Goal: Task Accomplishment & Management: Manage account settings

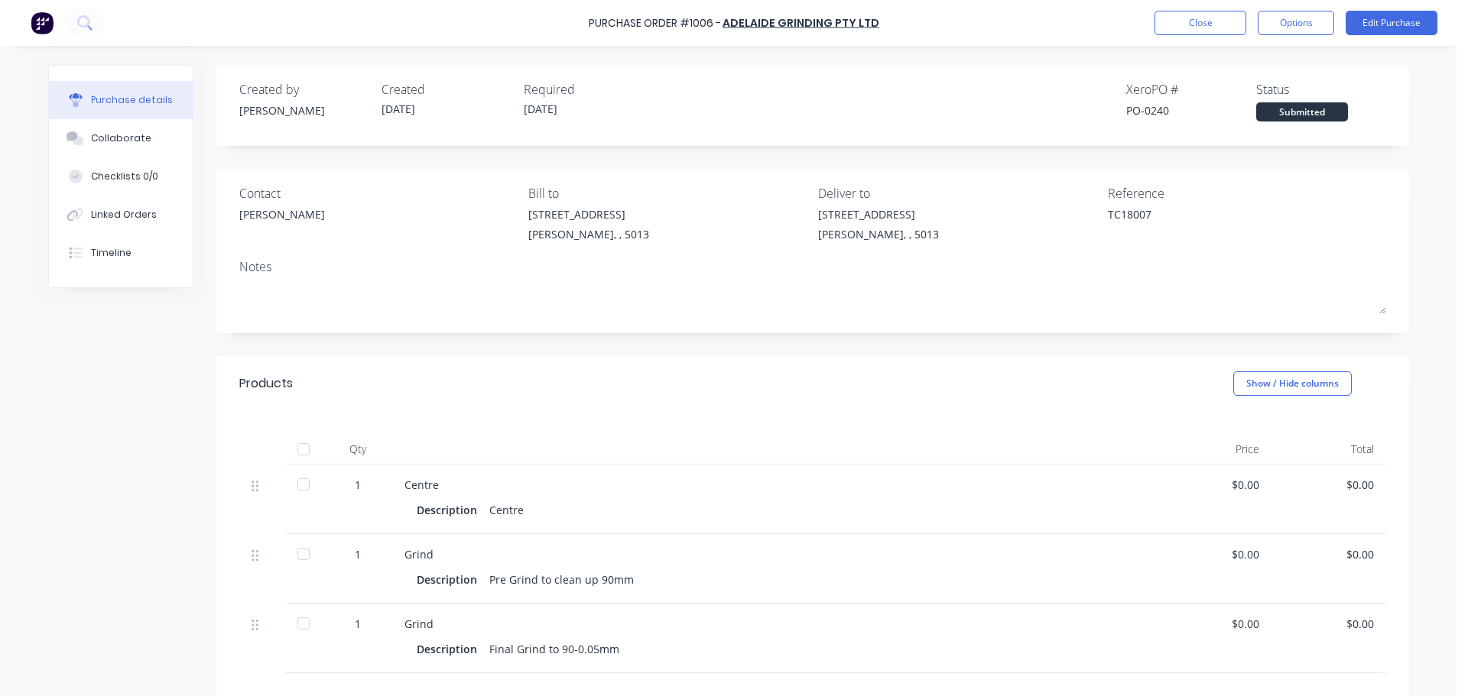
click at [564, 398] on div "Products Show / Hide columns" at bounding box center [812, 383] width 1193 height 55
click at [1281, 34] on button "Options" at bounding box center [1296, 23] width 76 height 24
click at [1274, 73] on button "Print / Email" at bounding box center [1261, 62] width 145 height 31
click at [1221, 128] on div "Without pricing" at bounding box center [1262, 123] width 118 height 22
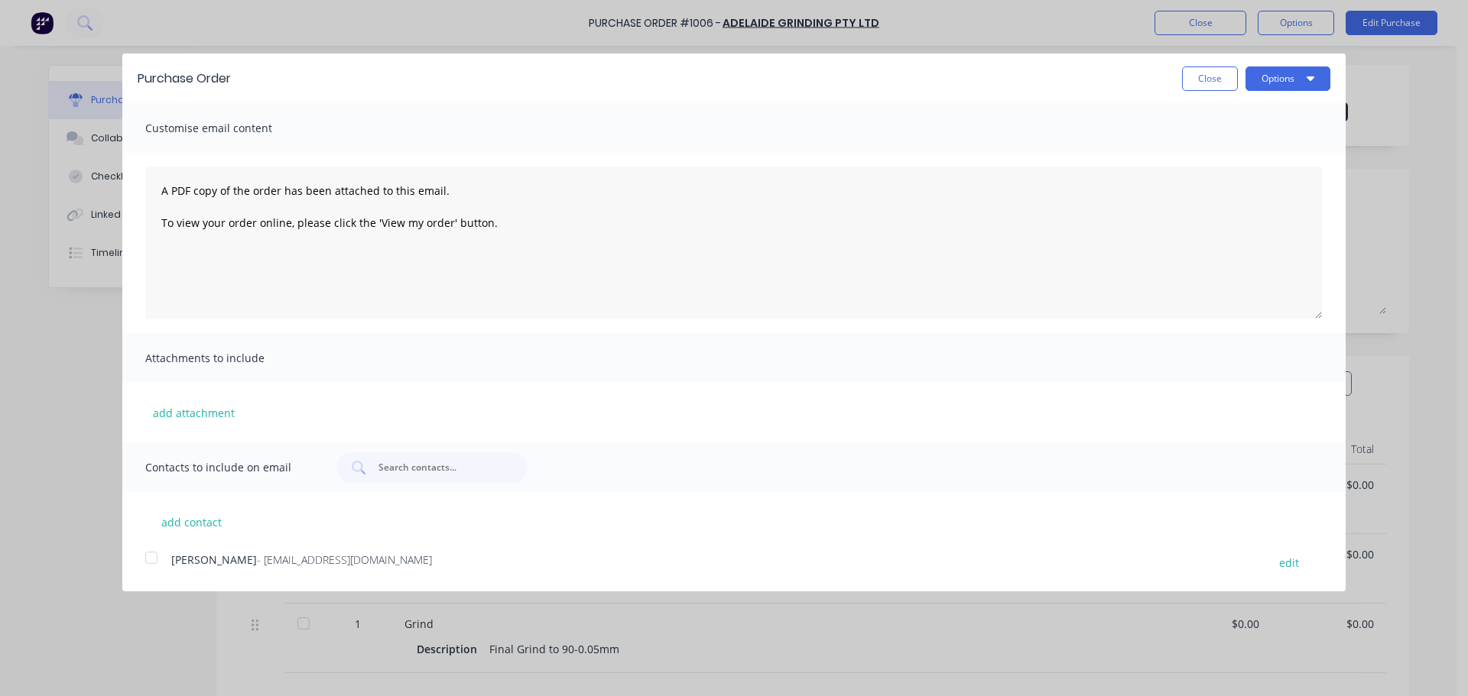
click at [1268, 93] on div "Purchase Order Close Options" at bounding box center [733, 79] width 1223 height 50
click at [1273, 86] on button "Options" at bounding box center [1287, 79] width 85 height 24
click at [1262, 109] on div "Print" at bounding box center [1258, 117] width 118 height 22
click at [1223, 72] on button "Close" at bounding box center [1210, 79] width 56 height 24
type textarea "x"
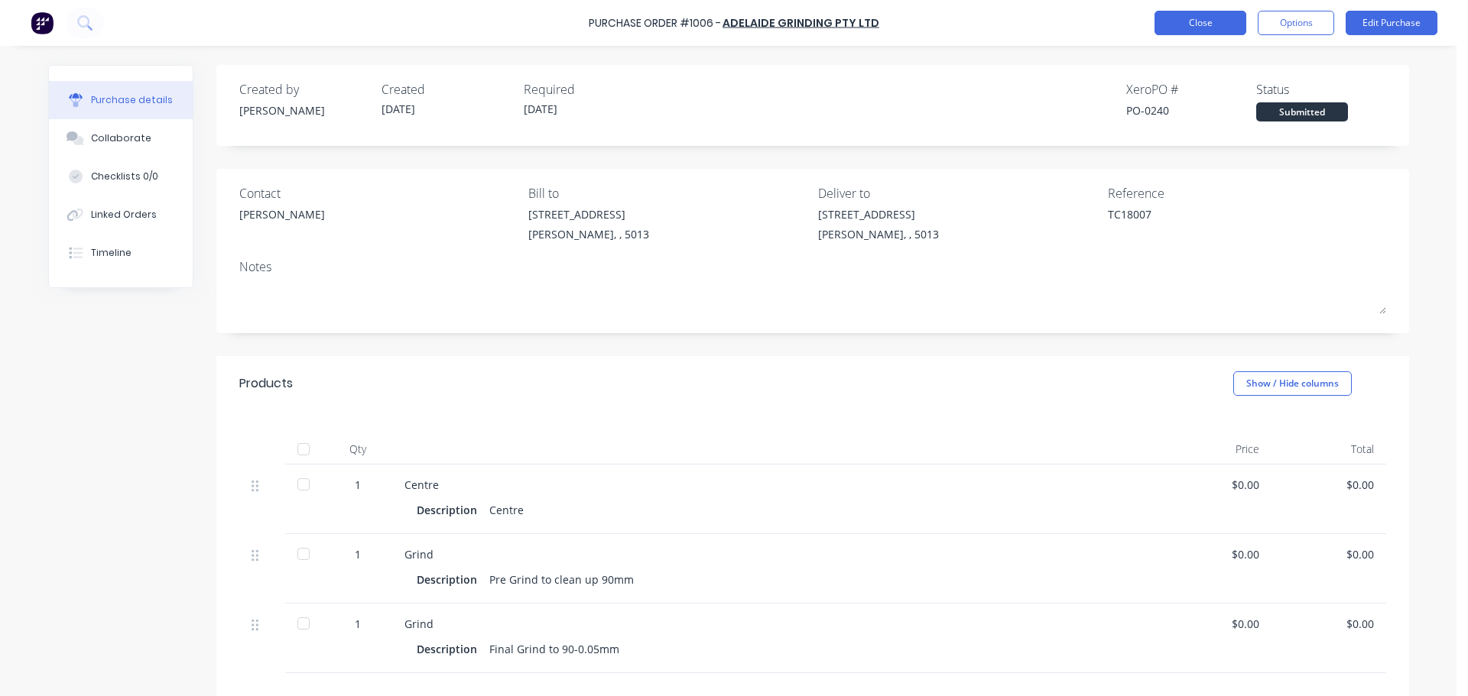
click at [1217, 18] on button "Close" at bounding box center [1200, 23] width 92 height 24
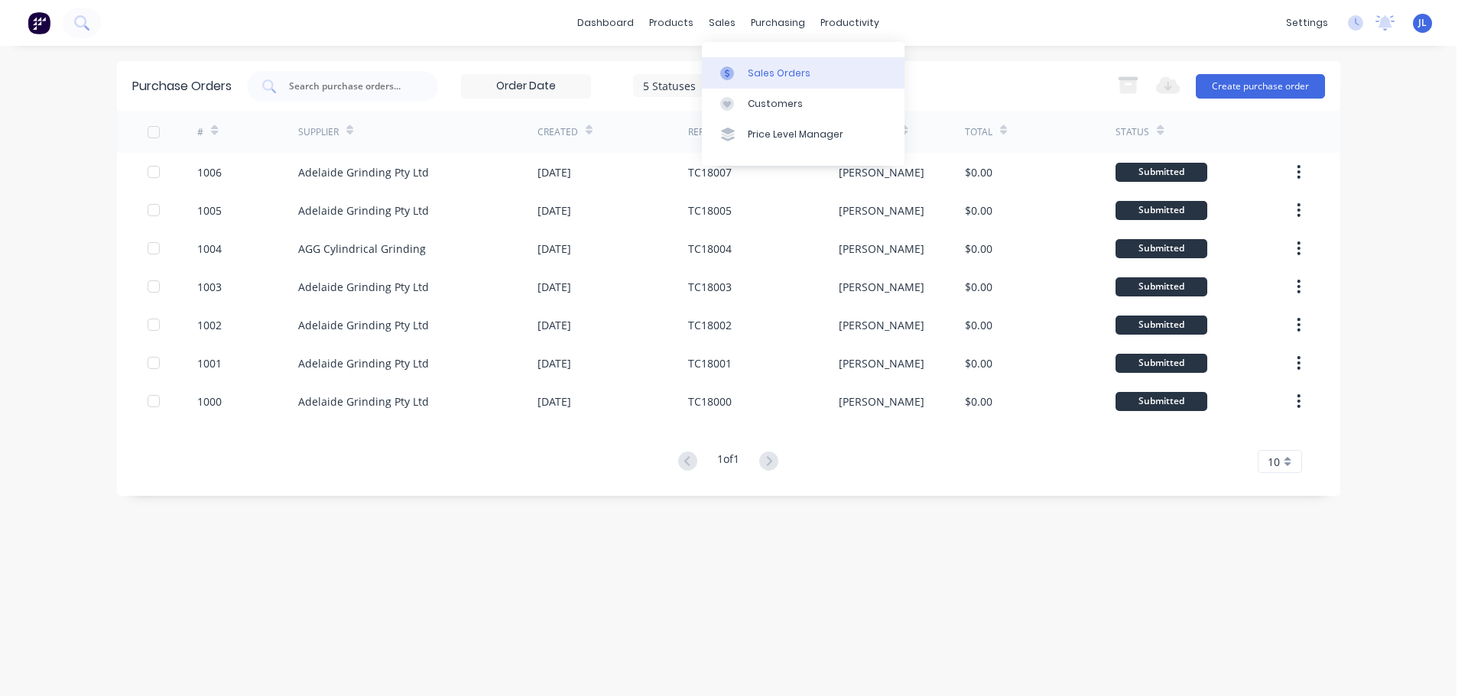
click at [763, 76] on div "Sales Orders" at bounding box center [779, 74] width 63 height 14
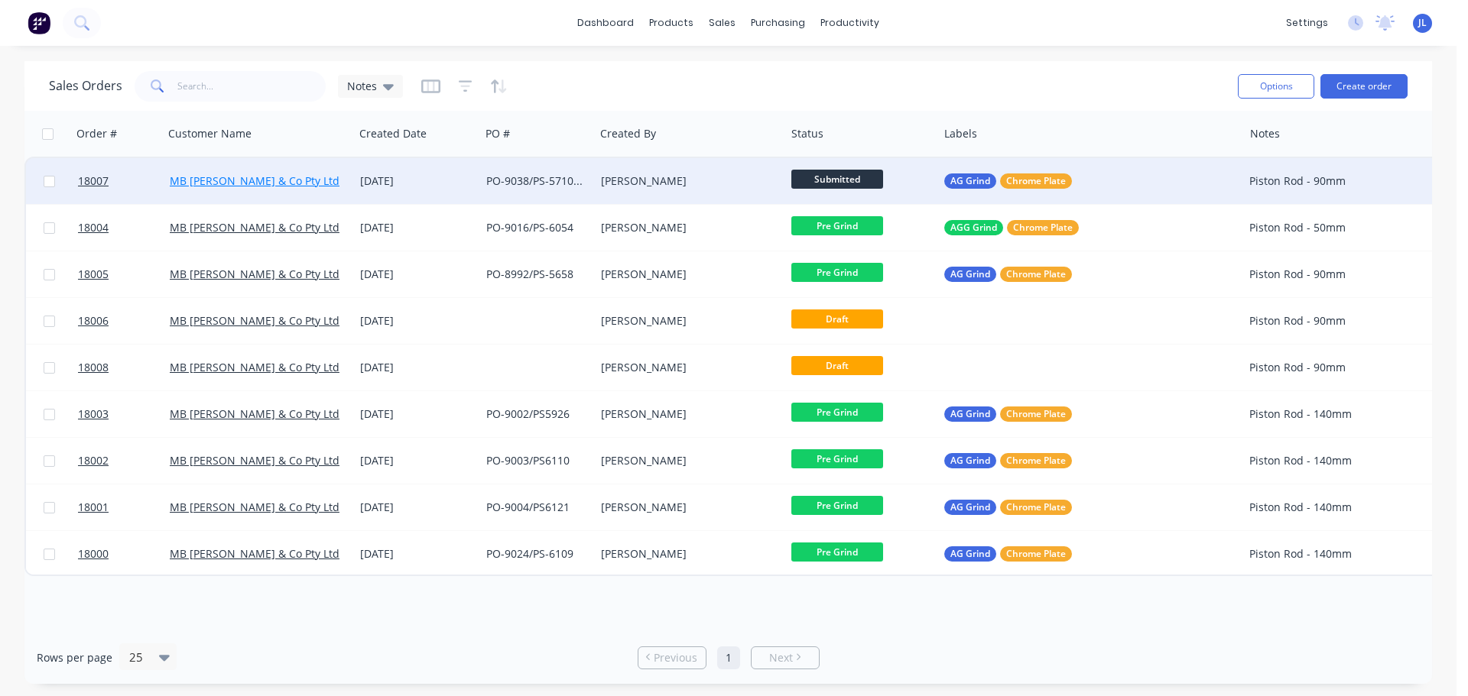
click at [271, 185] on link "MB [PERSON_NAME] & Co Pty Ltd" at bounding box center [255, 181] width 170 height 15
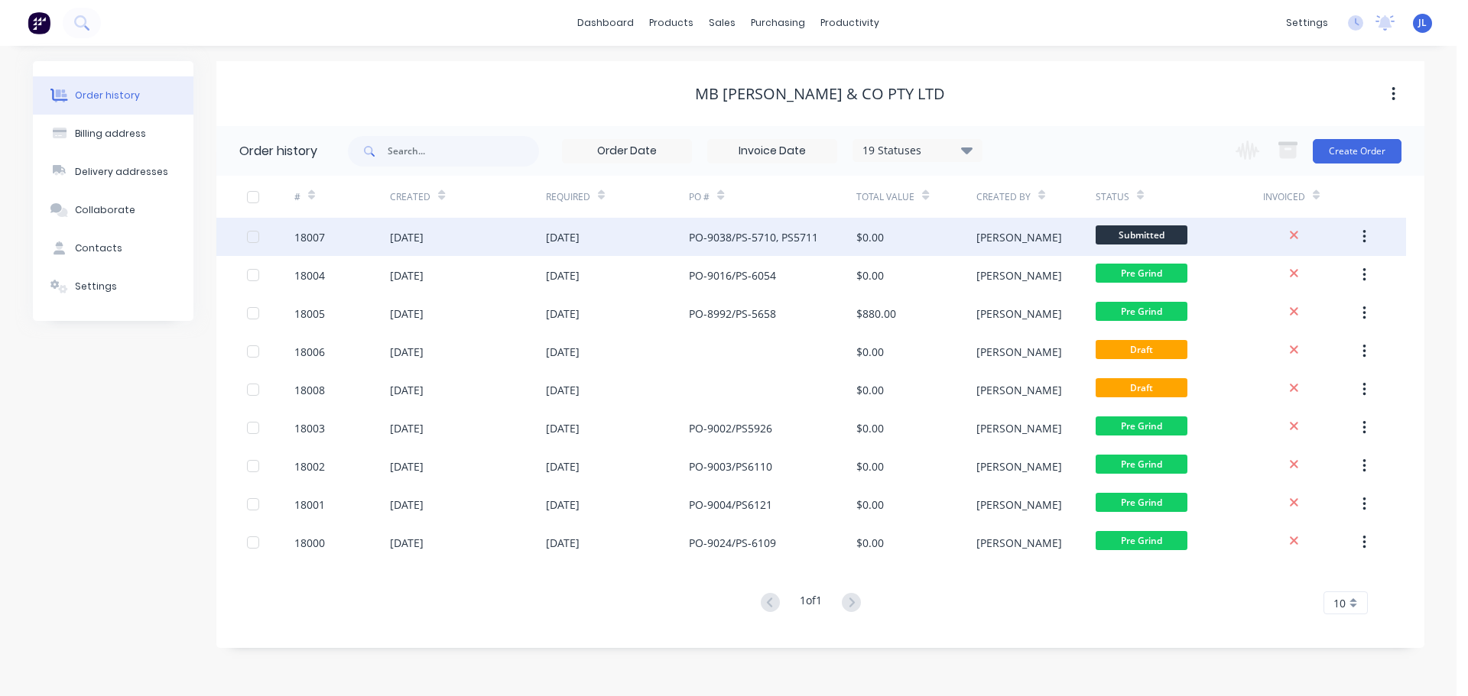
click at [763, 231] on div "PO-9038/PS-5710, PS5711" at bounding box center [753, 237] width 129 height 16
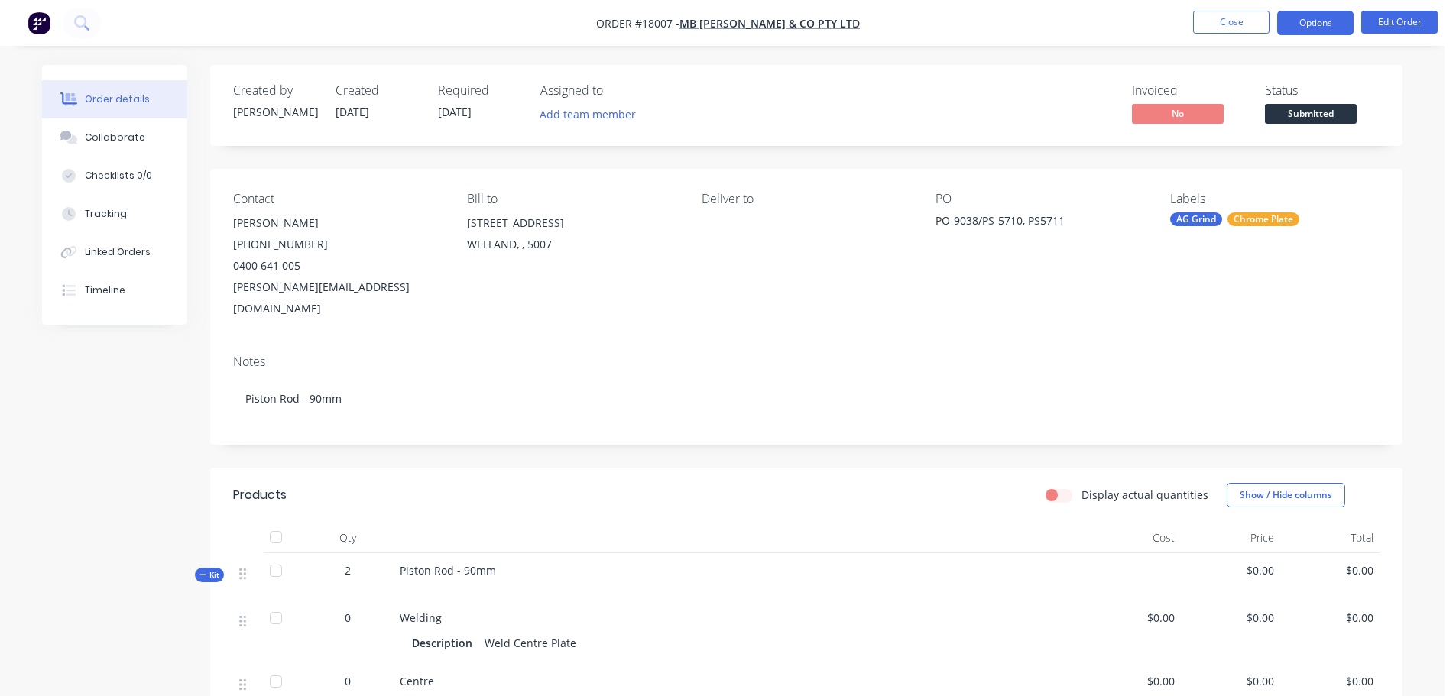
click at [1309, 24] on button "Options" at bounding box center [1315, 23] width 76 height 24
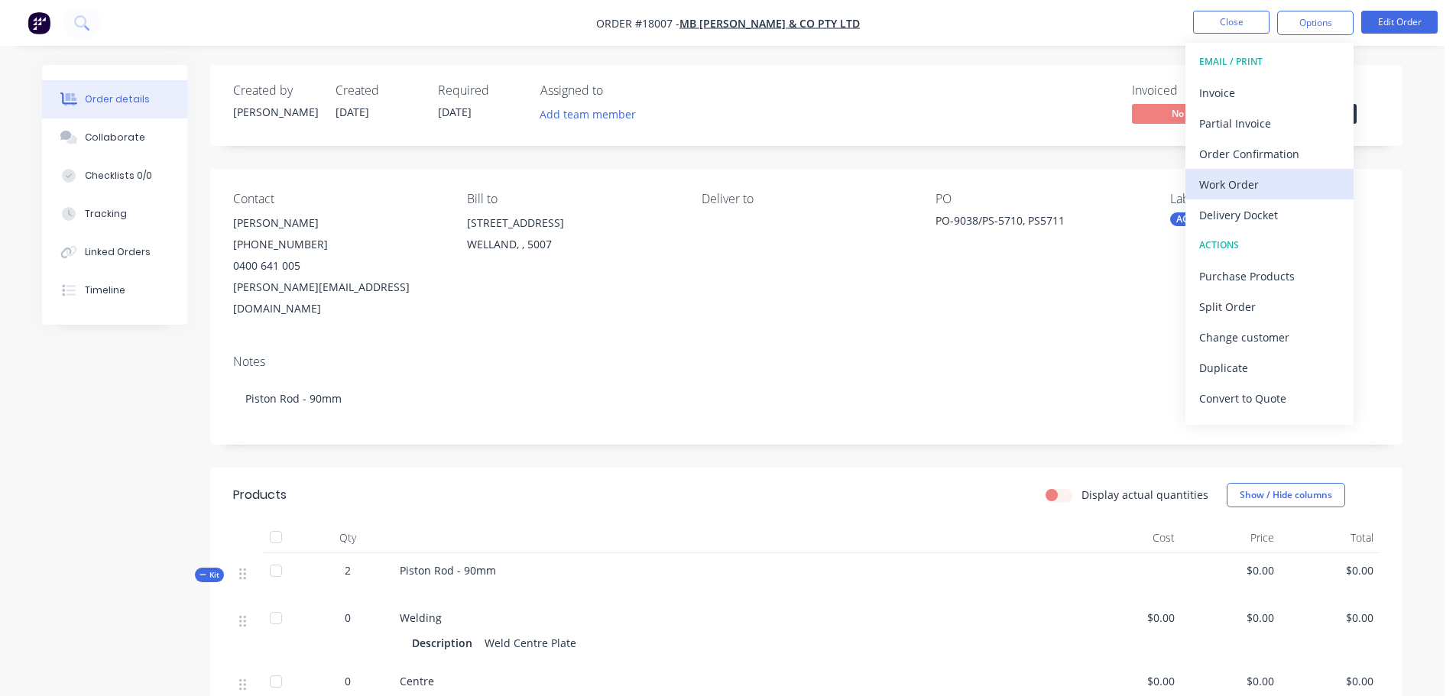
click at [1242, 194] on div "Work Order" at bounding box center [1269, 185] width 141 height 22
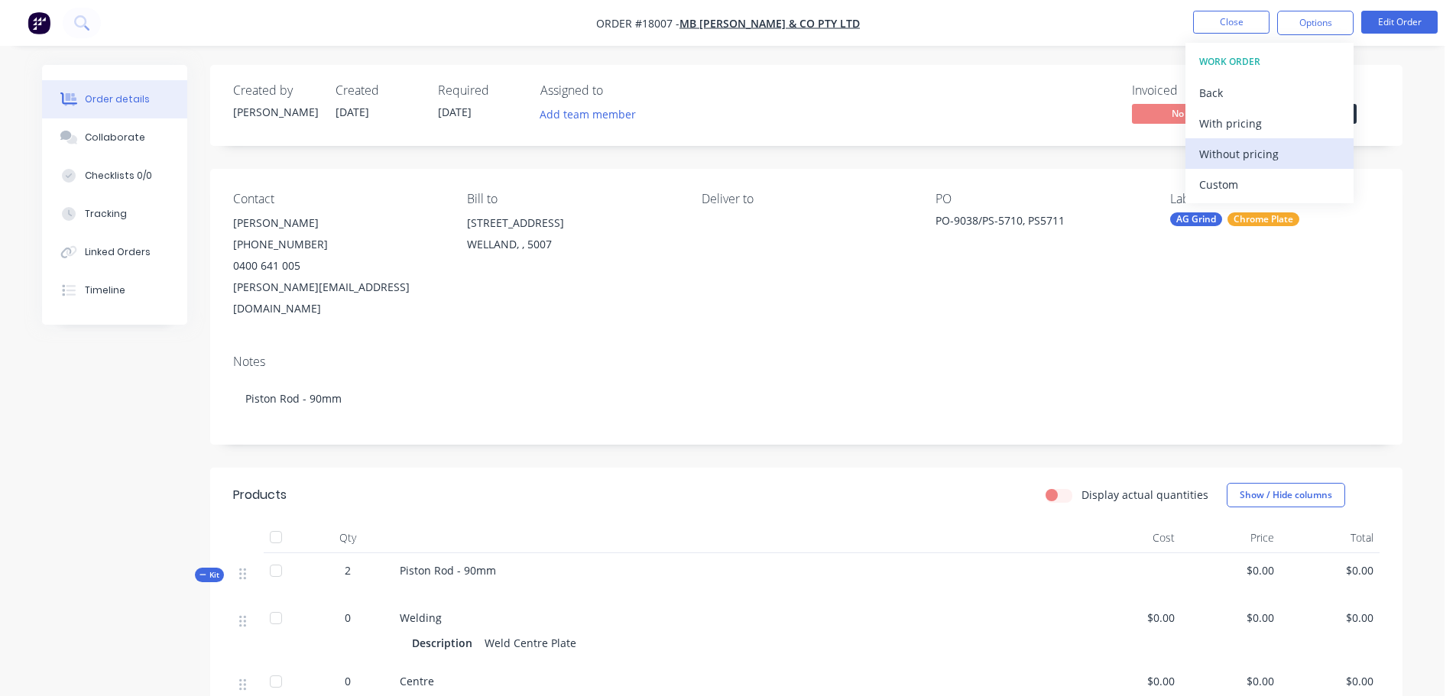
click at [1268, 157] on div "Without pricing" at bounding box center [1269, 154] width 141 height 22
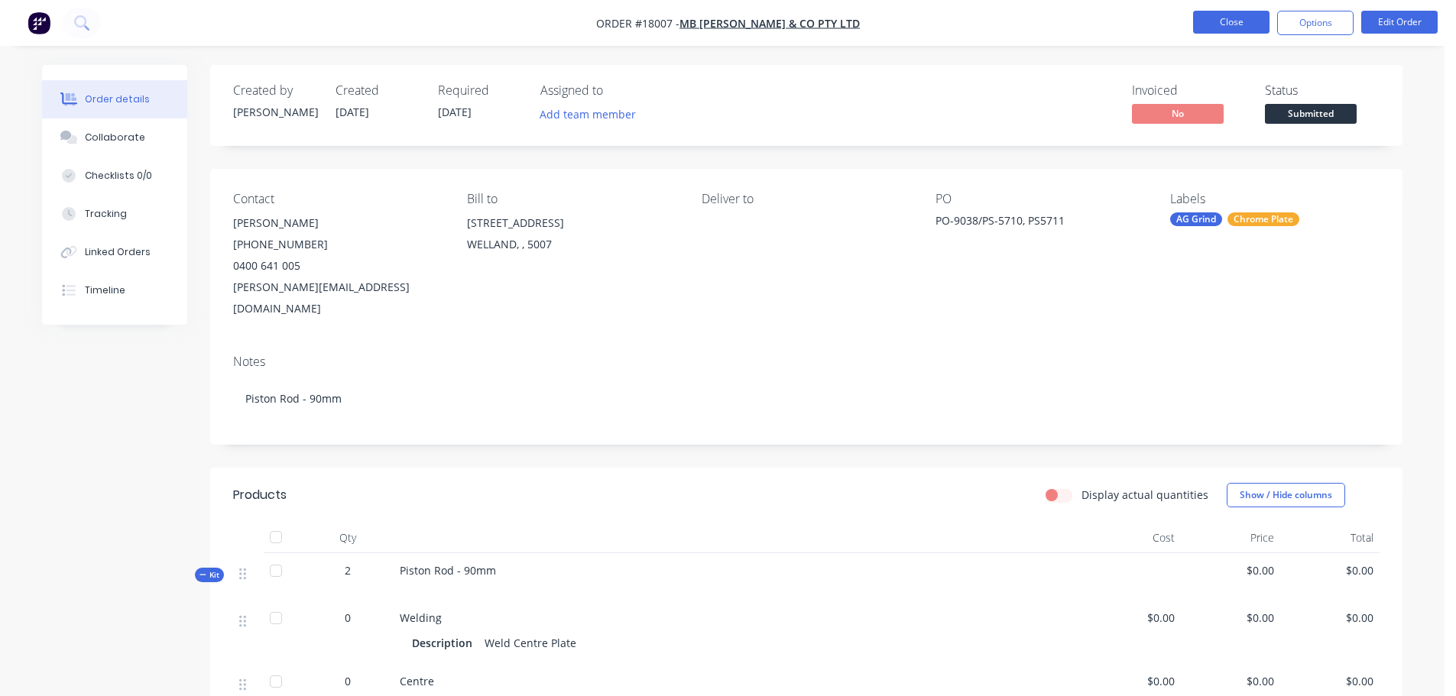
click at [1226, 17] on button "Close" at bounding box center [1231, 22] width 76 height 23
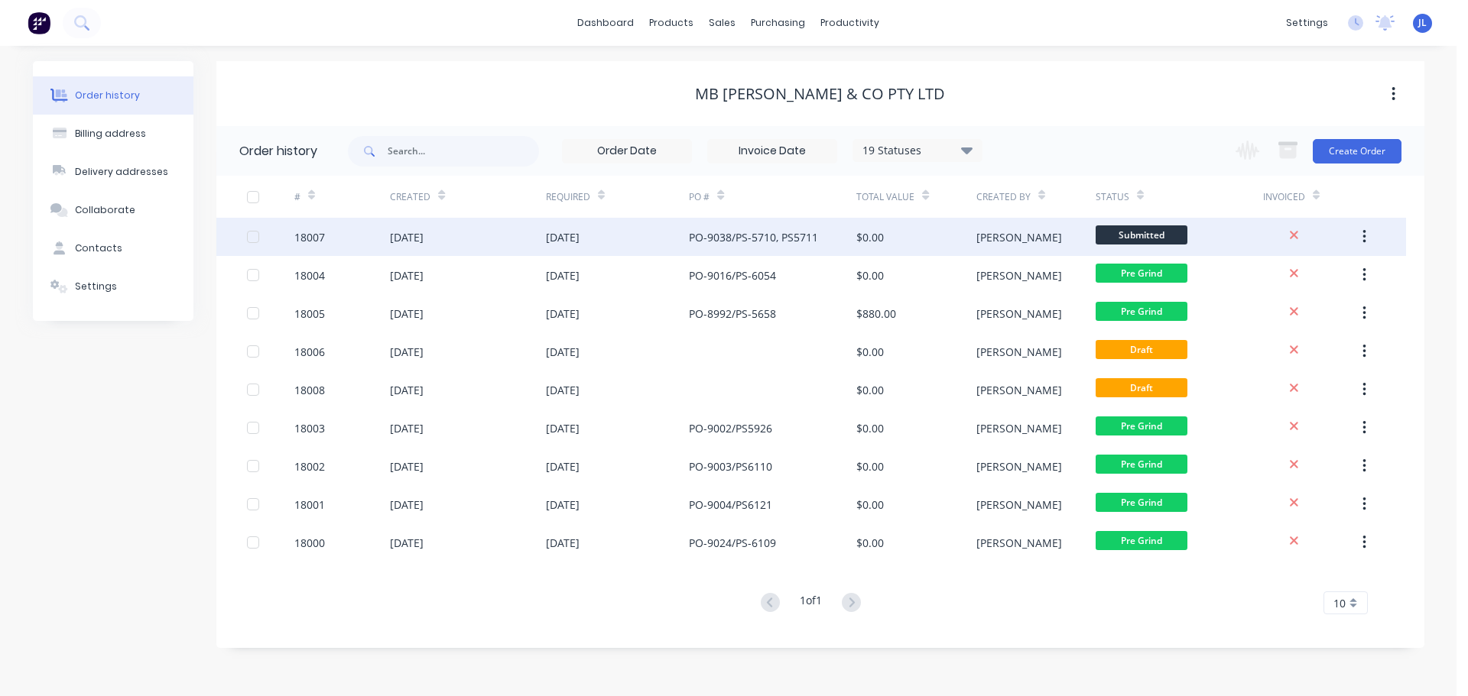
click at [1131, 235] on span "Submitted" at bounding box center [1142, 235] width 92 height 19
click at [1149, 240] on span "Submitted" at bounding box center [1142, 235] width 92 height 19
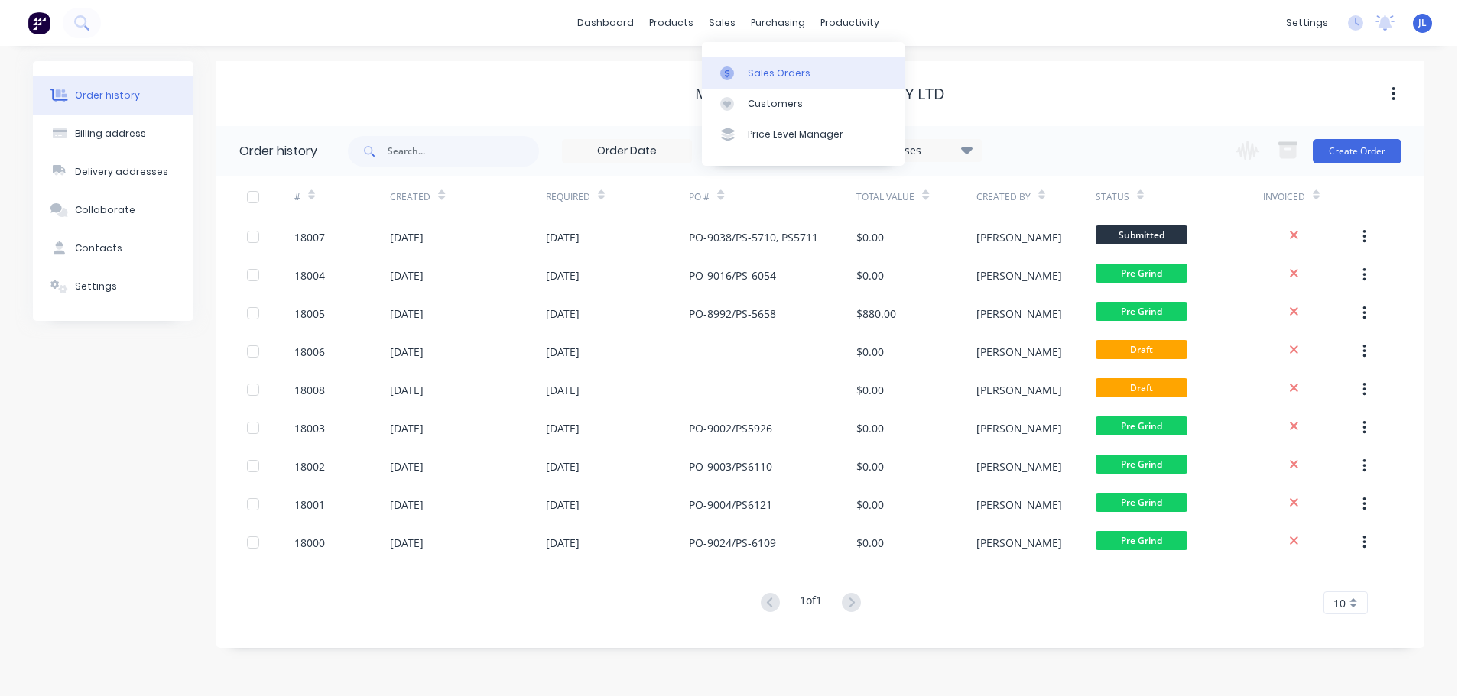
click at [738, 67] on div at bounding box center [731, 74] width 23 height 14
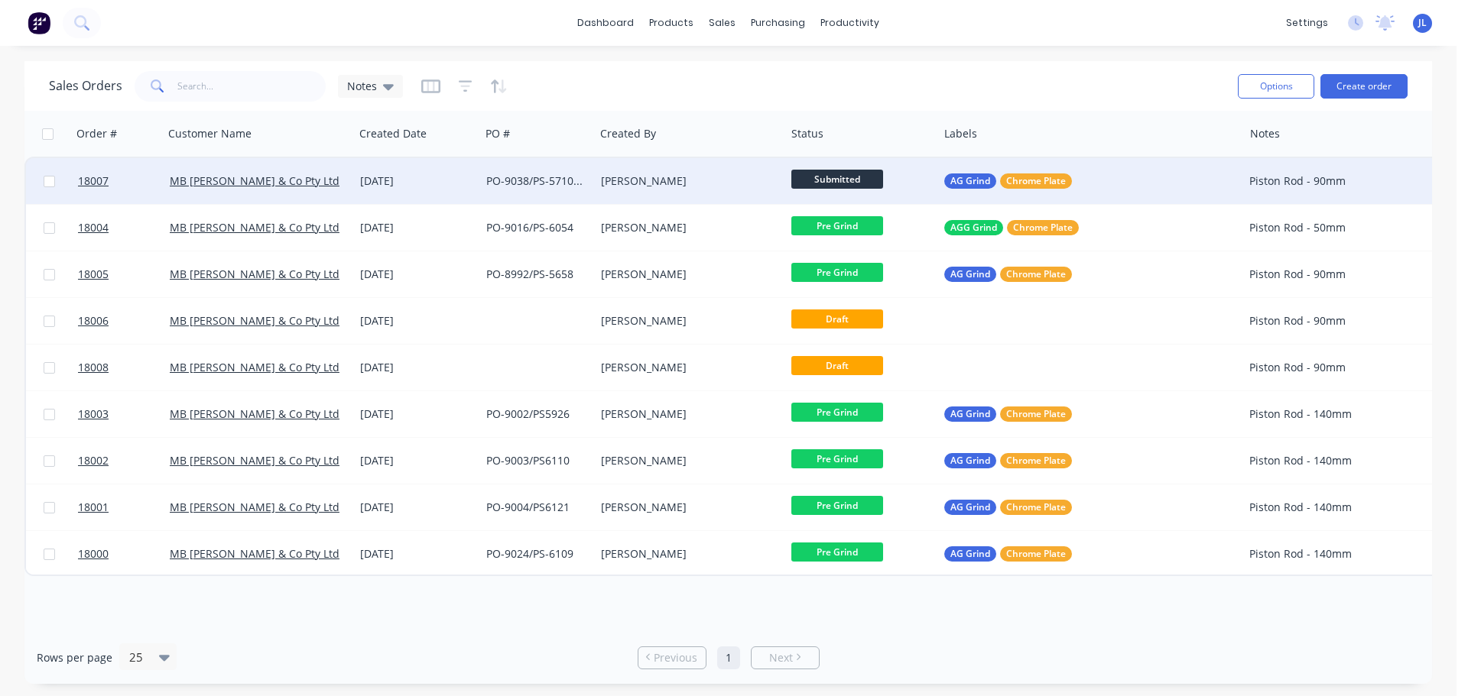
click at [847, 179] on span "Submitted" at bounding box center [837, 179] width 92 height 19
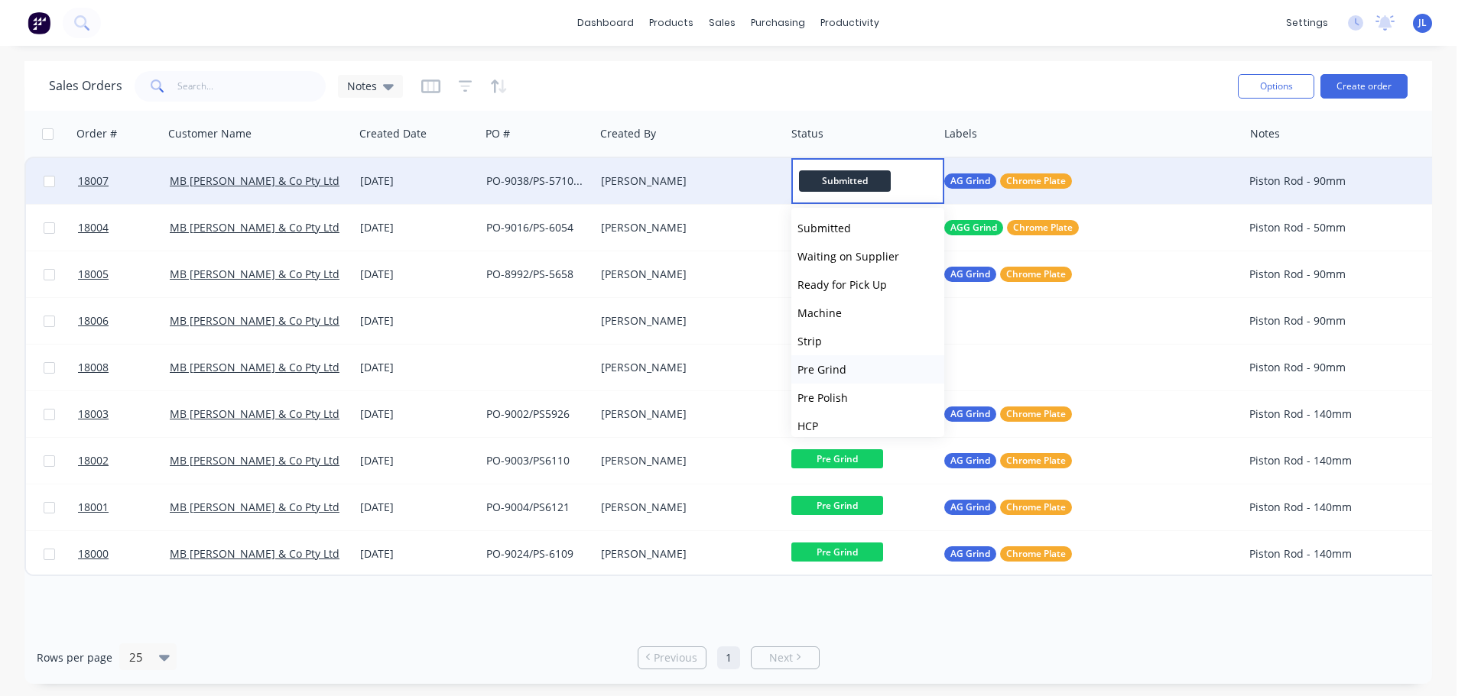
click at [823, 368] on span "Pre Grind" at bounding box center [821, 369] width 49 height 15
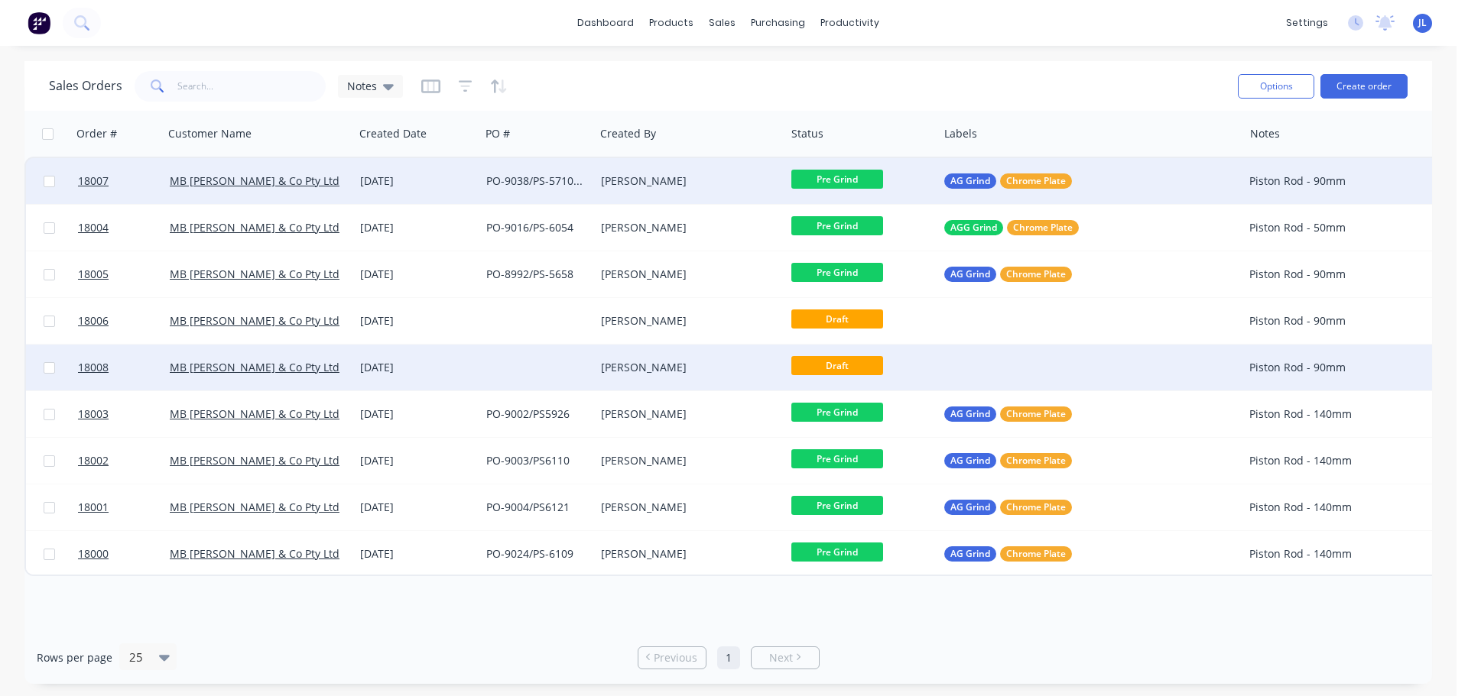
click at [500, 358] on div at bounding box center [537, 368] width 115 height 46
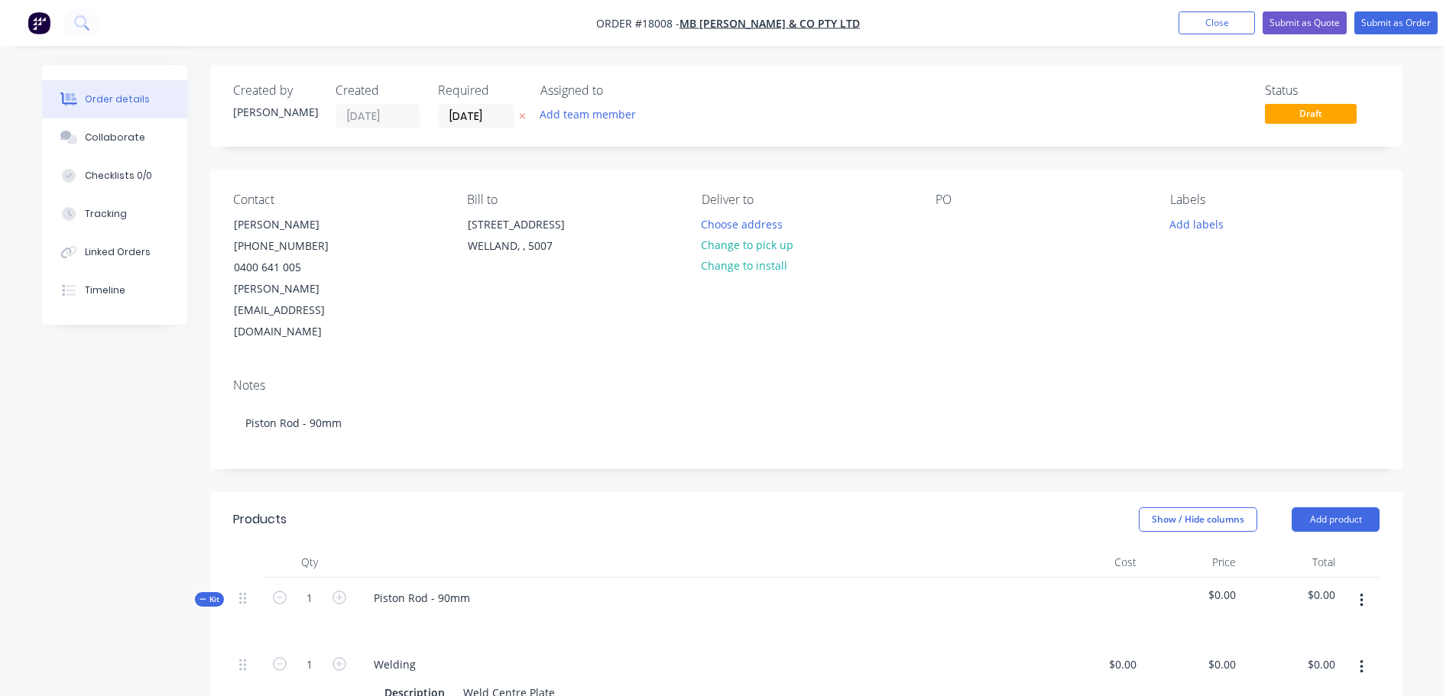
click at [937, 243] on div "PO" at bounding box center [1040, 268] width 209 height 151
click at [945, 225] on div at bounding box center [948, 224] width 24 height 22
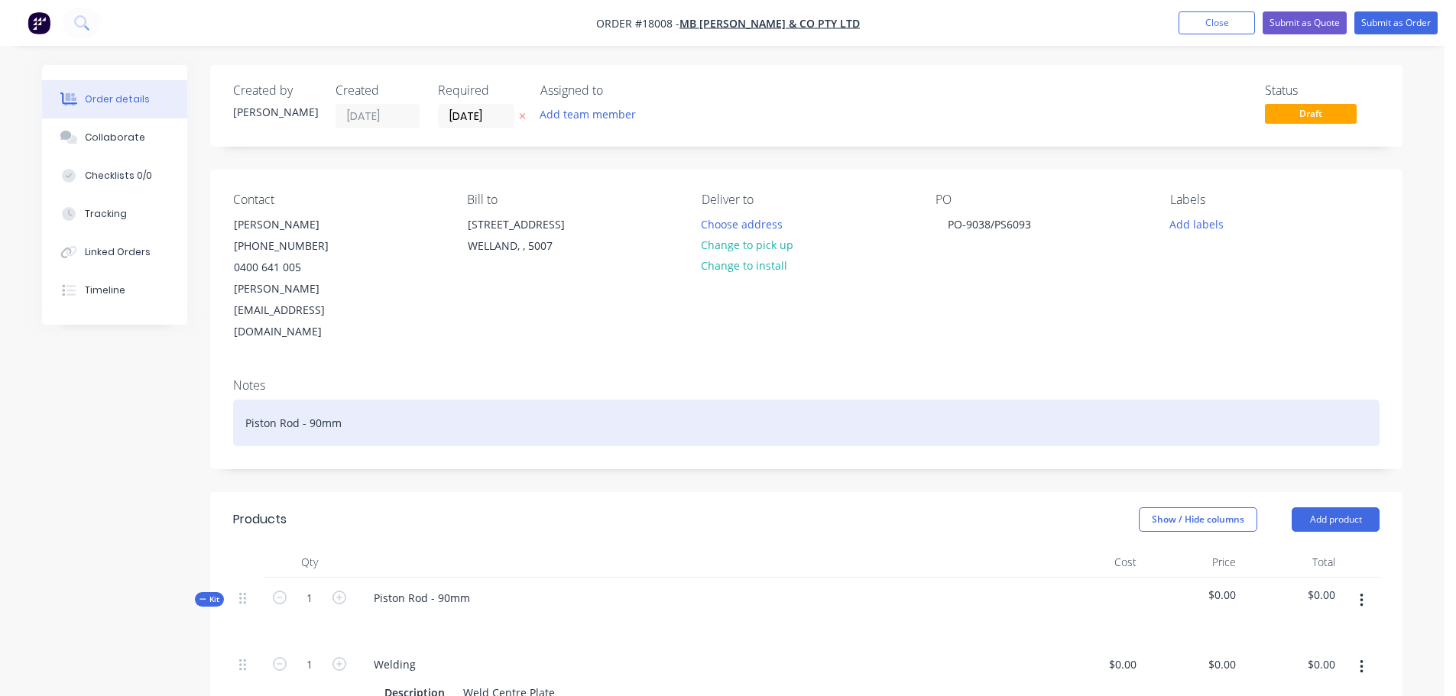
click at [947, 400] on div "Piston Rod - 90mm" at bounding box center [806, 423] width 1147 height 47
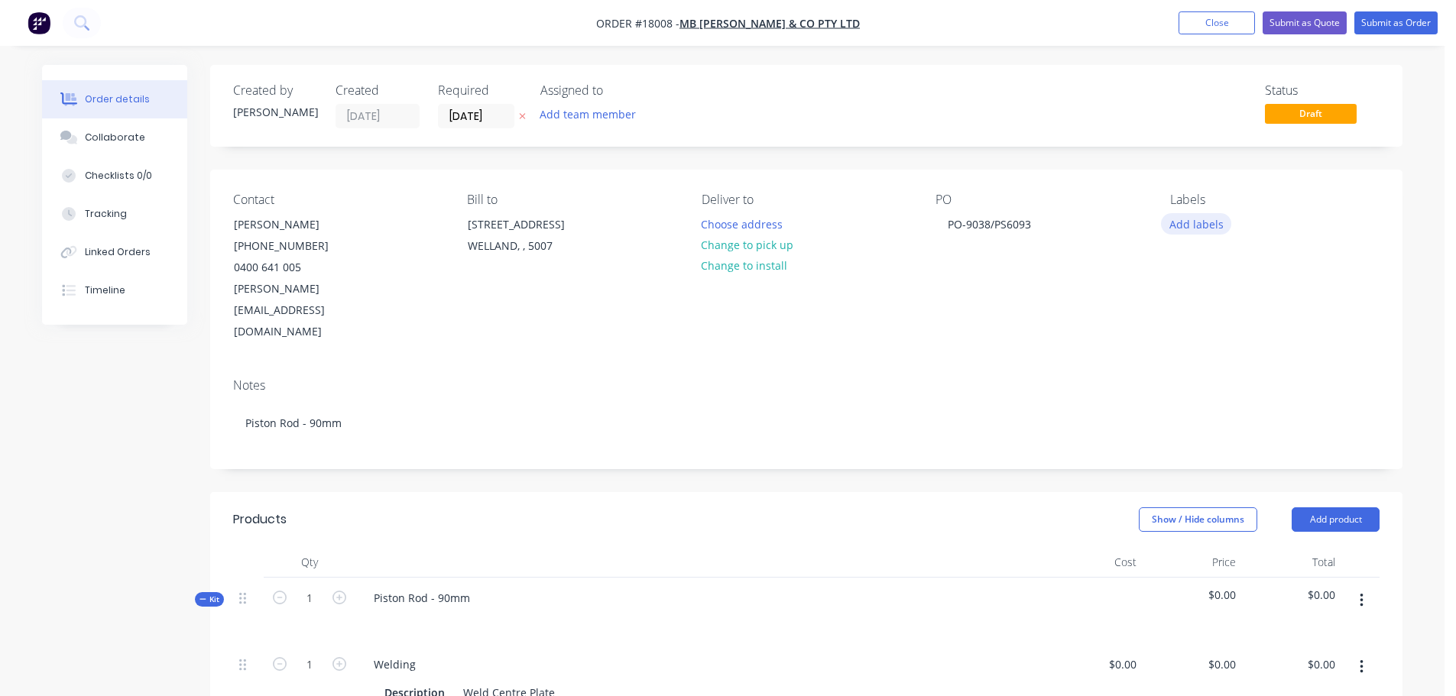
click at [1217, 226] on button "Add labels" at bounding box center [1196, 223] width 70 height 21
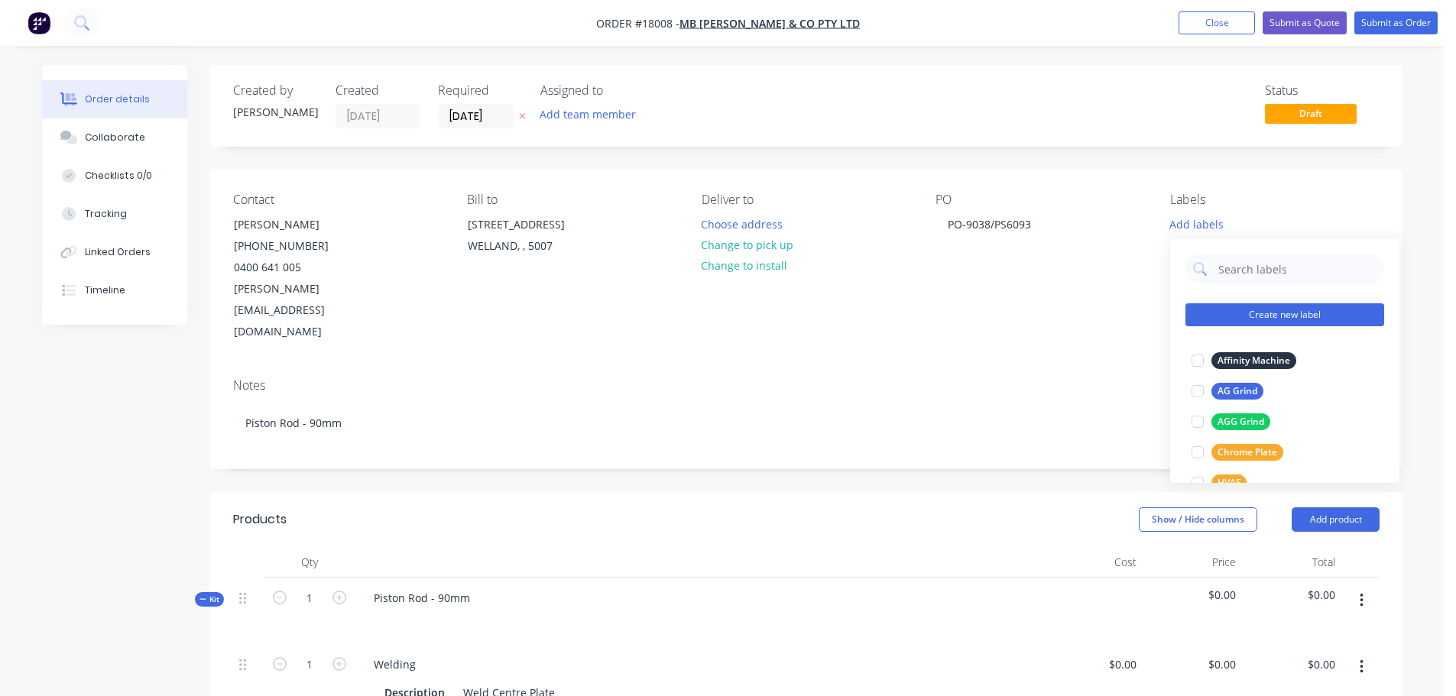
click at [1288, 318] on button "Create new label" at bounding box center [1285, 315] width 199 height 23
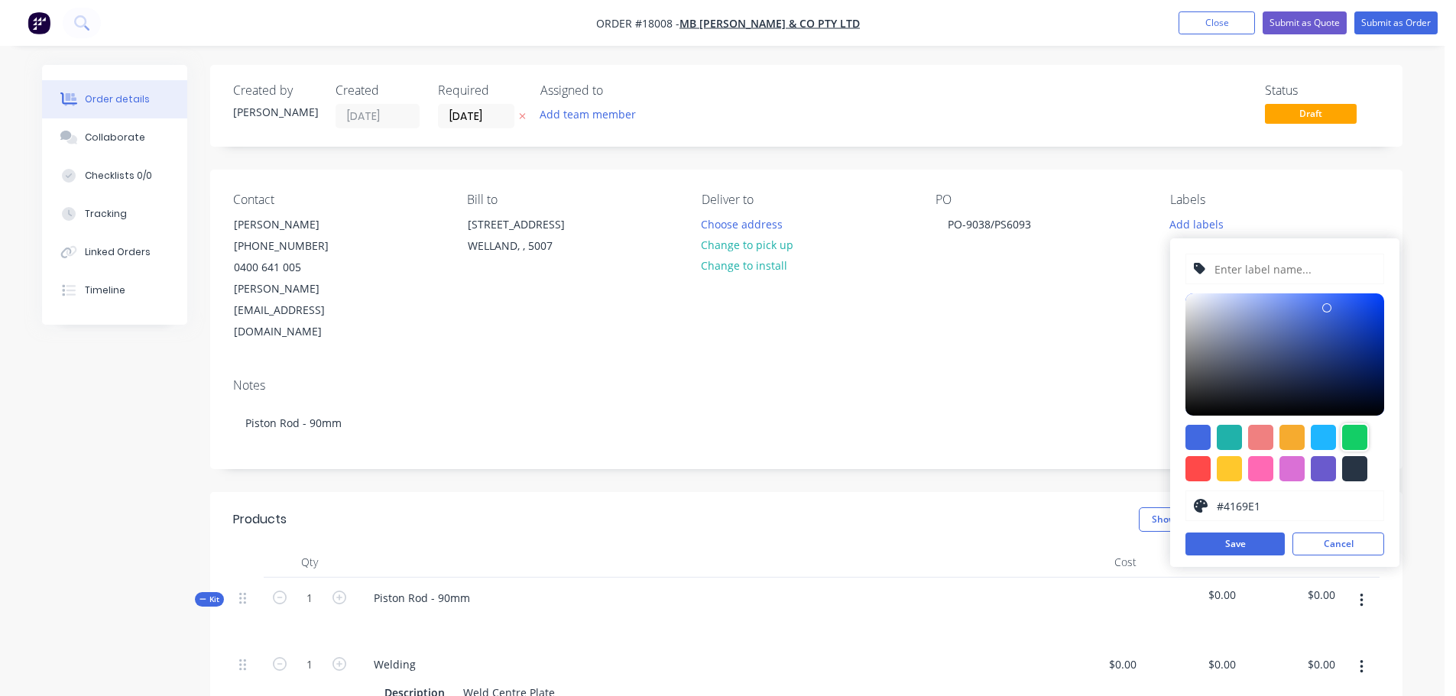
click at [1361, 441] on div at bounding box center [1354, 437] width 25 height 25
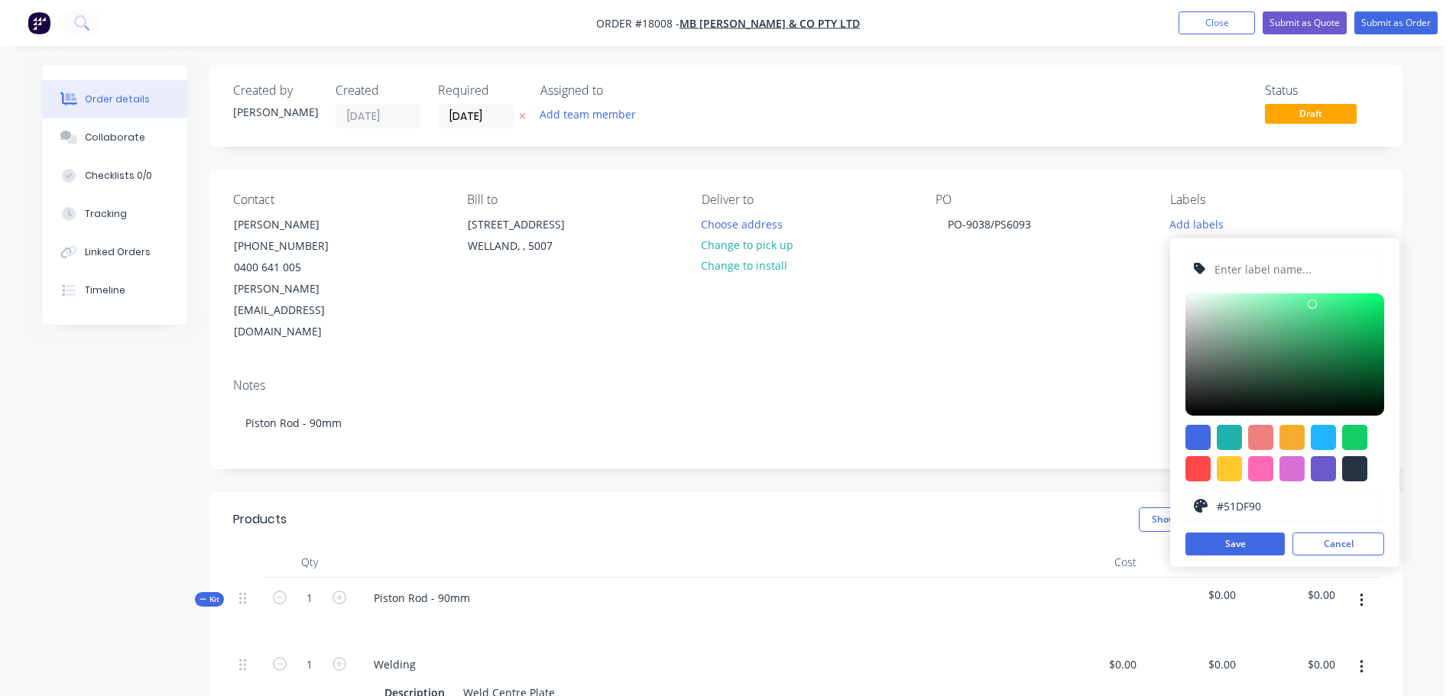
drag, startPoint x: 1365, startPoint y: 316, endPoint x: 1318, endPoint y: 309, distance: 47.9
click at [1314, 309] on div at bounding box center [1312, 304] width 9 height 9
click at [1294, 441] on div at bounding box center [1292, 437] width 25 height 25
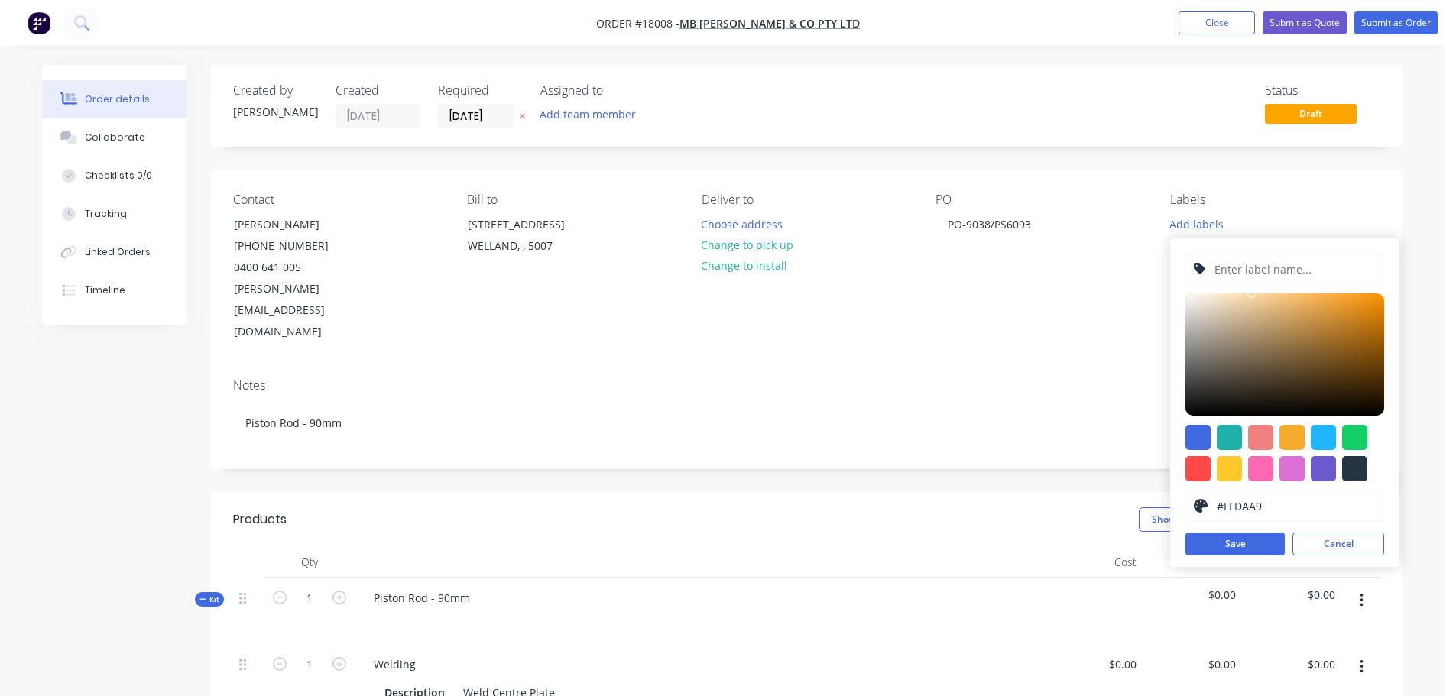
type input "#FFD9A8"
drag, startPoint x: 1342, startPoint y: 300, endPoint x: 1254, endPoint y: 288, distance: 89.4
click at [1254, 288] on div "#FFD9A8 hex #FFD9A8 Save Cancel" at bounding box center [1284, 403] width 229 height 329
click at [1267, 542] on button "Save" at bounding box center [1235, 544] width 99 height 23
click at [1279, 276] on input "text" at bounding box center [1294, 269] width 163 height 29
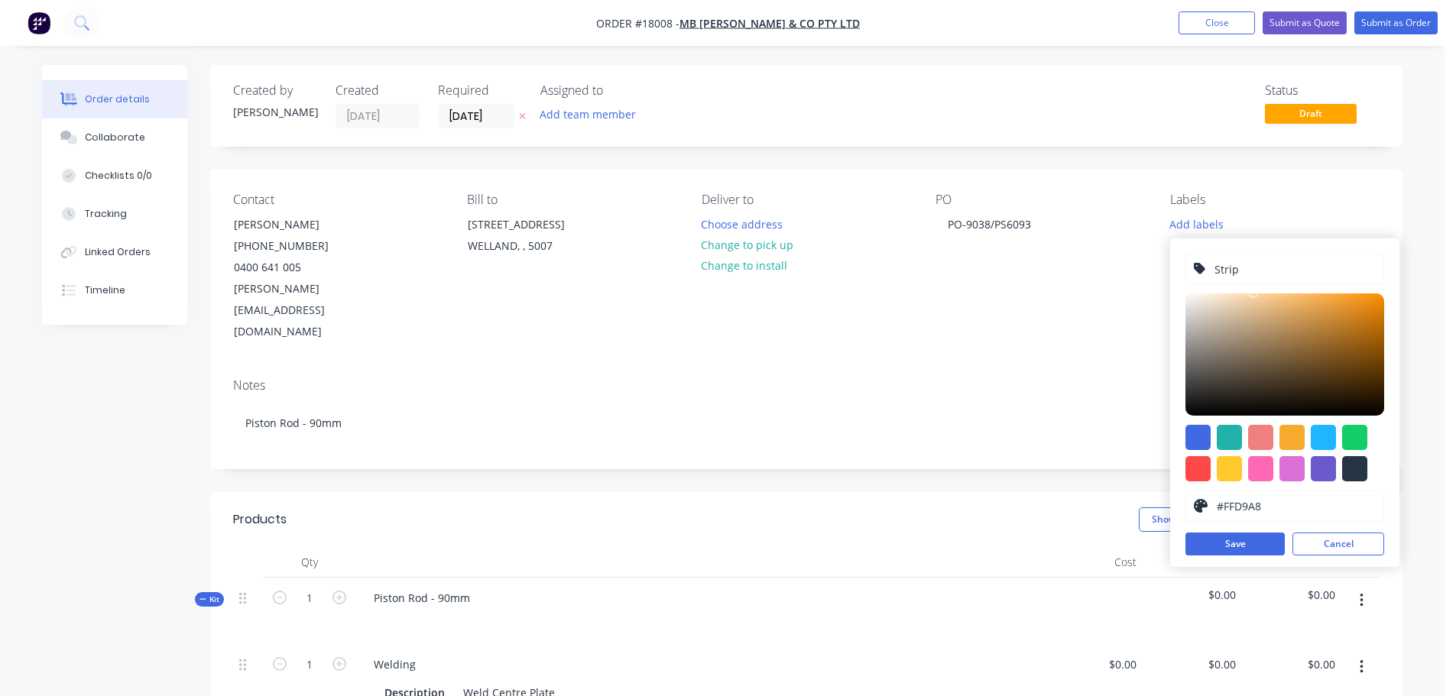
type input "Strip"
click at [1267, 542] on button "Save" at bounding box center [1235, 544] width 99 height 23
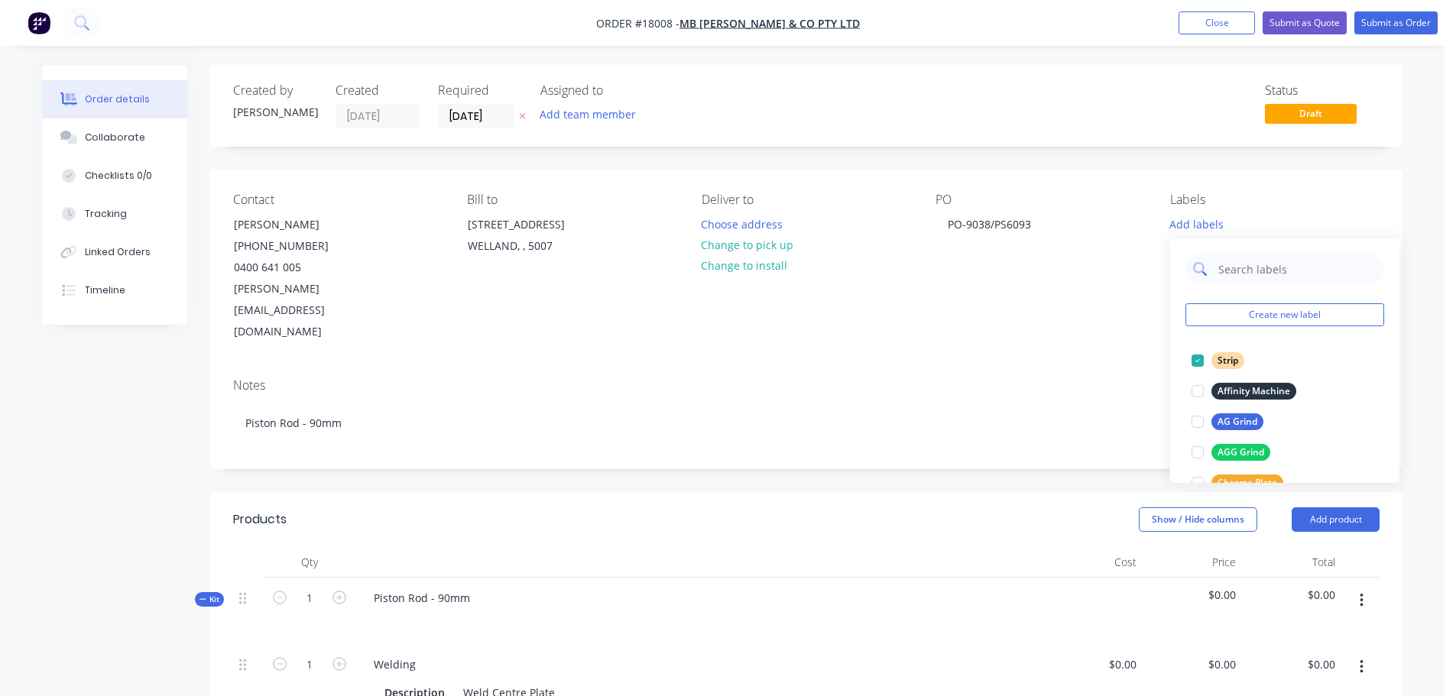
click at [1269, 271] on input "text" at bounding box center [1297, 269] width 160 height 31
click at [1257, 310] on button "Create new label" at bounding box center [1285, 315] width 199 height 23
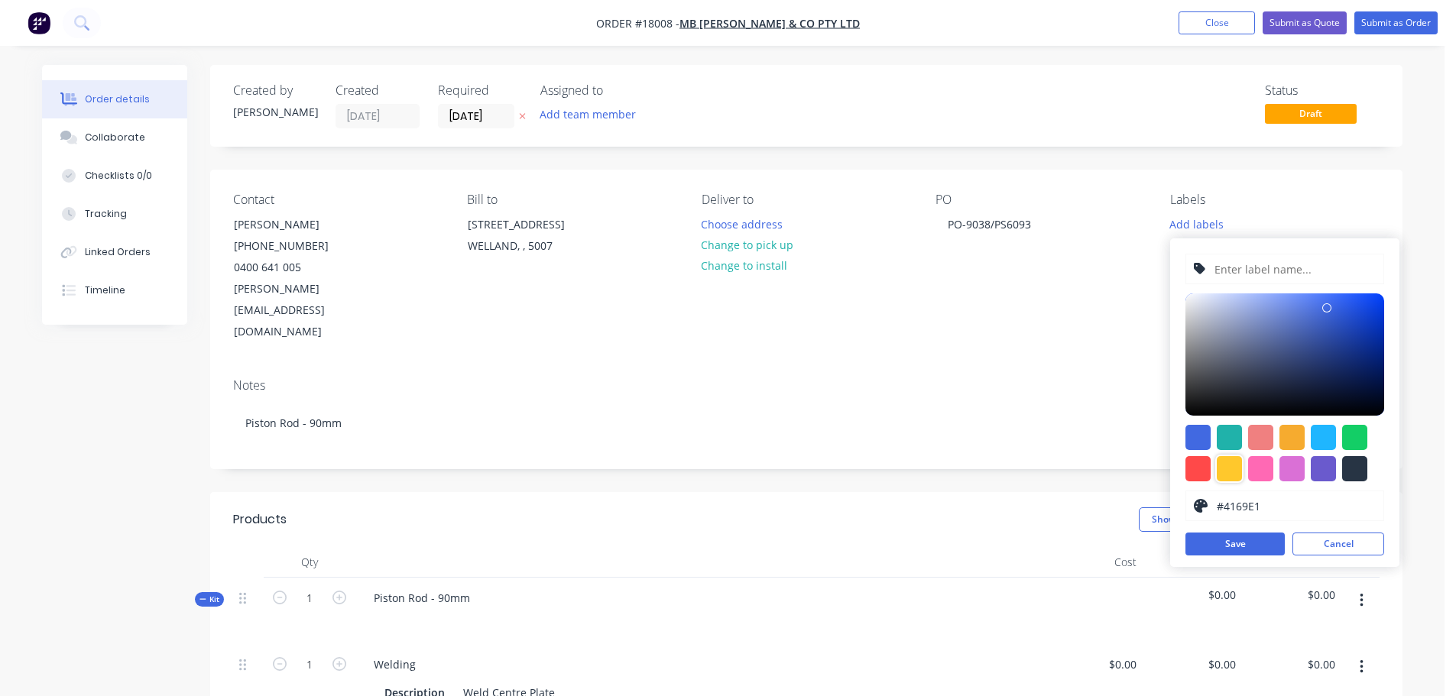
click at [1236, 463] on div at bounding box center [1229, 468] width 25 height 25
type input "#FFC82C"
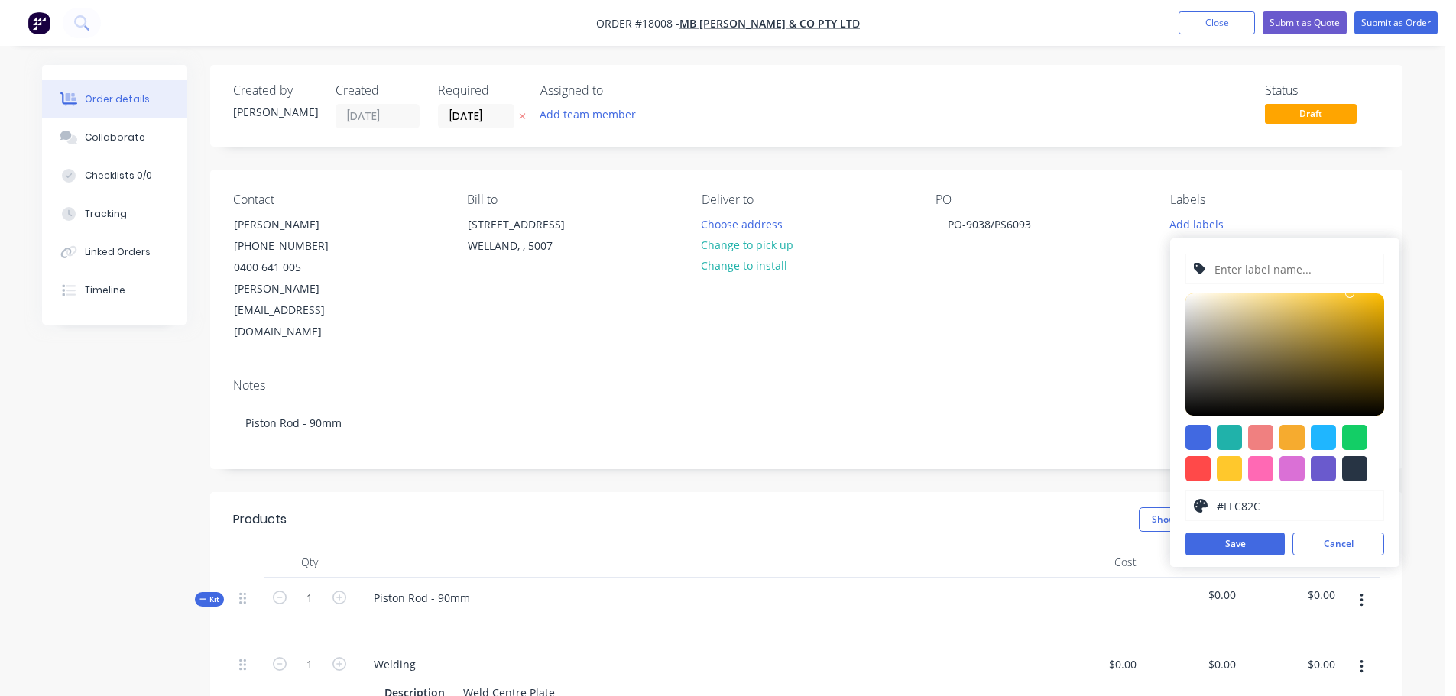
click at [1285, 274] on input "text" at bounding box center [1294, 269] width 163 height 29
type input "Flash HCP"
click at [1229, 557] on div "Flash HCP #FFC82C hex #FFC82C Save Cancel" at bounding box center [1284, 403] width 229 height 329
click at [1232, 547] on button "Save" at bounding box center [1235, 544] width 99 height 23
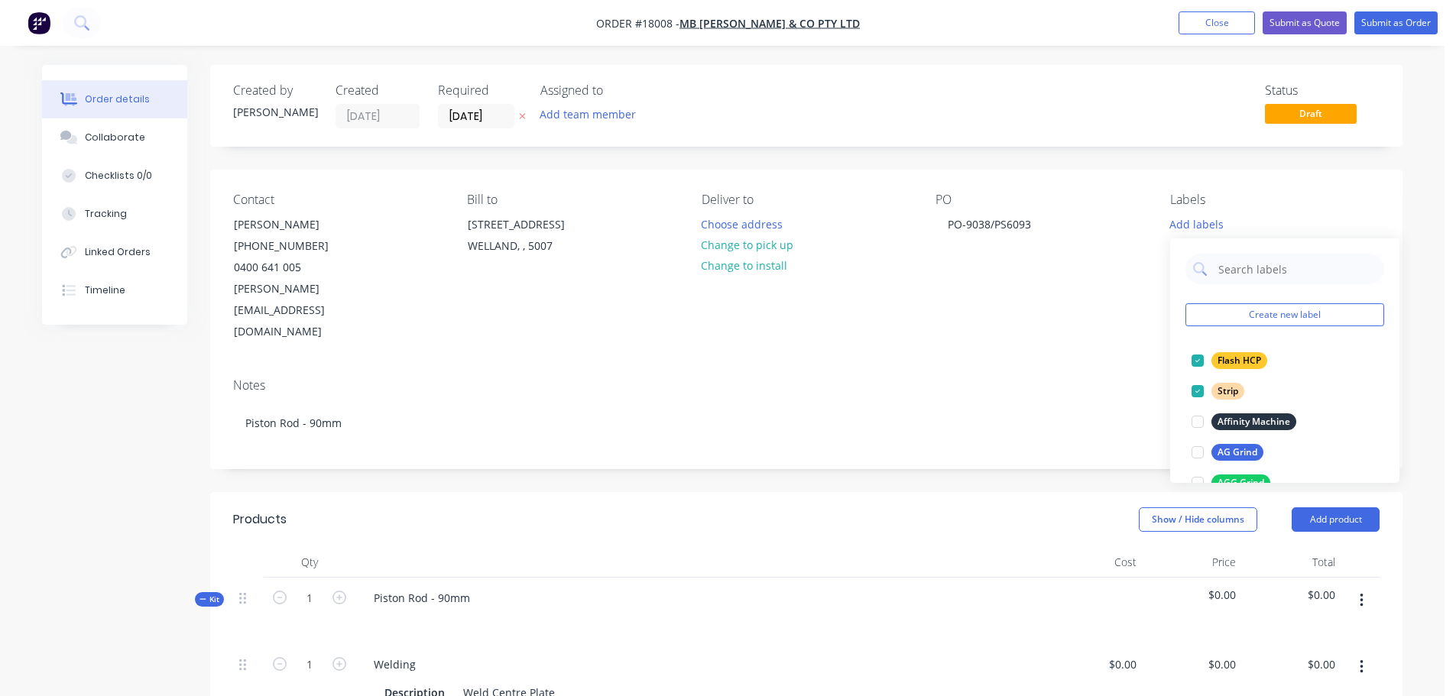
click at [1052, 378] on div "Notes" at bounding box center [806, 385] width 1147 height 15
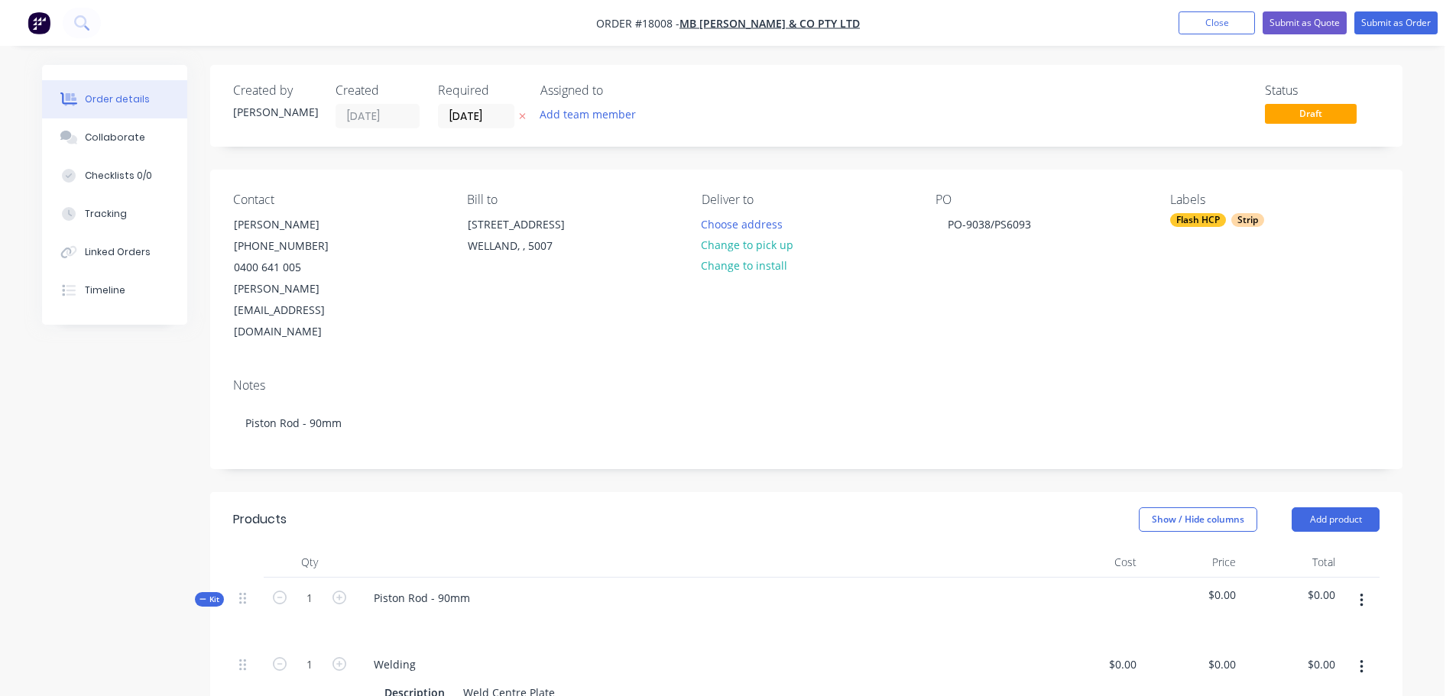
click at [1251, 221] on div "Strip" at bounding box center [1248, 220] width 33 height 14
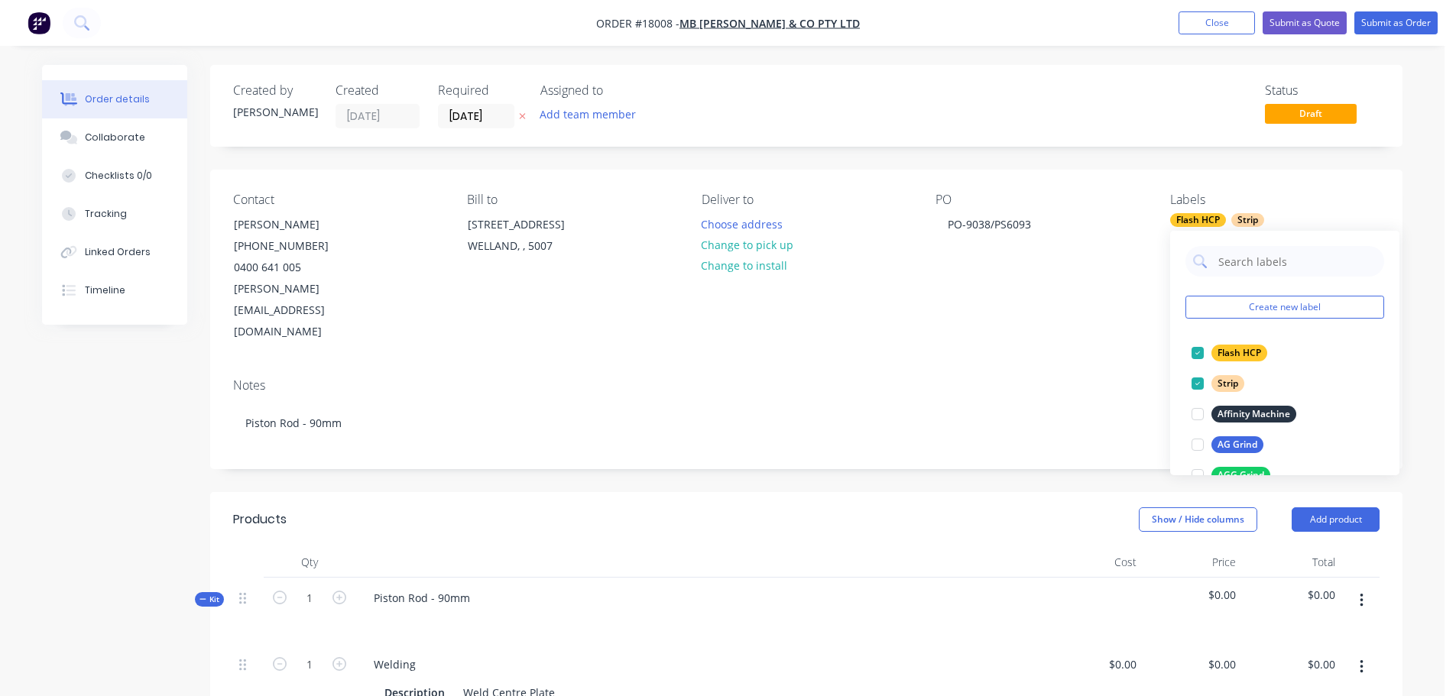
click at [1040, 378] on div "Notes" at bounding box center [806, 385] width 1147 height 15
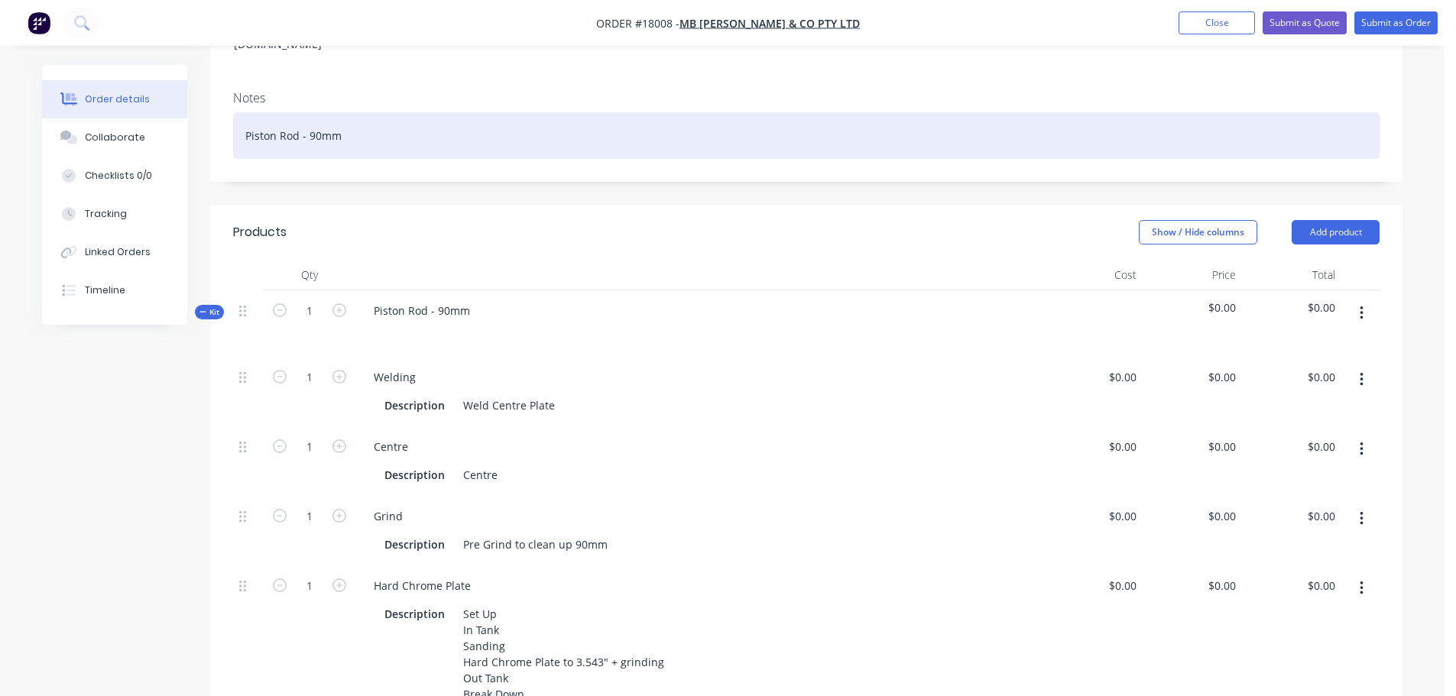
scroll to position [306, 0]
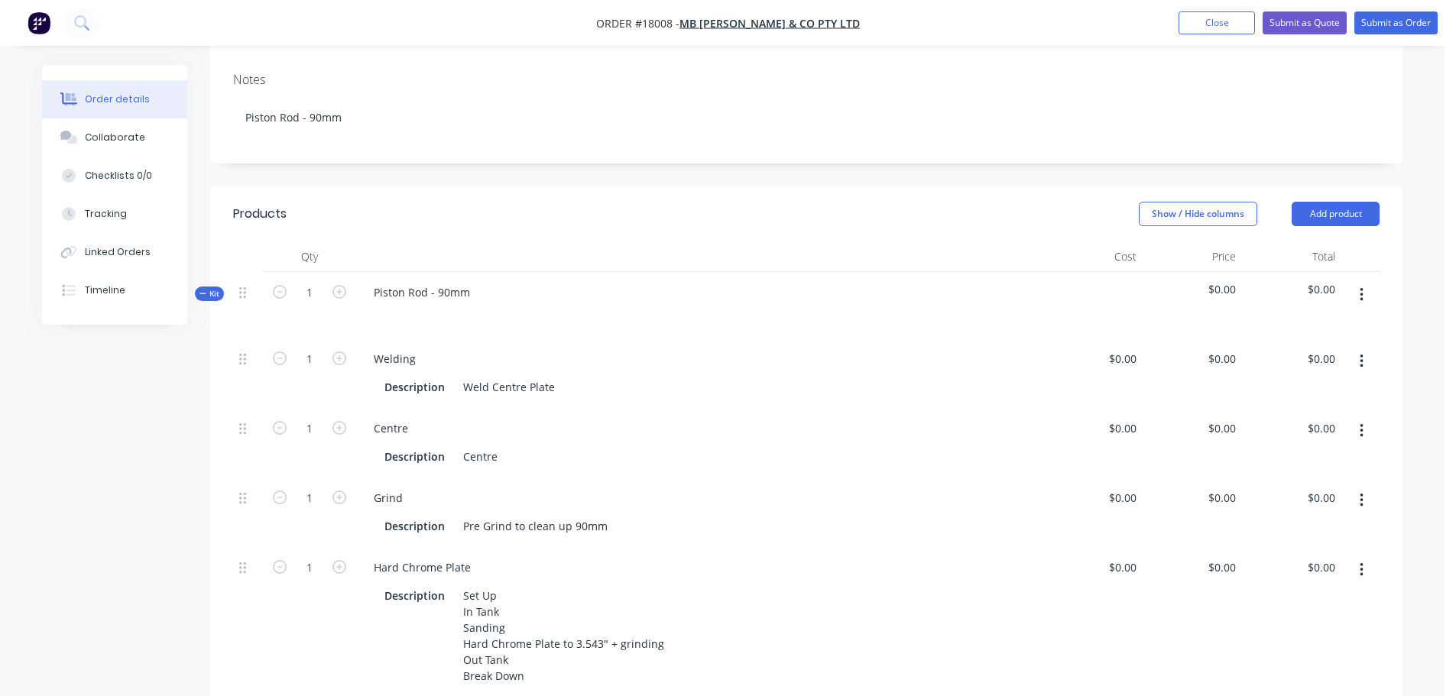
click at [1362, 353] on icon "button" at bounding box center [1362, 361] width 4 height 17
drag, startPoint x: 1294, startPoint y: 366, endPoint x: 1281, endPoint y: 417, distance: 52.1
click at [1281, 417] on div "Duplicate Exclude from tax Delete" at bounding box center [1307, 431] width 145 height 99
click at [1281, 452] on div "Delete" at bounding box center [1307, 463] width 118 height 22
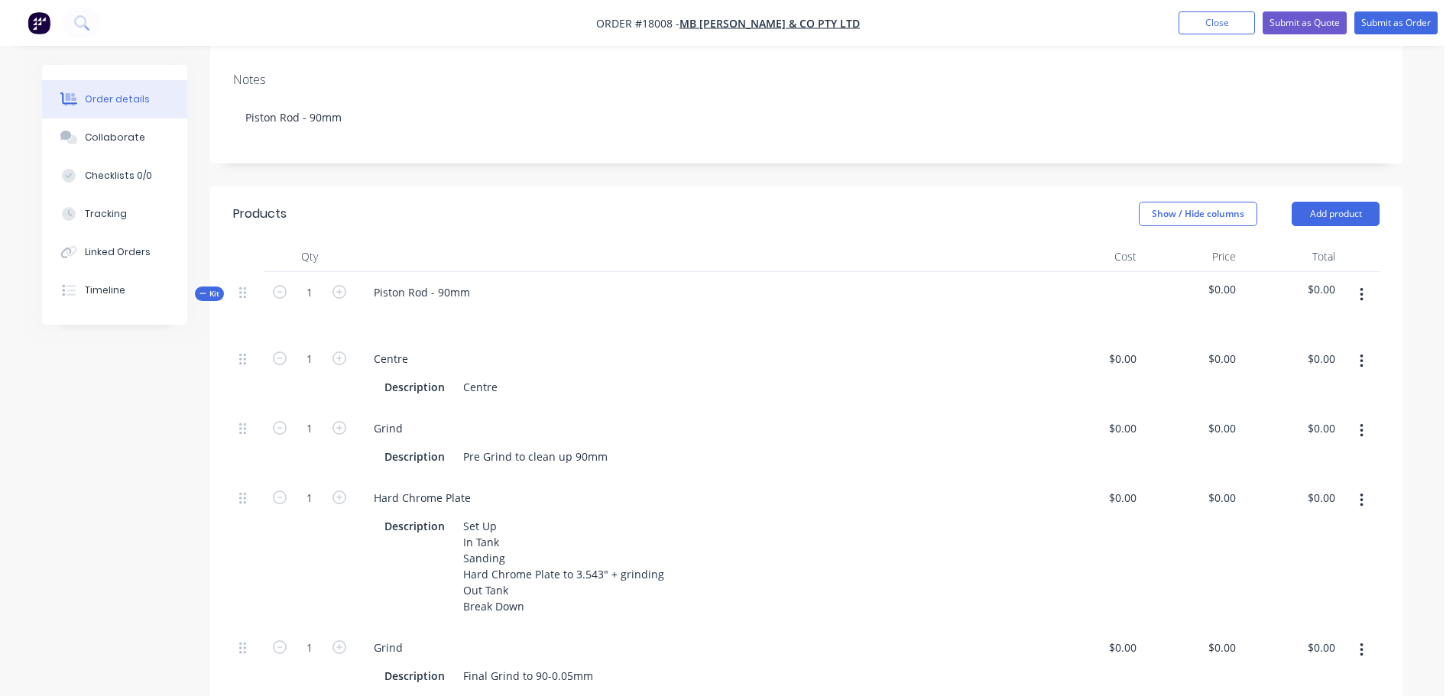
click at [1206, 34] on nav "Order #18008 - MB [PERSON_NAME] & Co Pty Ltd Add product Close Submit as Quote …" at bounding box center [728, 23] width 1456 height 46
click at [1209, 25] on button "Close" at bounding box center [1217, 22] width 76 height 23
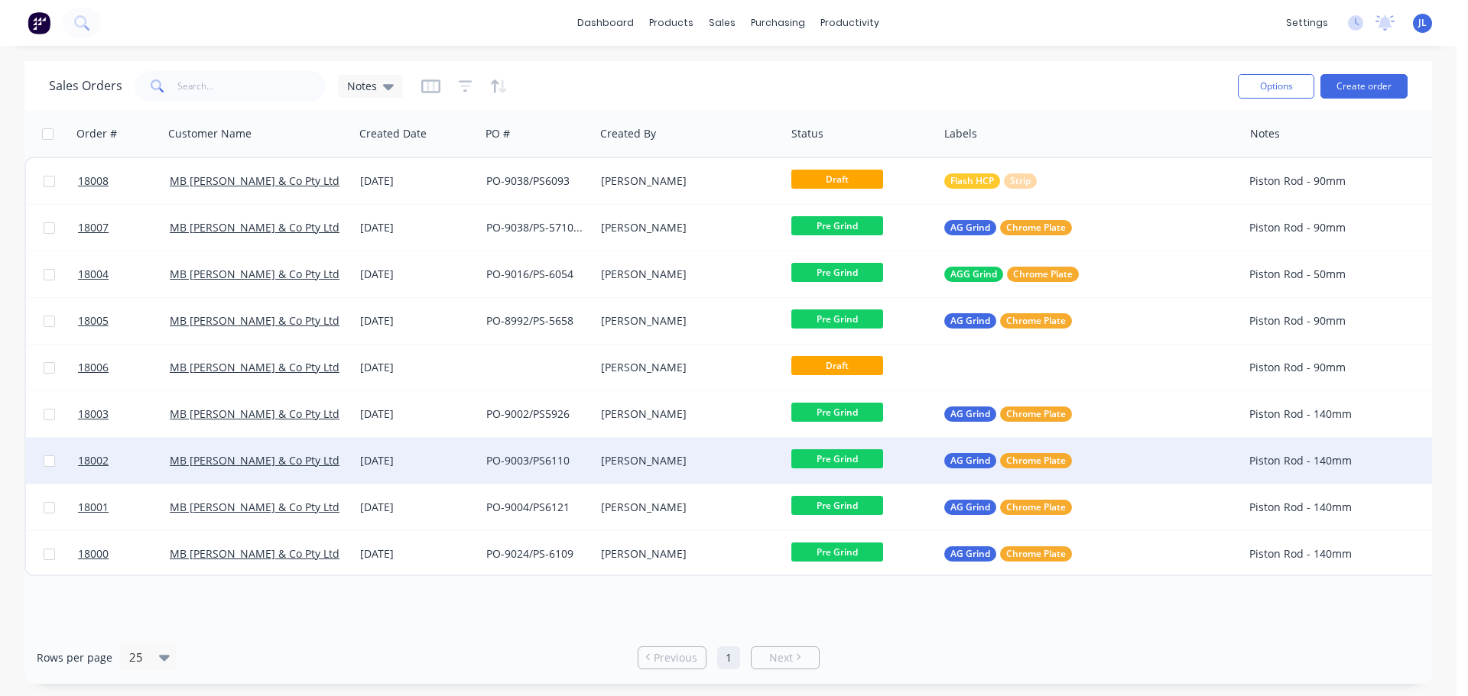
click at [502, 467] on div "PO-9003/PS6110" at bounding box center [534, 460] width 97 height 15
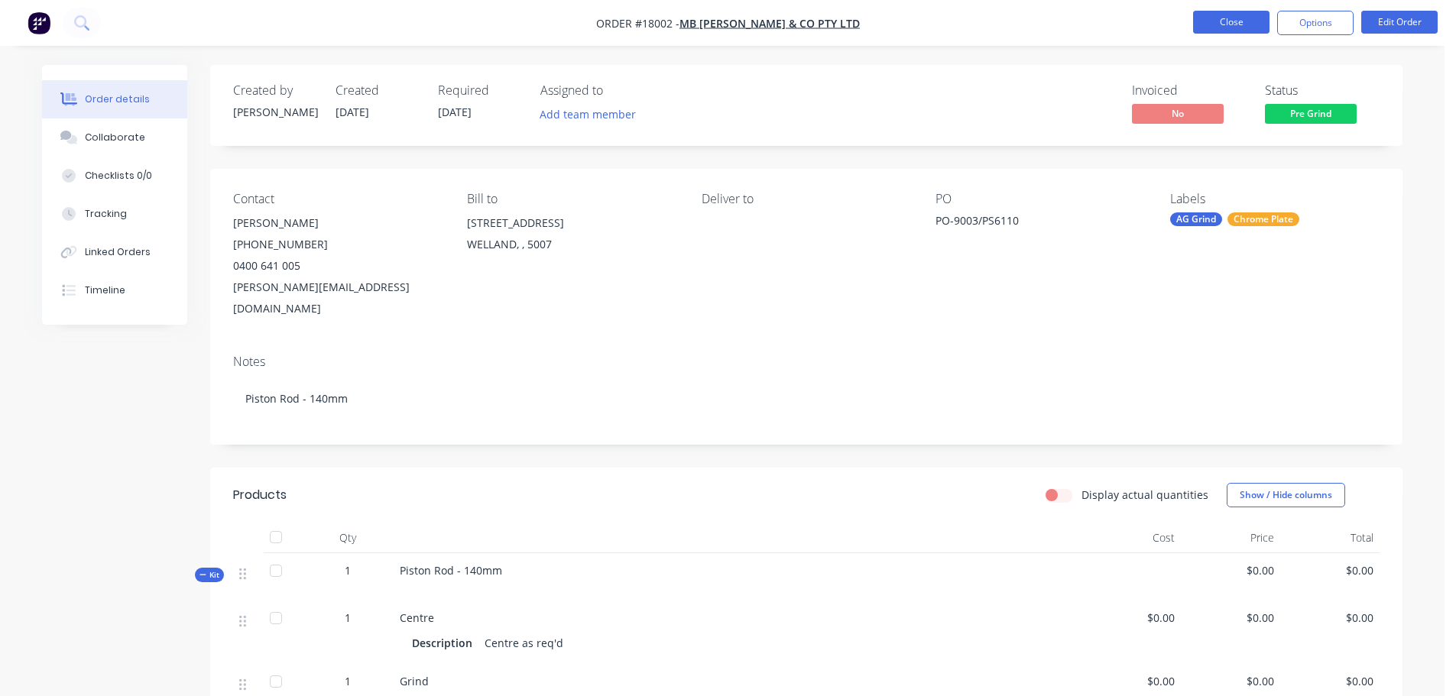
click at [1227, 18] on button "Close" at bounding box center [1231, 22] width 76 height 23
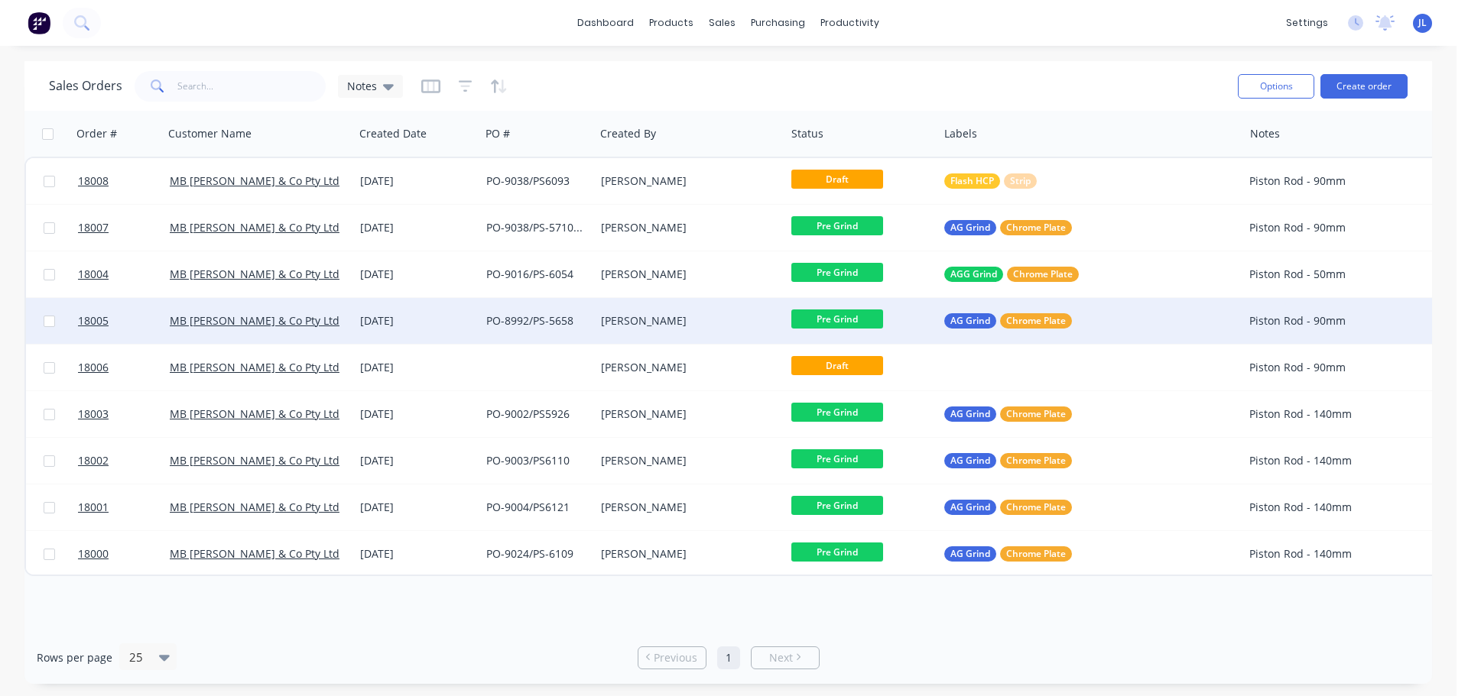
click at [1273, 321] on div "Piston Rod - 90mm" at bounding box center [1388, 320] width 278 height 15
click at [1248, 304] on div "Piston Rod - 90mm" at bounding box center [1396, 310] width 302 height 21
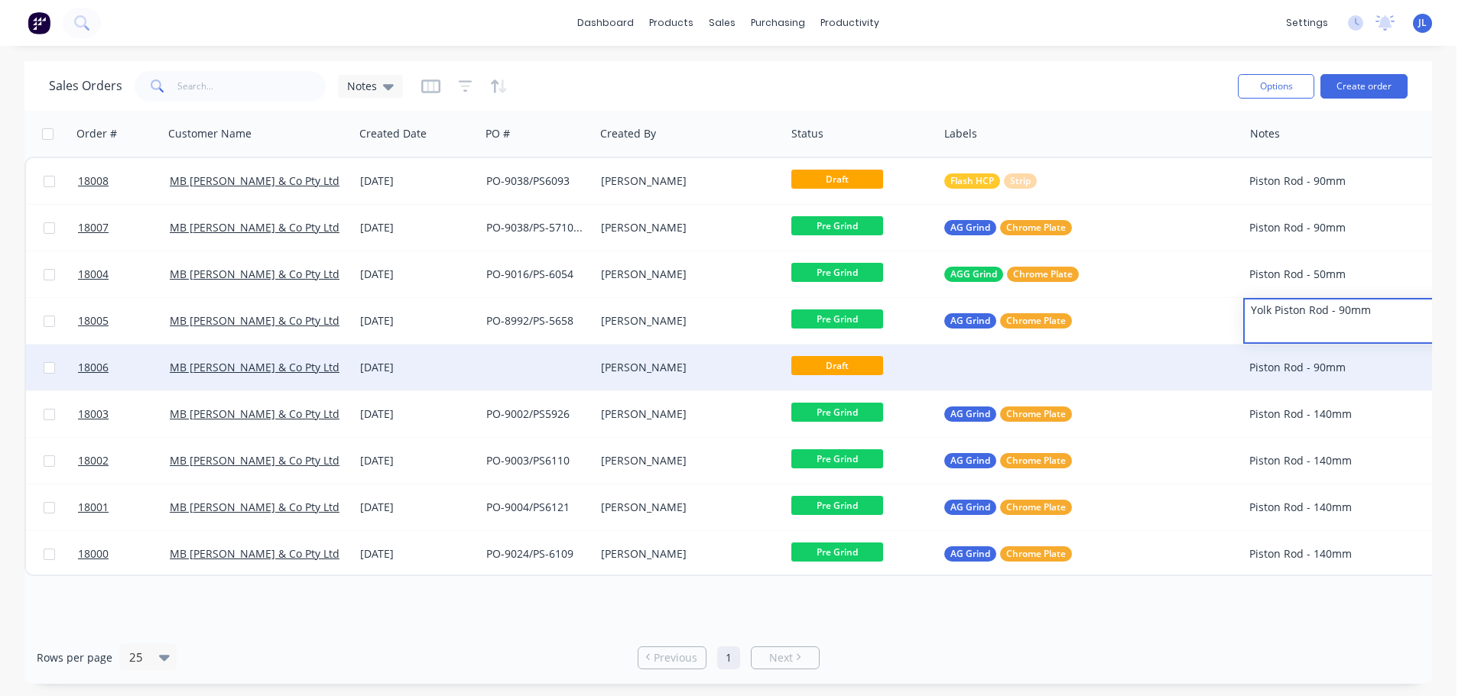
click at [1196, 387] on div at bounding box center [1090, 368] width 305 height 46
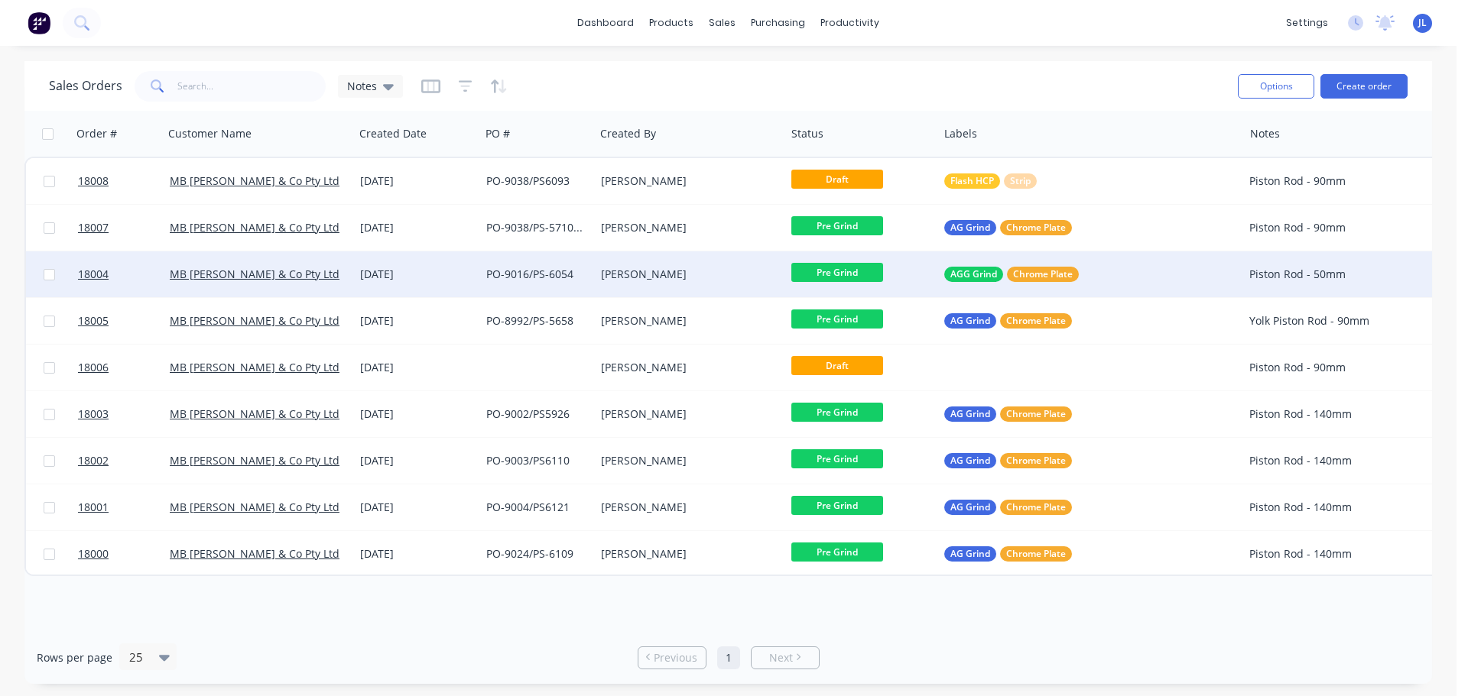
click at [1158, 274] on div "AGG Grind Chrome Plate" at bounding box center [1083, 274] width 278 height 15
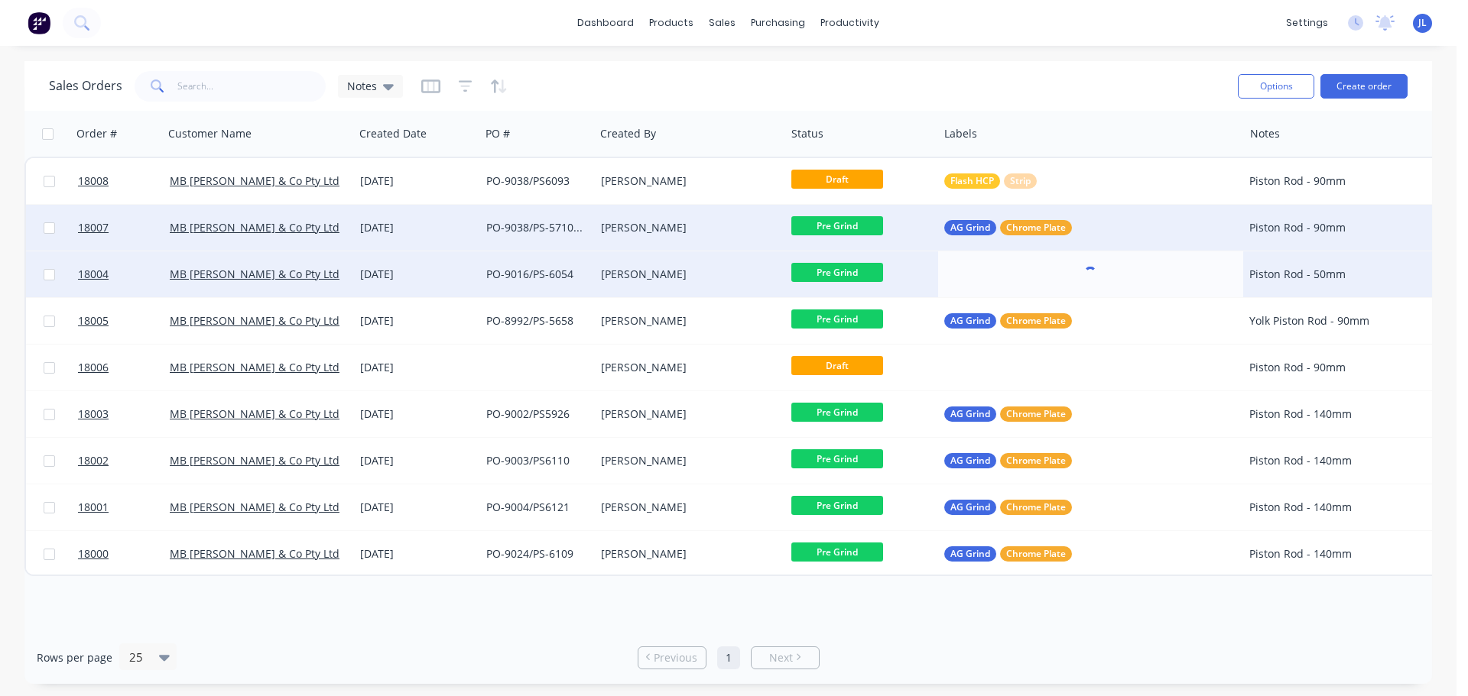
click at [307, 224] on div "MB [PERSON_NAME] & Co Pty Ltd" at bounding box center [255, 227] width 170 height 15
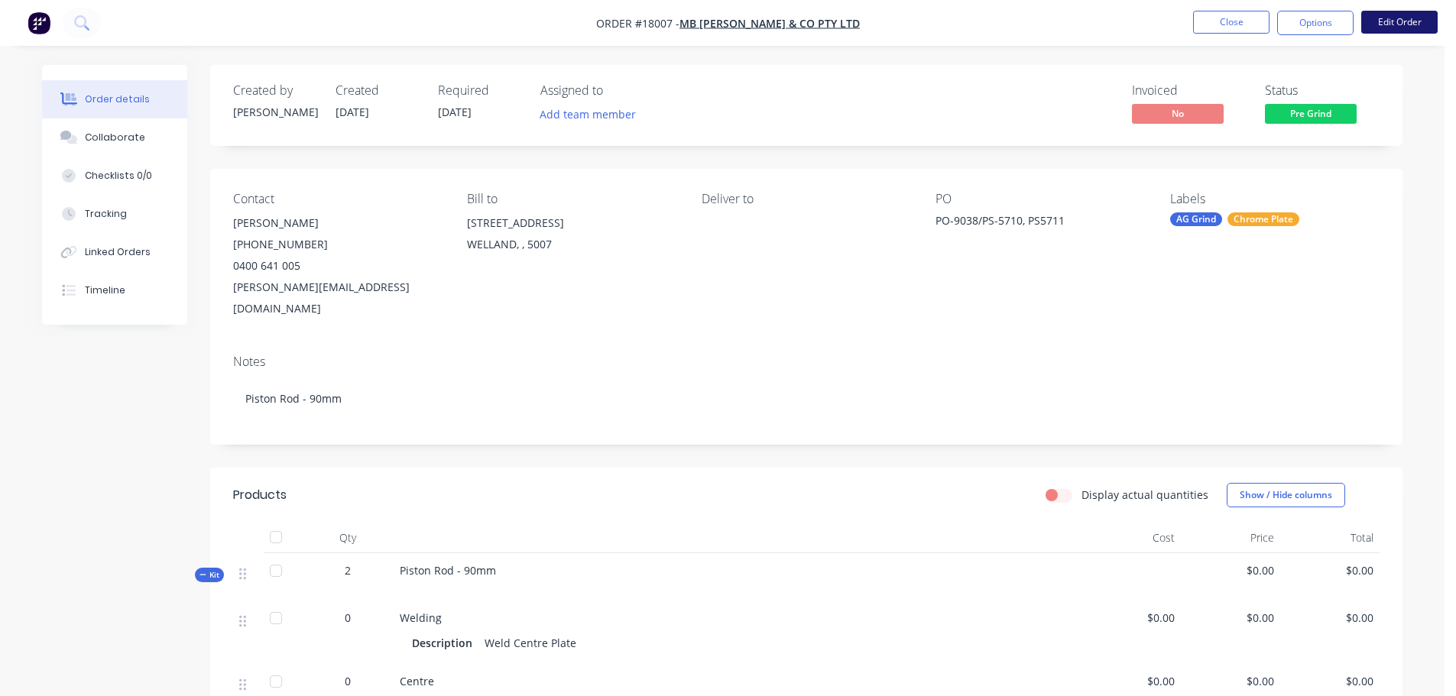
click at [1395, 19] on button "Edit Order" at bounding box center [1400, 22] width 76 height 23
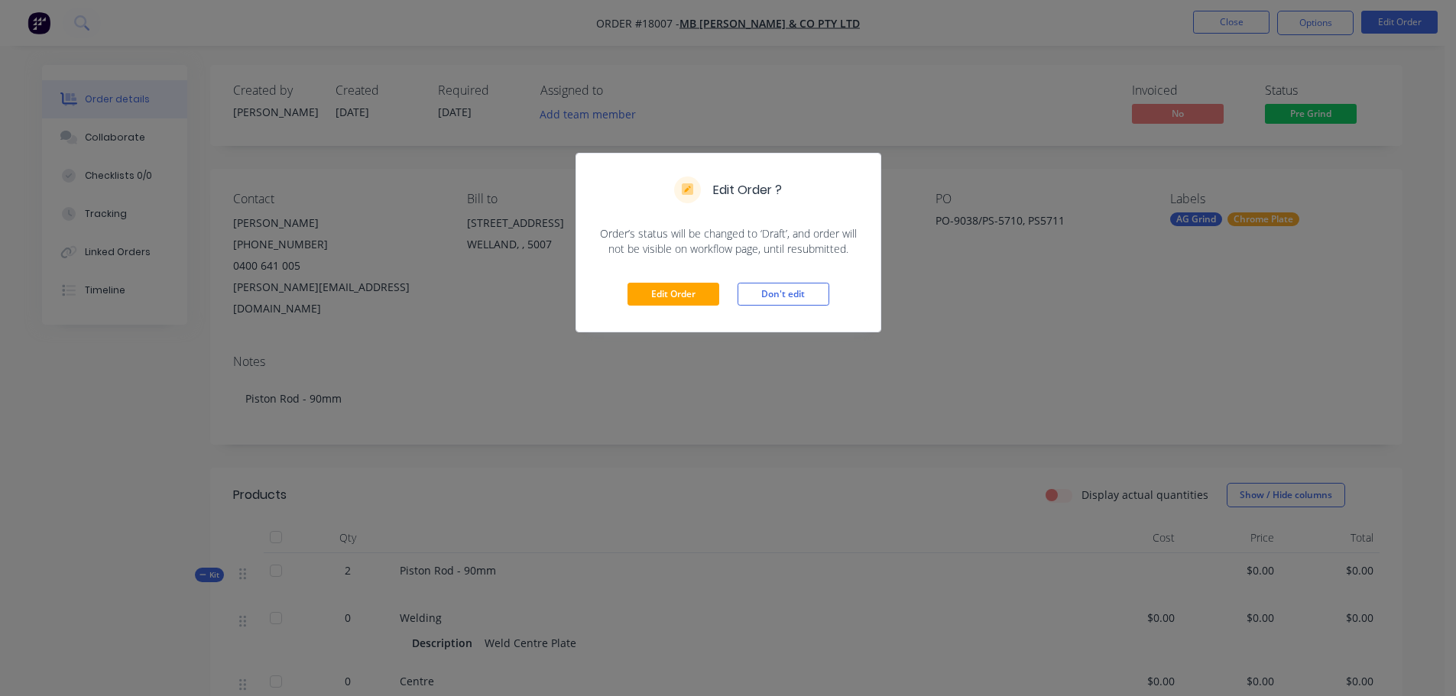
click at [709, 307] on div "Edit Order Don't edit" at bounding box center [728, 294] width 304 height 75
click at [709, 305] on button "Edit Order" at bounding box center [674, 294] width 92 height 23
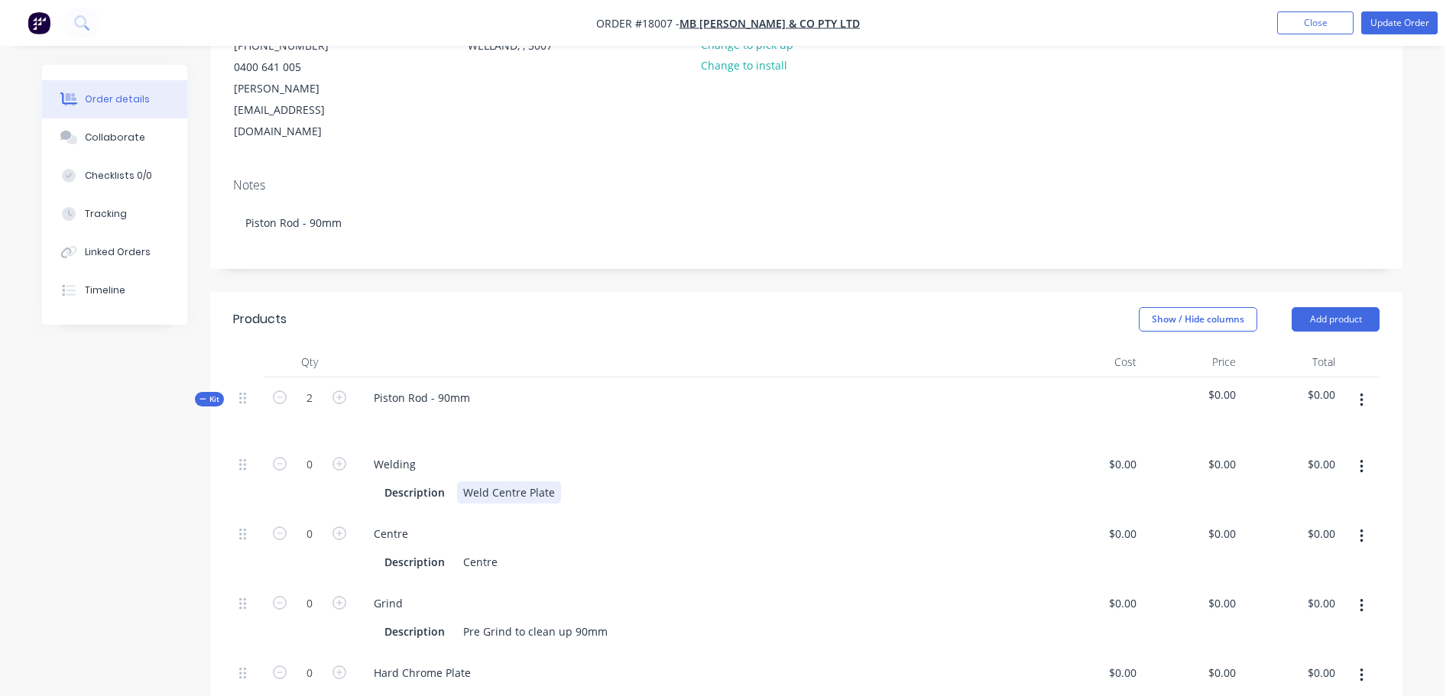
scroll to position [229, 0]
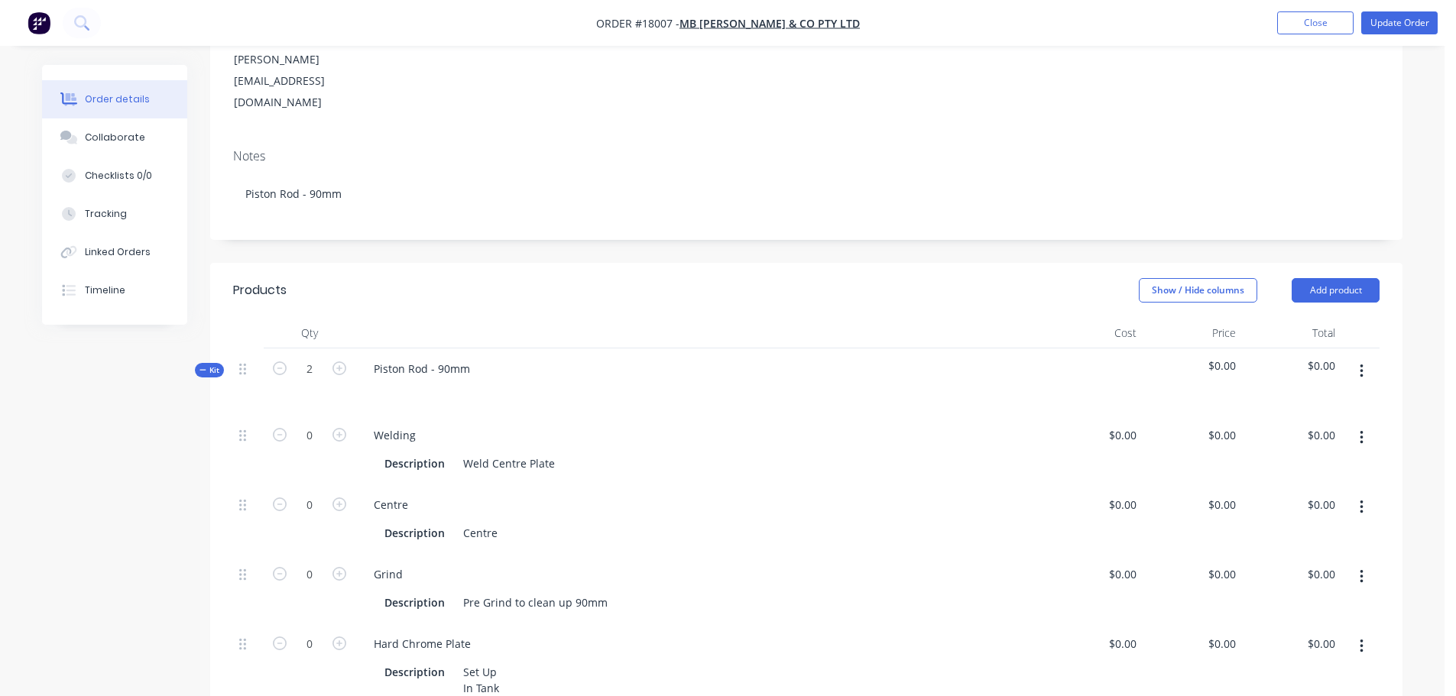
click at [1364, 424] on button "button" at bounding box center [1362, 438] width 36 height 28
click at [1305, 467] on div "Duplicate" at bounding box center [1307, 478] width 118 height 22
click at [1363, 431] on icon "button" at bounding box center [1361, 438] width 3 height 14
click at [1284, 528] on div "Delete" at bounding box center [1307, 539] width 118 height 22
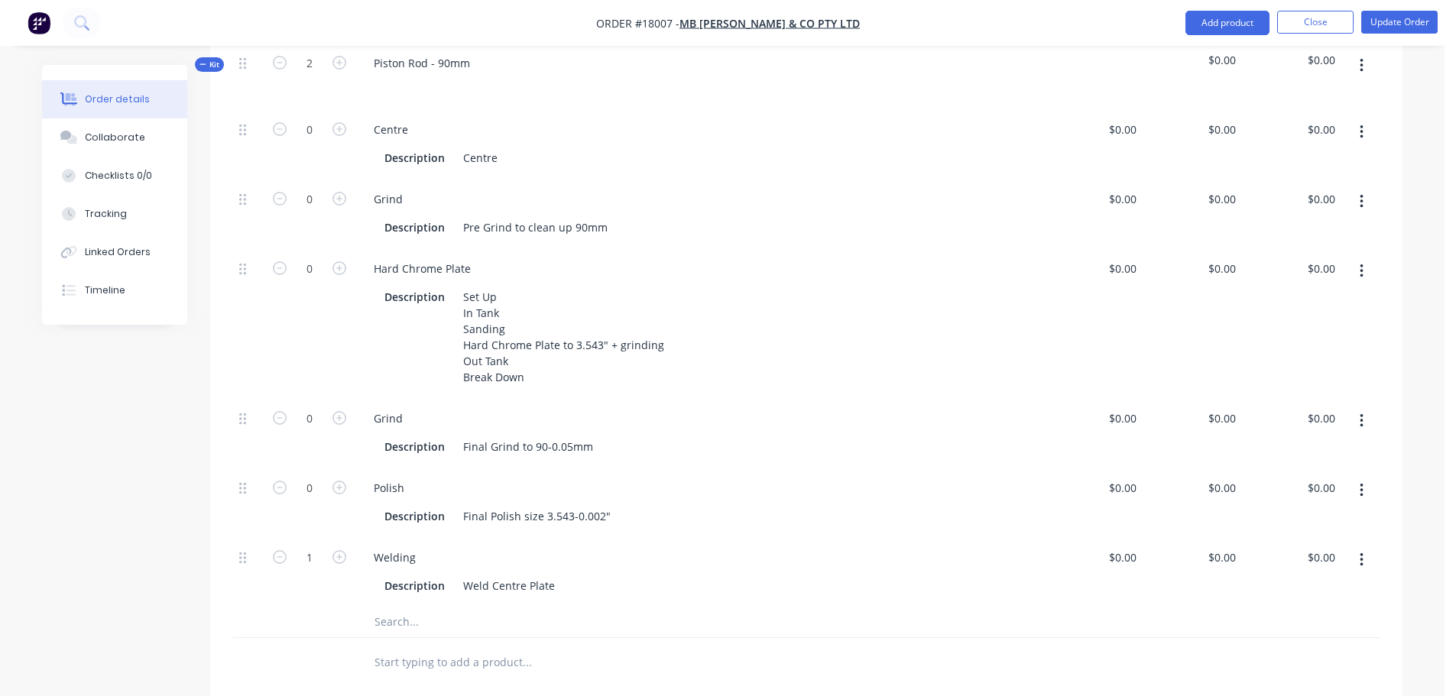
scroll to position [688, 0]
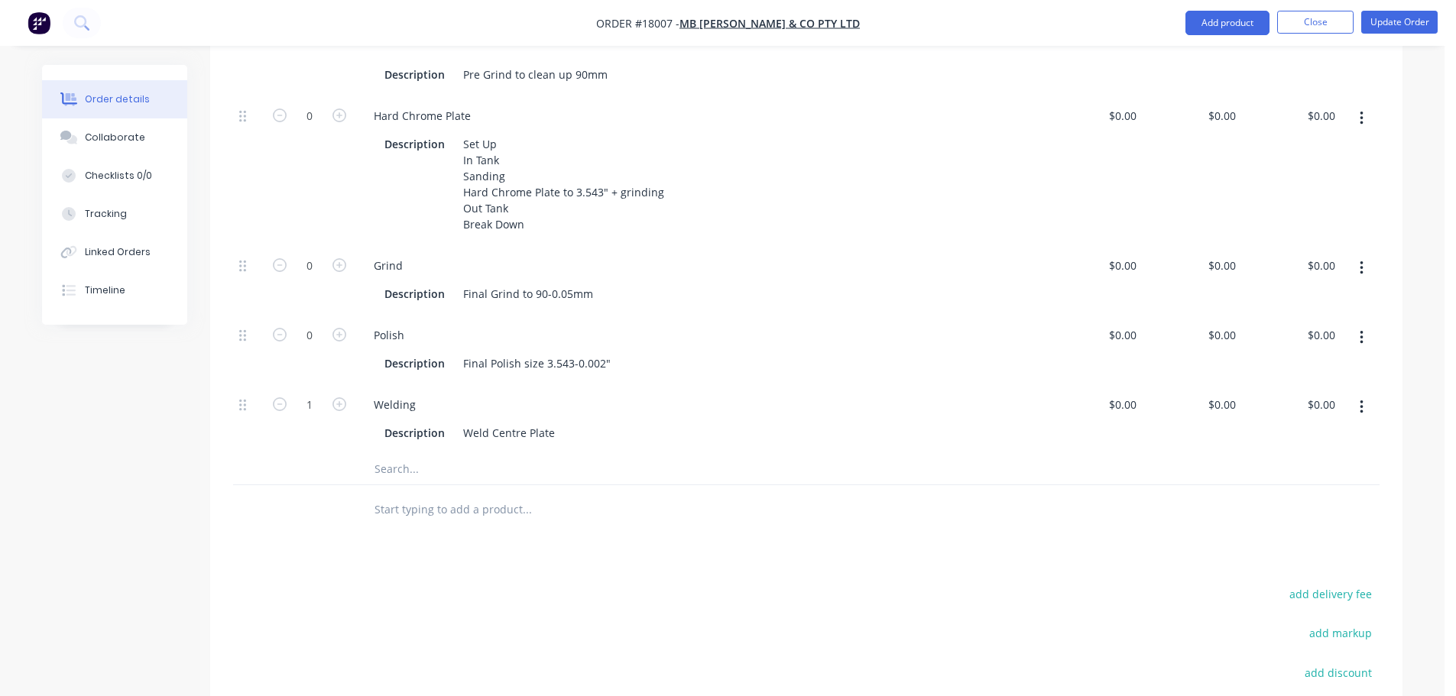
click at [1362, 399] on icon "button" at bounding box center [1362, 407] width 4 height 17
click at [1290, 498] on div "Delete" at bounding box center [1307, 509] width 118 height 22
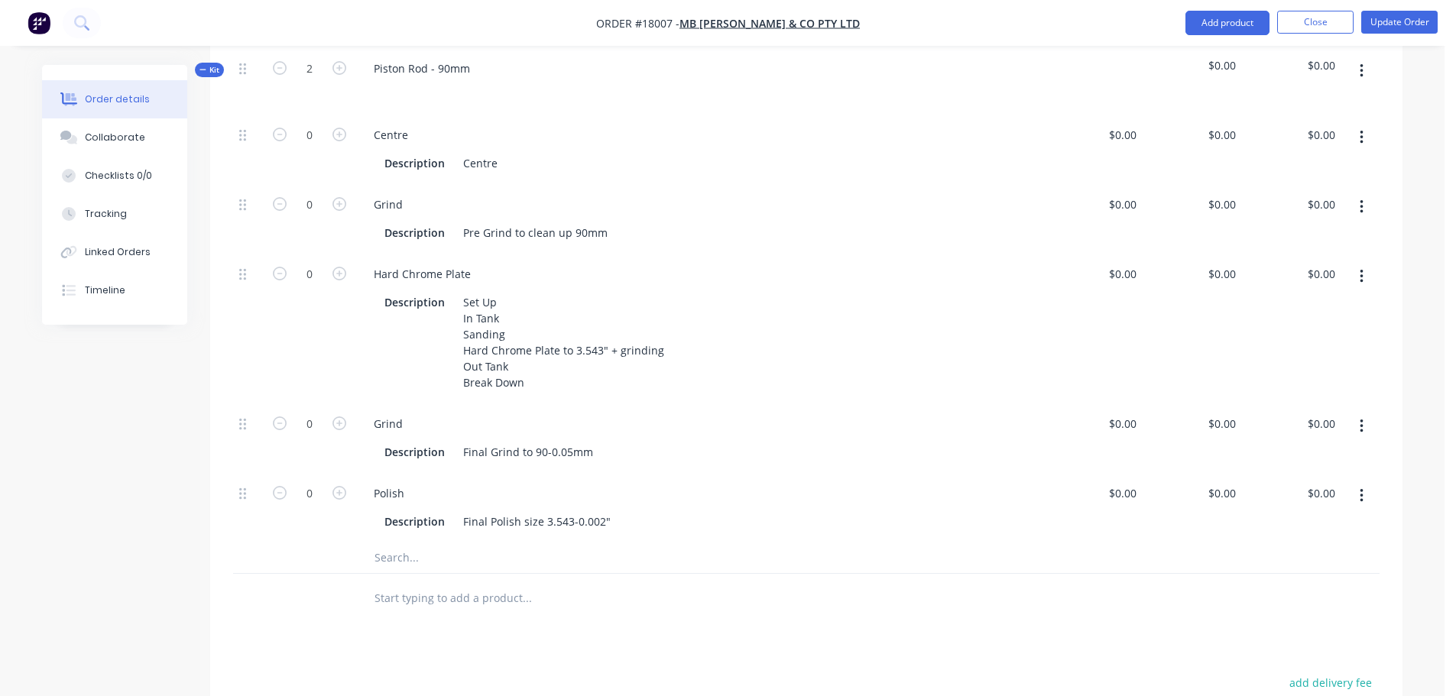
scroll to position [306, 0]
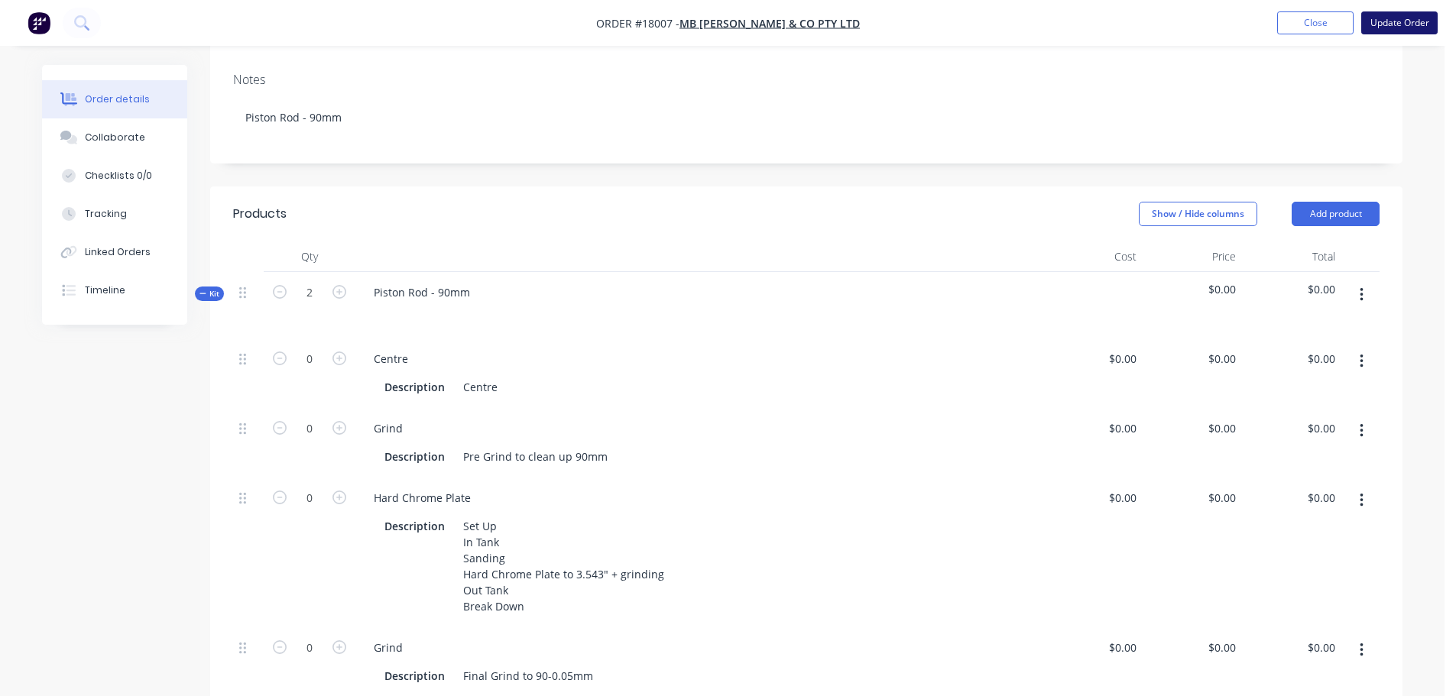
click at [1368, 21] on button "Update Order" at bounding box center [1400, 22] width 76 height 23
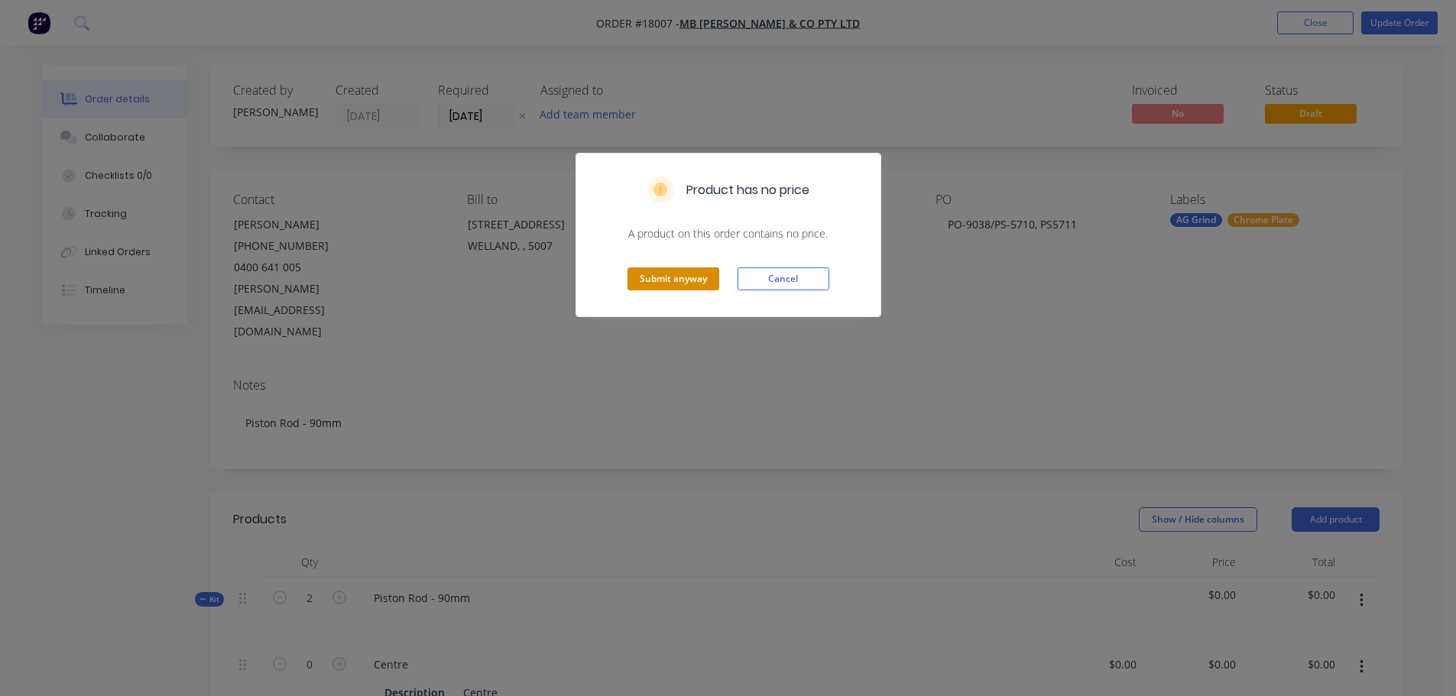
click at [670, 288] on button "Submit anyway" at bounding box center [674, 279] width 92 height 23
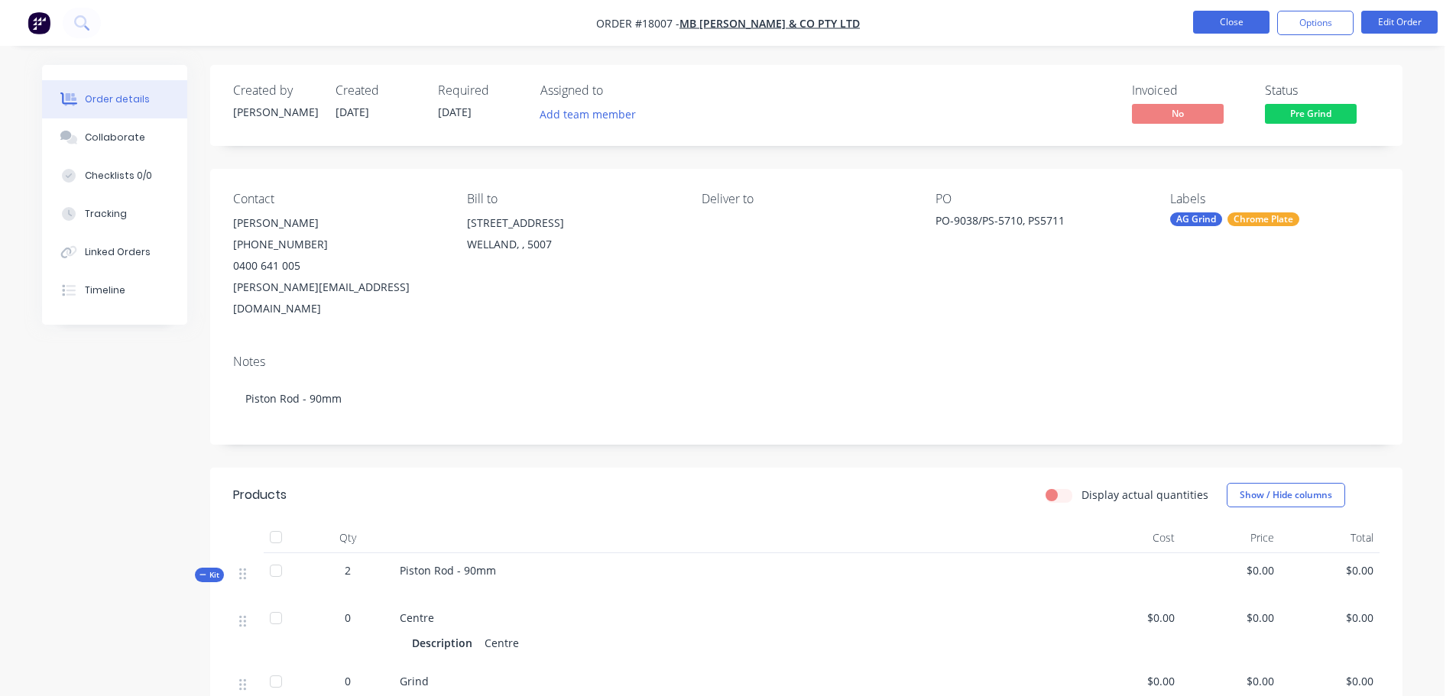
click at [1220, 28] on button "Close" at bounding box center [1231, 22] width 76 height 23
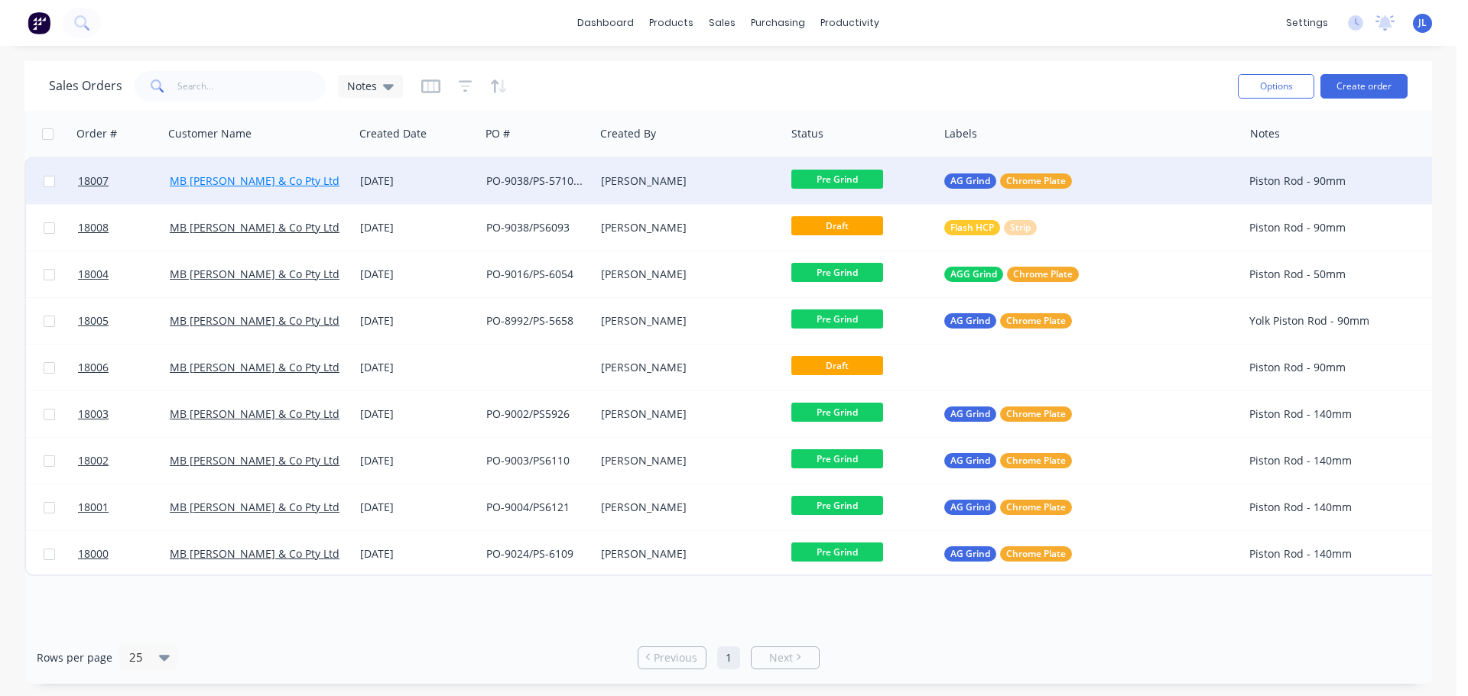
click at [291, 187] on link "MB [PERSON_NAME] & Co Pty Ltd" at bounding box center [255, 181] width 170 height 15
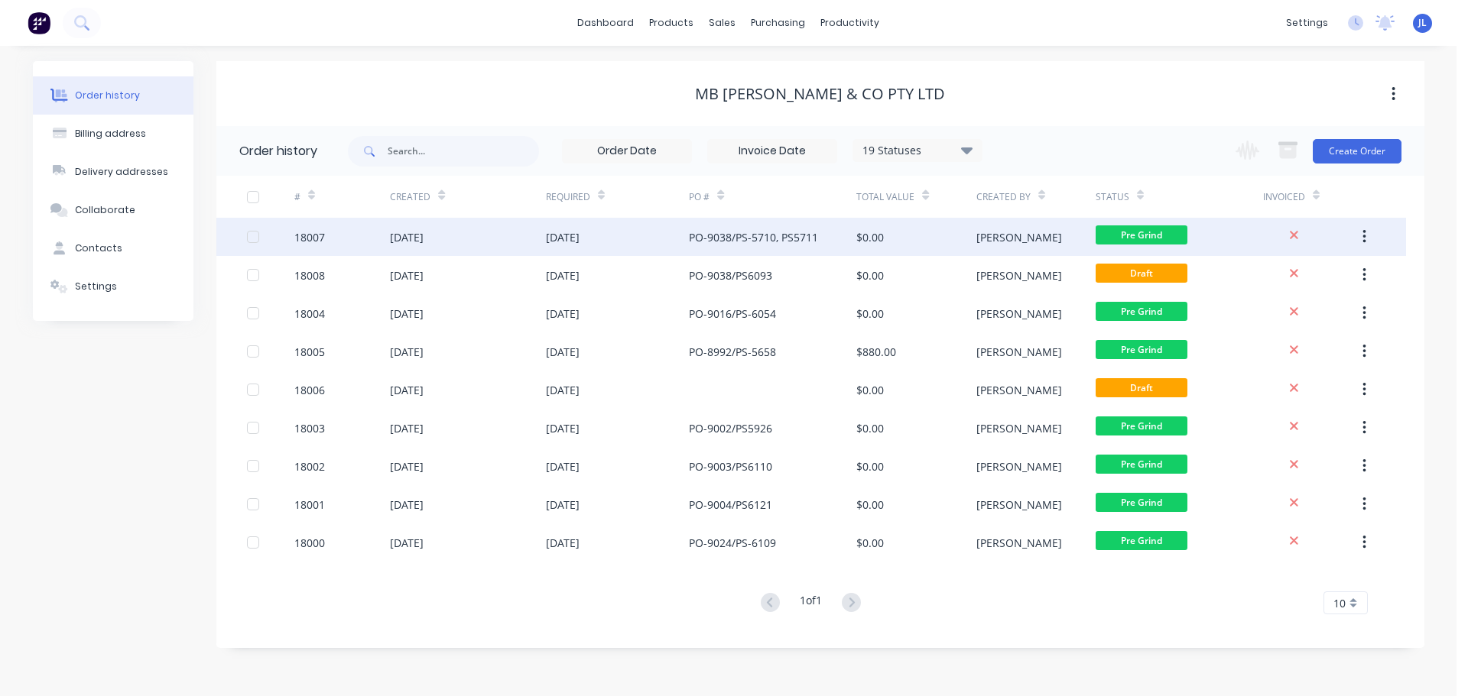
click at [482, 239] on div "[DATE]" at bounding box center [467, 237] width 155 height 38
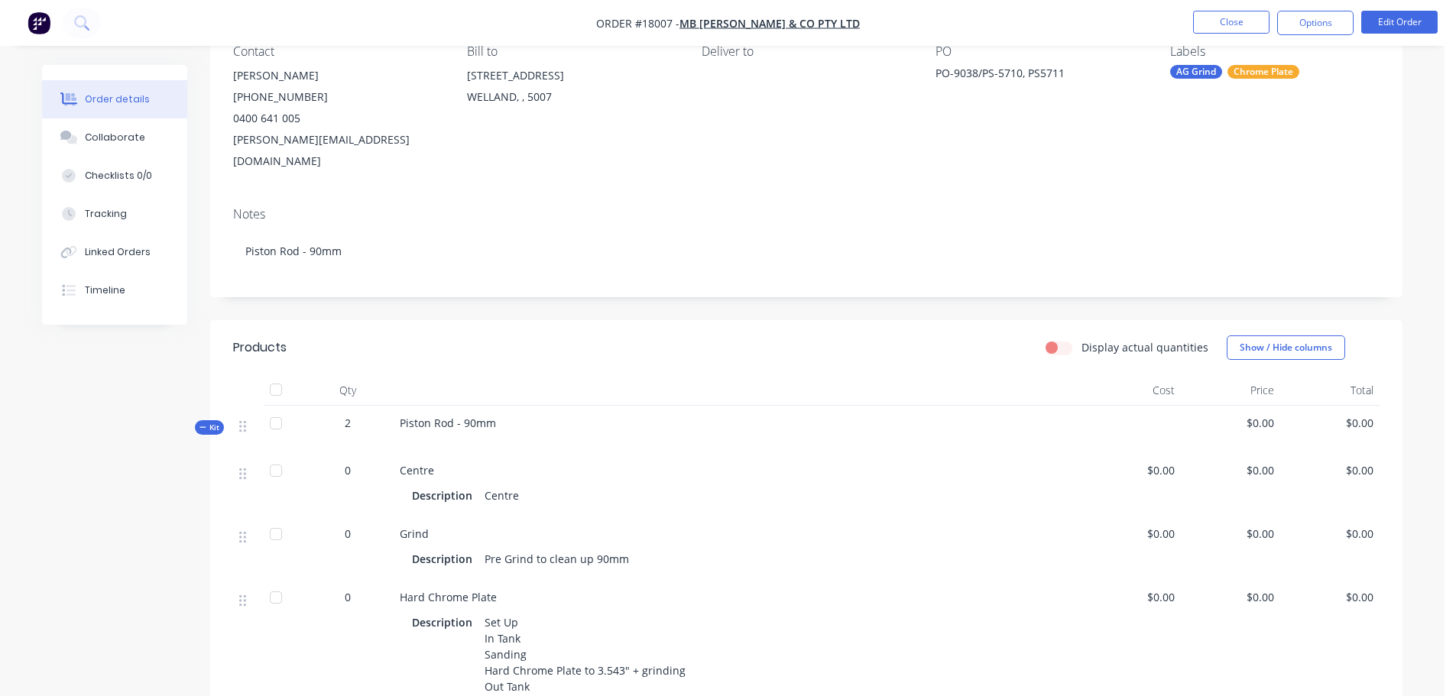
scroll to position [153, 0]
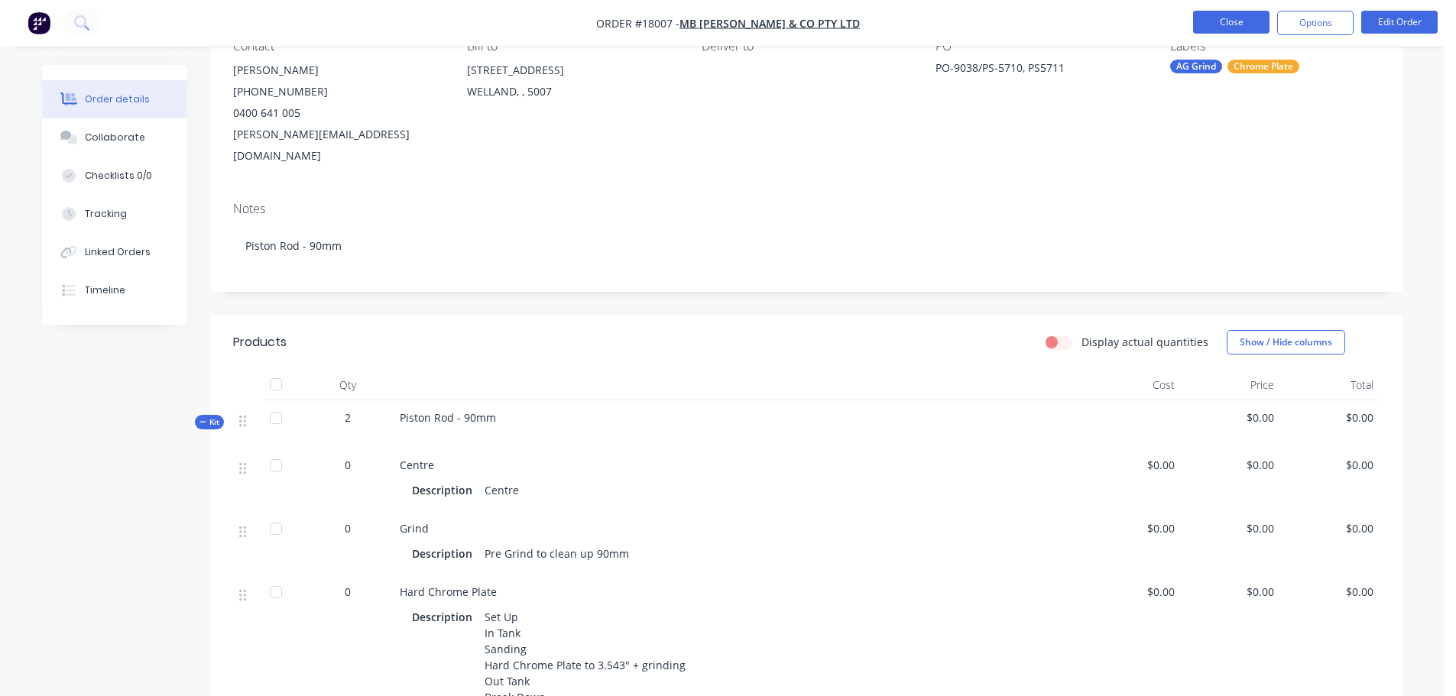
click at [1240, 16] on button "Close" at bounding box center [1231, 22] width 76 height 23
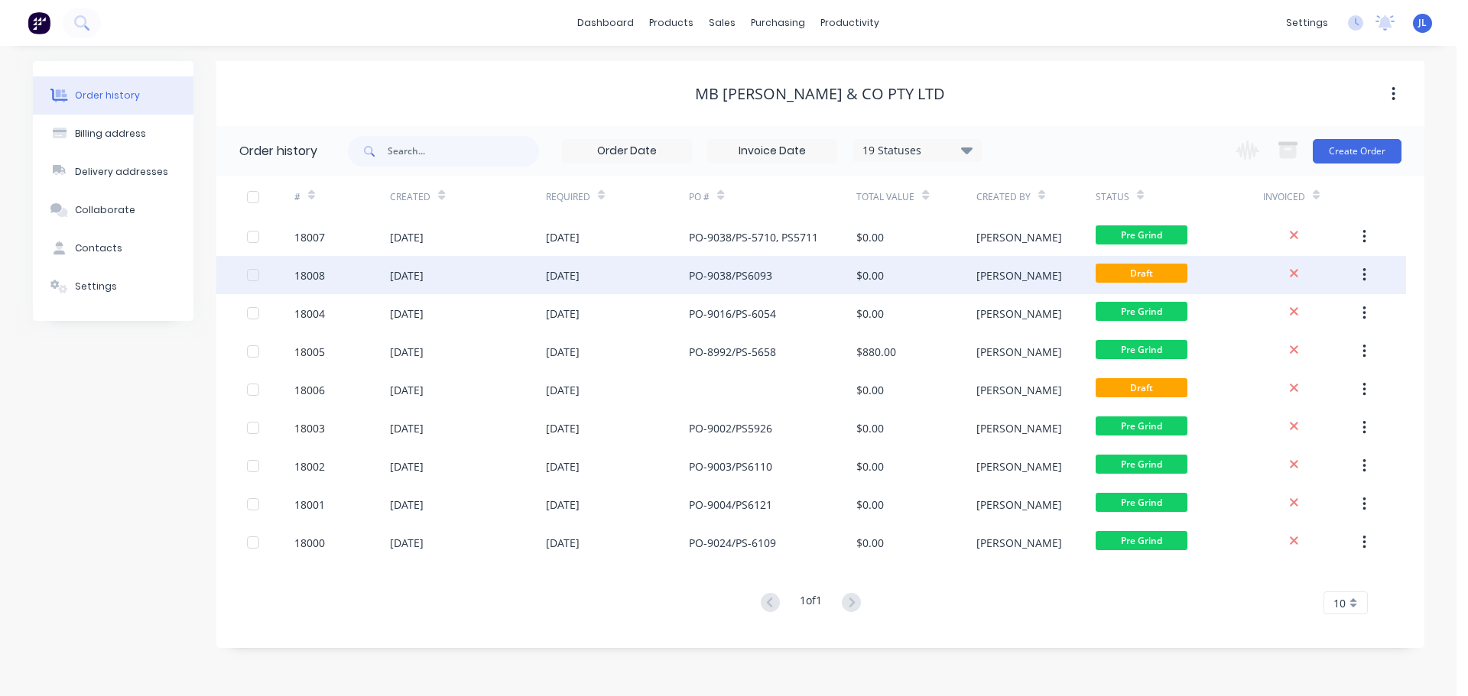
click at [472, 275] on div "[DATE]" at bounding box center [467, 275] width 155 height 38
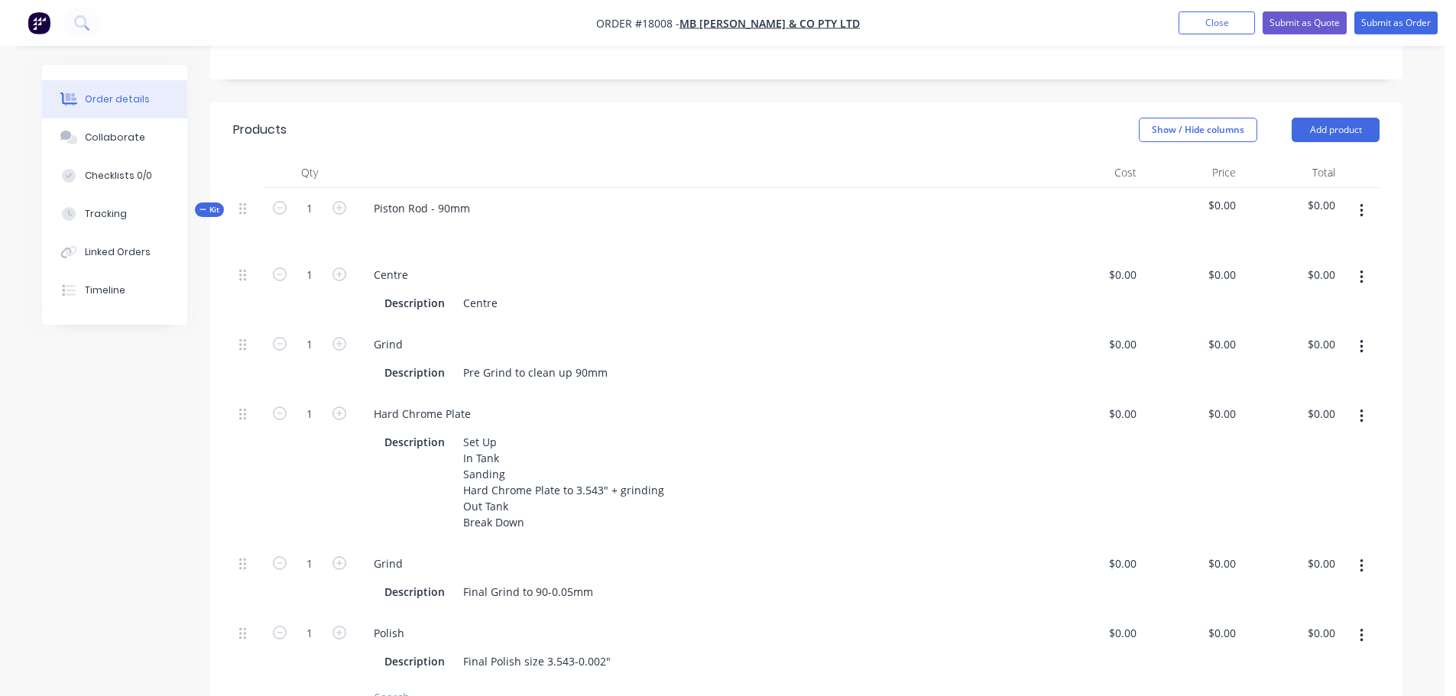
scroll to position [459, 0]
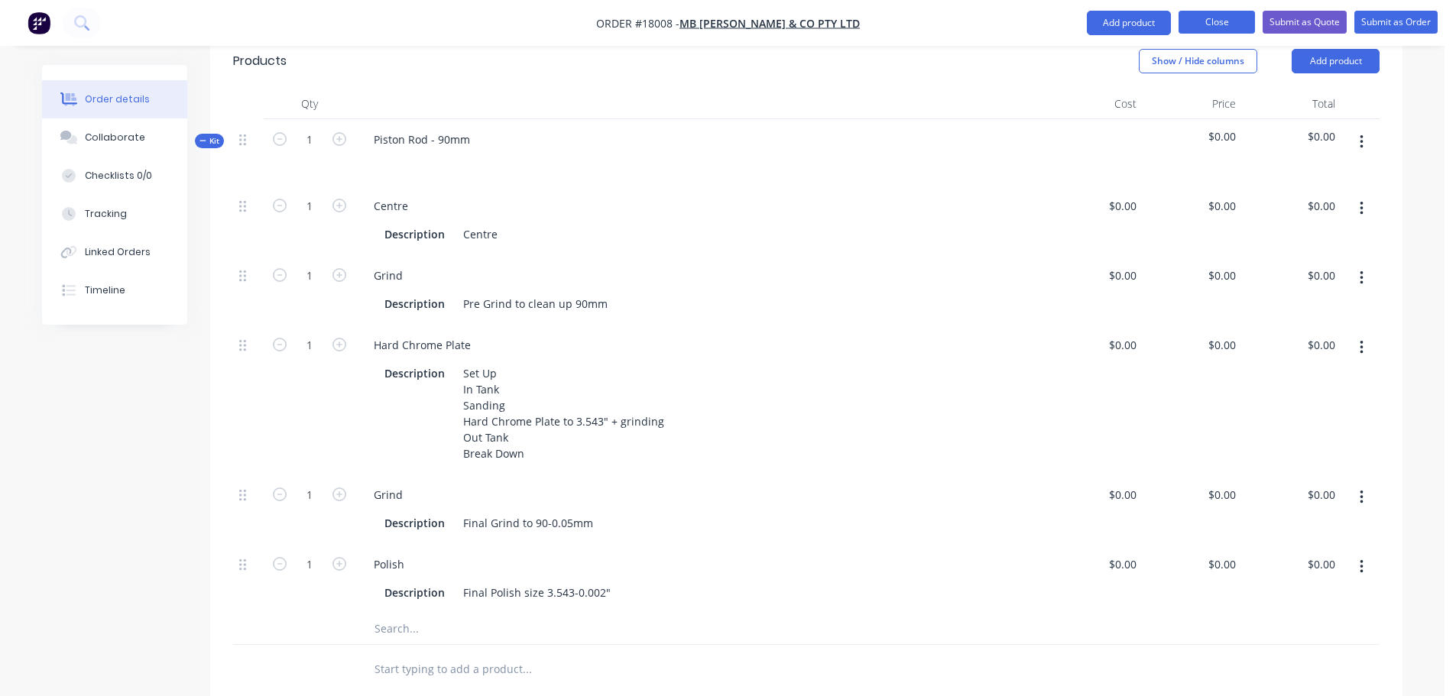
click at [1215, 27] on button "Close" at bounding box center [1217, 22] width 76 height 23
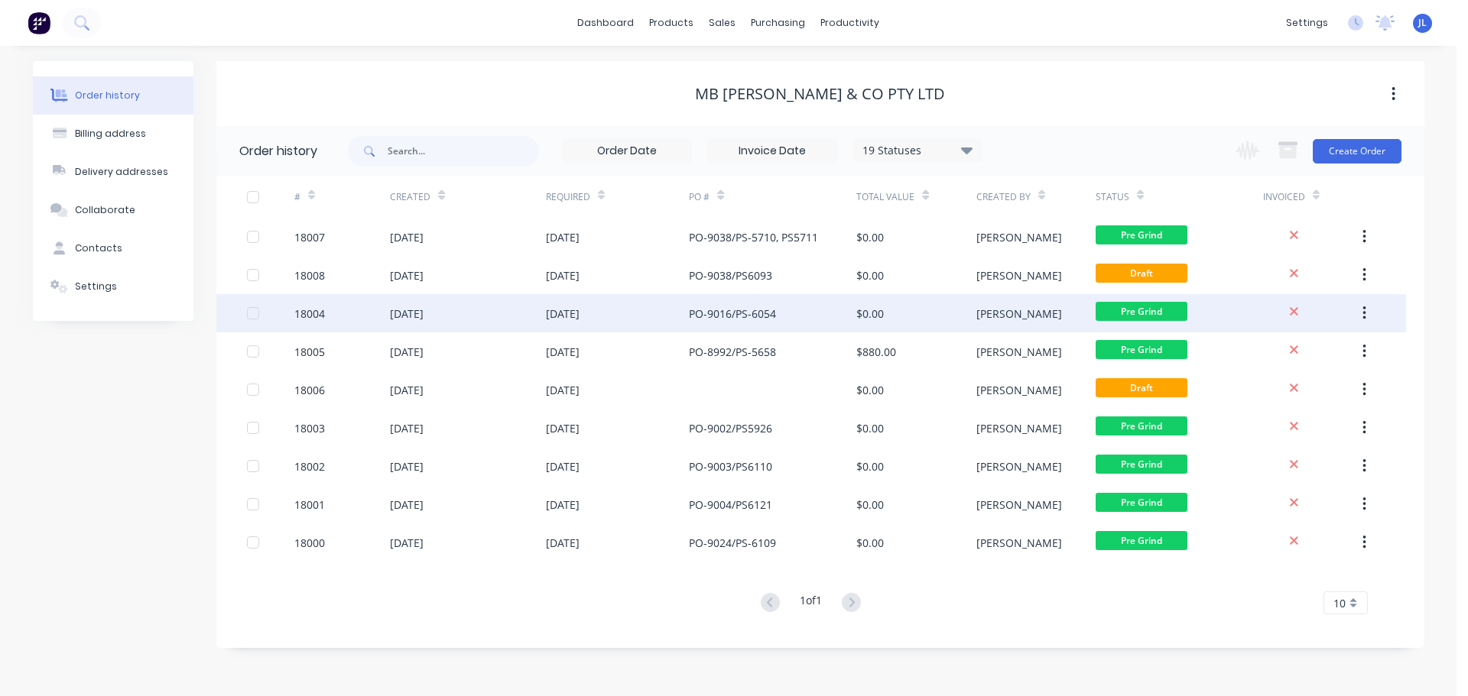
click at [560, 315] on div "[DATE]" at bounding box center [563, 314] width 34 height 16
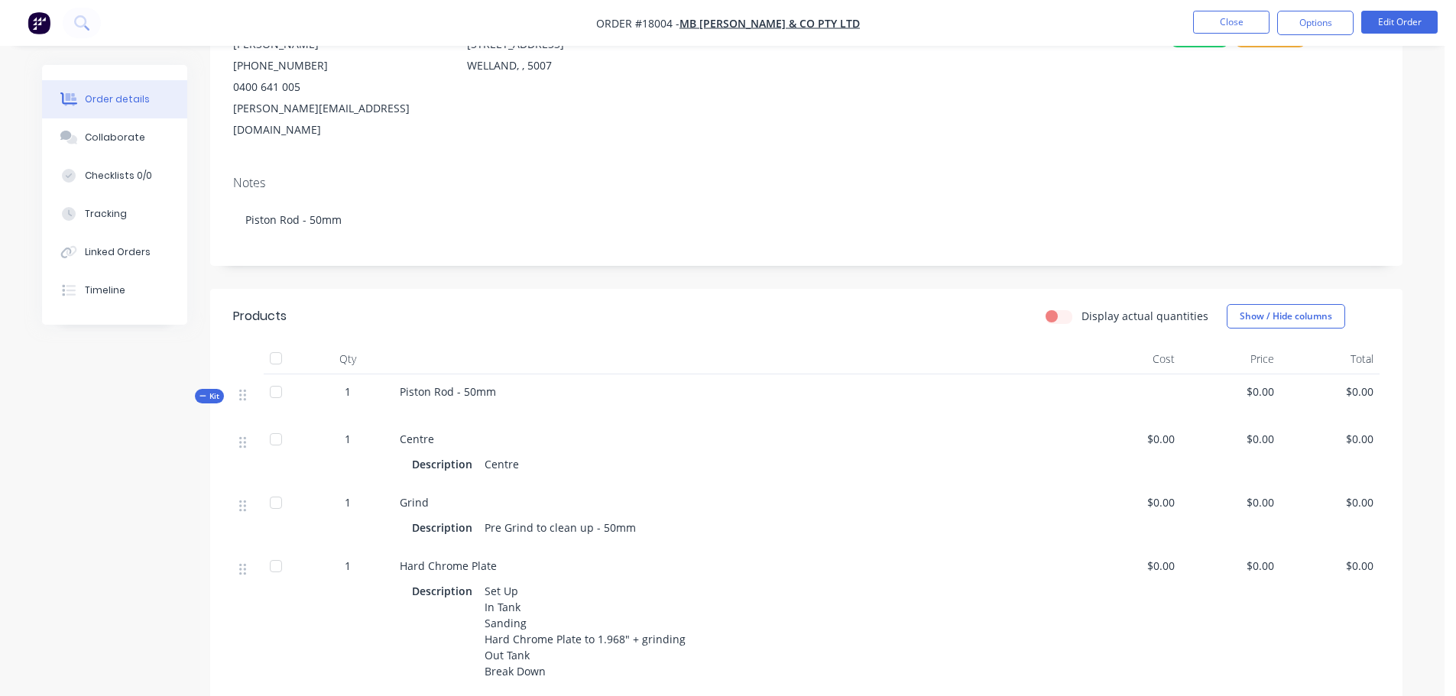
scroll to position [229, 0]
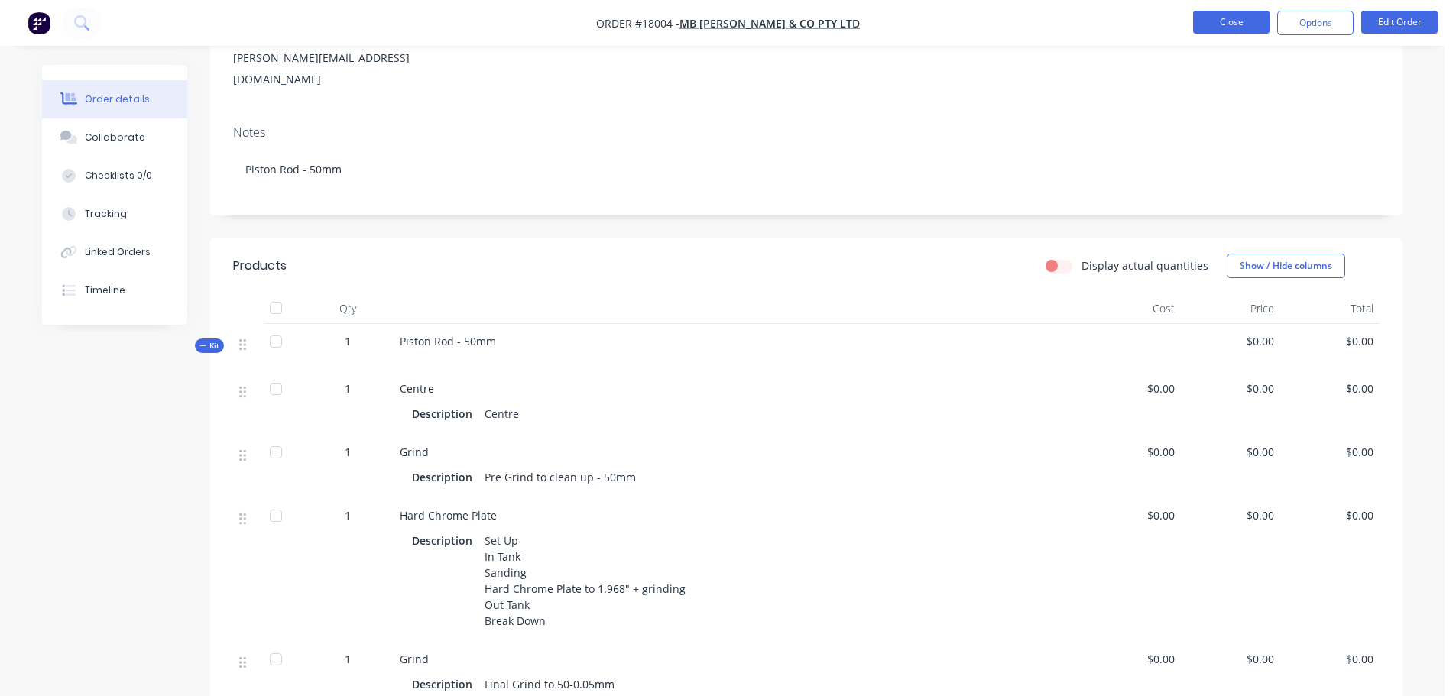
click at [1231, 17] on button "Close" at bounding box center [1231, 22] width 76 height 23
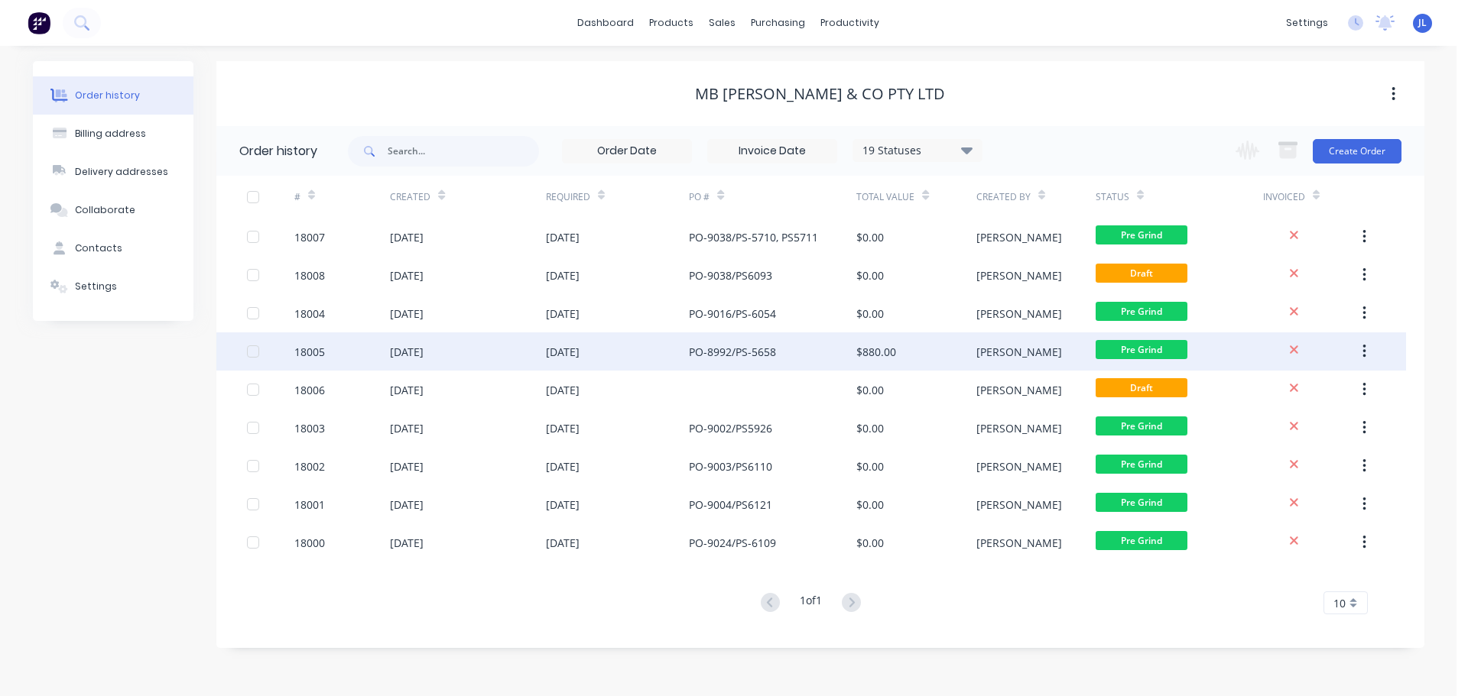
click at [696, 355] on div "PO-8992/PS-5658" at bounding box center [732, 352] width 87 height 16
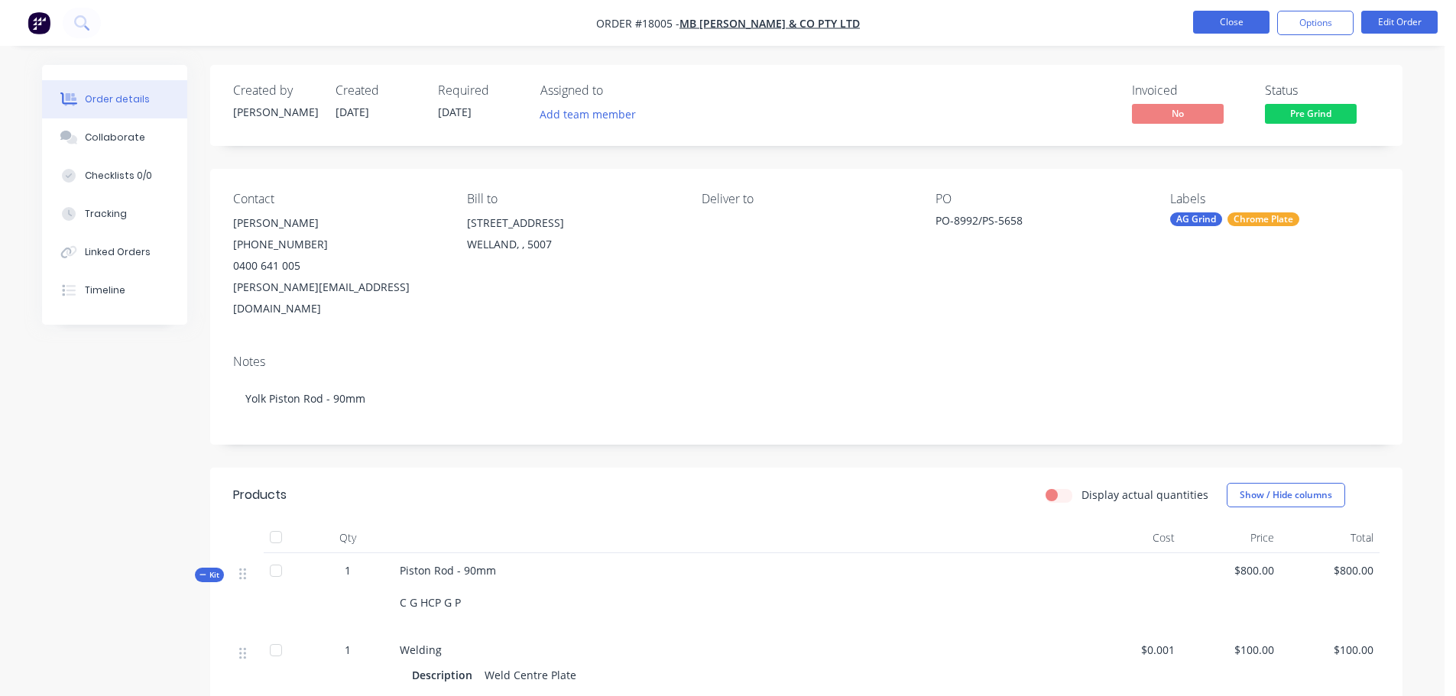
click at [1229, 18] on button "Close" at bounding box center [1231, 22] width 76 height 23
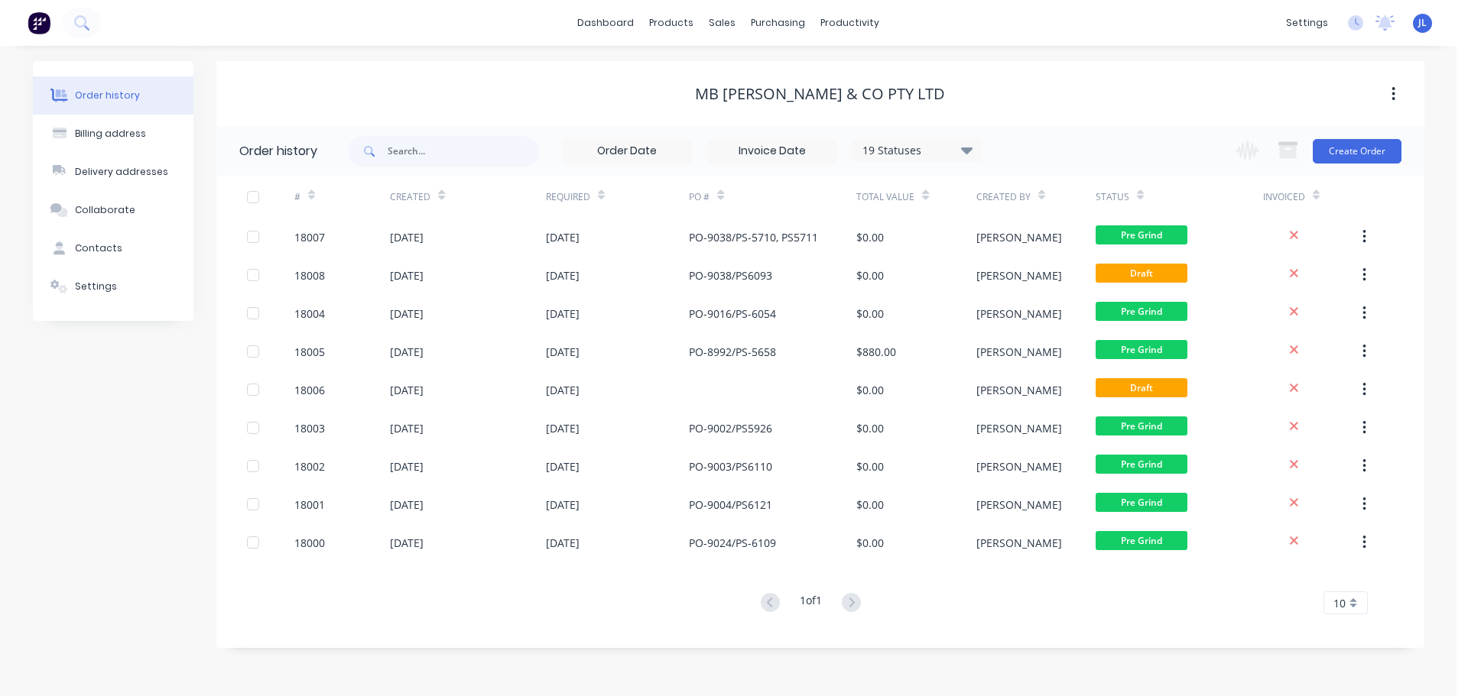
click at [306, 200] on div "#" at bounding box center [304, 196] width 21 height 27
click at [313, 196] on icon at bounding box center [311, 198] width 7 height 5
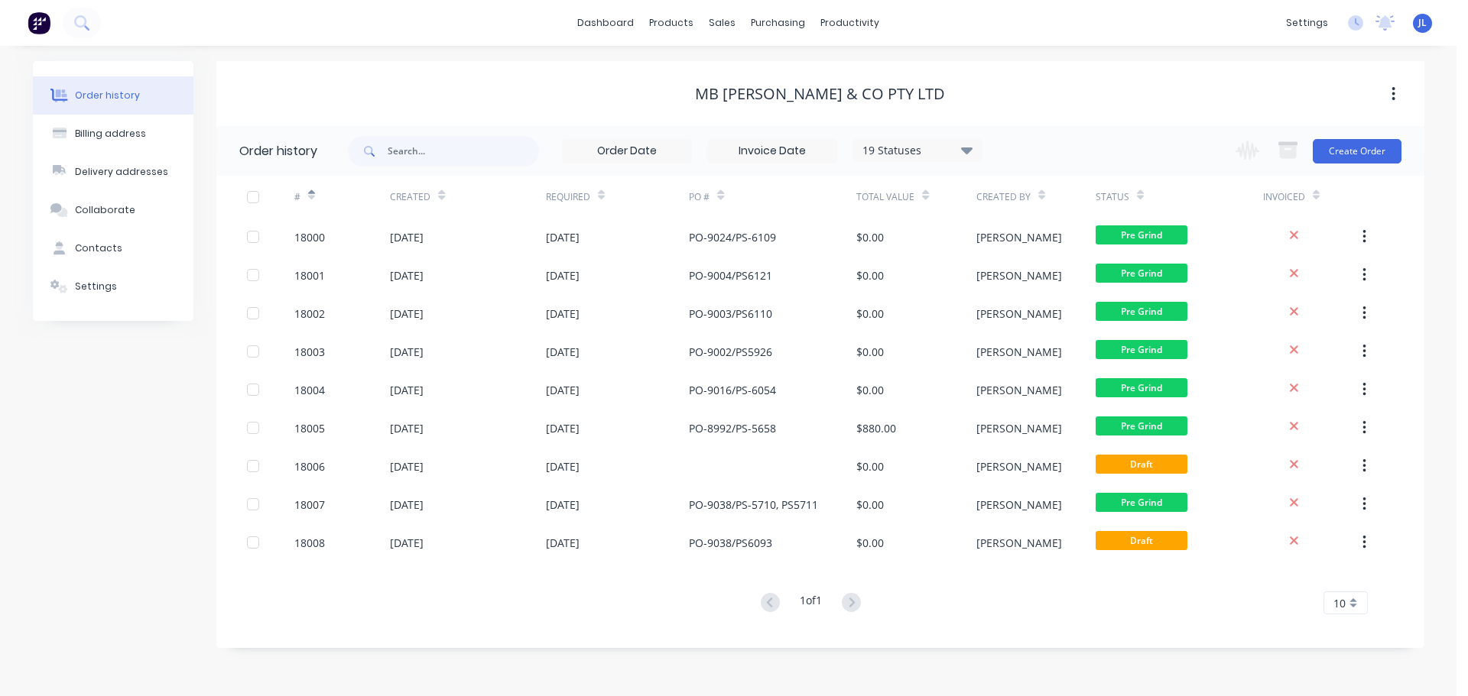
click at [313, 201] on div at bounding box center [311, 194] width 7 height 23
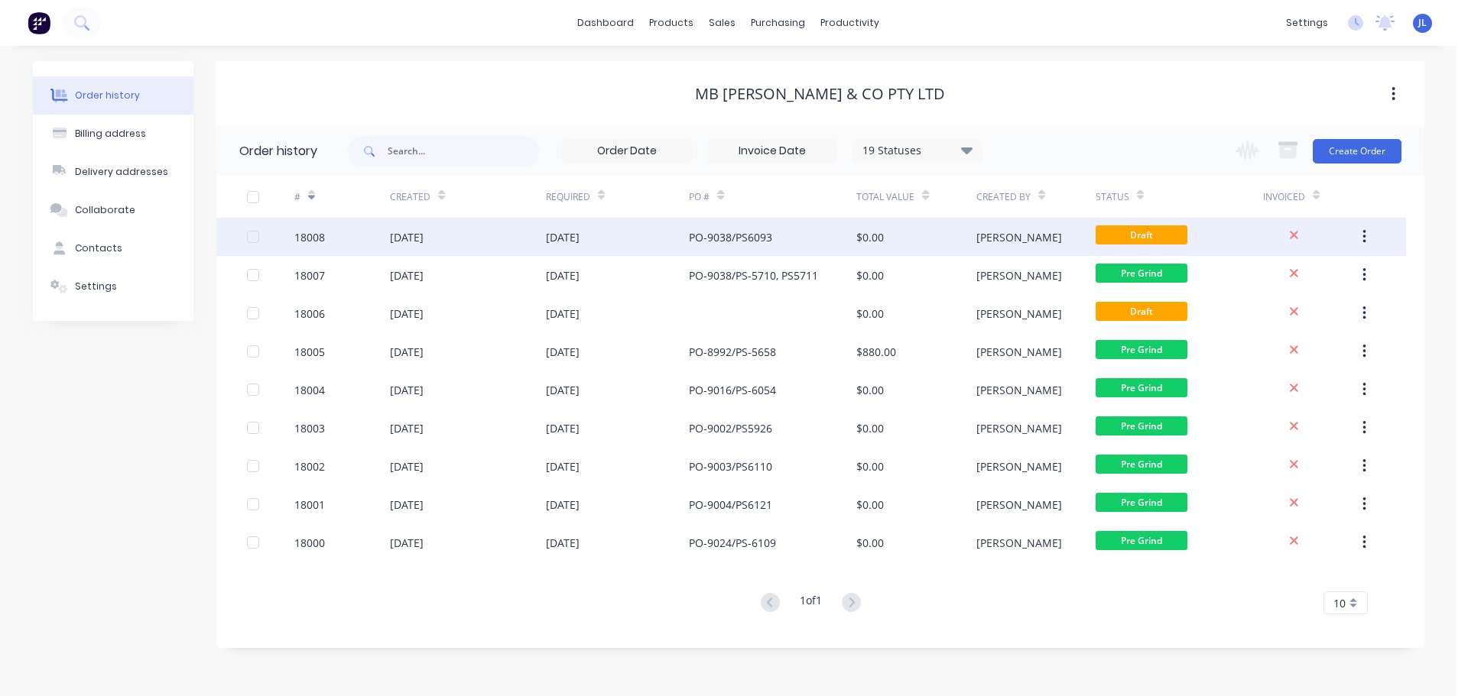
click at [377, 242] on div "18008" at bounding box center [342, 237] width 96 height 38
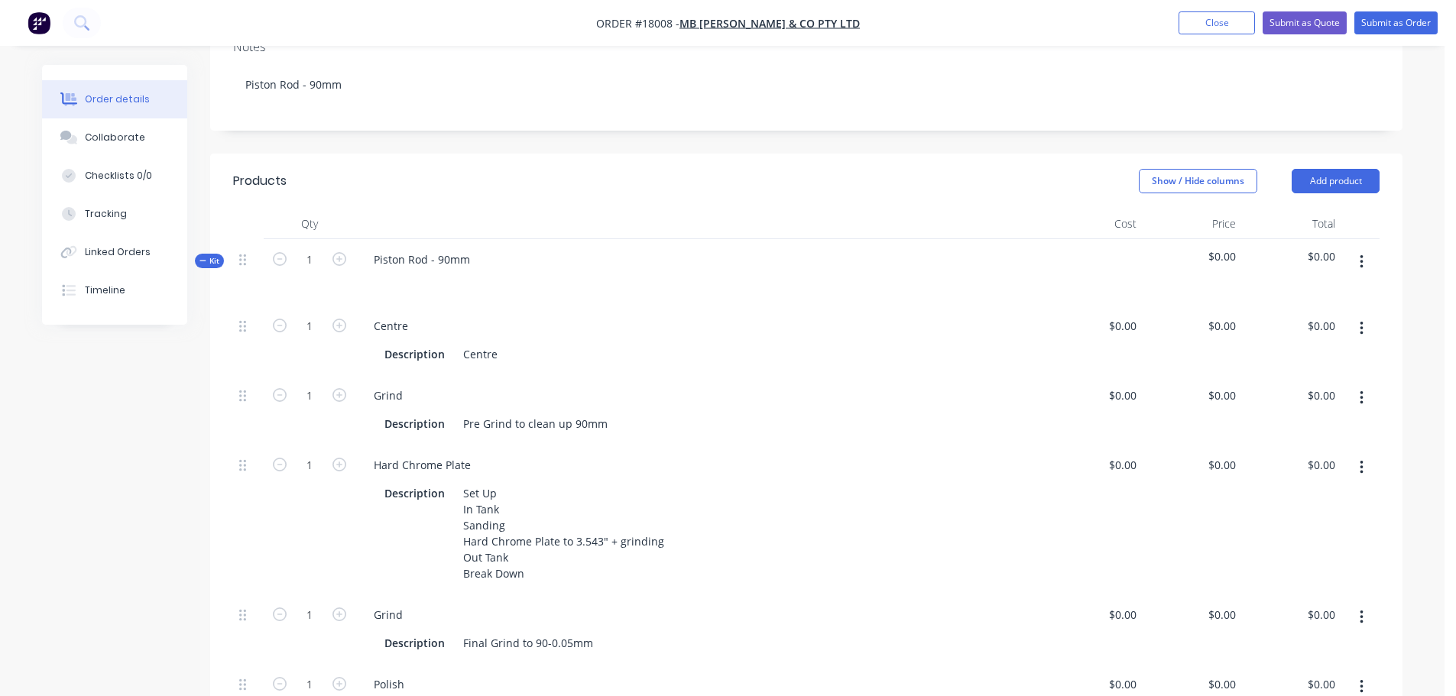
scroll to position [382, 0]
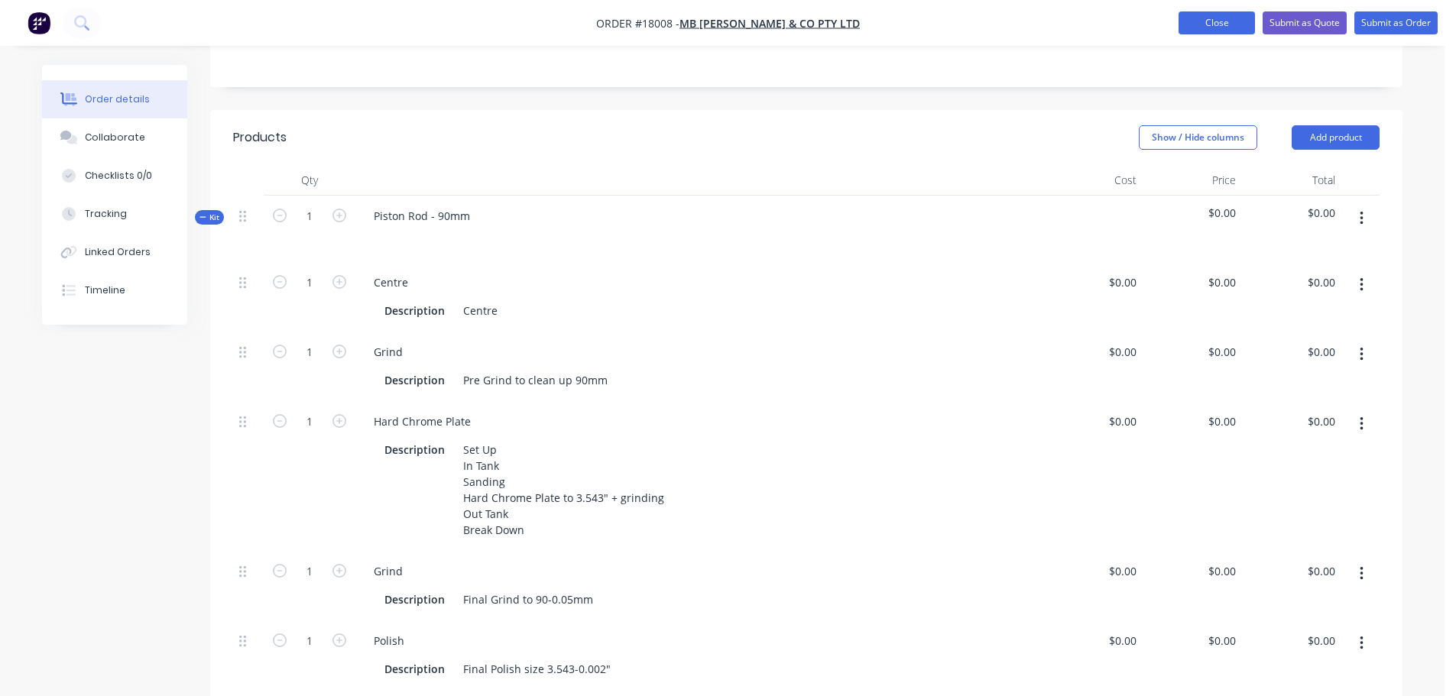
click at [1206, 18] on button "Close" at bounding box center [1217, 22] width 76 height 23
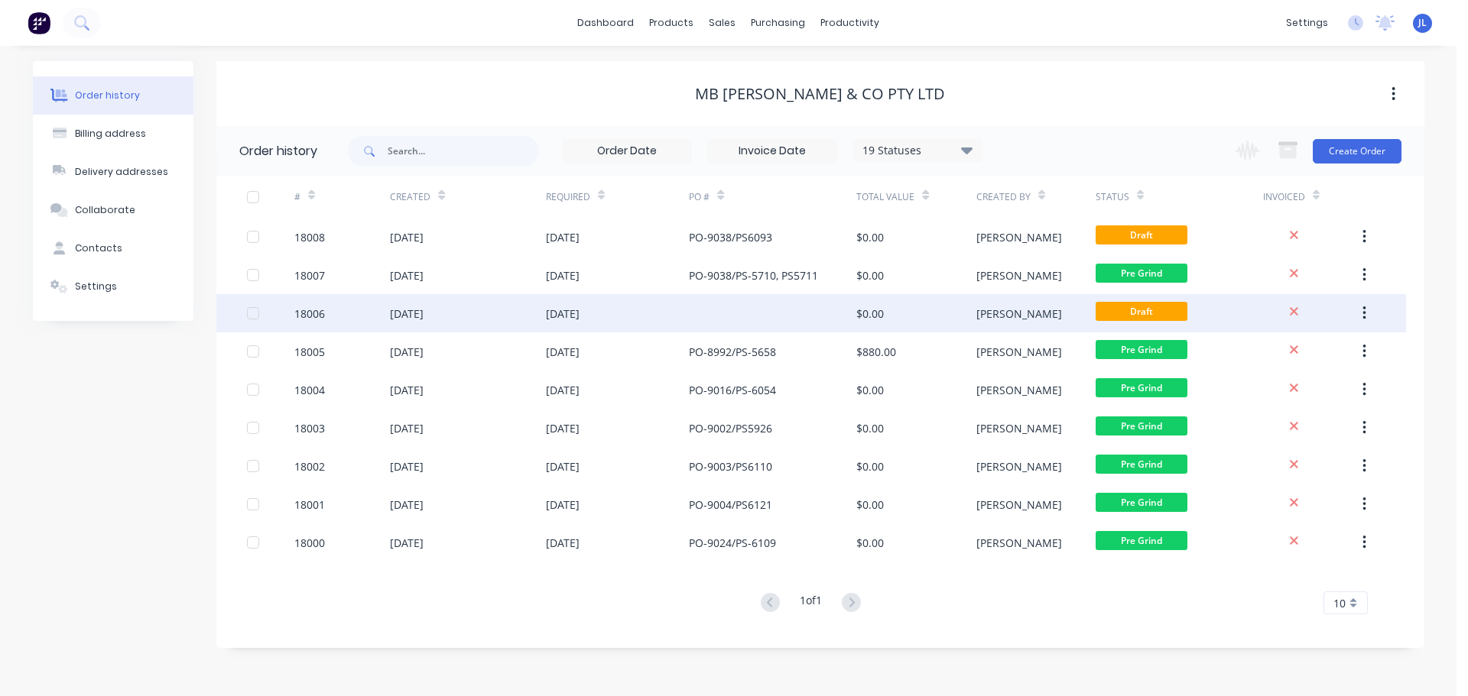
click at [464, 313] on div "[DATE]" at bounding box center [467, 313] width 155 height 38
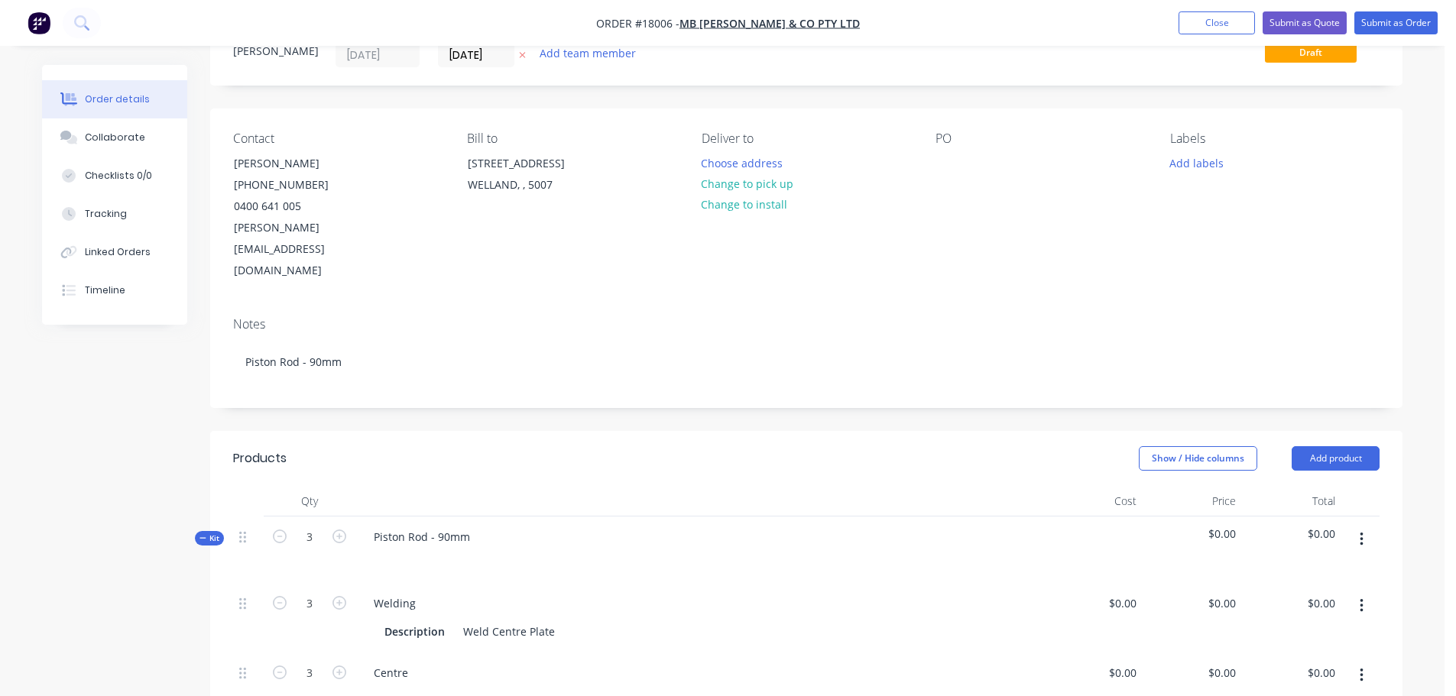
scroll to position [382, 0]
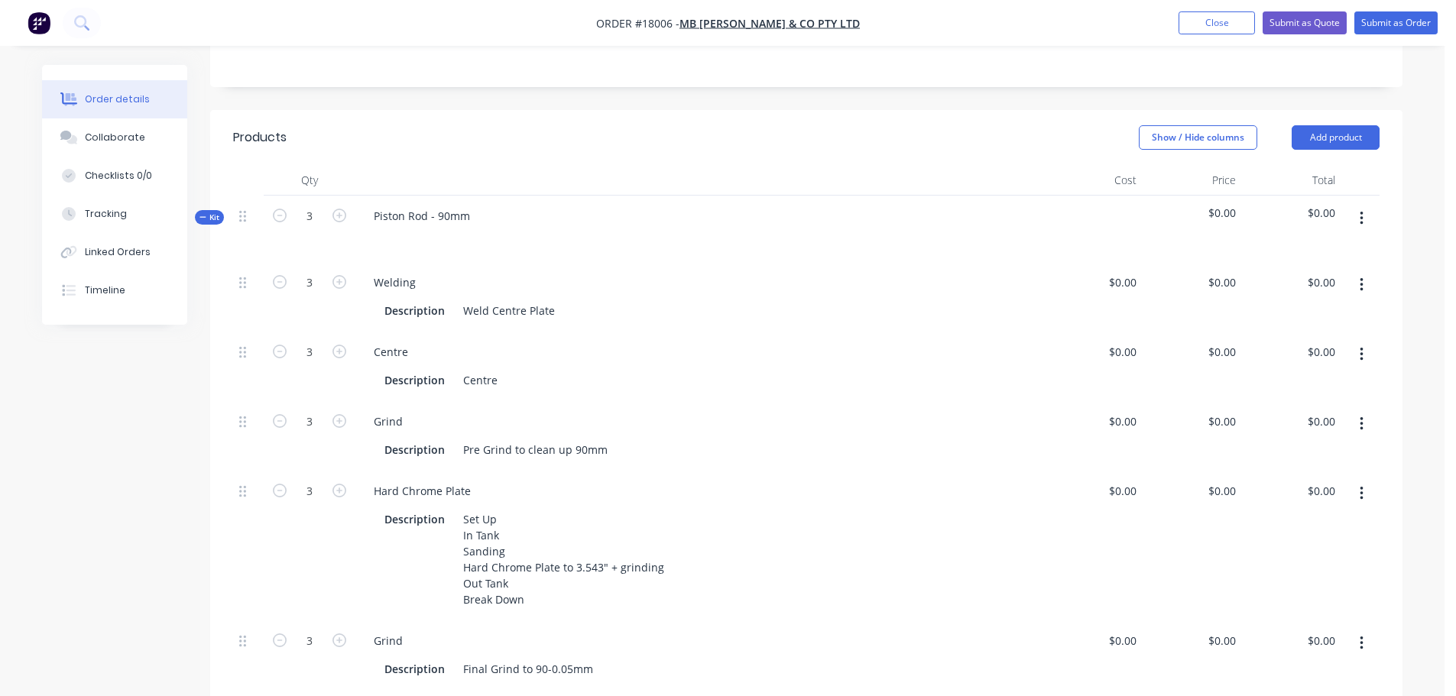
click at [1365, 271] on button "button" at bounding box center [1362, 285] width 36 height 28
click at [1289, 375] on div "Delete" at bounding box center [1307, 386] width 118 height 22
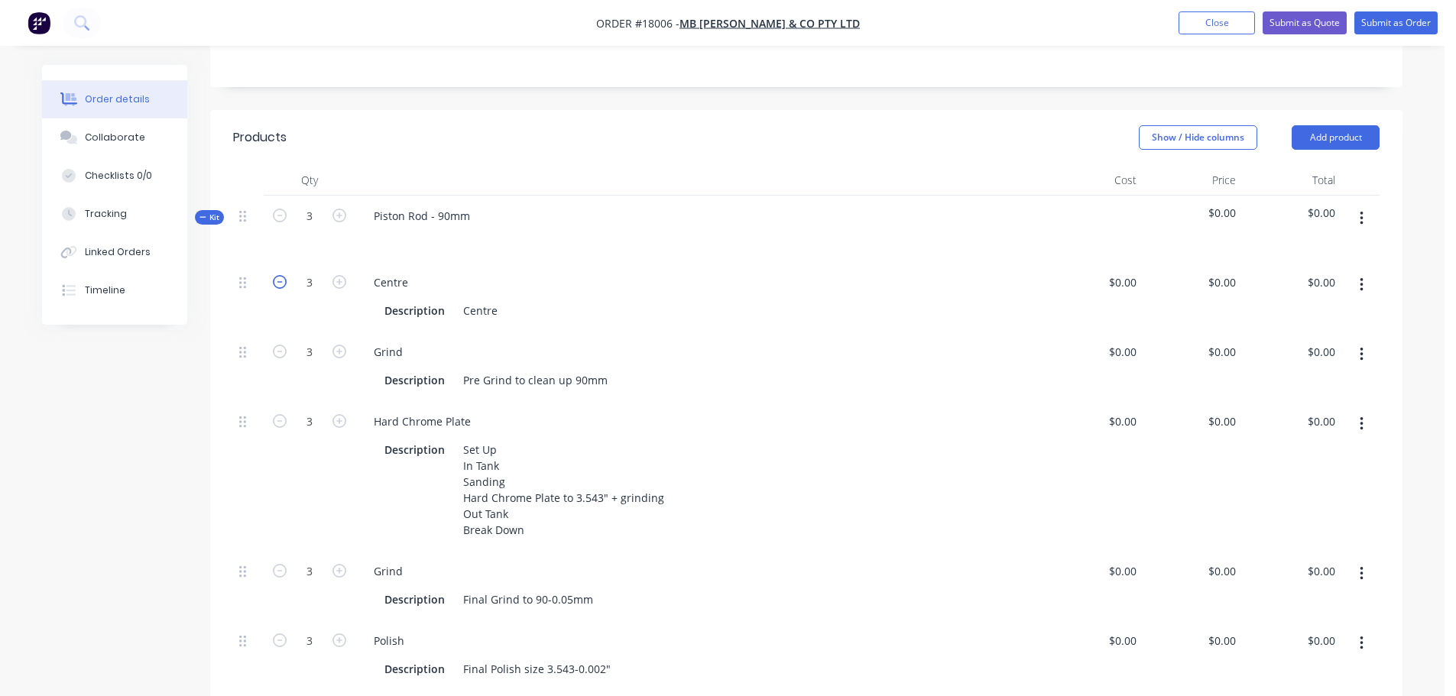
click at [282, 275] on icon "button" at bounding box center [280, 282] width 14 height 14
type input "0"
click at [276, 345] on icon "button" at bounding box center [280, 352] width 14 height 14
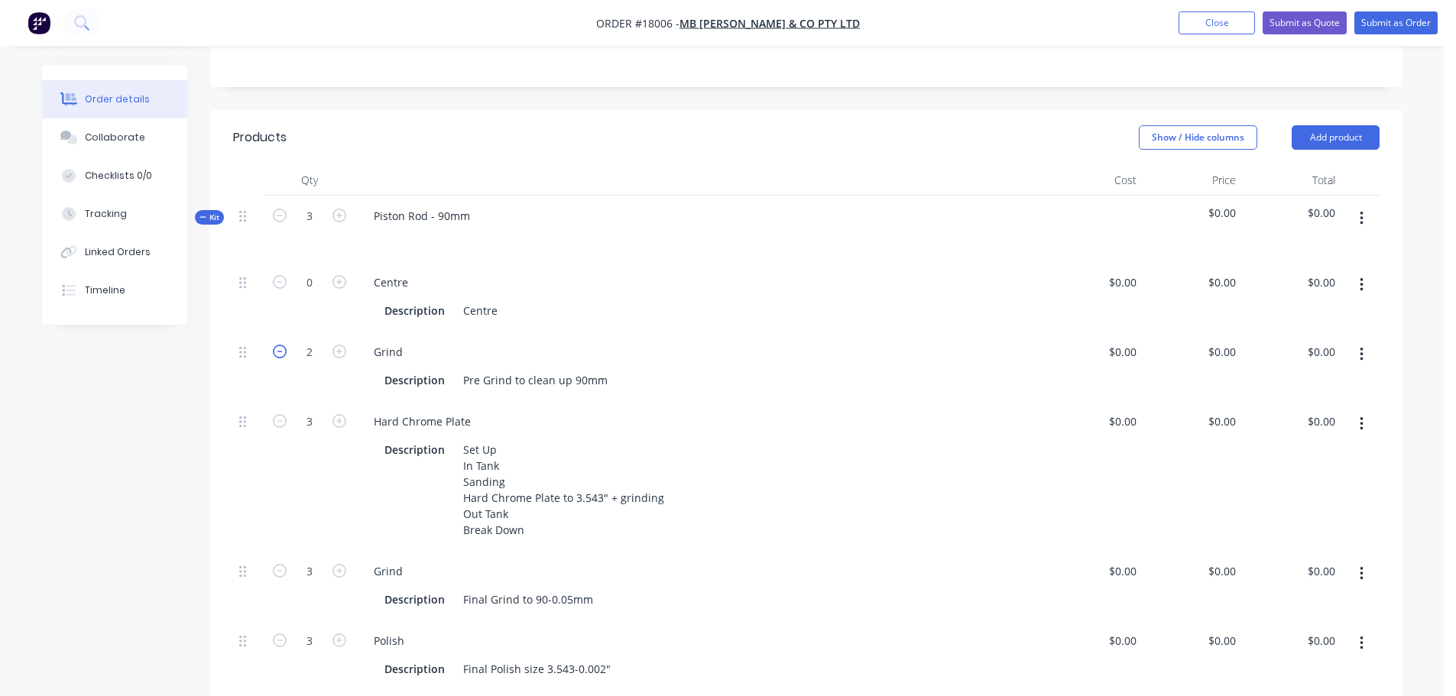
click at [276, 345] on icon "button" at bounding box center [280, 352] width 14 height 14
type input "0"
click at [278, 409] on form "3" at bounding box center [310, 420] width 80 height 23
click at [279, 414] on icon "button" at bounding box center [280, 421] width 14 height 14
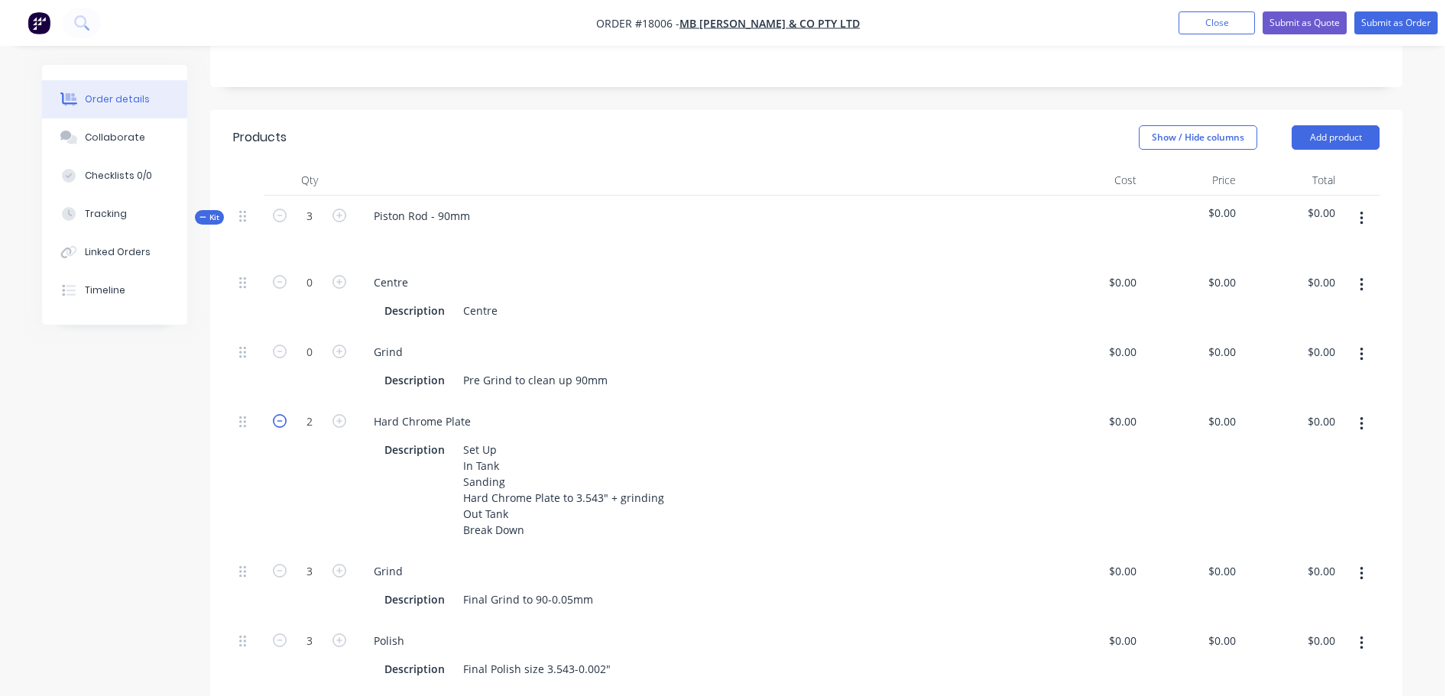
click at [278, 414] on icon "button" at bounding box center [280, 421] width 14 height 14
click at [344, 414] on icon "button" at bounding box center [340, 421] width 14 height 14
type input "1"
click at [339, 345] on icon "button" at bounding box center [340, 352] width 14 height 14
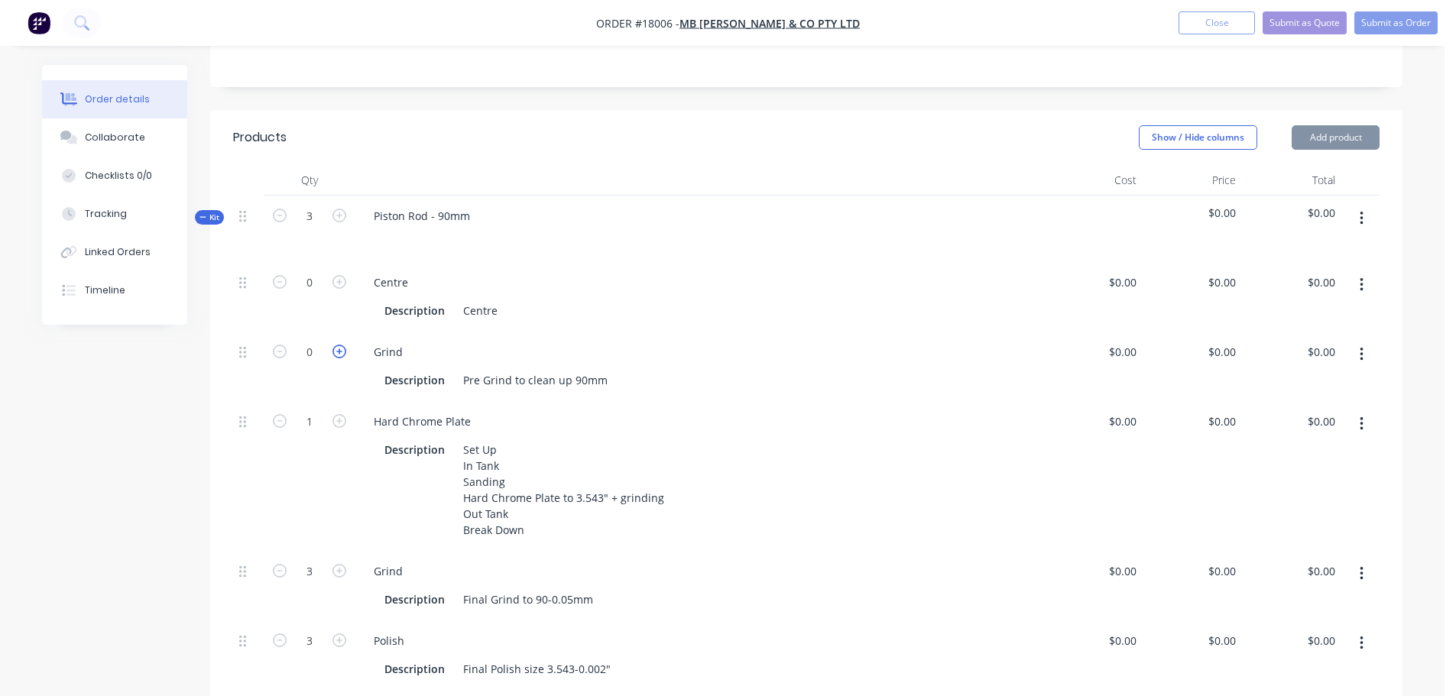
type input "1"
click at [340, 275] on icon "button" at bounding box center [340, 282] width 14 height 14
type input "1"
click at [281, 564] on icon "button" at bounding box center [280, 571] width 14 height 14
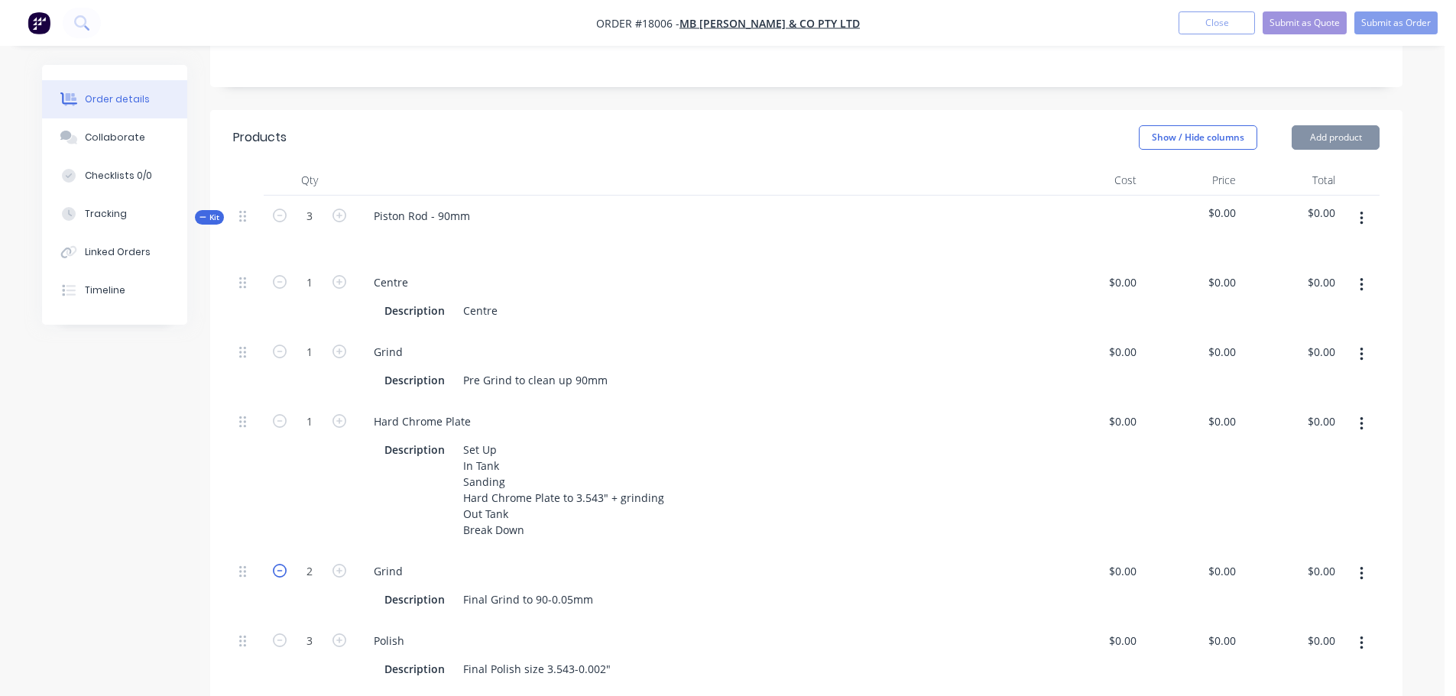
type input "1"
click at [278, 634] on icon "button" at bounding box center [280, 641] width 14 height 14
type input "1"
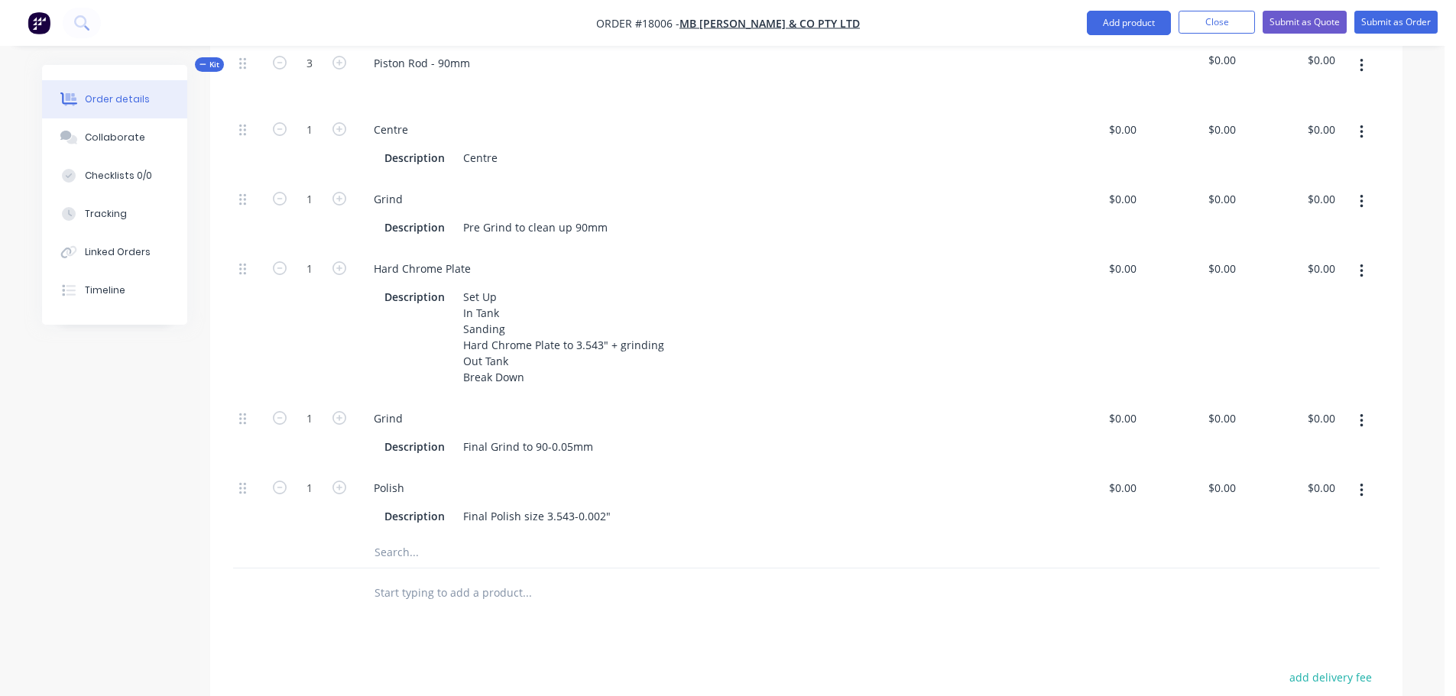
scroll to position [306, 0]
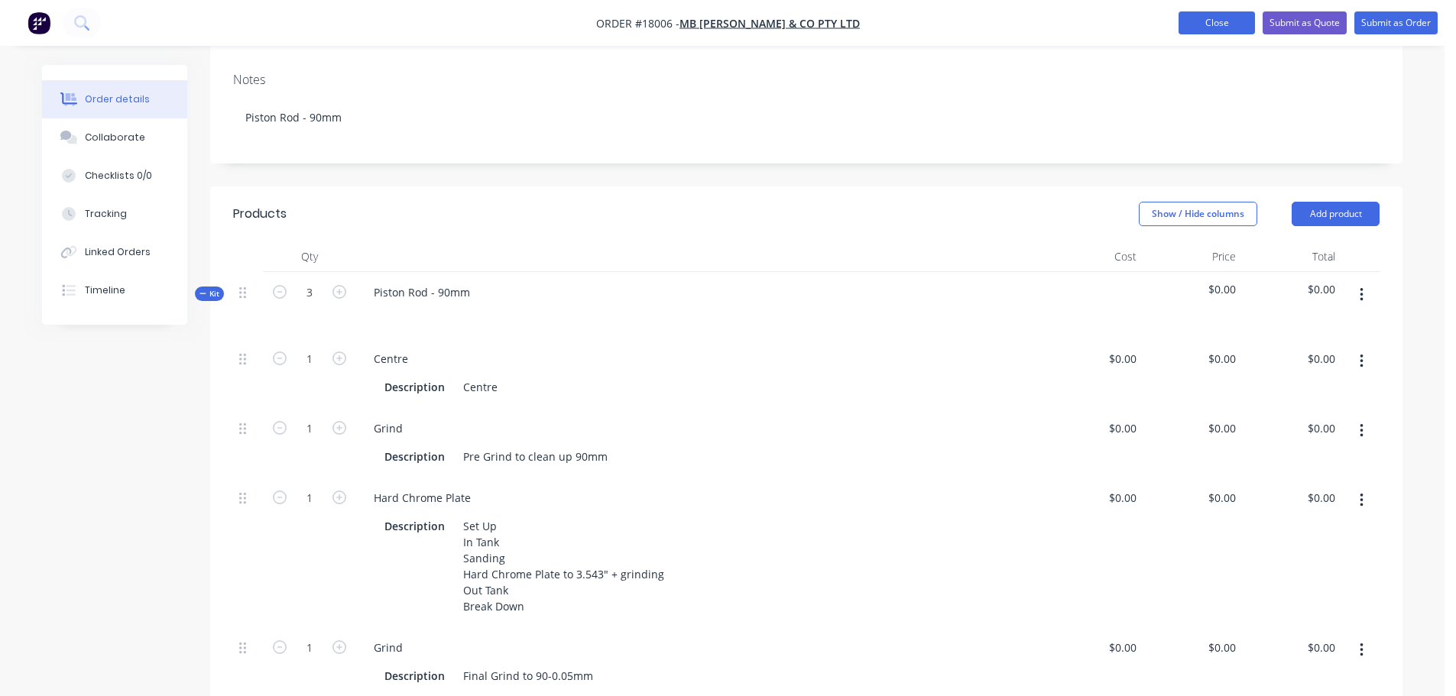
click at [1221, 26] on button "Close" at bounding box center [1217, 22] width 76 height 23
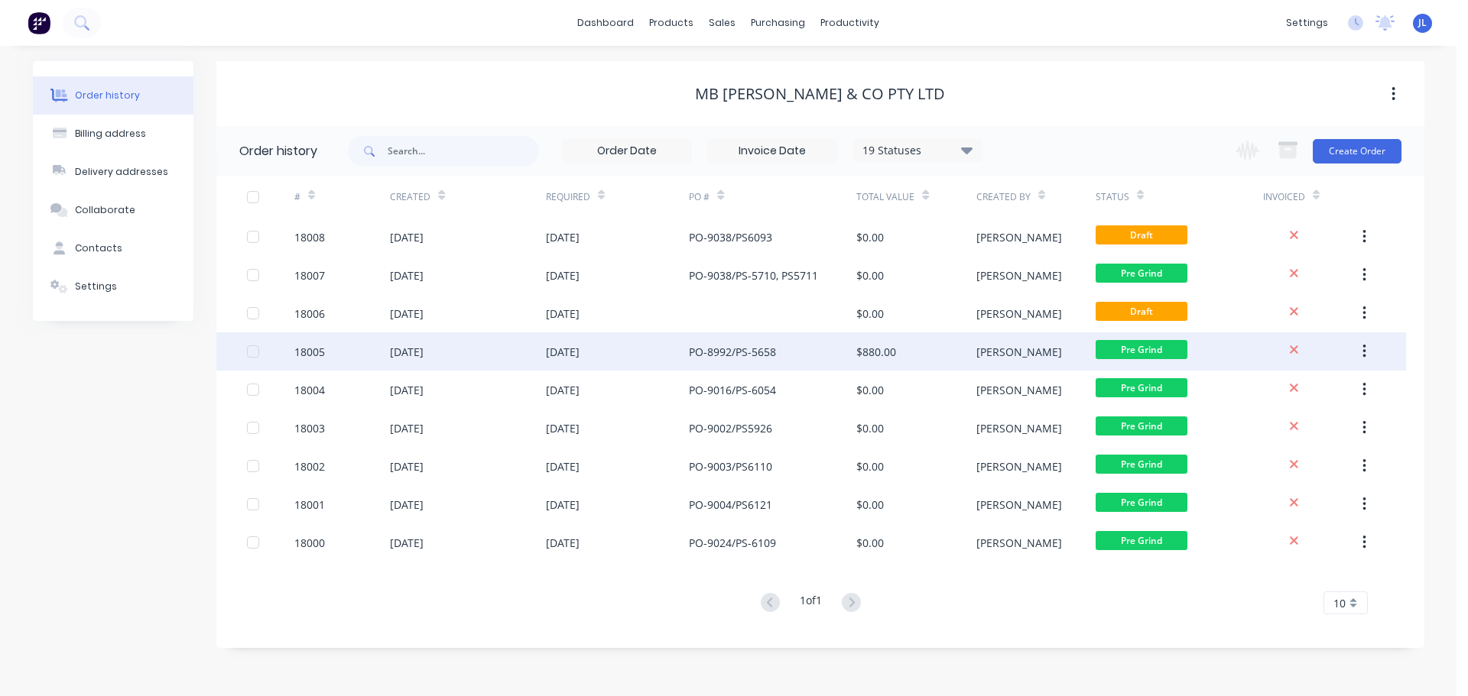
click at [790, 352] on div "PO-8992/PS-5658" at bounding box center [772, 352] width 167 height 38
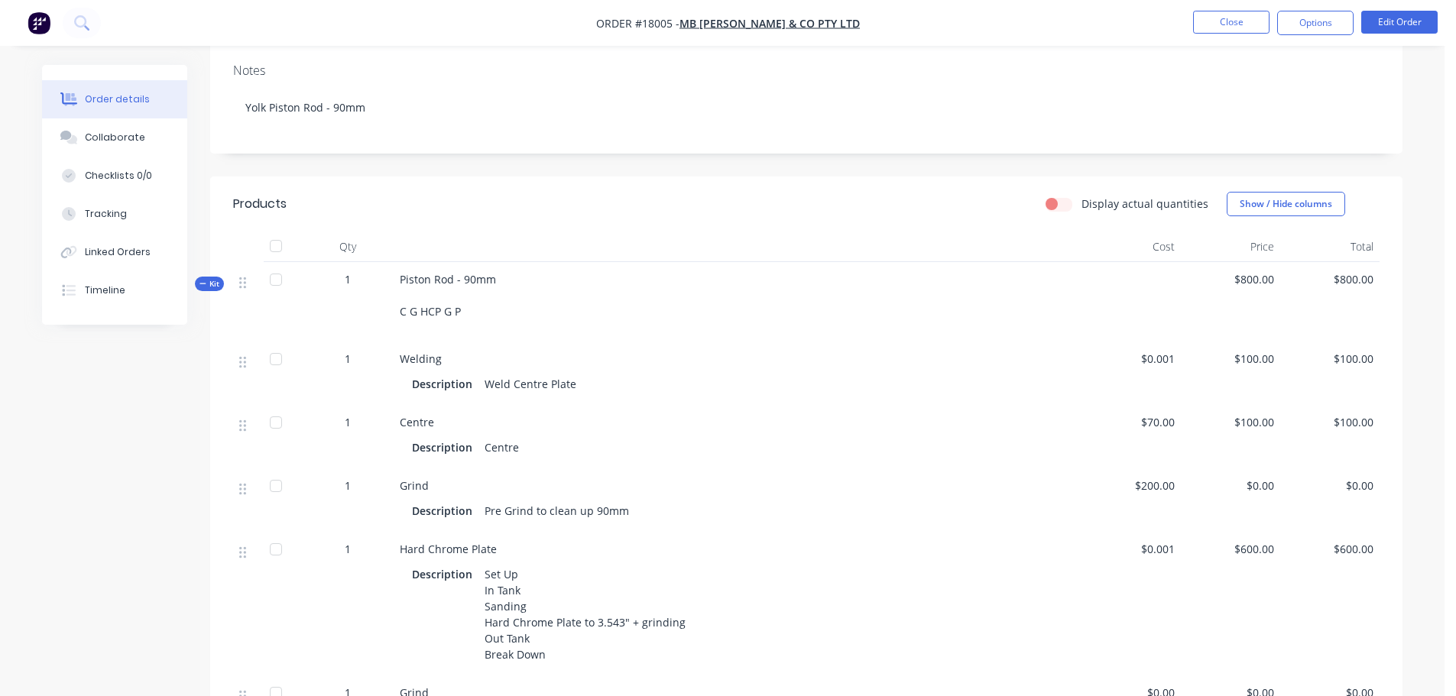
scroll to position [153, 0]
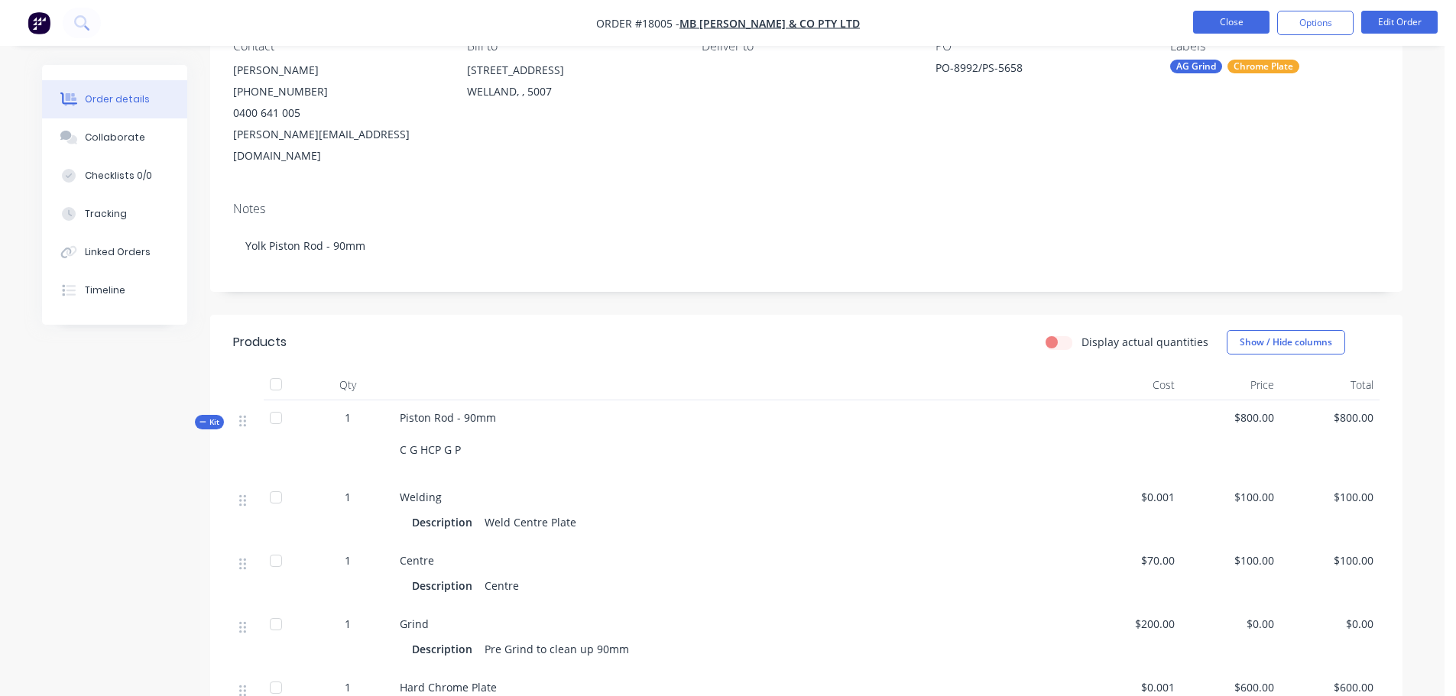
click at [1225, 32] on button "Close" at bounding box center [1231, 22] width 76 height 23
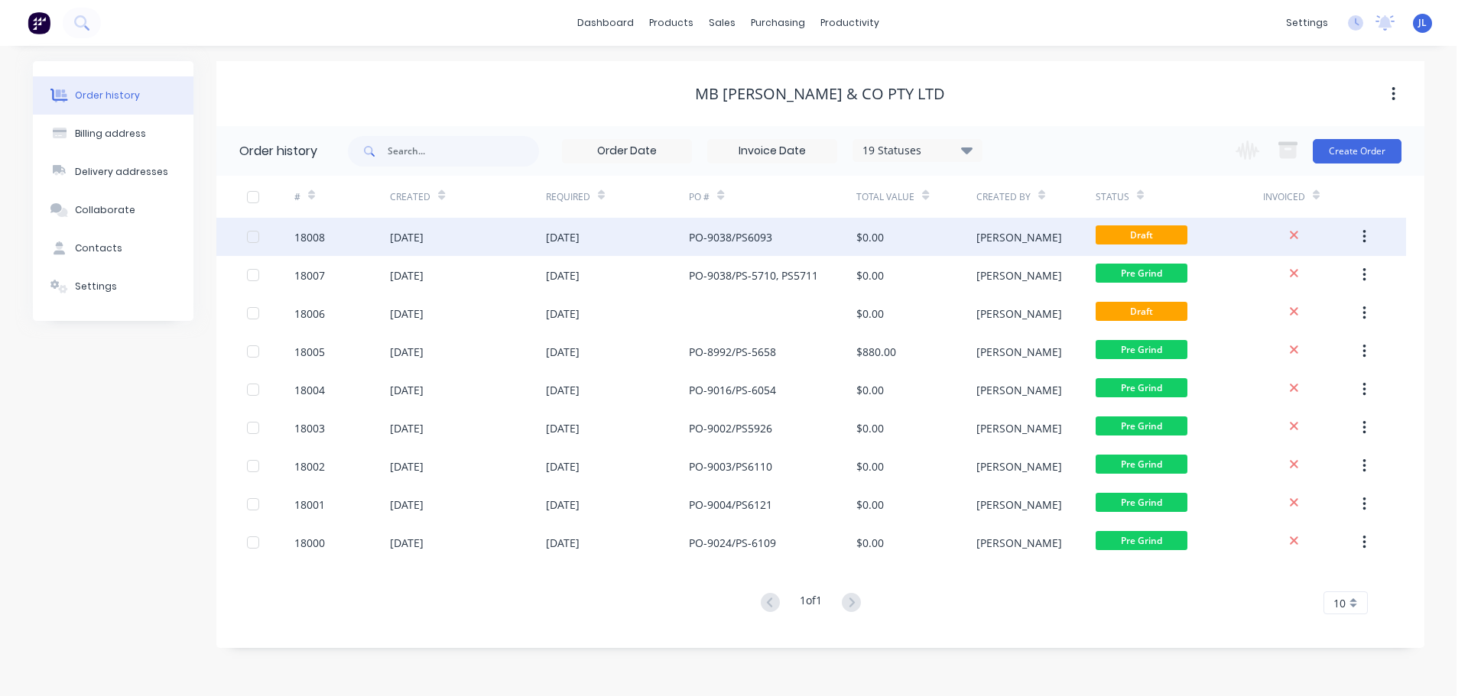
click at [626, 232] on div "[DATE]" at bounding box center [618, 237] width 144 height 38
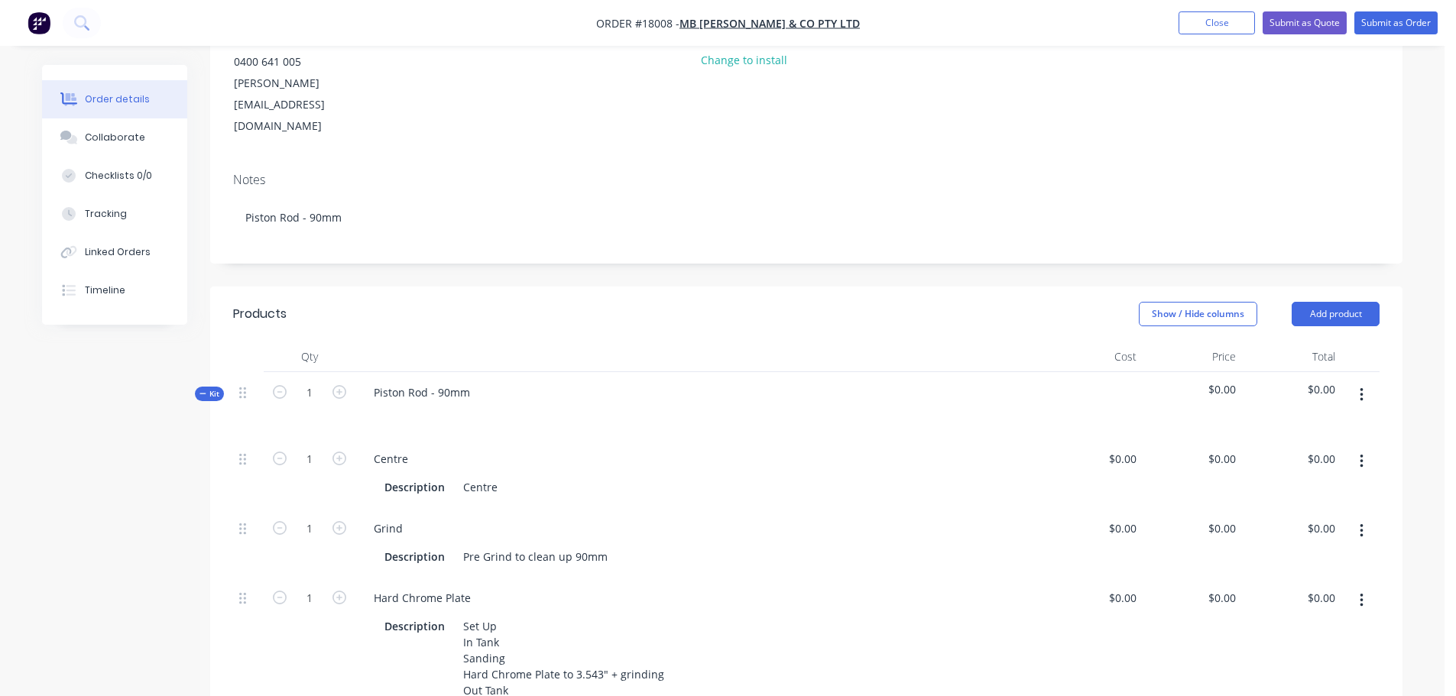
scroll to position [306, 0]
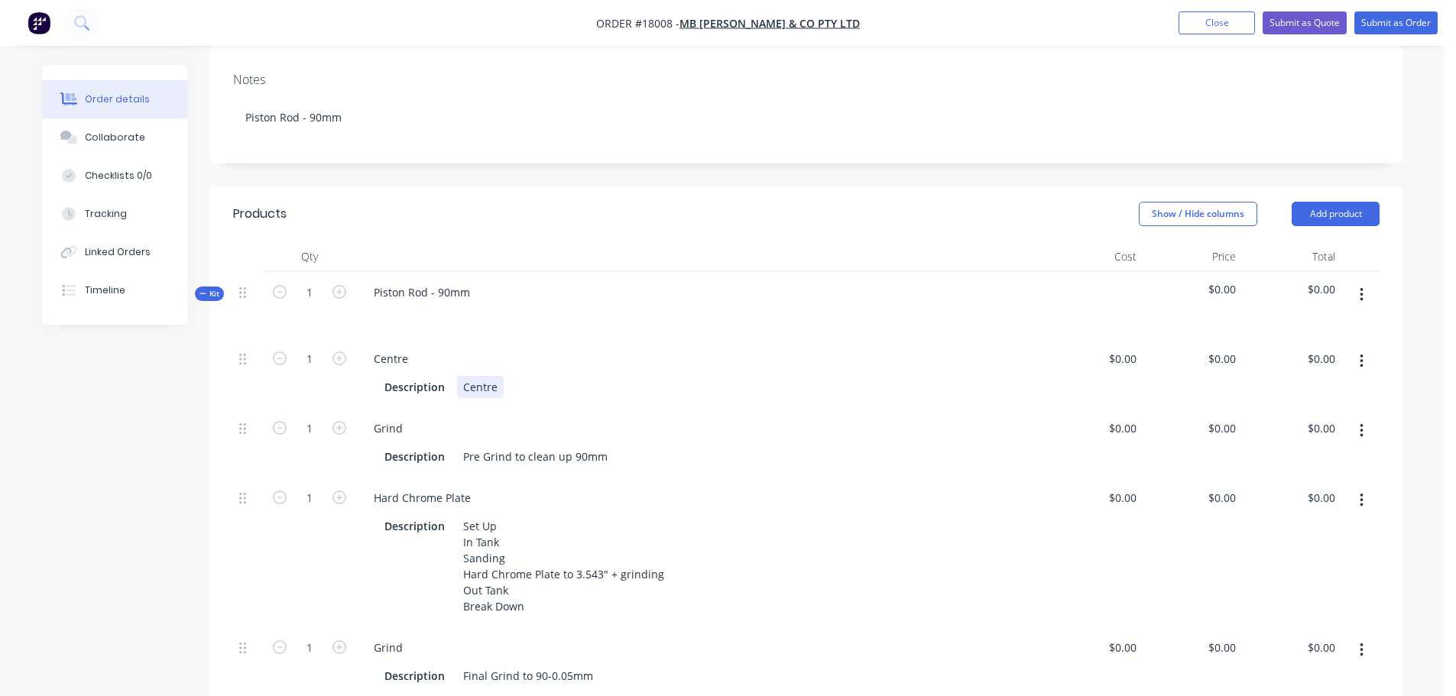
click at [500, 376] on div "Centre" at bounding box center [480, 387] width 47 height 22
click at [1361, 353] on icon "button" at bounding box center [1362, 361] width 4 height 17
click at [1286, 452] on div "Delete" at bounding box center [1307, 463] width 118 height 22
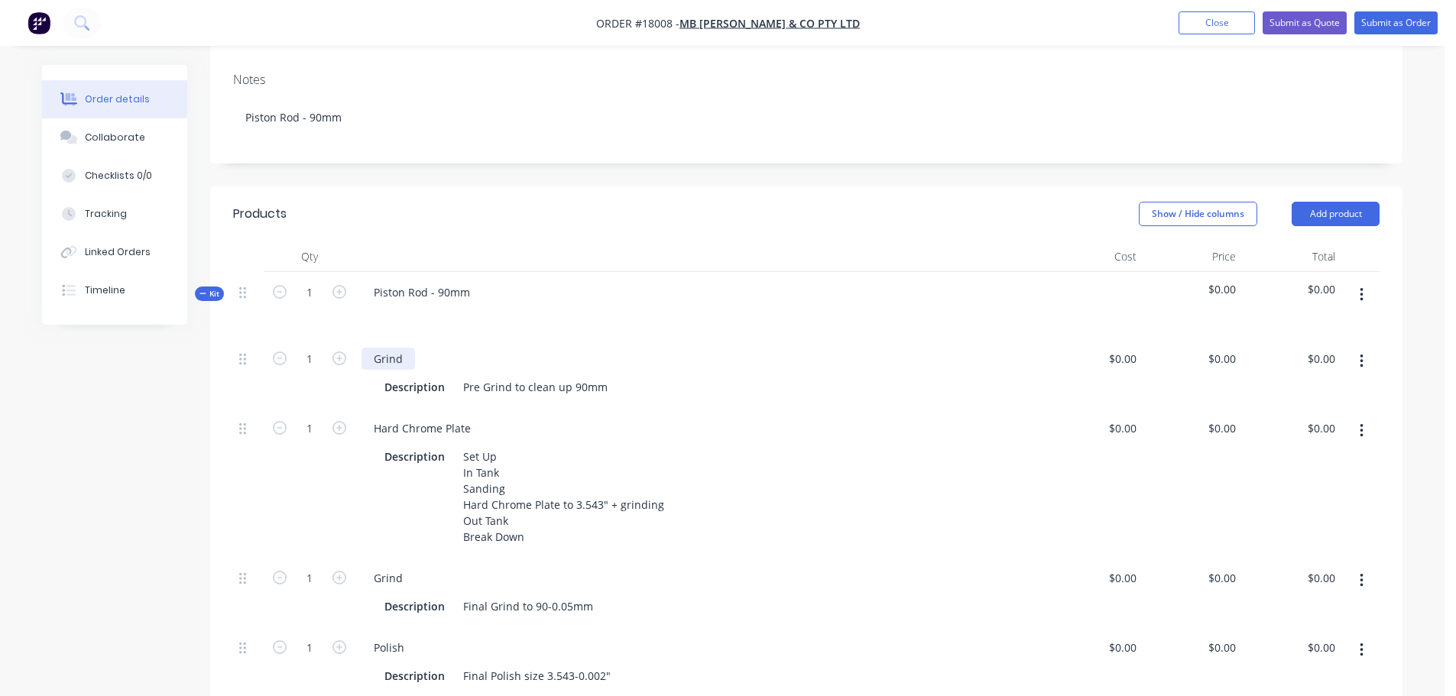
click at [393, 348] on div "Grind" at bounding box center [389, 359] width 54 height 22
drag, startPoint x: 404, startPoint y: 319, endPoint x: 373, endPoint y: 319, distance: 31.3
click at [373, 348] on div "Grind" at bounding box center [389, 359] width 54 height 22
click at [502, 376] on div "Pre Grind to clean up 90mm" at bounding box center [535, 387] width 157 height 22
drag, startPoint x: 482, startPoint y: 343, endPoint x: 636, endPoint y: 340, distance: 154.5
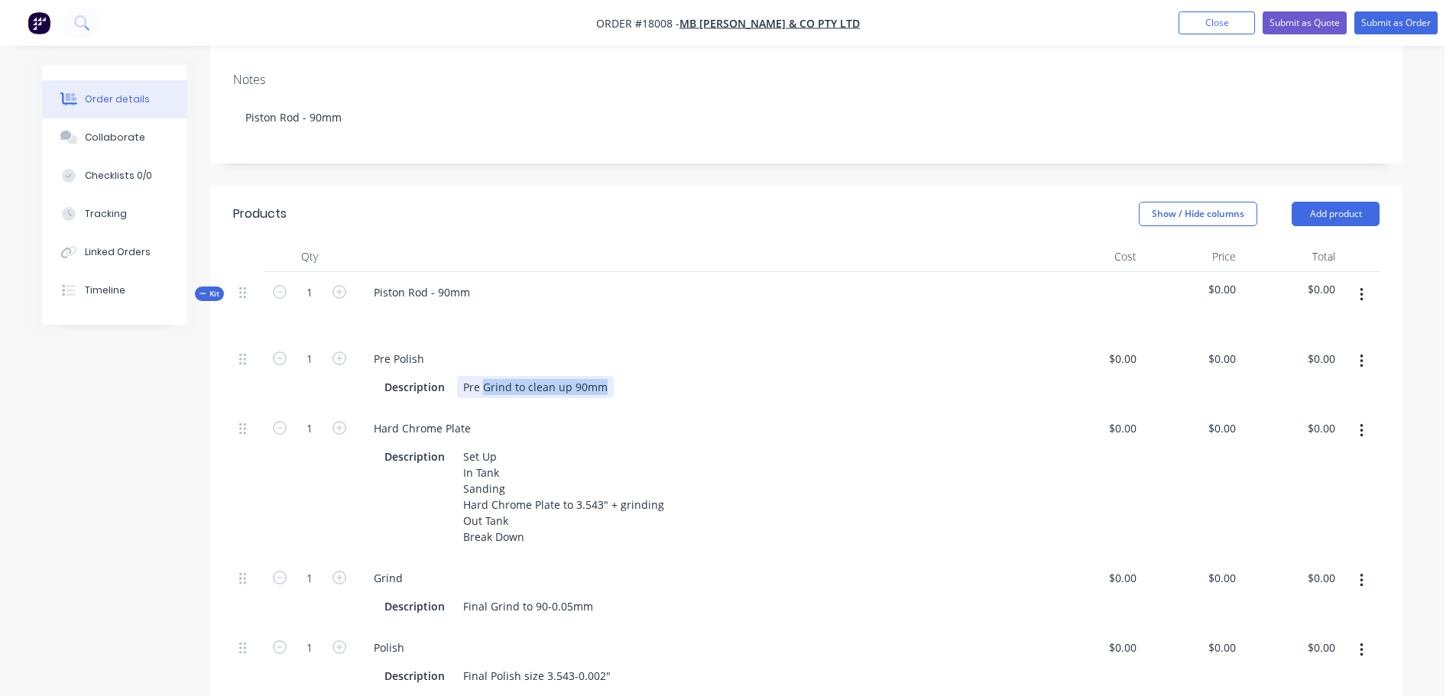
click at [636, 376] on div "Description Pre Grind to clean up 90mm" at bounding box center [696, 387] width 636 height 22
click at [339, 429] on div "1" at bounding box center [310, 483] width 92 height 150
click at [1365, 281] on button "button" at bounding box center [1362, 295] width 36 height 28
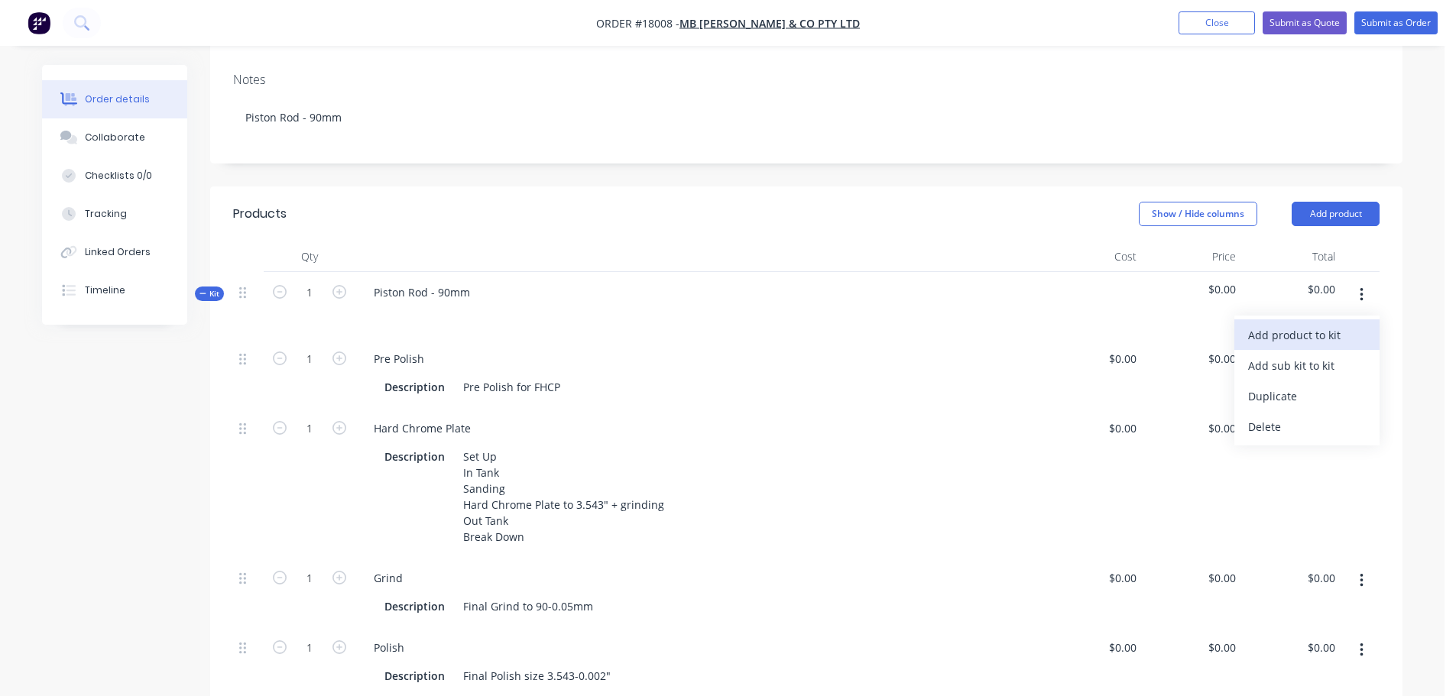
click at [1302, 324] on div "Add product to kit" at bounding box center [1307, 335] width 118 height 22
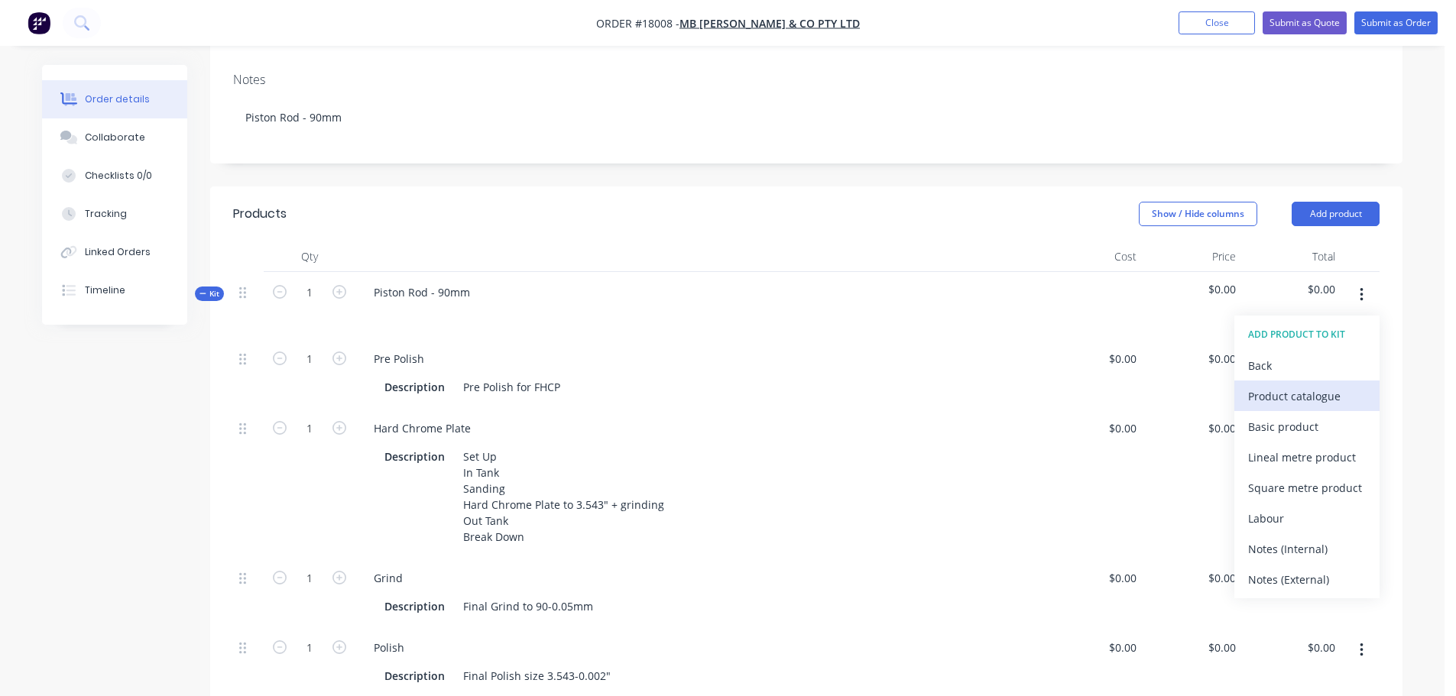
click at [1294, 385] on div "Product catalogue" at bounding box center [1307, 396] width 118 height 22
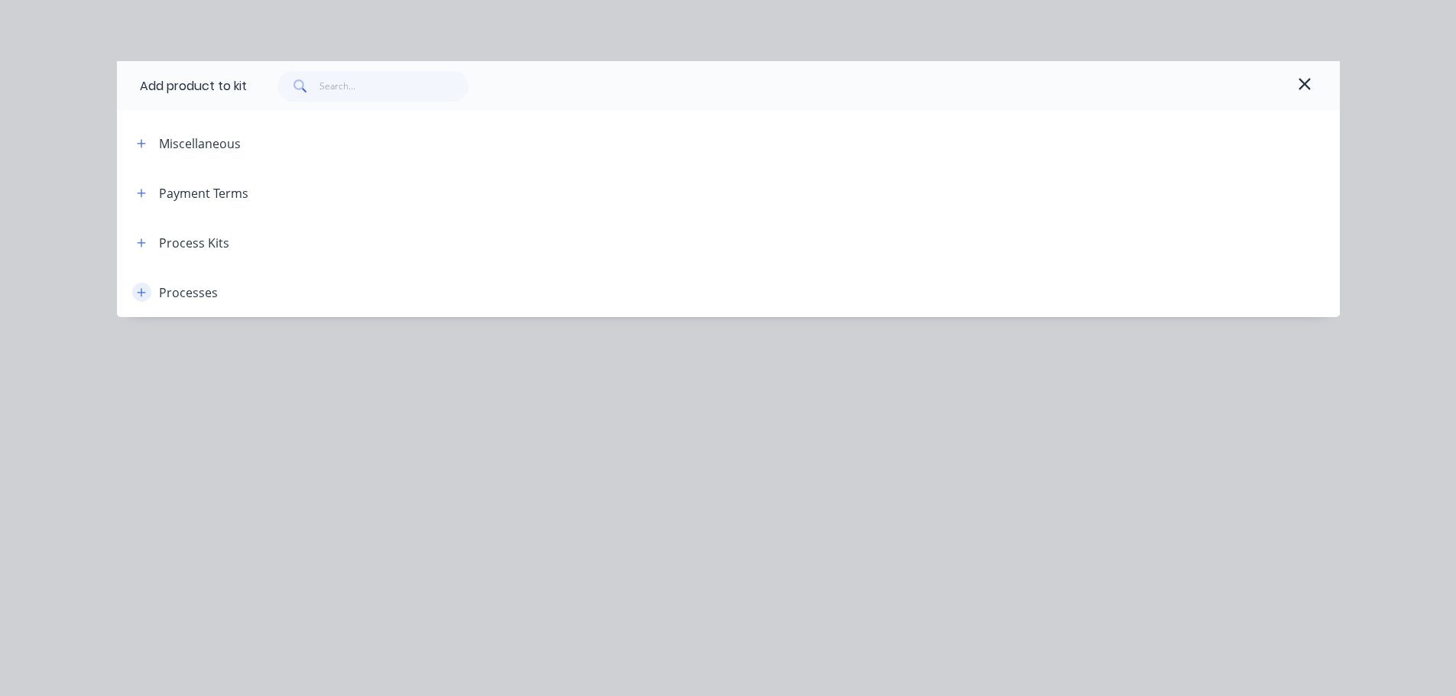
click at [141, 293] on icon "button" at bounding box center [141, 292] width 8 height 8
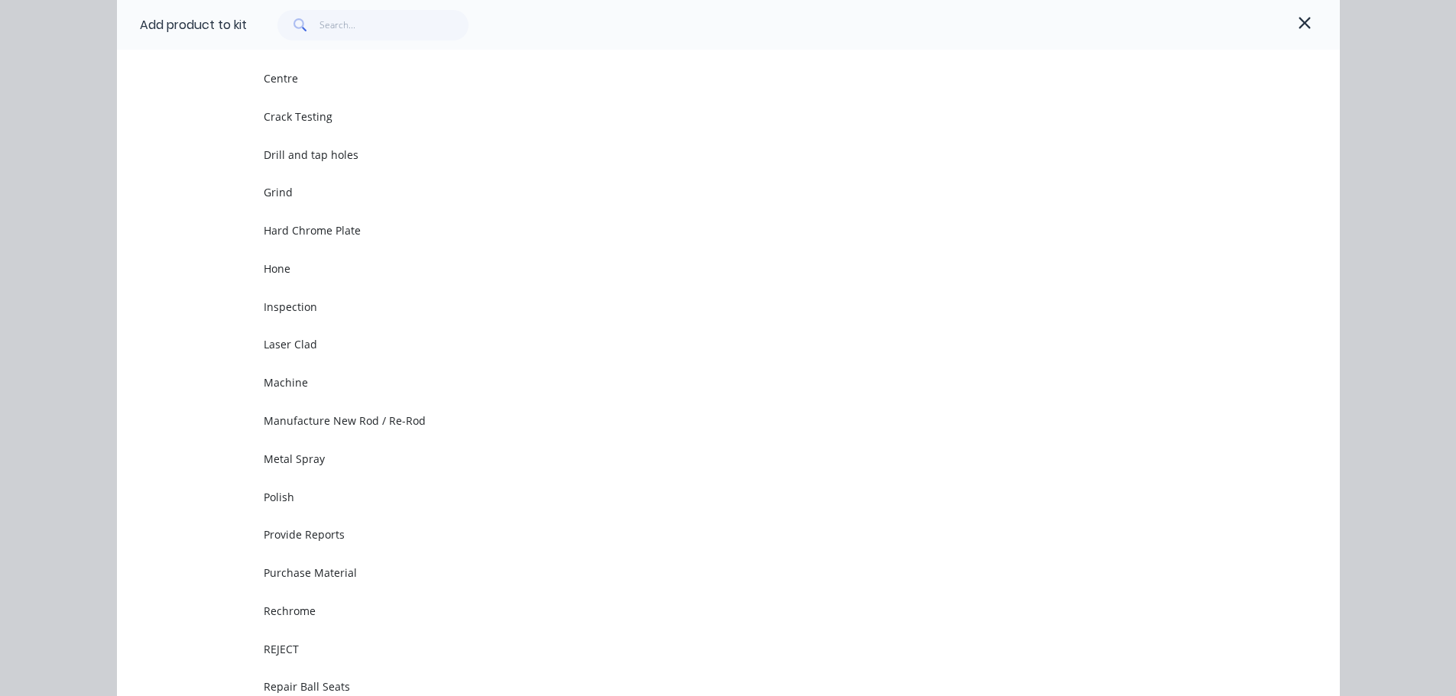
scroll to position [640, 0]
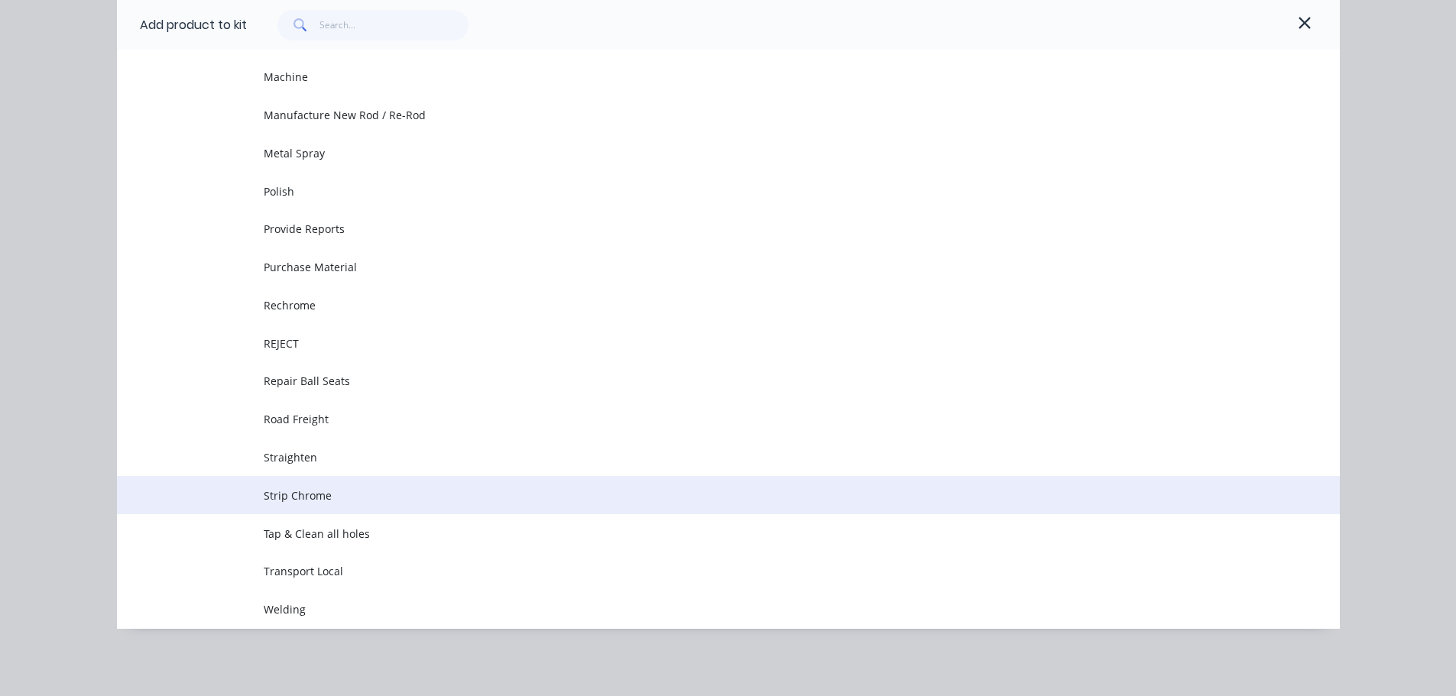
click at [310, 491] on span "Strip Chrome" at bounding box center [694, 496] width 861 height 16
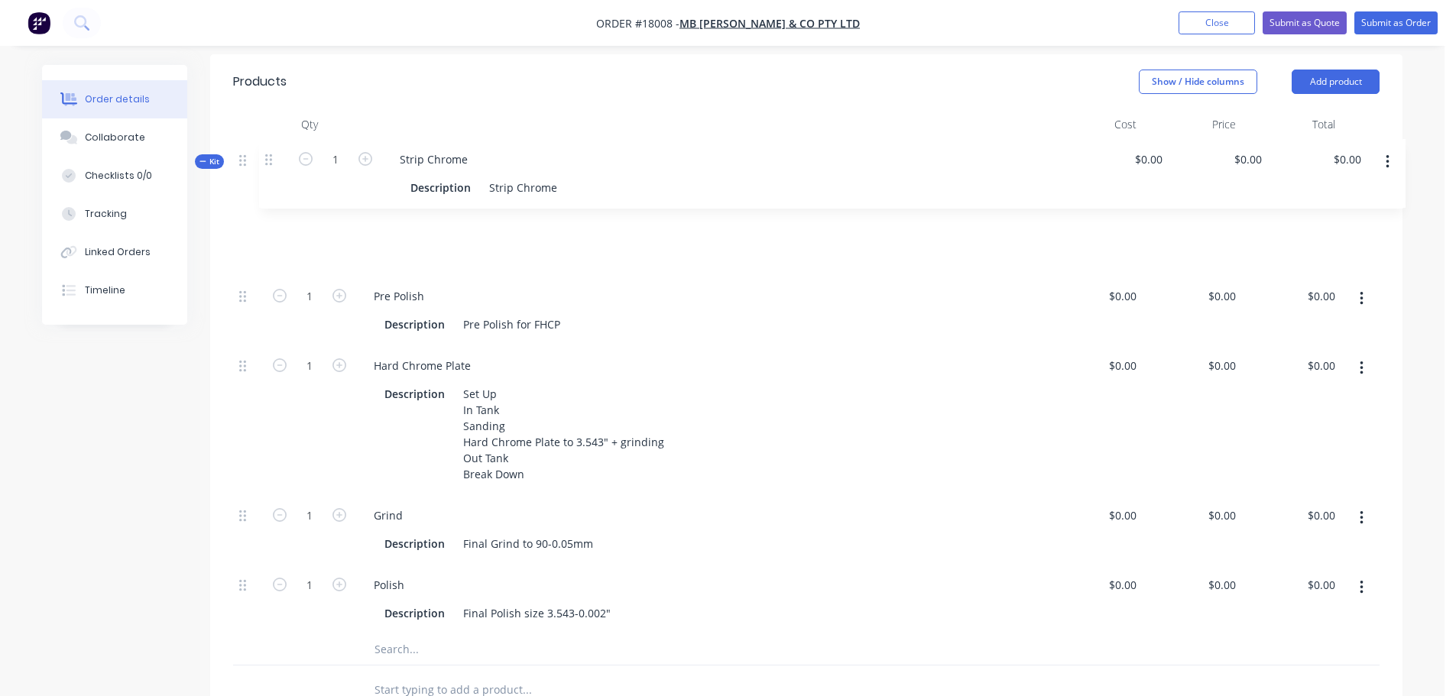
scroll to position [435, 0]
drag, startPoint x: 242, startPoint y: 595, endPoint x: 256, endPoint y: 157, distance: 438.3
click at [256, 157] on div "Kit 1 Piston Rod - 90mm $0.00 $0.00 1 Pre Polish Description Pre Polish for FHC…" at bounding box center [806, 406] width 1147 height 526
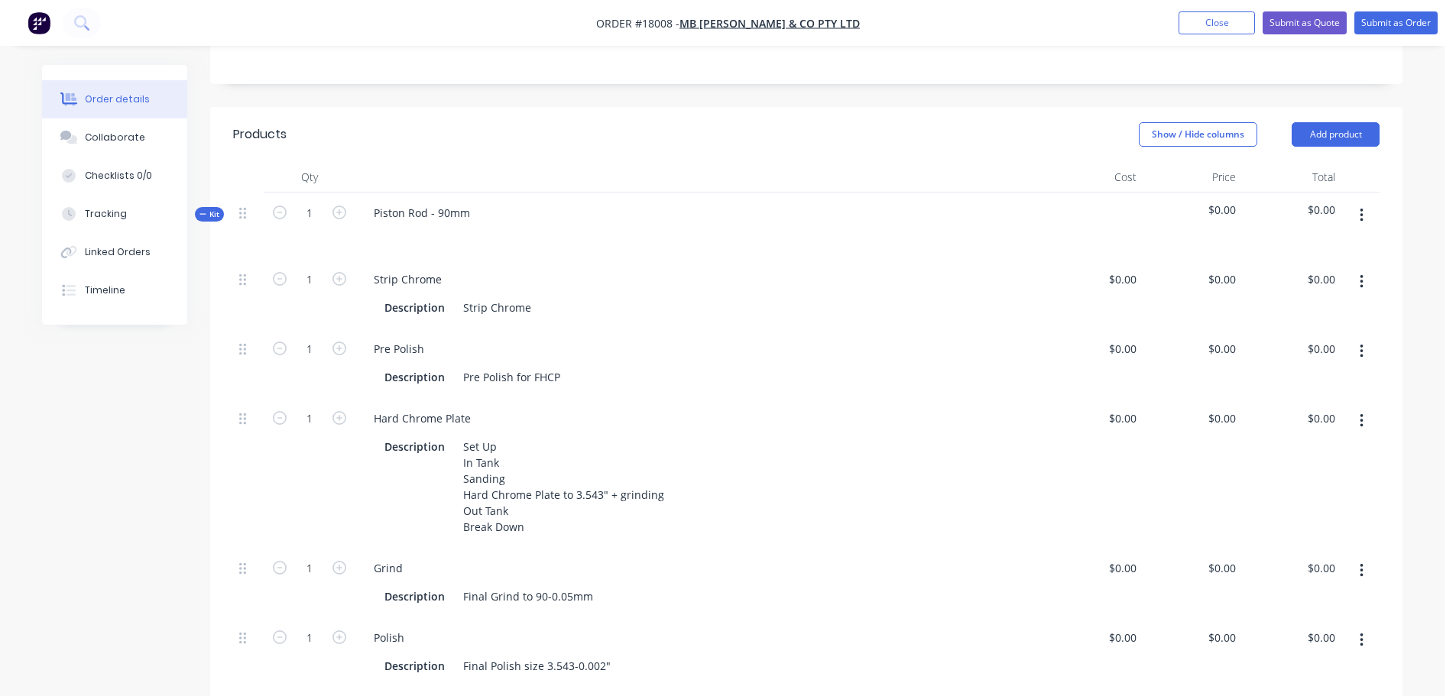
scroll to position [359, 0]
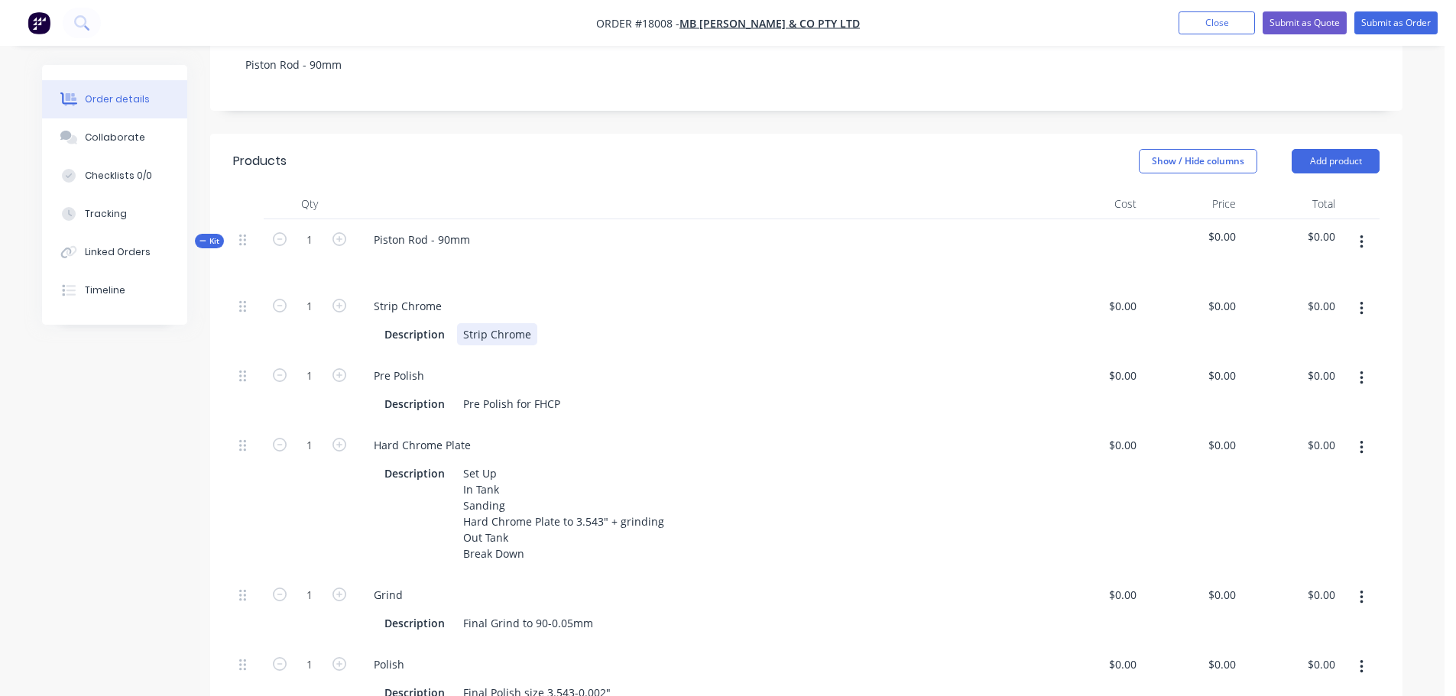
click at [499, 323] on div "Strip Chrome" at bounding box center [497, 334] width 80 height 22
drag, startPoint x: 463, startPoint y: 291, endPoint x: 549, endPoint y: 291, distance: 86.4
click at [549, 323] on div "Description Strip Chrome" at bounding box center [696, 334] width 636 height 22
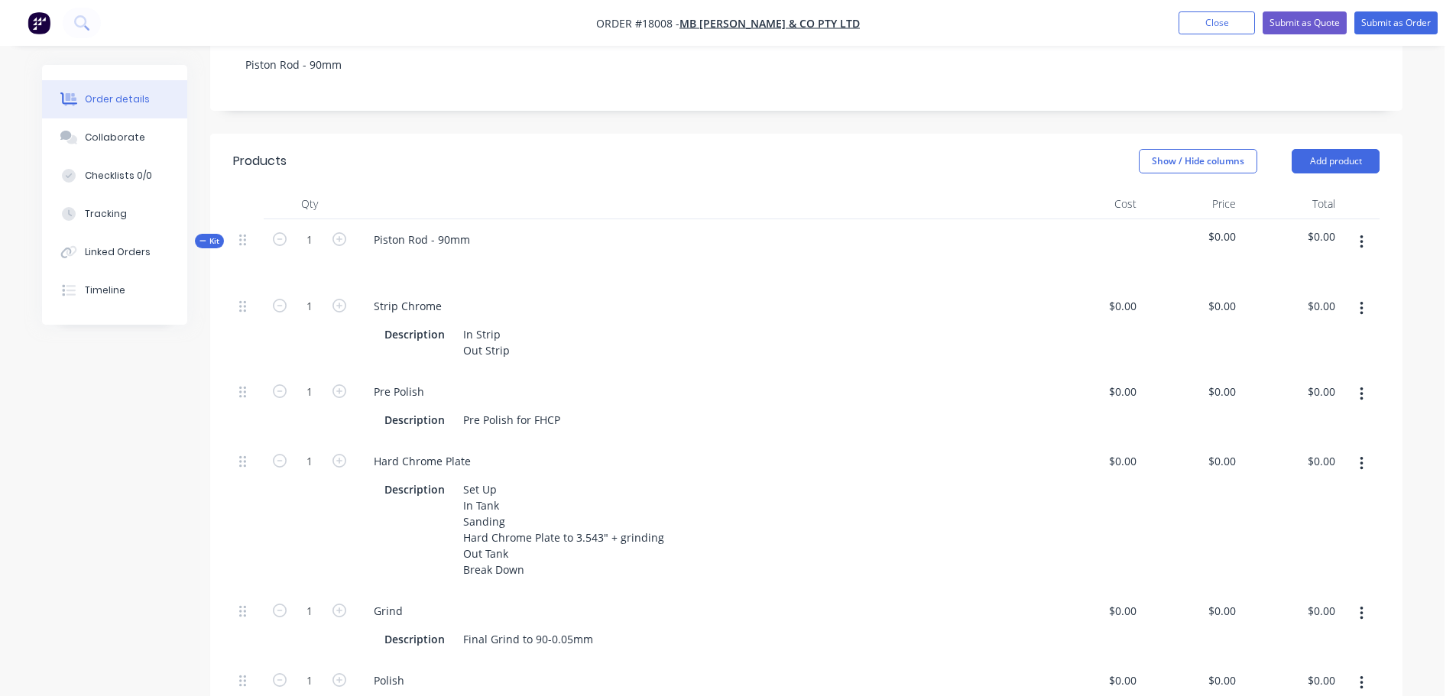
click at [620, 372] on div "Pre Polish Description Pre Polish for FHCP" at bounding box center [699, 407] width 688 height 70
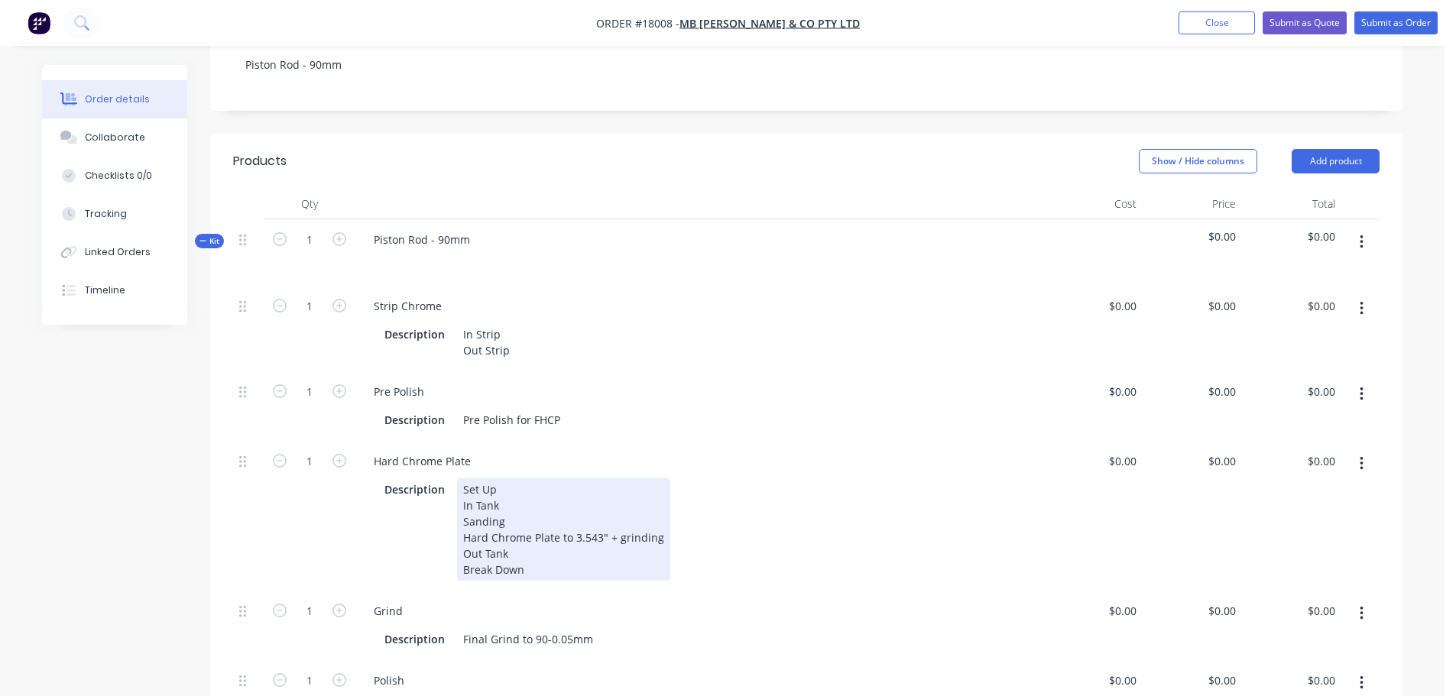
click at [464, 495] on div "Set Up In Tank Sanding Hard Chrome Plate to 3.543" + grinding Out Tank Break Do…" at bounding box center [563, 530] width 213 height 102
drag, startPoint x: 636, startPoint y: 496, endPoint x: 694, endPoint y: 494, distance: 58.1
click at [694, 494] on div "Description Set Up In Tank Sanding Flash Hard Chrome Plate to 3.543" + grinding…" at bounding box center [696, 530] width 636 height 102
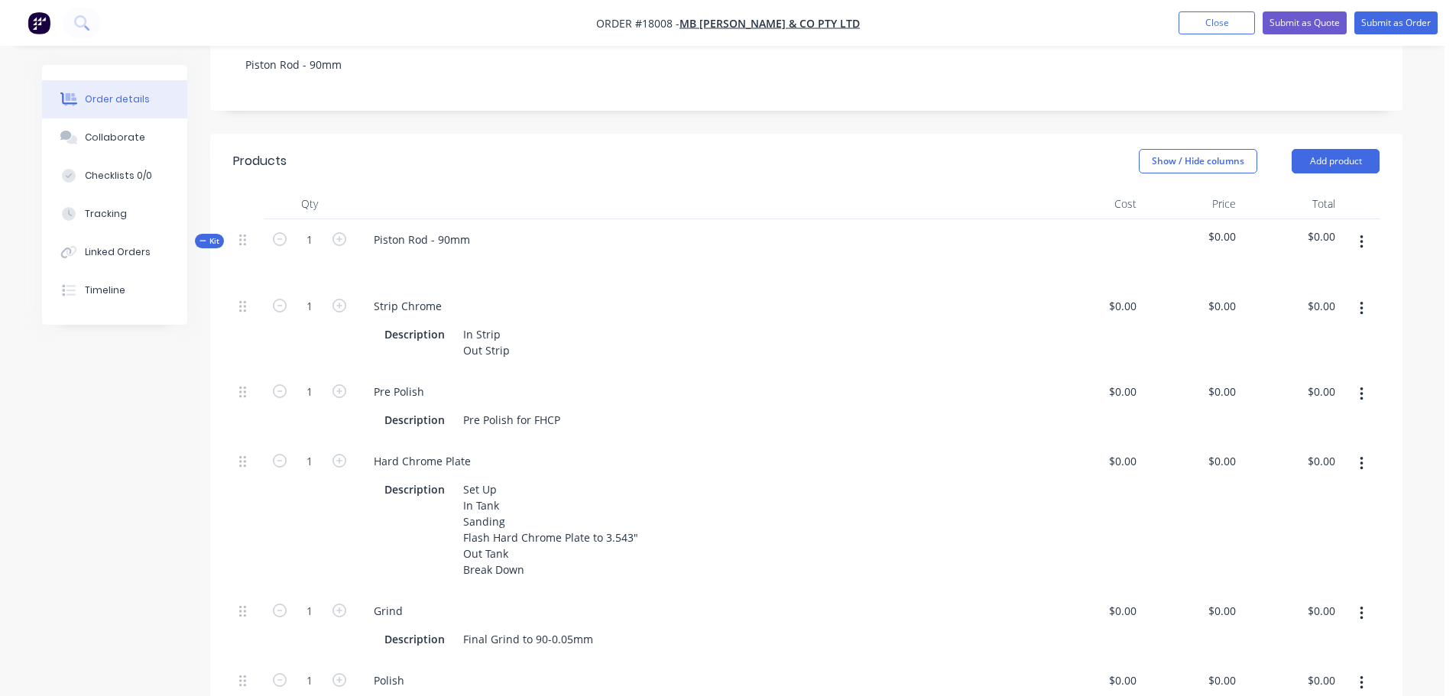
click at [646, 381] on div "Pre Polish" at bounding box center [700, 392] width 676 height 22
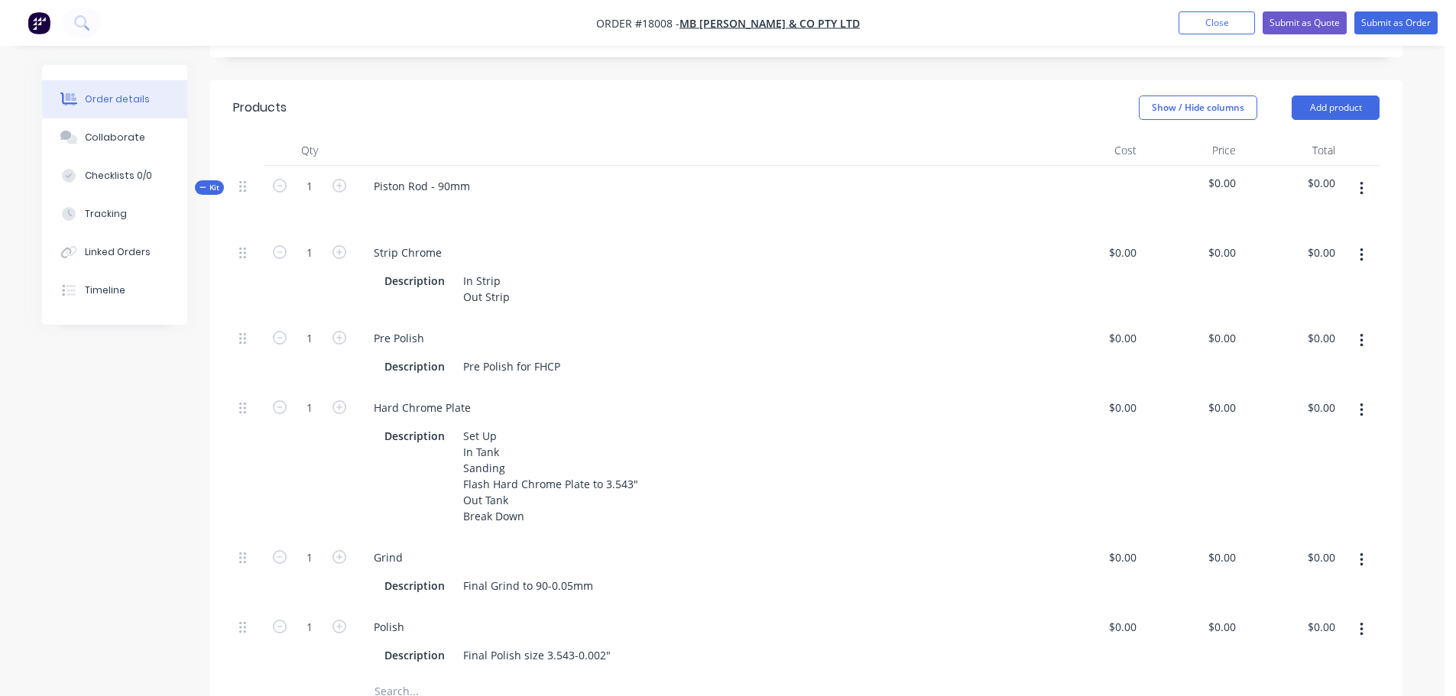
scroll to position [435, 0]
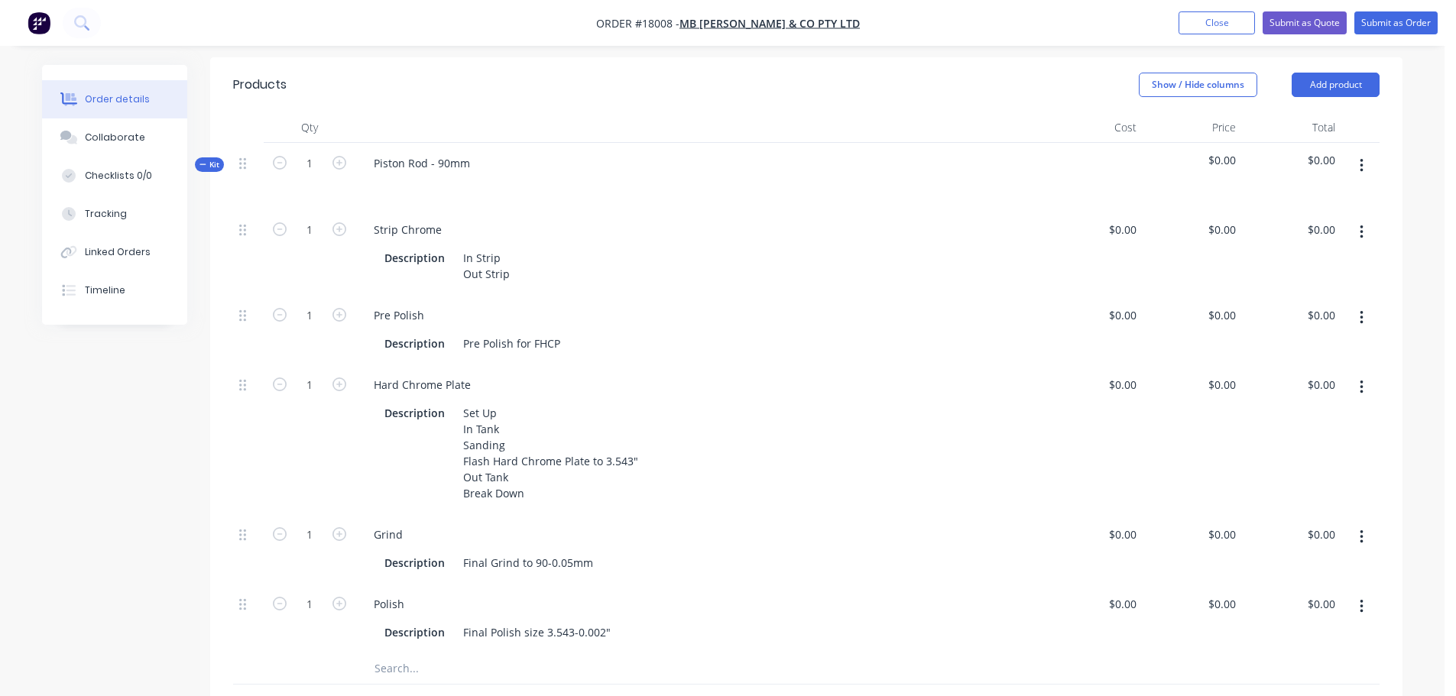
click at [1355, 524] on button "button" at bounding box center [1362, 538] width 36 height 28
click at [1283, 628] on div "Delete" at bounding box center [1307, 639] width 118 height 22
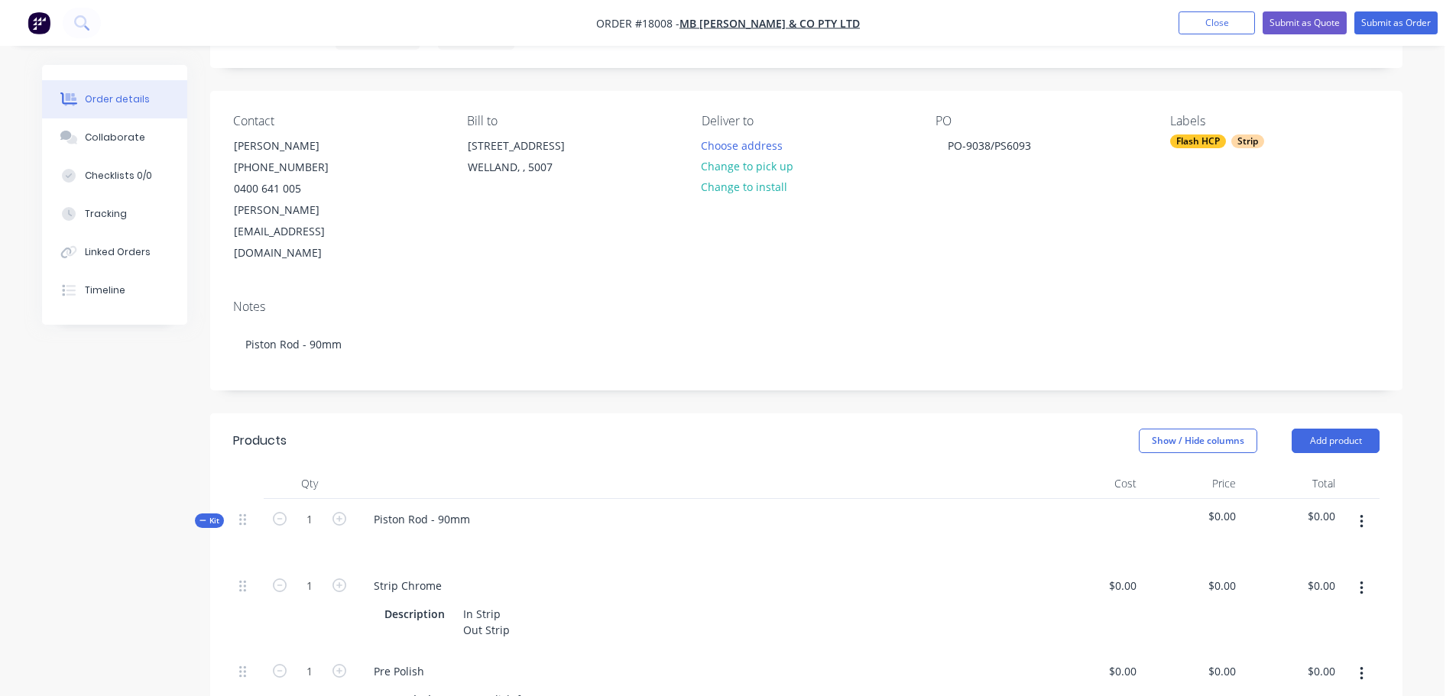
scroll to position [0, 0]
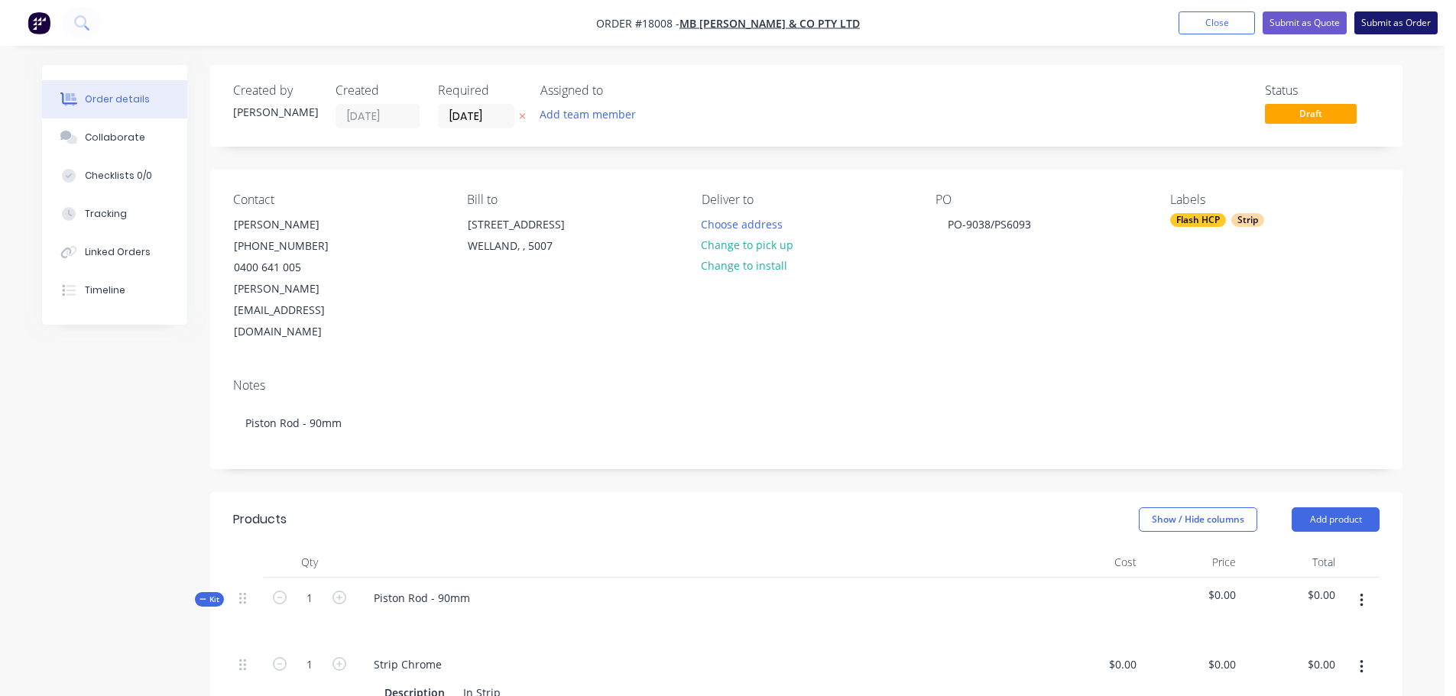
click at [1388, 26] on button "Submit as Order" at bounding box center [1396, 22] width 83 height 23
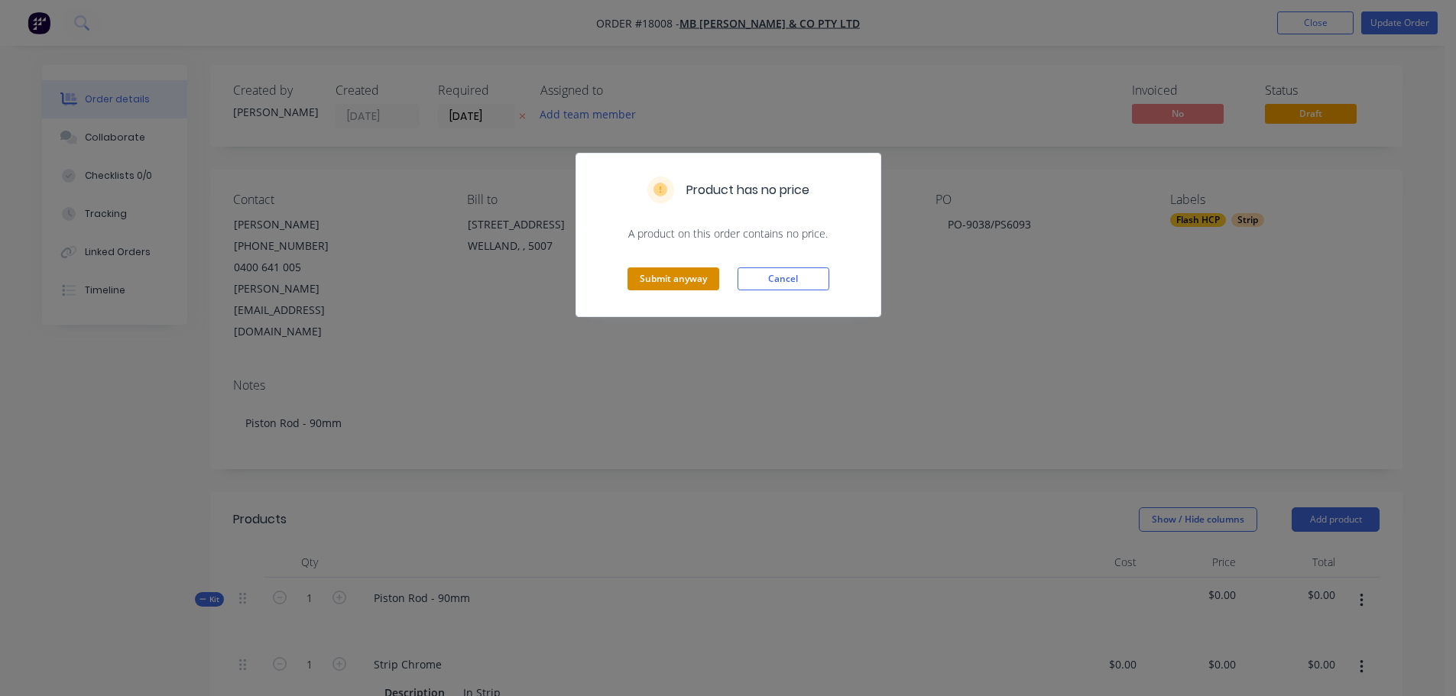
click at [685, 278] on button "Submit anyway" at bounding box center [674, 279] width 92 height 23
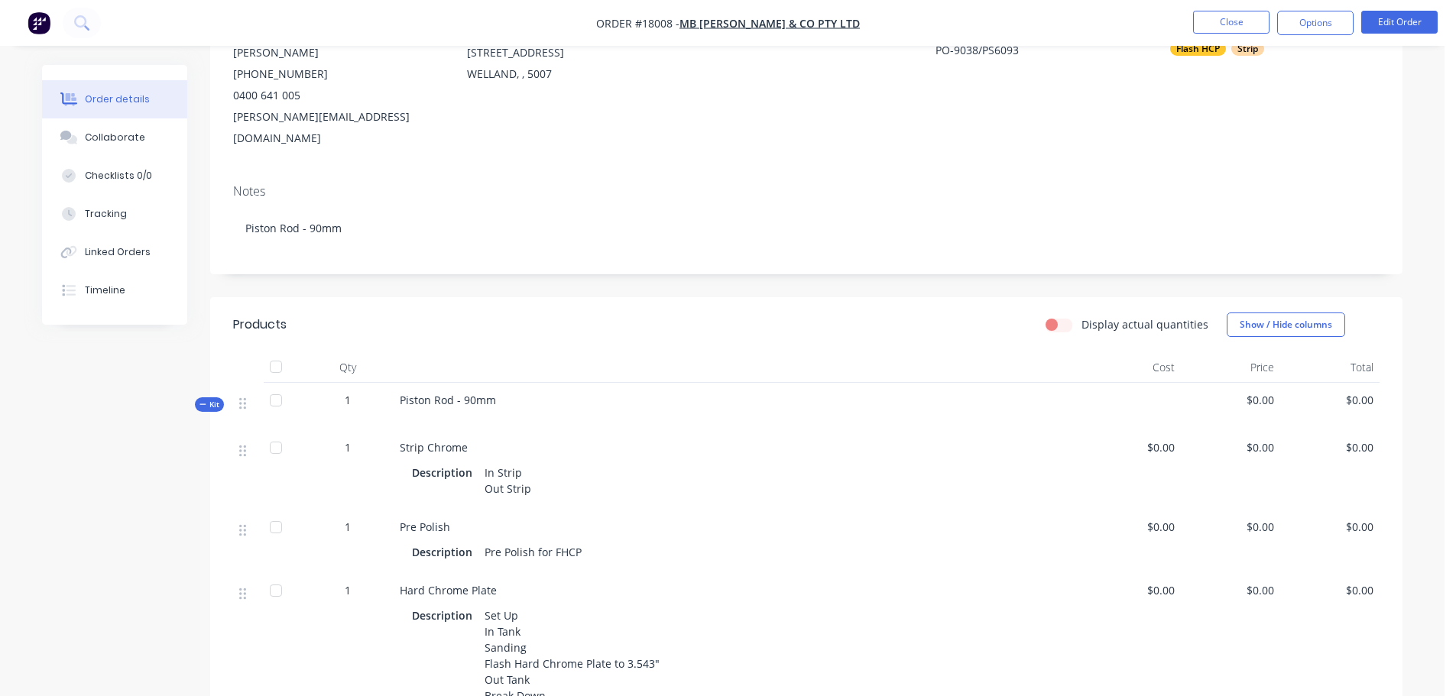
scroll to position [76, 0]
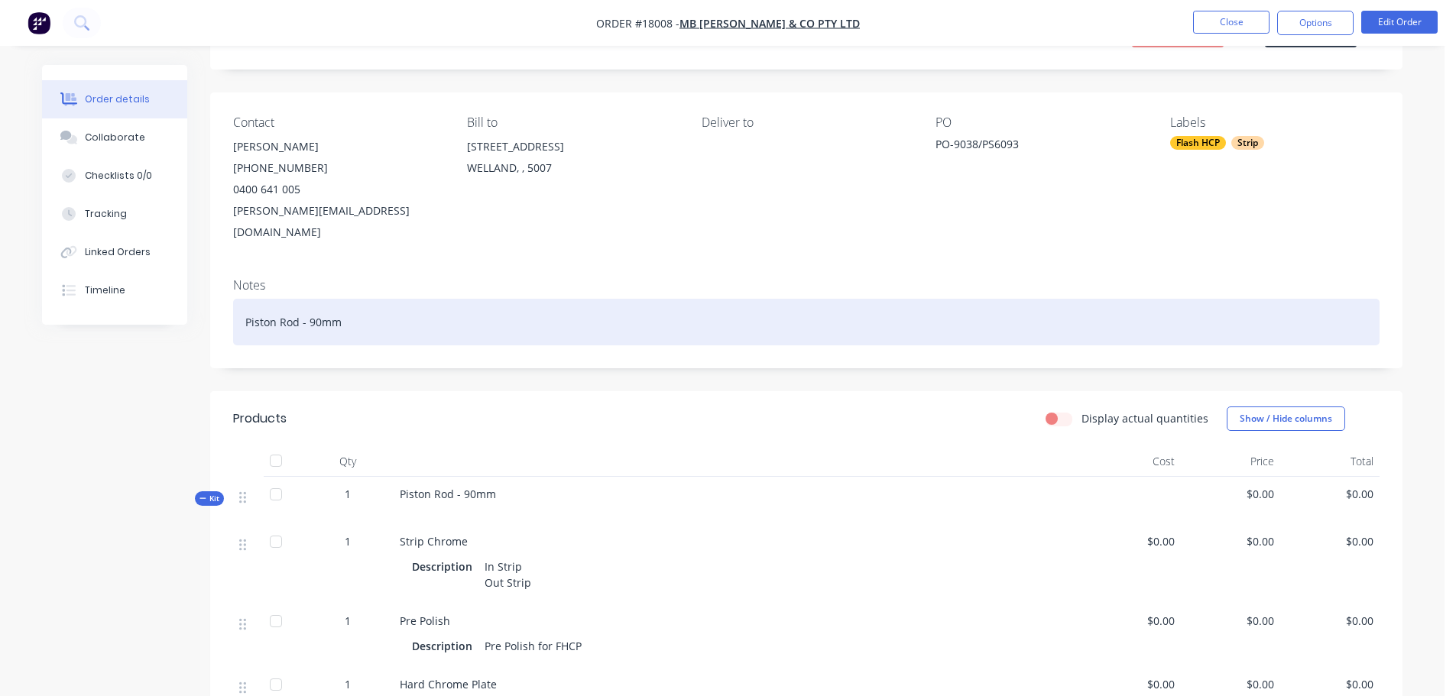
click at [400, 309] on div "Piston Rod - 90mm" at bounding box center [806, 322] width 1147 height 47
click at [248, 300] on div "Piston Rod - 90mm" at bounding box center [806, 322] width 1147 height 47
drag, startPoint x: 281, startPoint y: 300, endPoint x: 196, endPoint y: 305, distance: 85.0
click at [196, 305] on div "Order details Collaborate Checklists 0/0 Tracking Linked Orders Timeline Order …" at bounding box center [722, 568] width 1391 height 1158
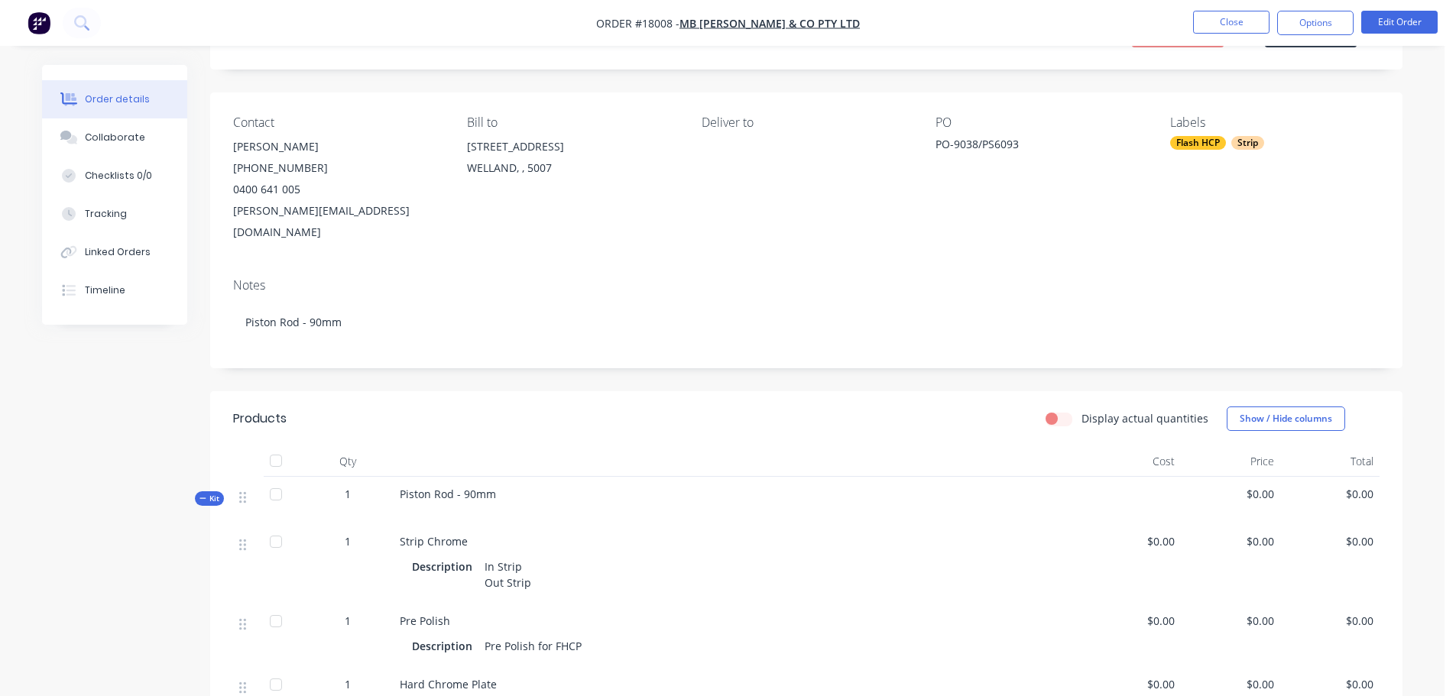
click at [1407, 332] on div "Order details Collaborate Checklists 0/0 Tracking Linked Orders Timeline Order …" at bounding box center [722, 568] width 1391 height 1158
click at [1238, 27] on button "Close" at bounding box center [1231, 22] width 76 height 23
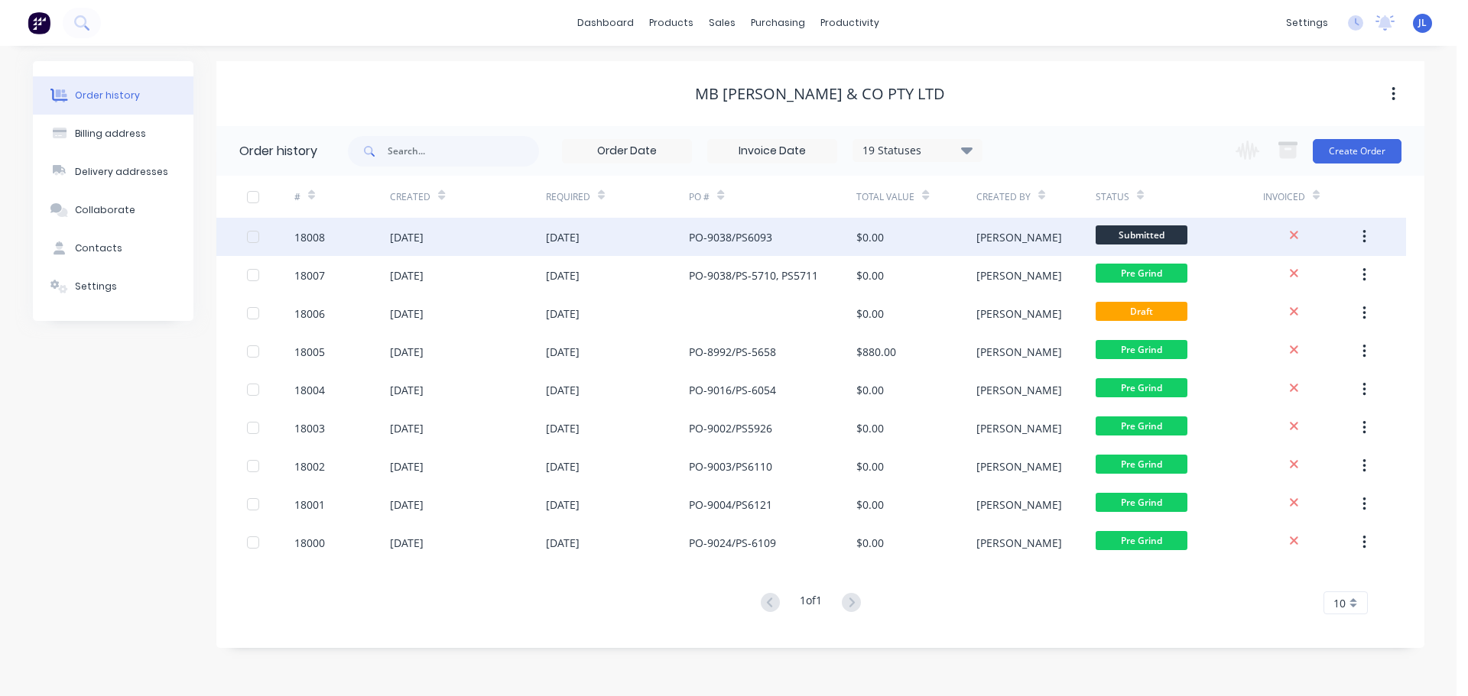
click at [909, 235] on div "$0.00" at bounding box center [915, 237] width 119 height 38
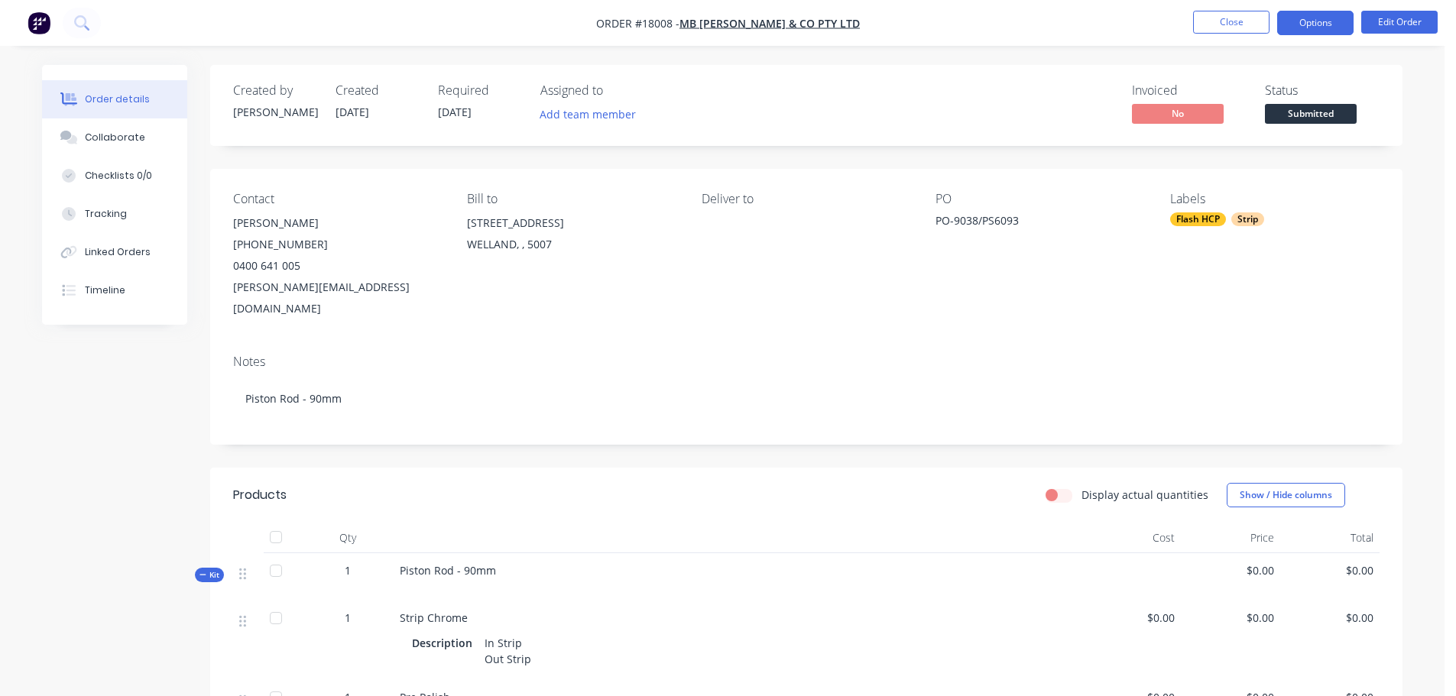
click at [1313, 31] on button "Options" at bounding box center [1315, 23] width 76 height 24
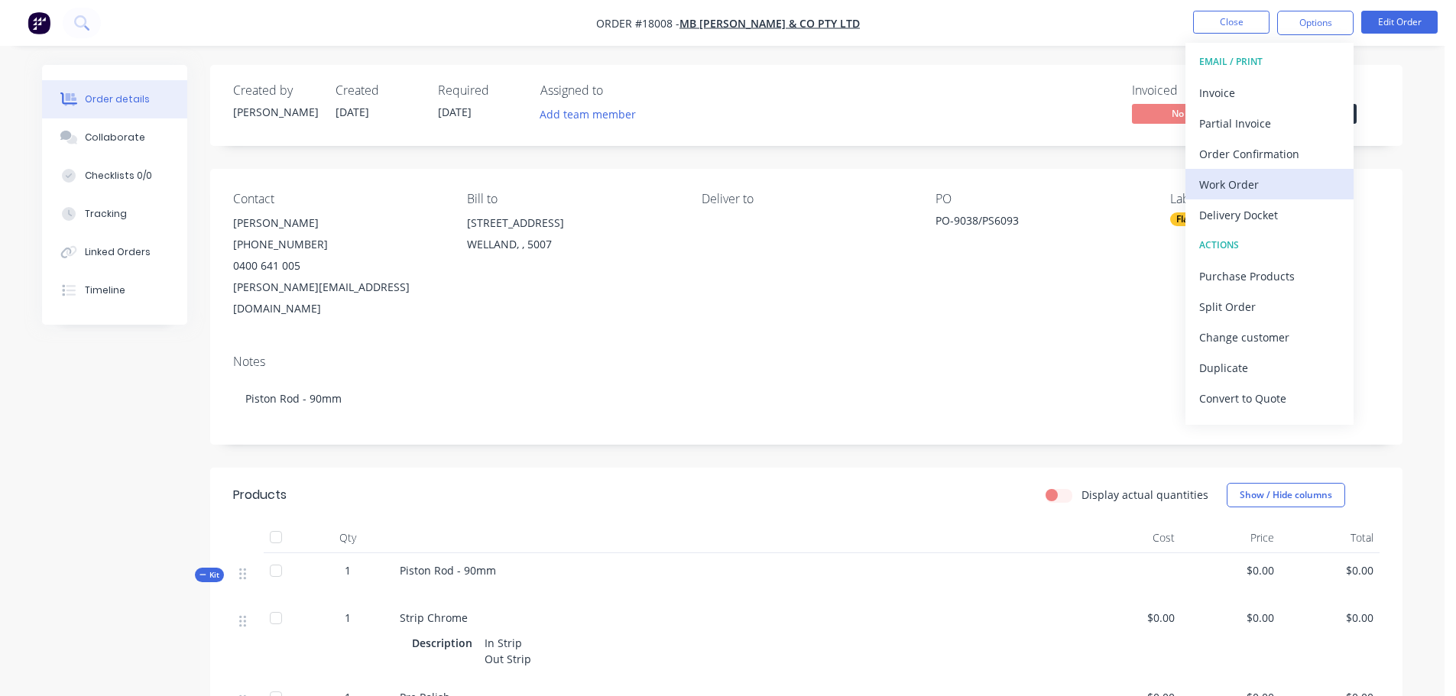
click at [1267, 180] on div "Work Order" at bounding box center [1269, 185] width 141 height 22
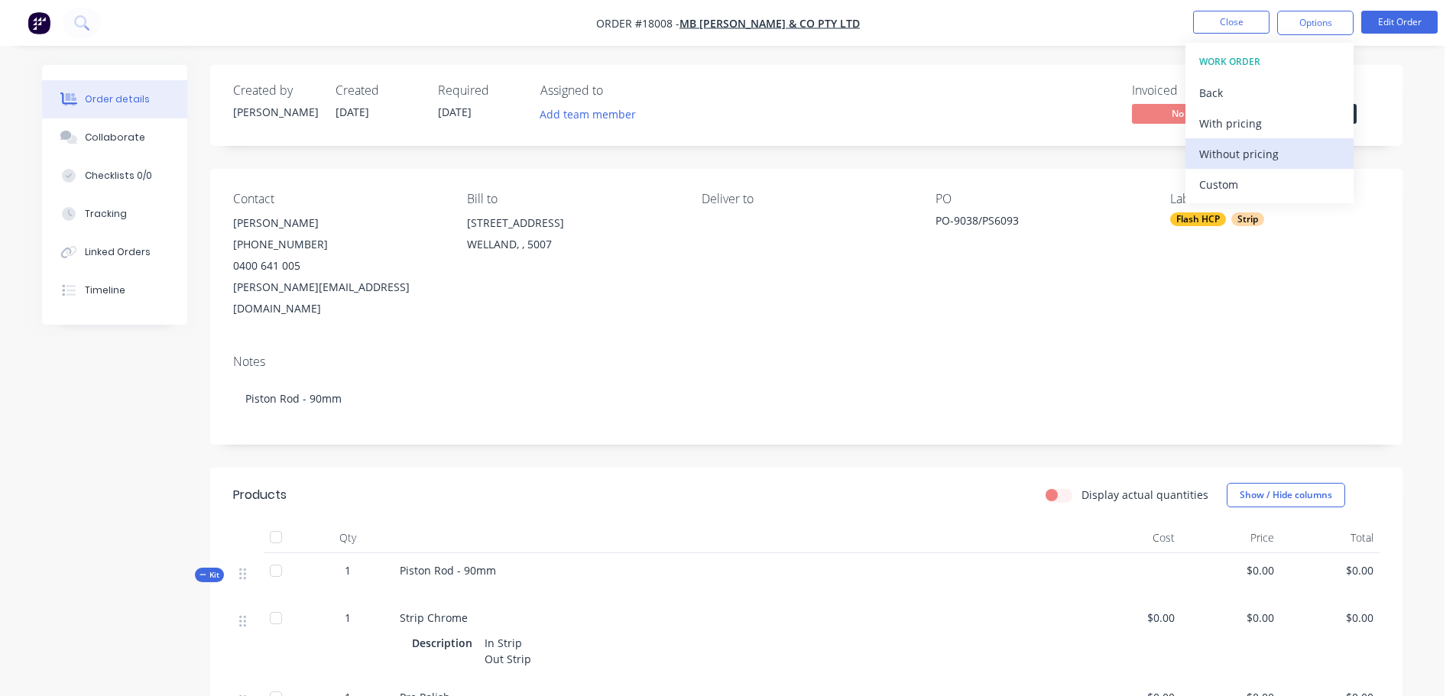
click at [1243, 157] on div "Without pricing" at bounding box center [1269, 154] width 141 height 22
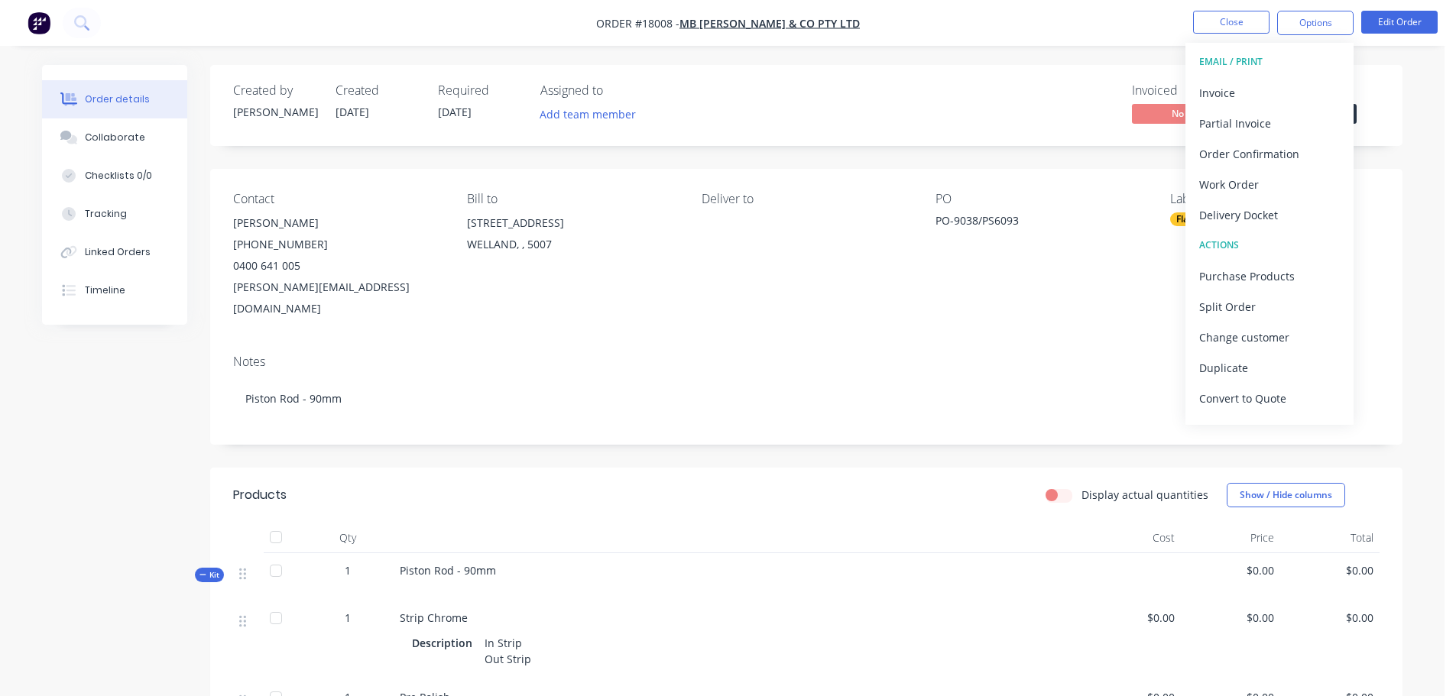
click at [467, 112] on span "[DATE]" at bounding box center [455, 112] width 34 height 15
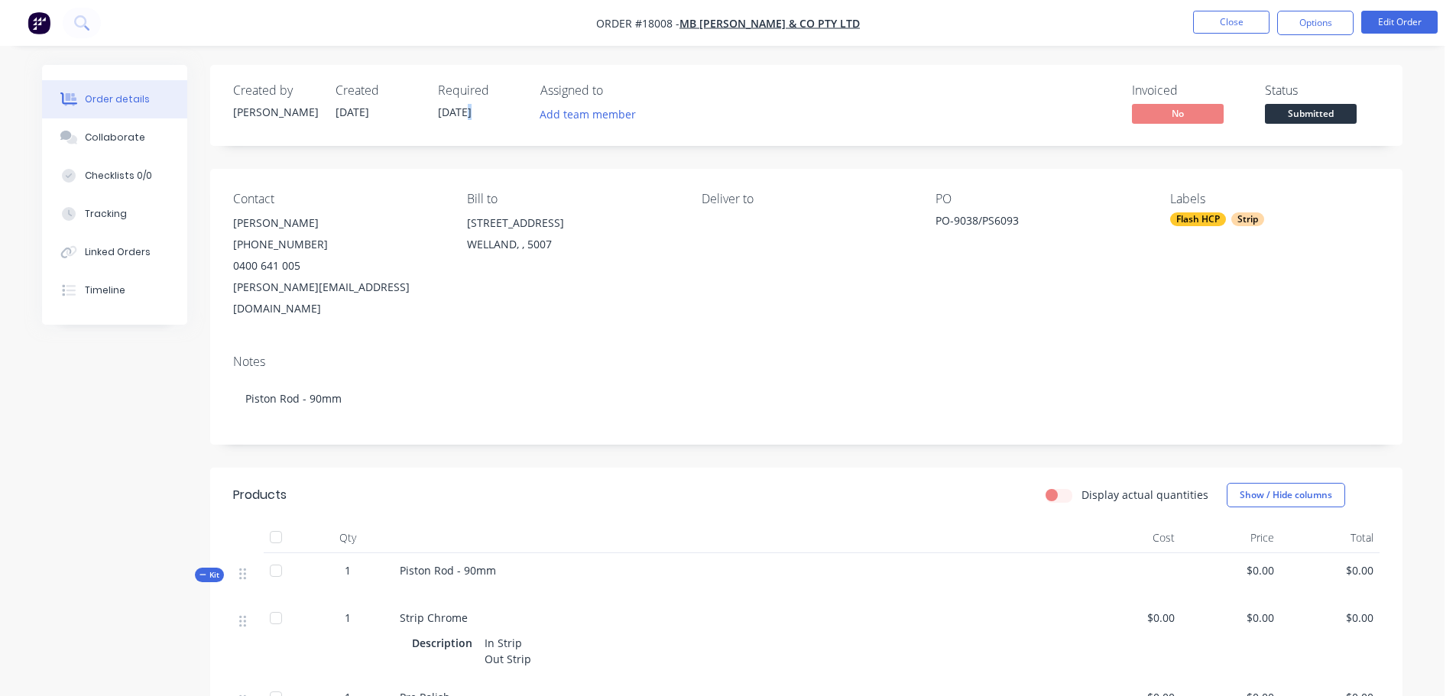
click at [467, 112] on span "[DATE]" at bounding box center [455, 112] width 34 height 15
click at [469, 113] on span "[DATE]" at bounding box center [455, 112] width 34 height 15
click at [1396, 31] on button "Edit Order" at bounding box center [1400, 22] width 76 height 23
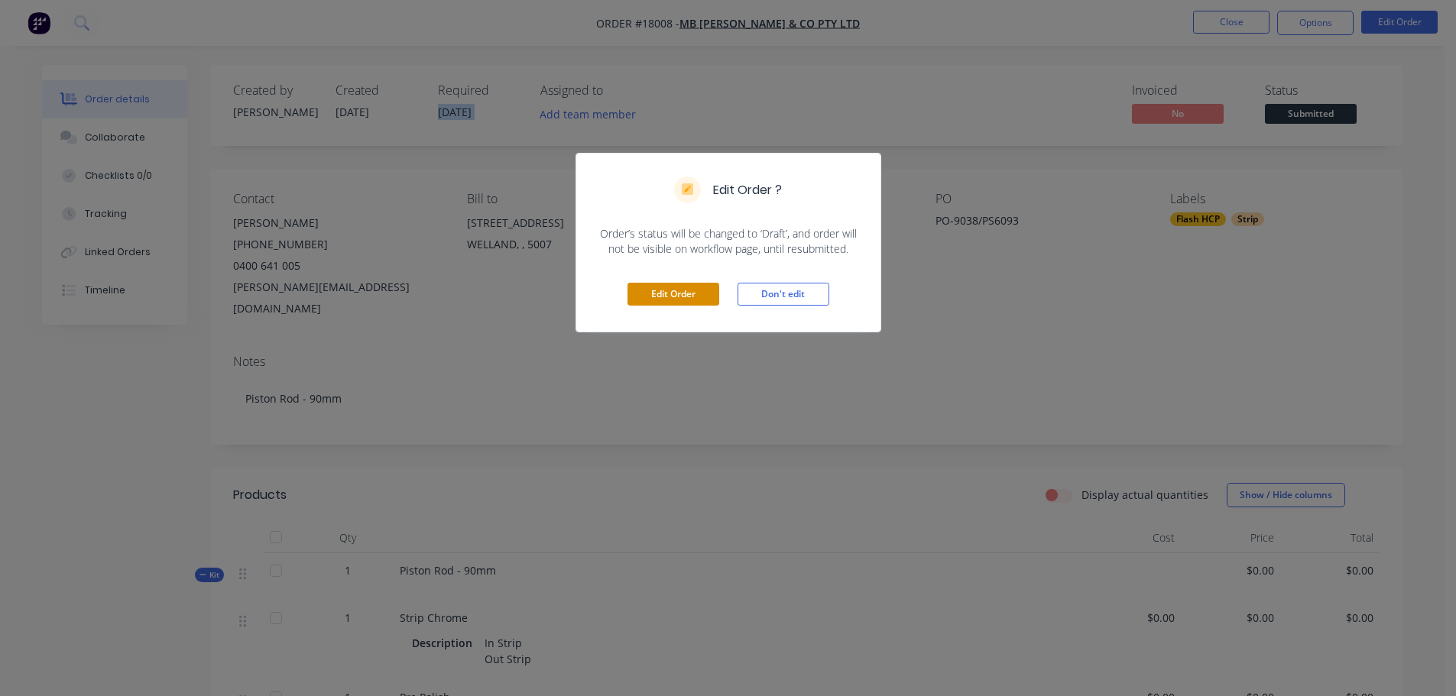
click at [700, 287] on button "Edit Order" at bounding box center [674, 294] width 92 height 23
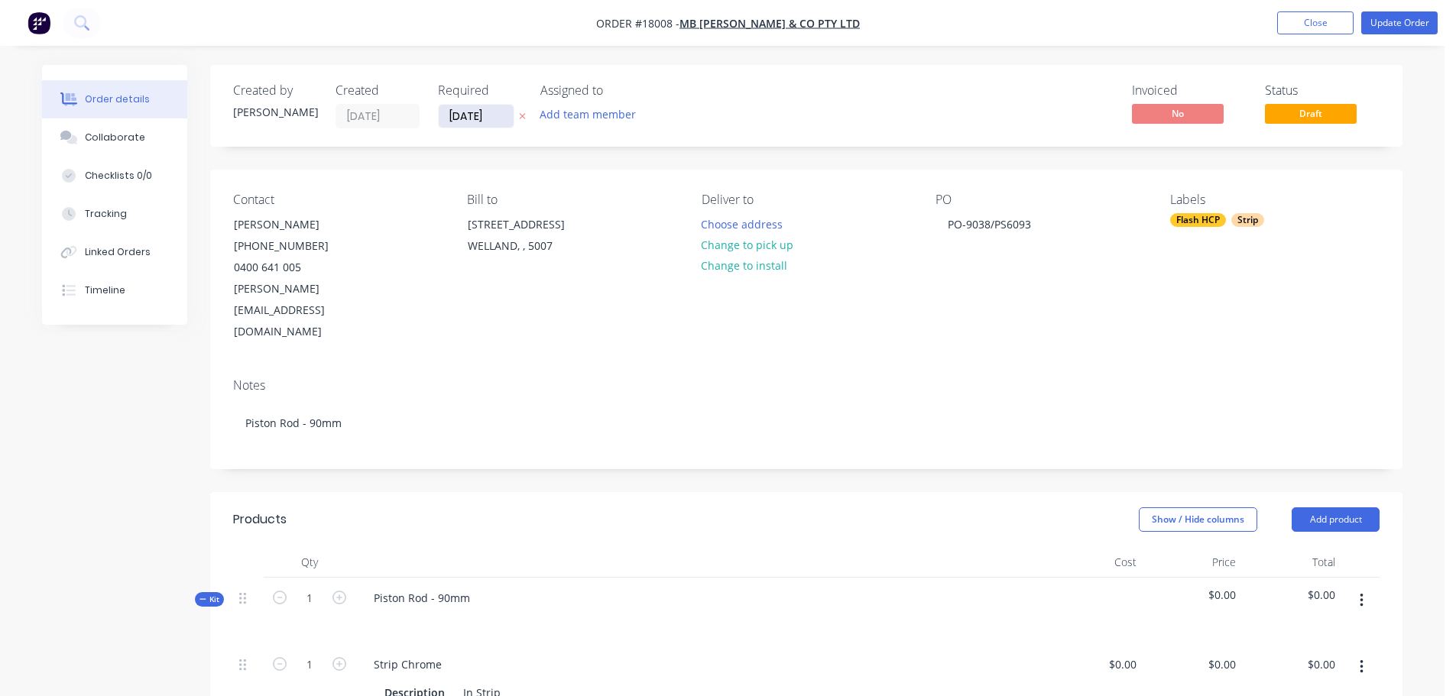
click at [484, 125] on input "[DATE]" at bounding box center [476, 116] width 75 height 23
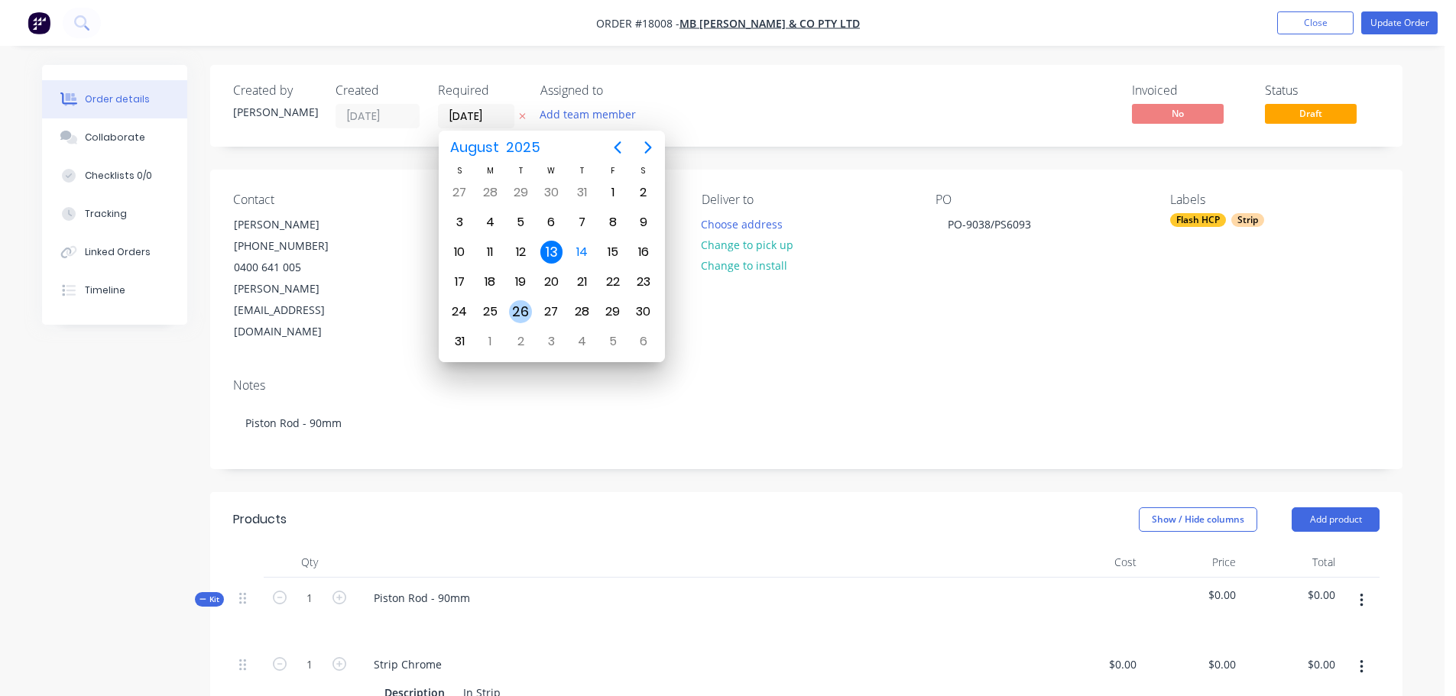
click at [520, 306] on div "26" at bounding box center [520, 311] width 23 height 23
type input "[DATE]"
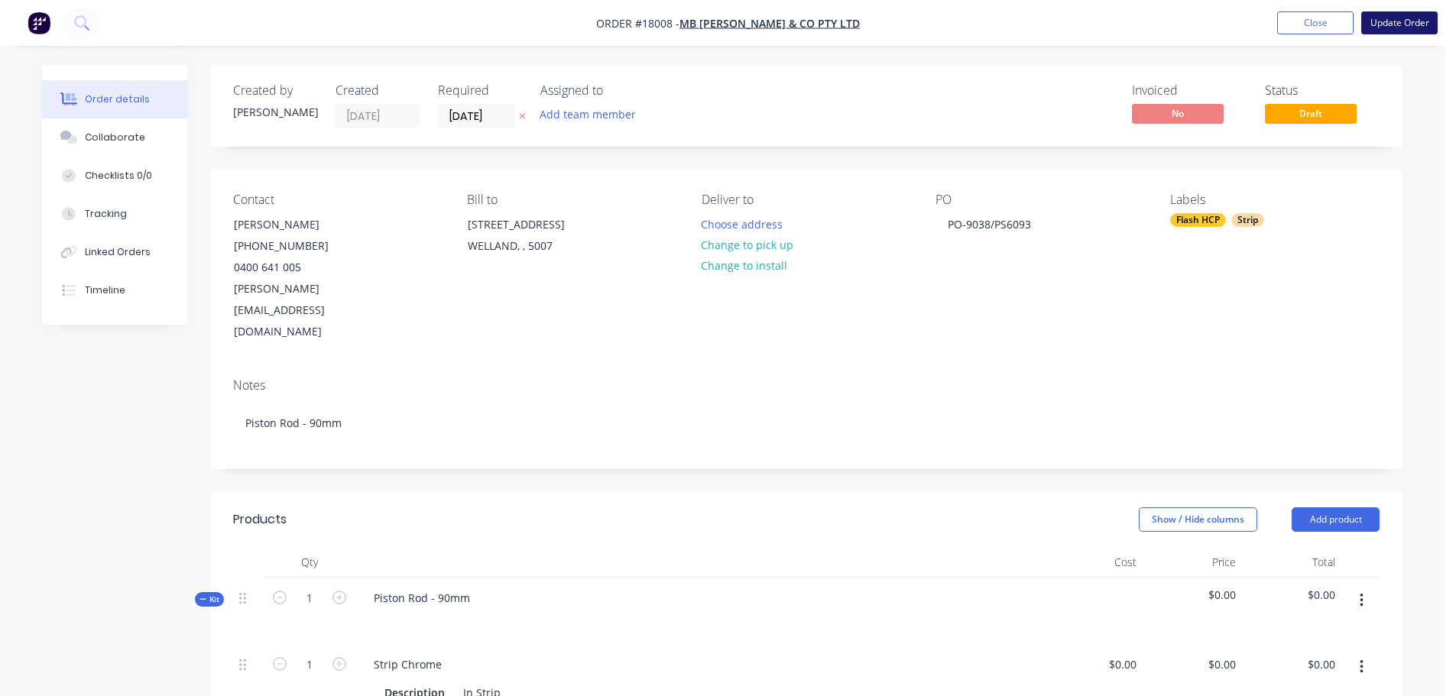
click at [1387, 21] on button "Update Order" at bounding box center [1400, 22] width 76 height 23
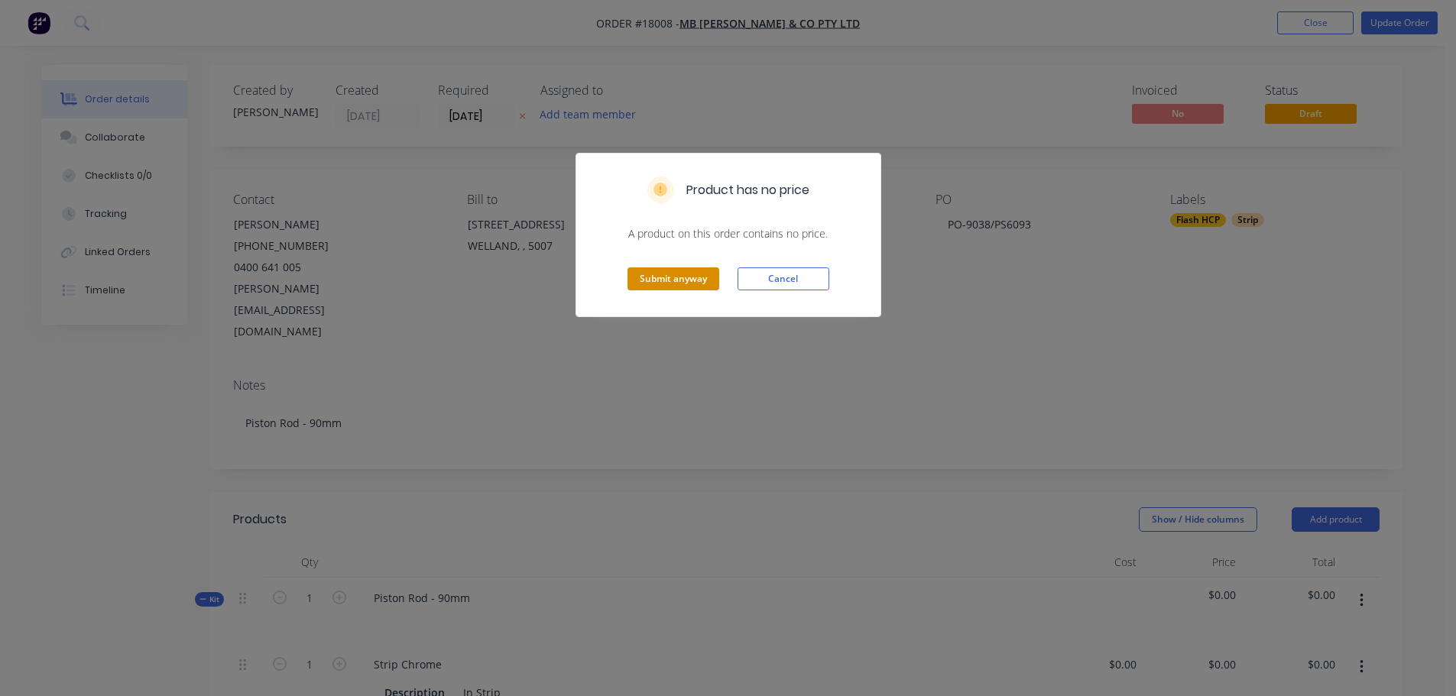
click at [629, 287] on button "Submit anyway" at bounding box center [674, 279] width 92 height 23
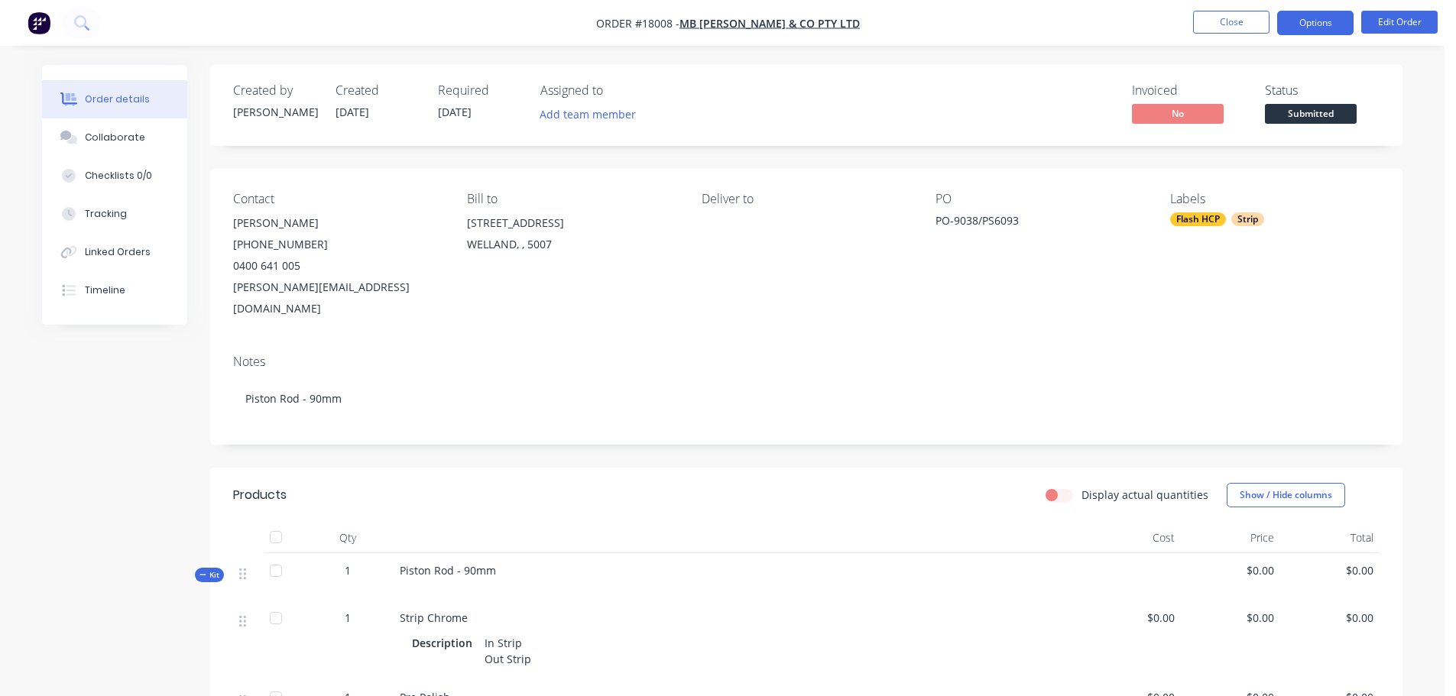
click at [1303, 29] on button "Options" at bounding box center [1315, 23] width 76 height 24
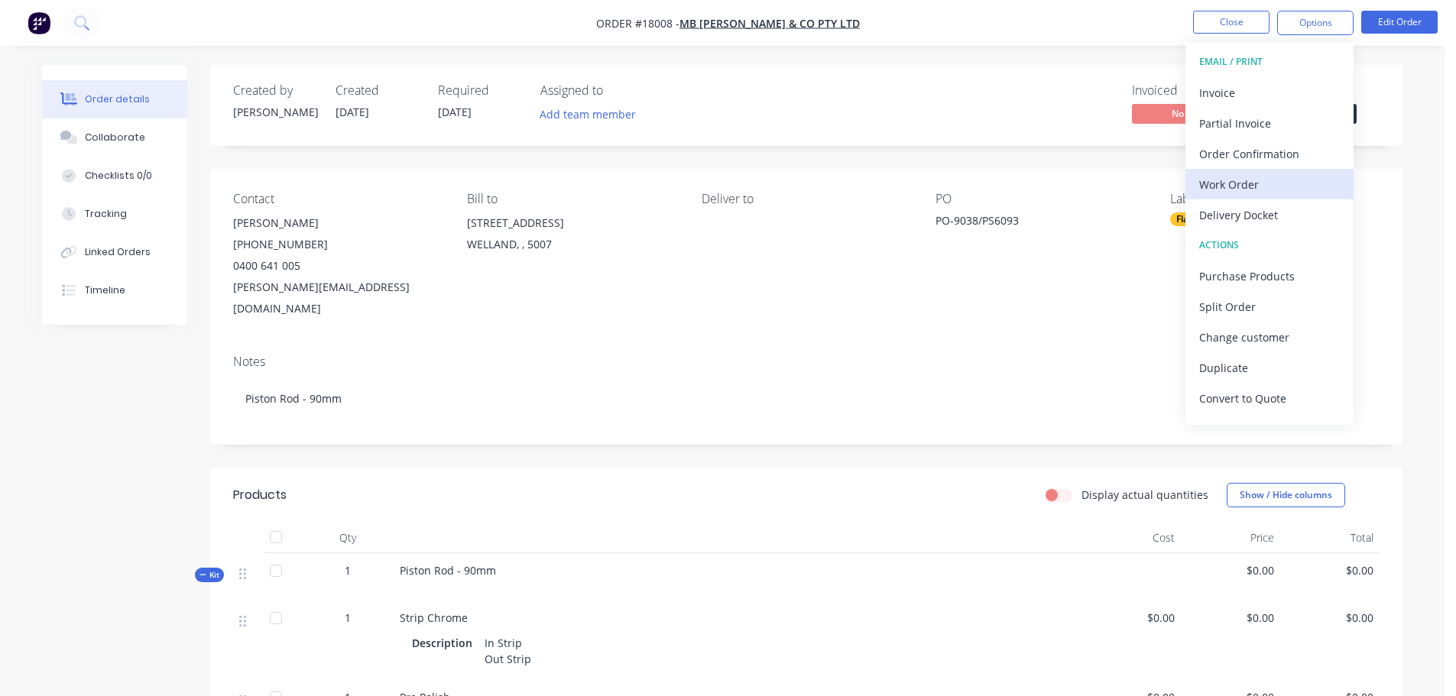
click at [1247, 186] on div "Work Order" at bounding box center [1269, 185] width 141 height 22
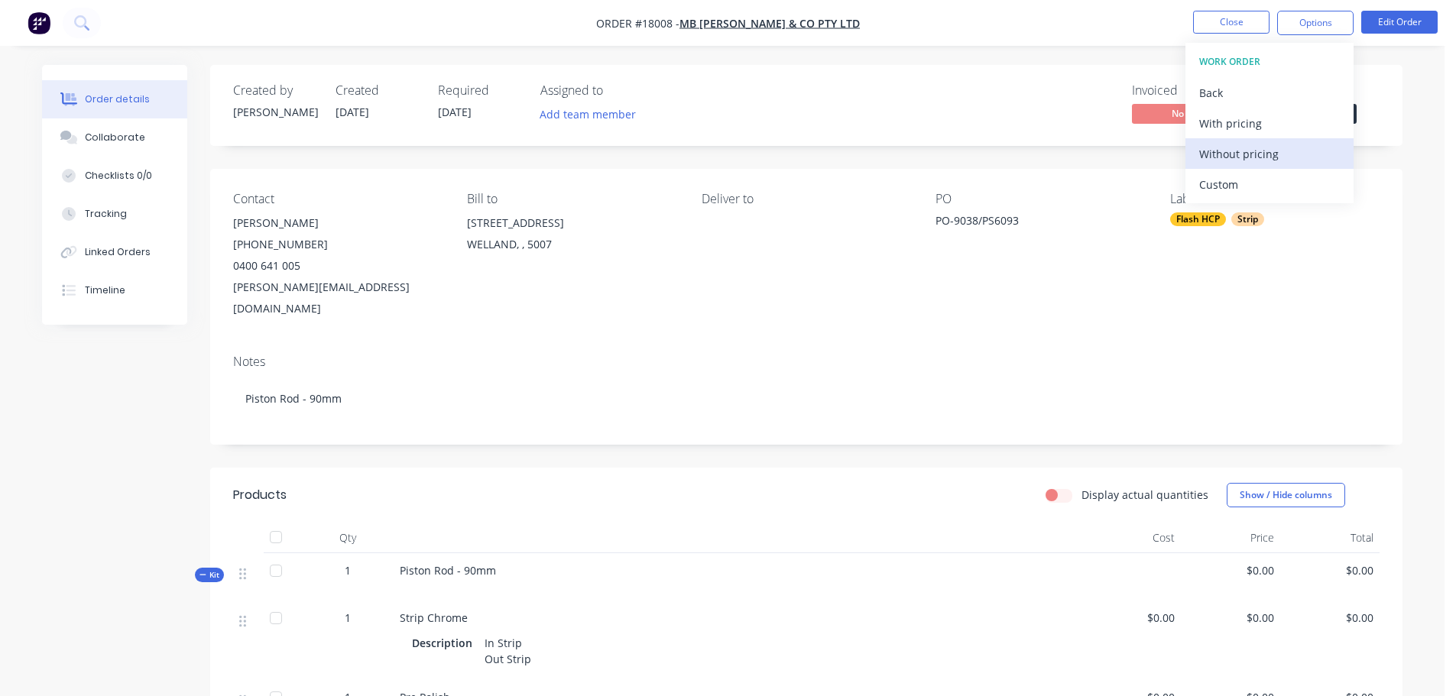
click at [1270, 158] on div "Without pricing" at bounding box center [1269, 154] width 141 height 22
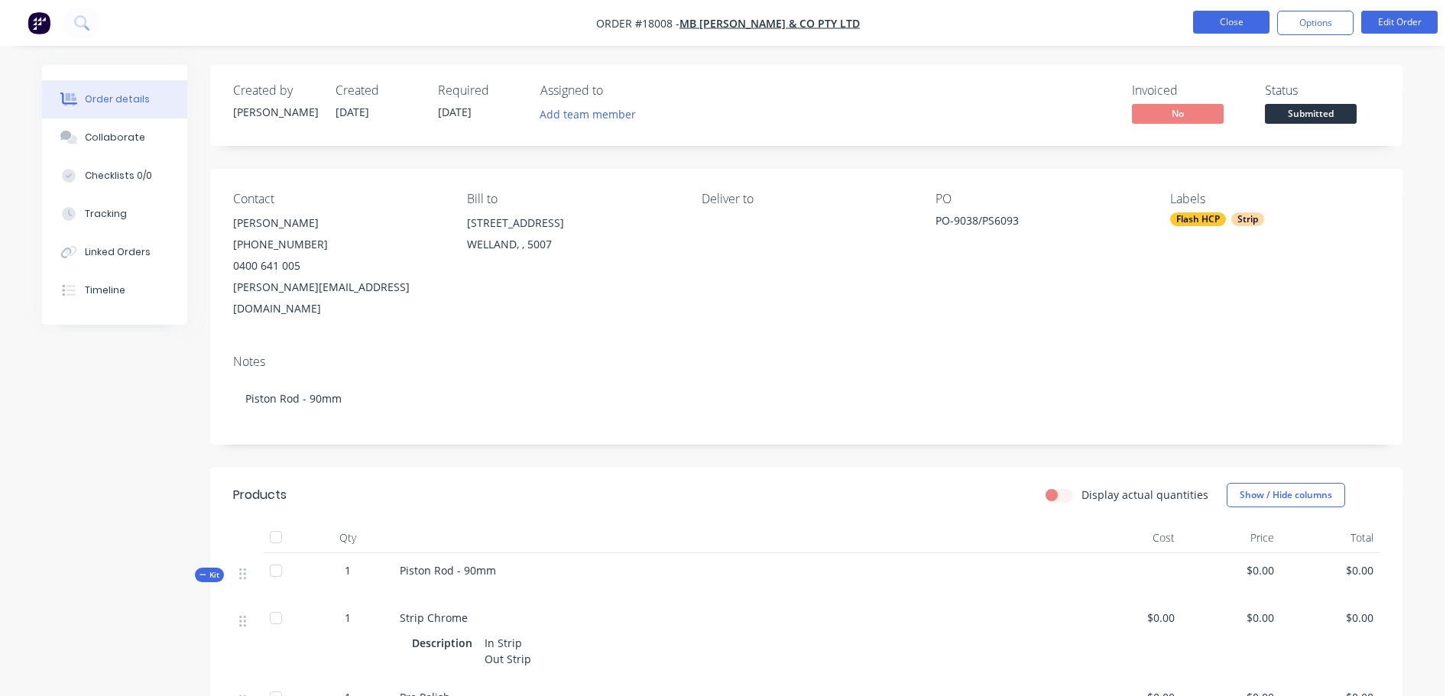
click at [1219, 24] on button "Close" at bounding box center [1231, 22] width 76 height 23
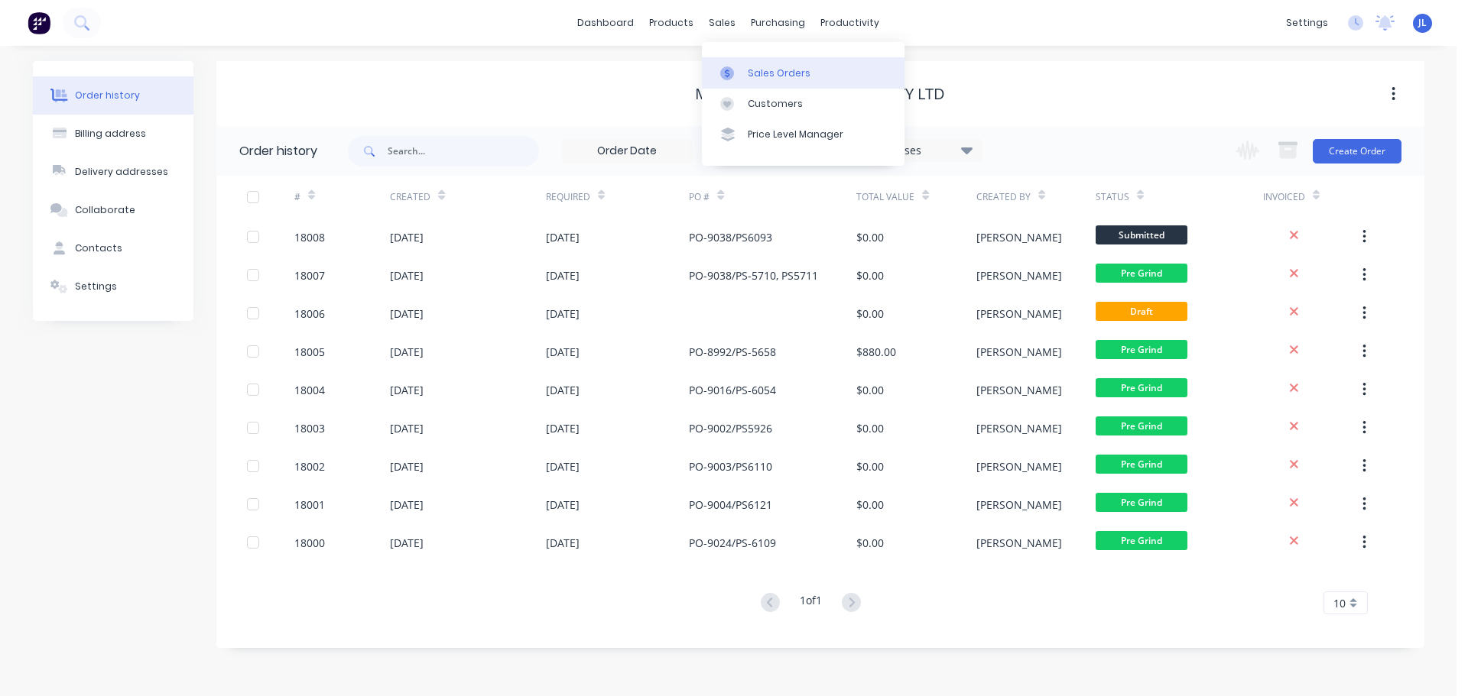
click at [742, 70] on div at bounding box center [731, 74] width 23 height 14
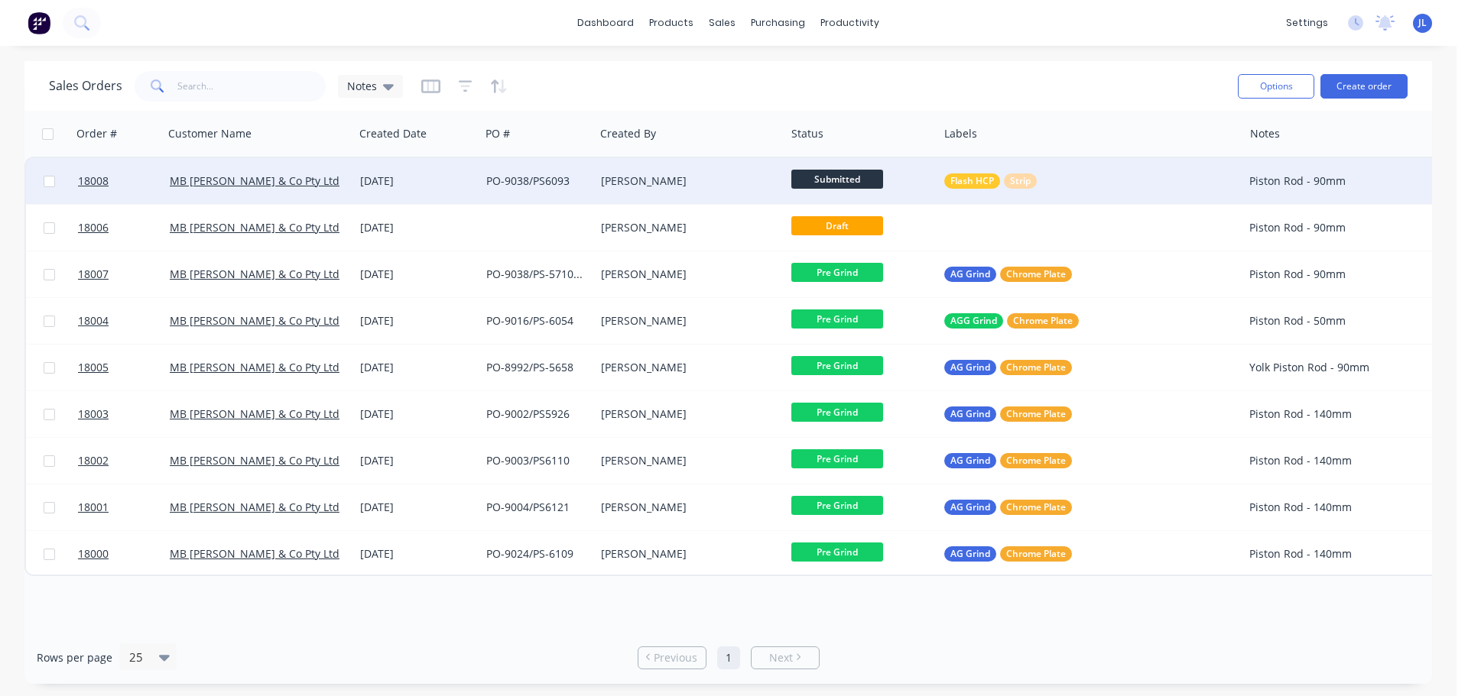
click at [869, 176] on span "Submitted" at bounding box center [837, 179] width 92 height 19
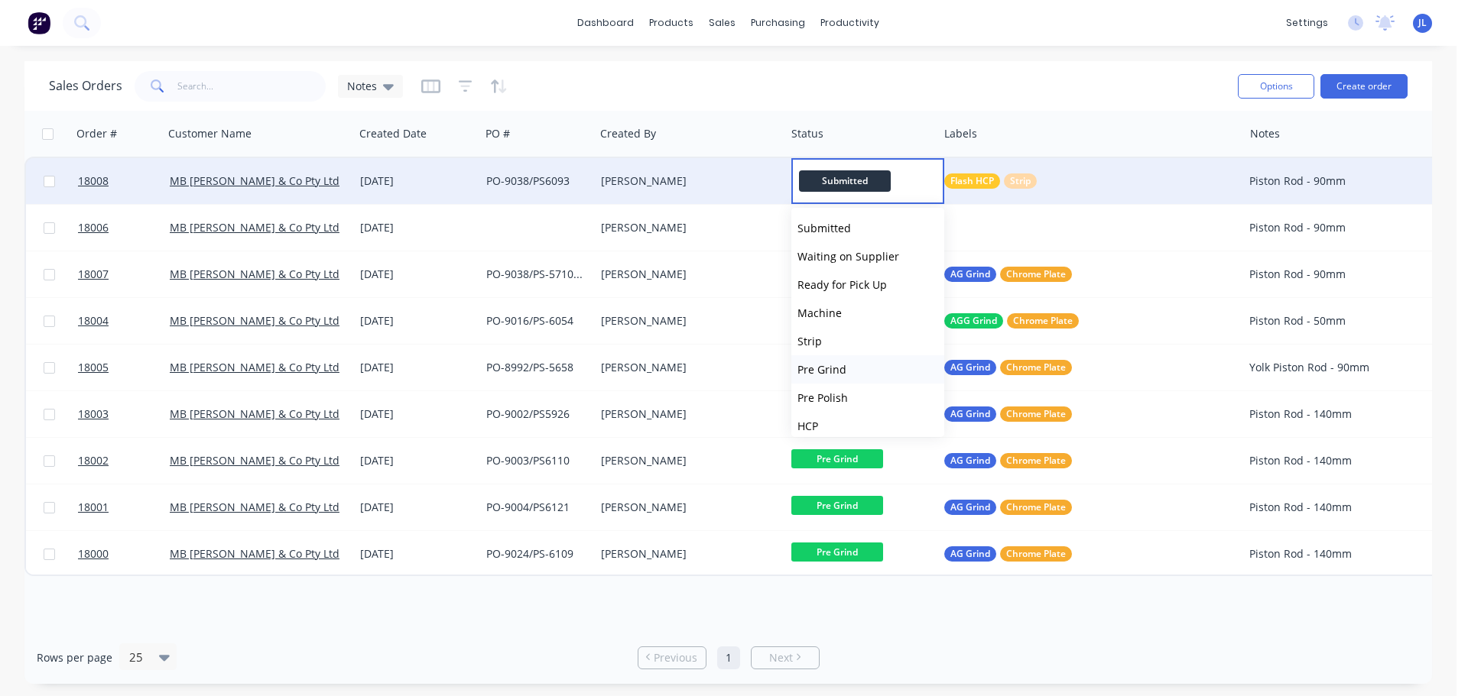
click at [849, 372] on button "Pre Grind" at bounding box center [867, 369] width 153 height 28
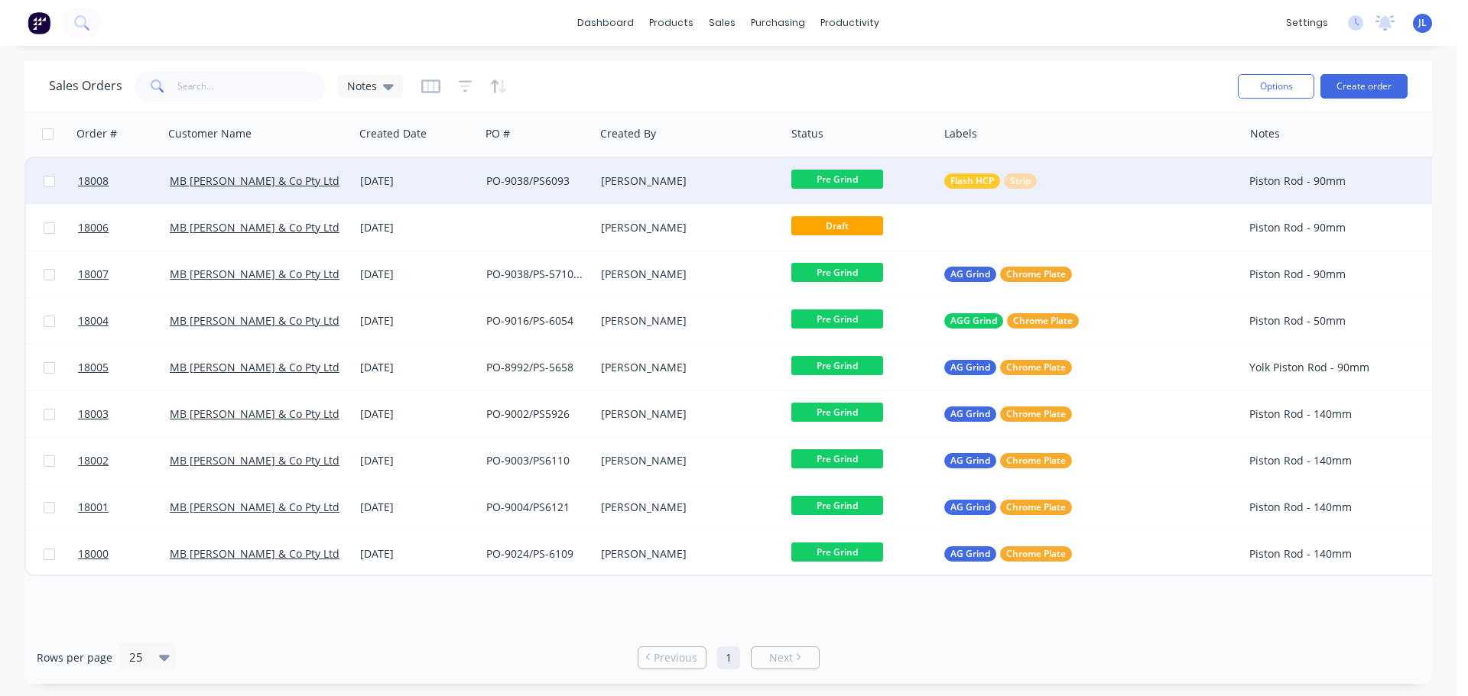
click at [845, 185] on span "Pre Grind" at bounding box center [837, 179] width 92 height 19
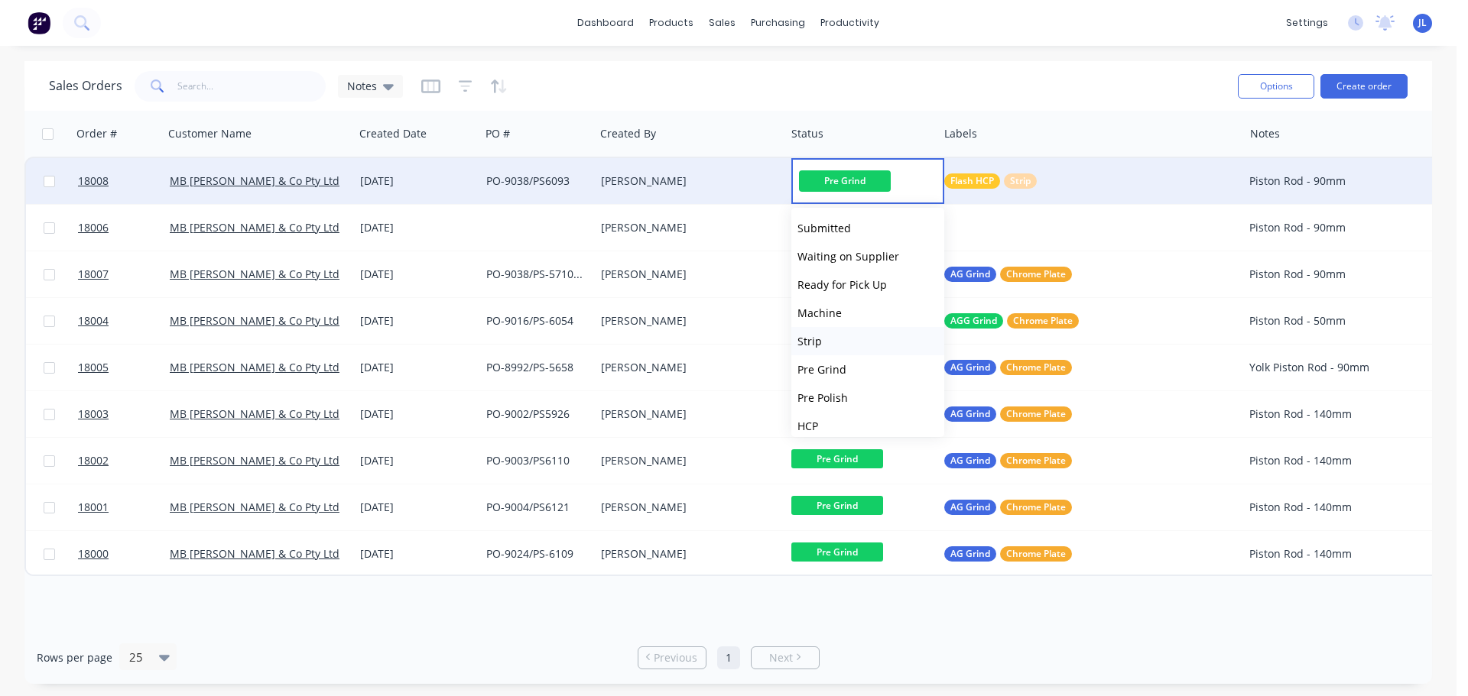
click at [836, 342] on button "Strip" at bounding box center [867, 341] width 153 height 28
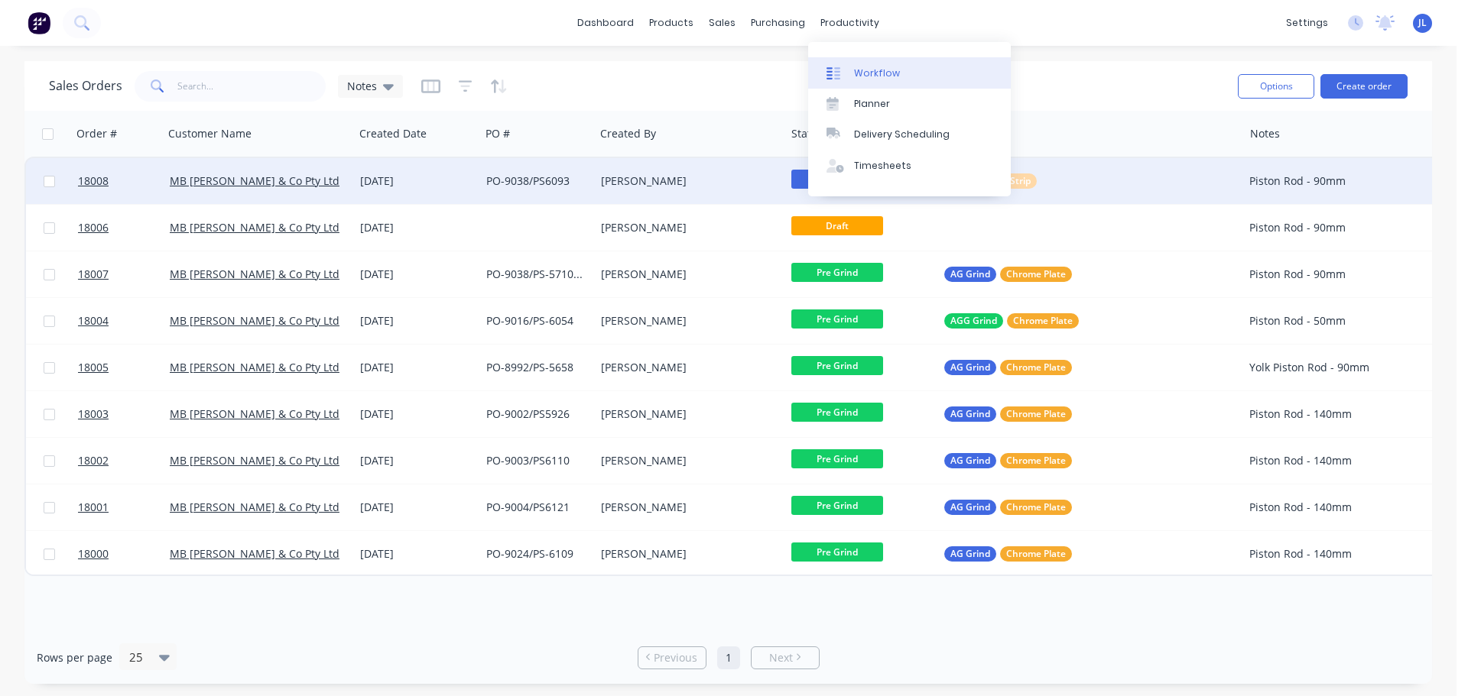
click at [851, 65] on link "Workflow" at bounding box center [909, 72] width 203 height 31
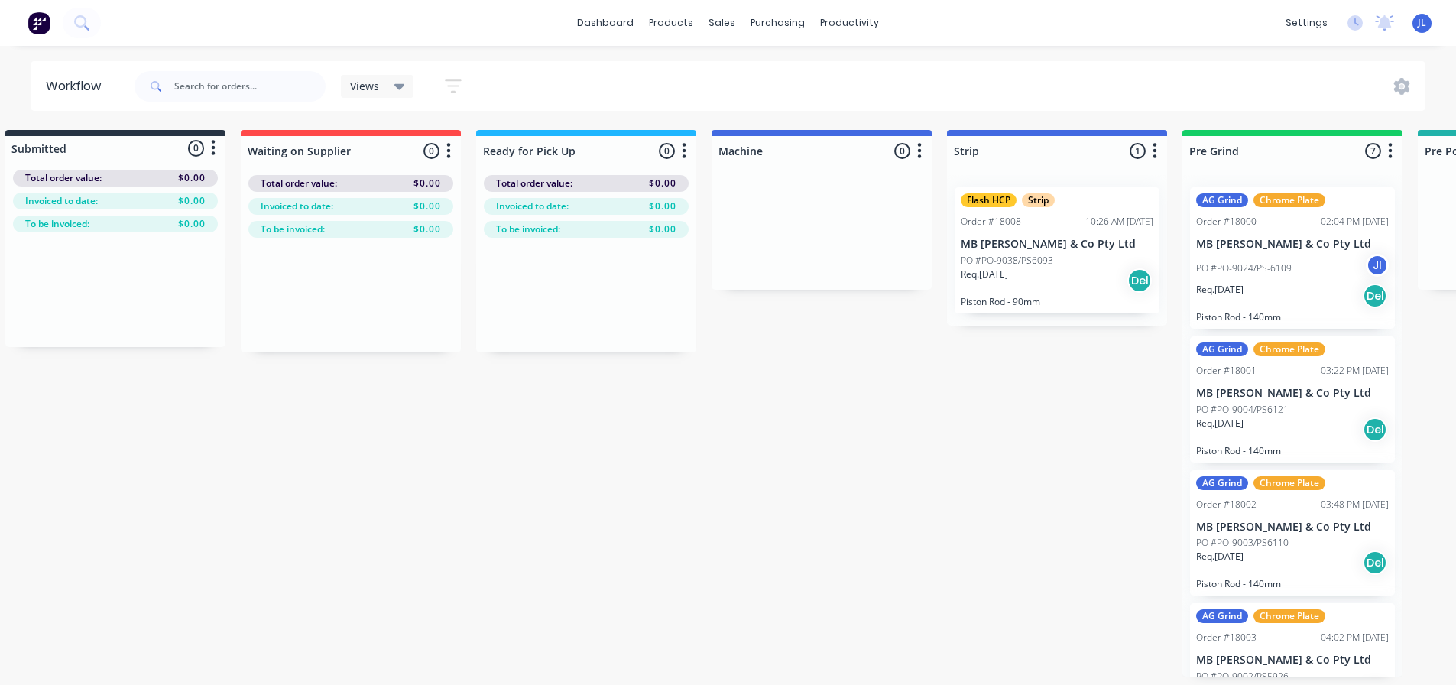
scroll to position [0, 19]
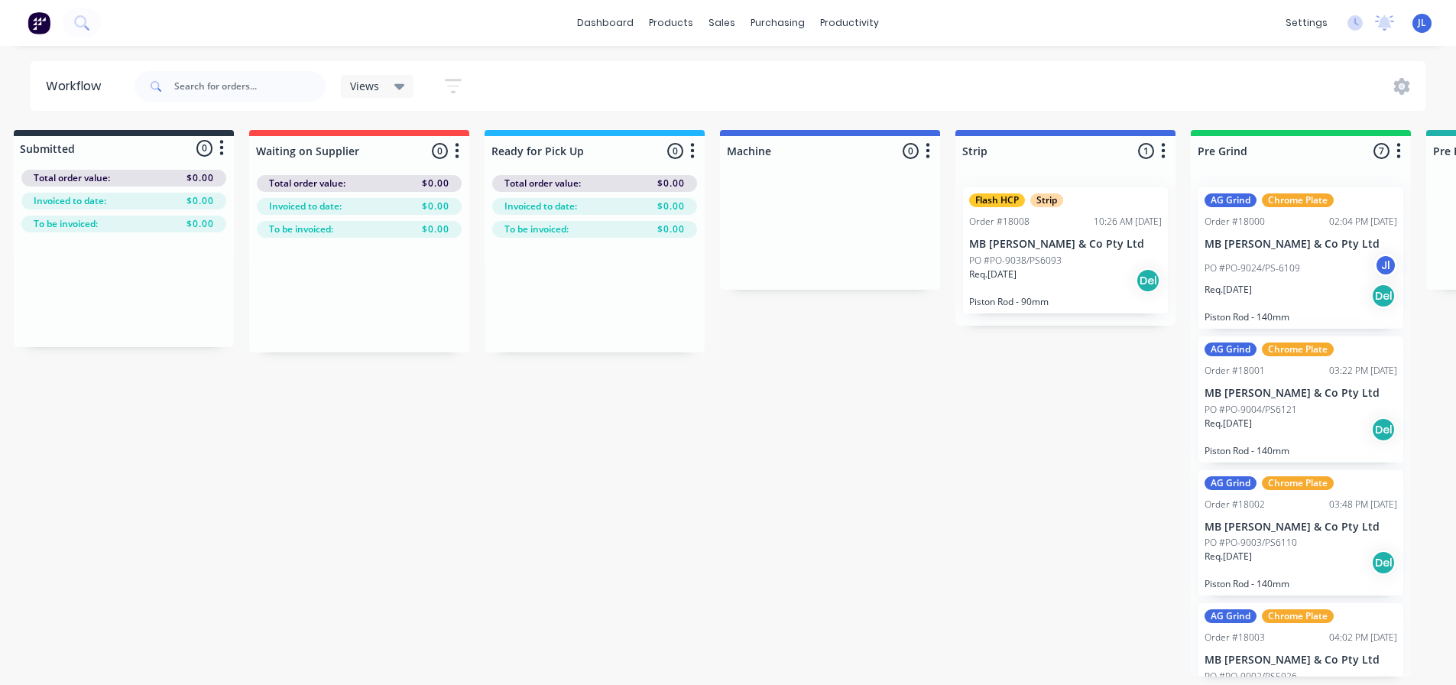
click at [407, 87] on div "Views" at bounding box center [377, 86] width 73 height 23
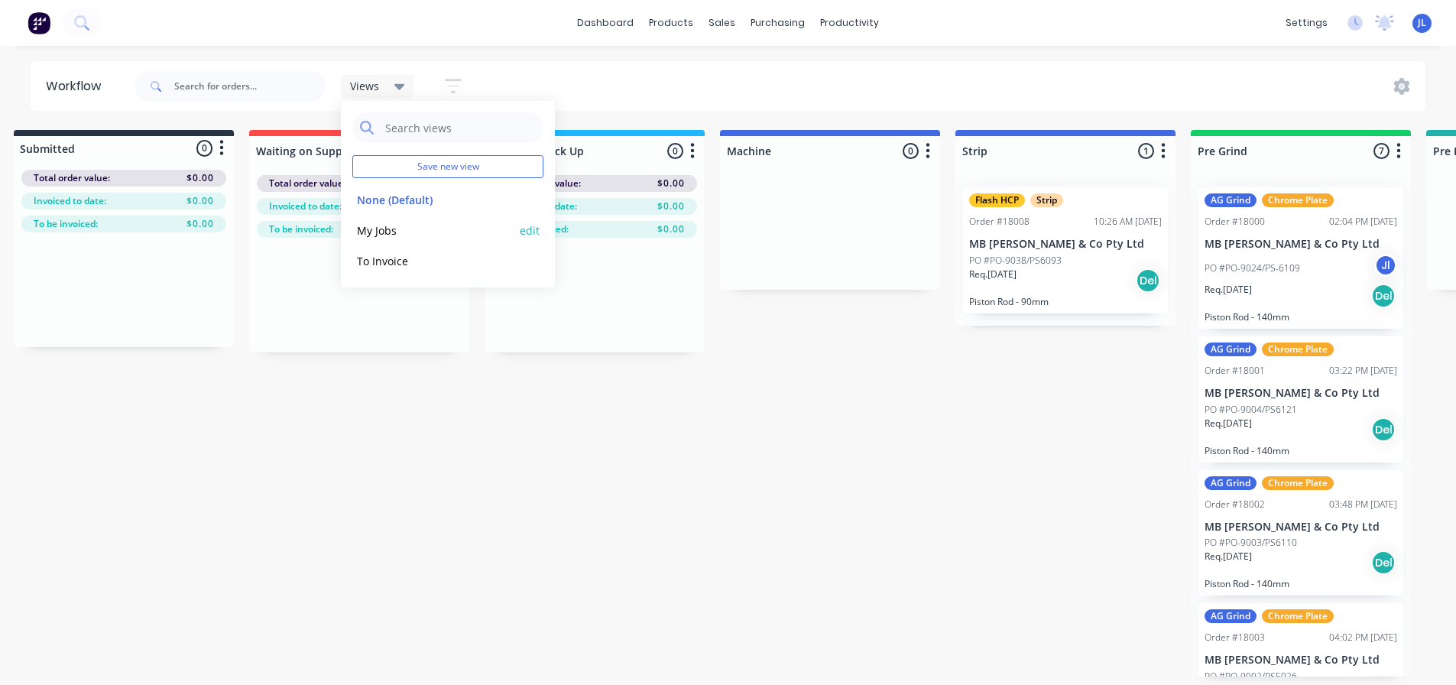
click at [412, 228] on button "My Jobs" at bounding box center [433, 231] width 163 height 18
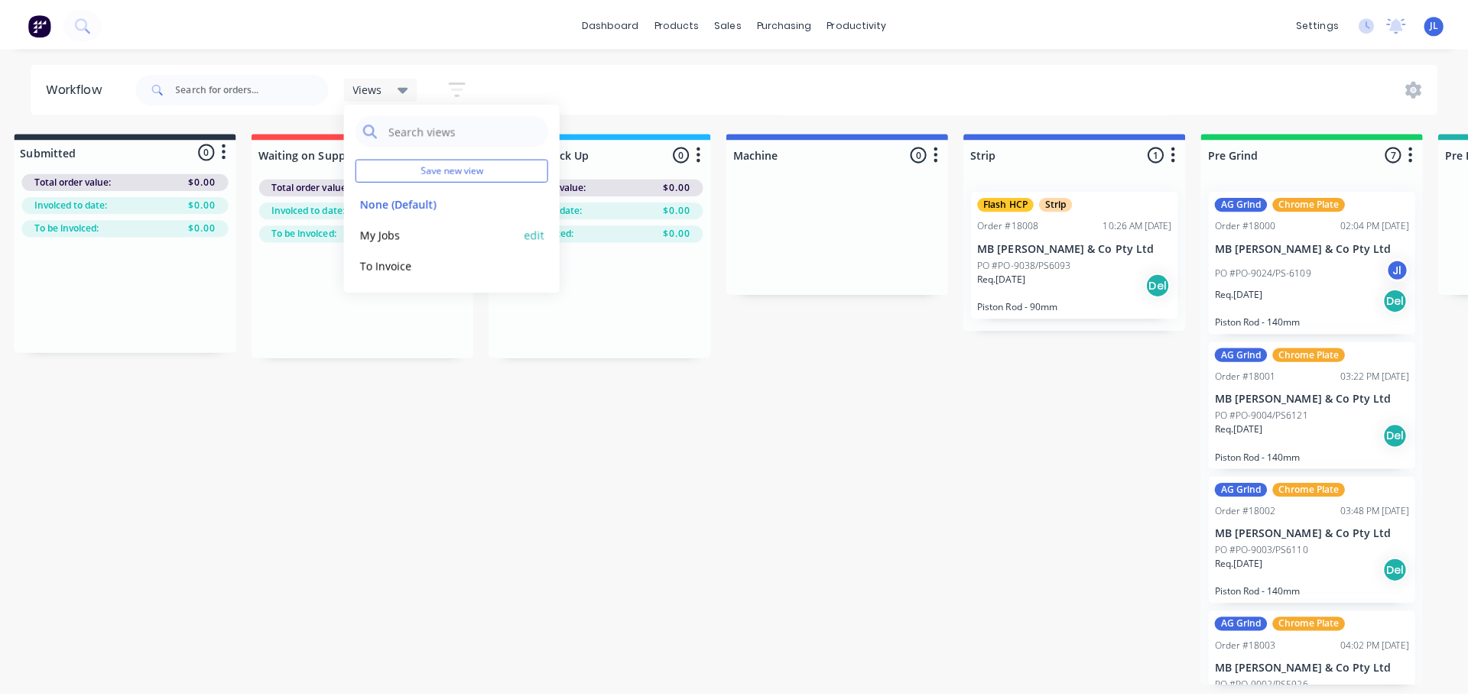
scroll to position [0, 0]
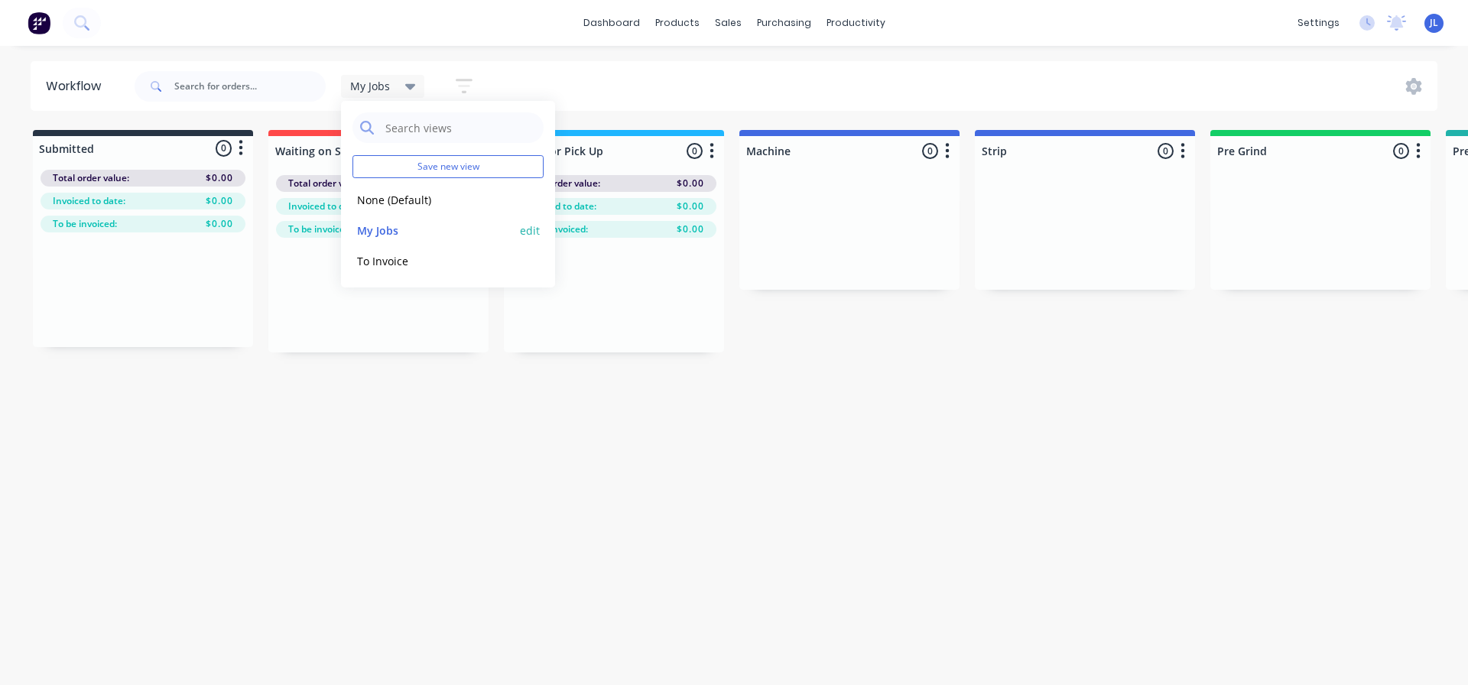
click at [532, 232] on button "edit" at bounding box center [530, 230] width 20 height 16
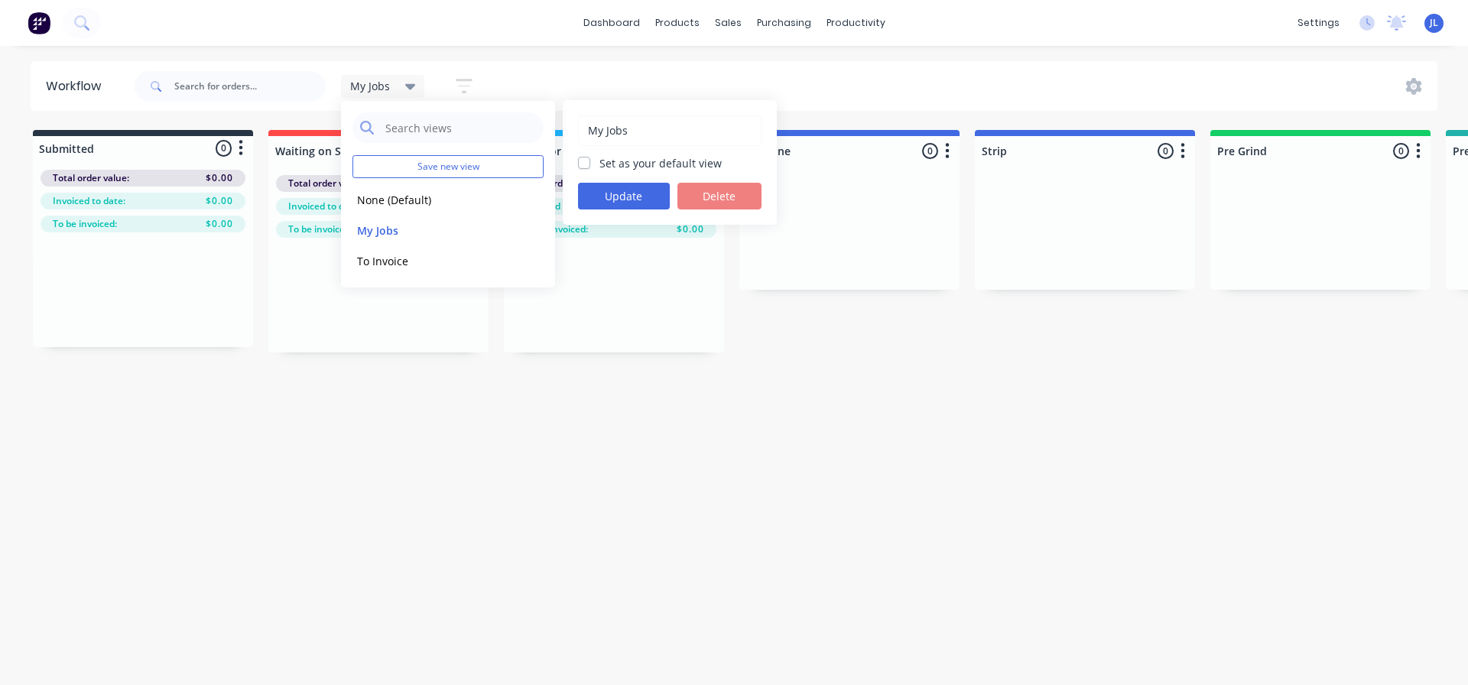
click at [575, 472] on div "Workflow My Jobs Save new view None (Default) edit My Jobs edit To Invoice edit…" at bounding box center [728, 357] width 1456 height 593
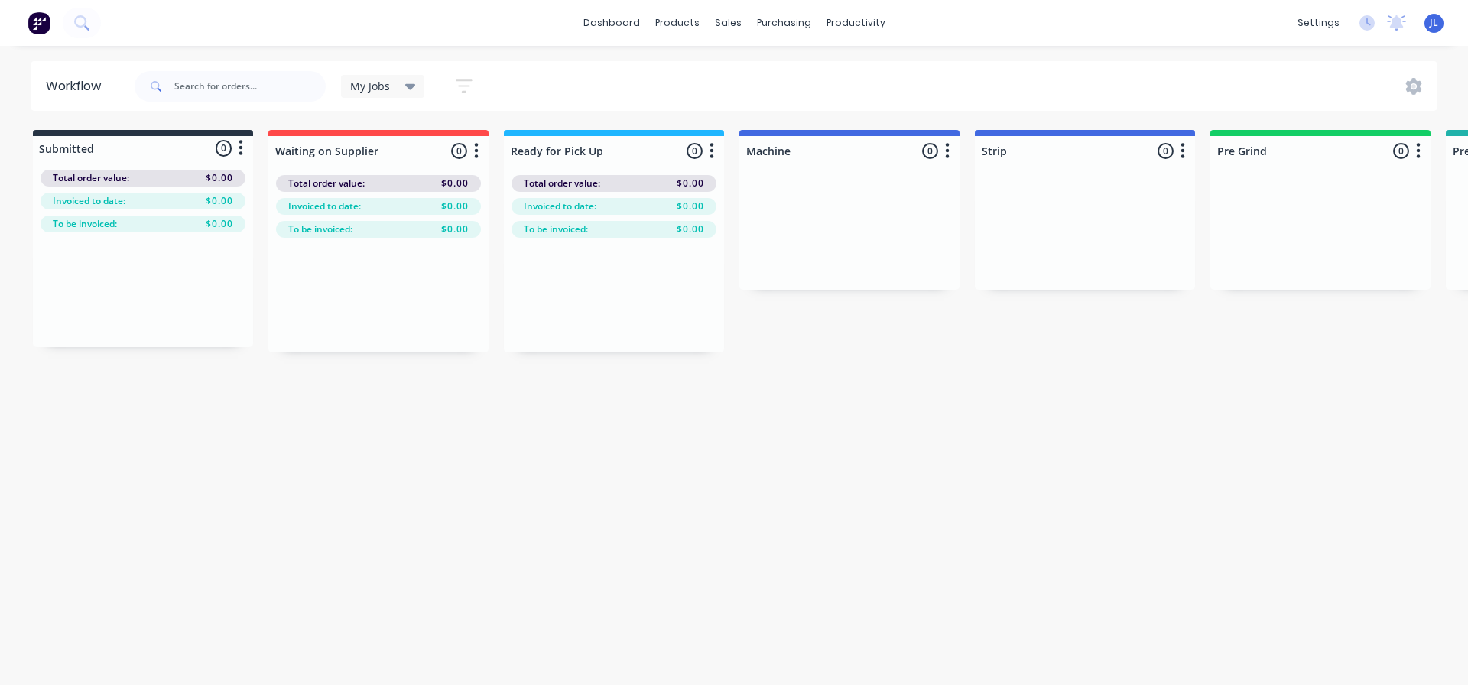
click at [475, 148] on icon "button" at bounding box center [476, 150] width 5 height 19
click at [404, 93] on div "My Jobs" at bounding box center [383, 86] width 84 height 23
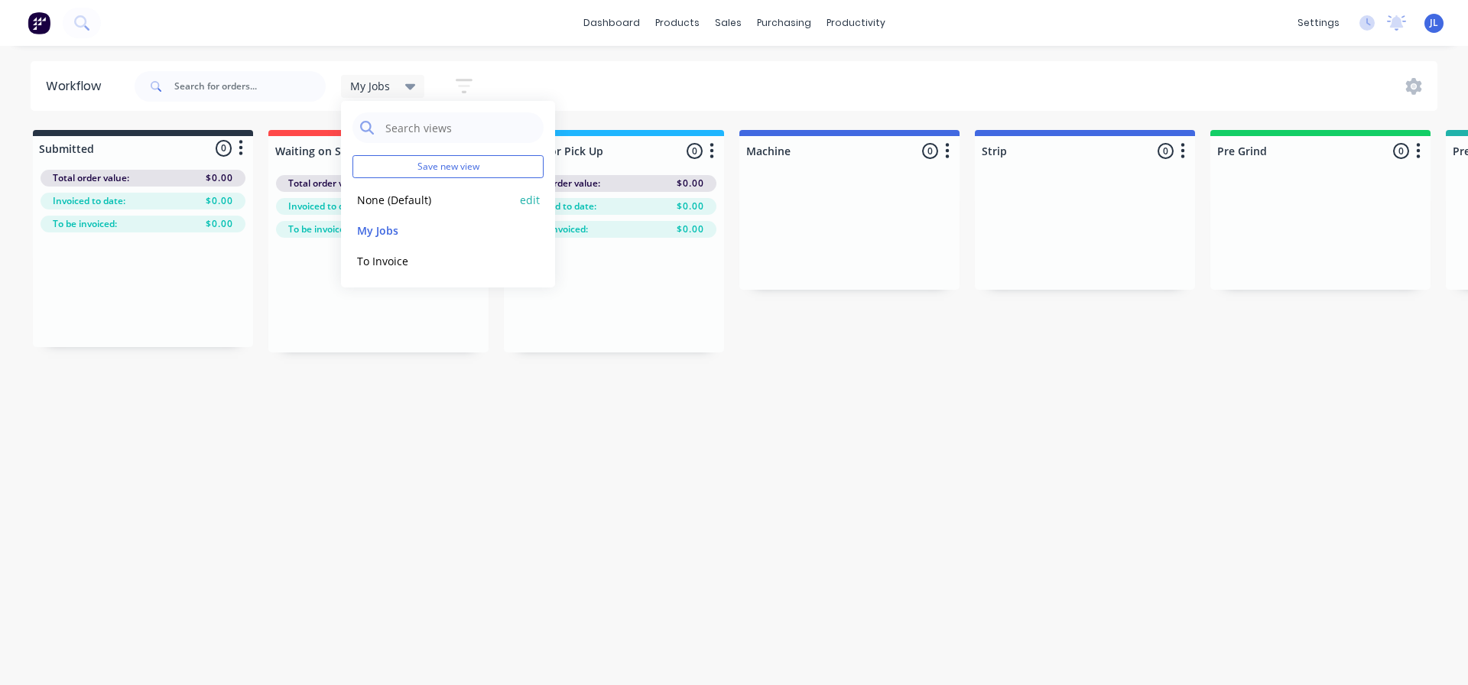
click at [403, 201] on button "None (Default)" at bounding box center [433, 200] width 163 height 18
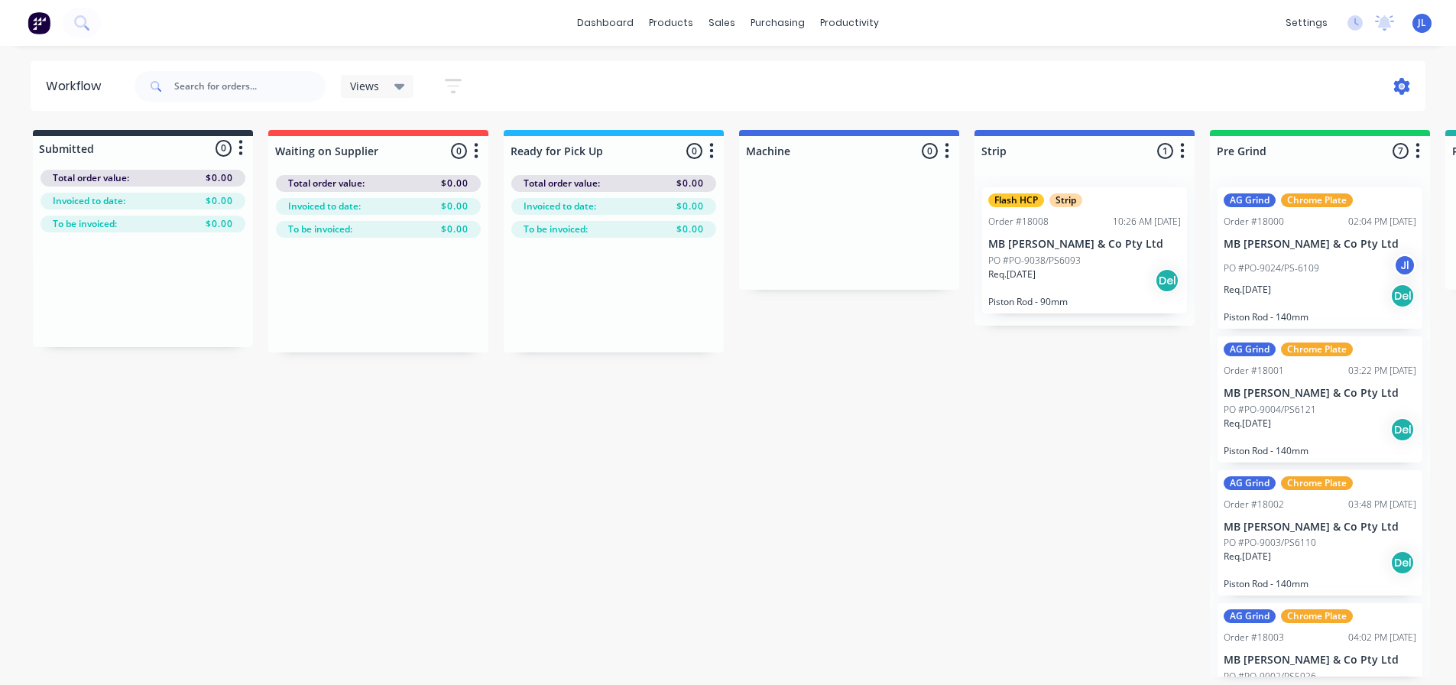
click at [1398, 89] on icon at bounding box center [1402, 86] width 16 height 17
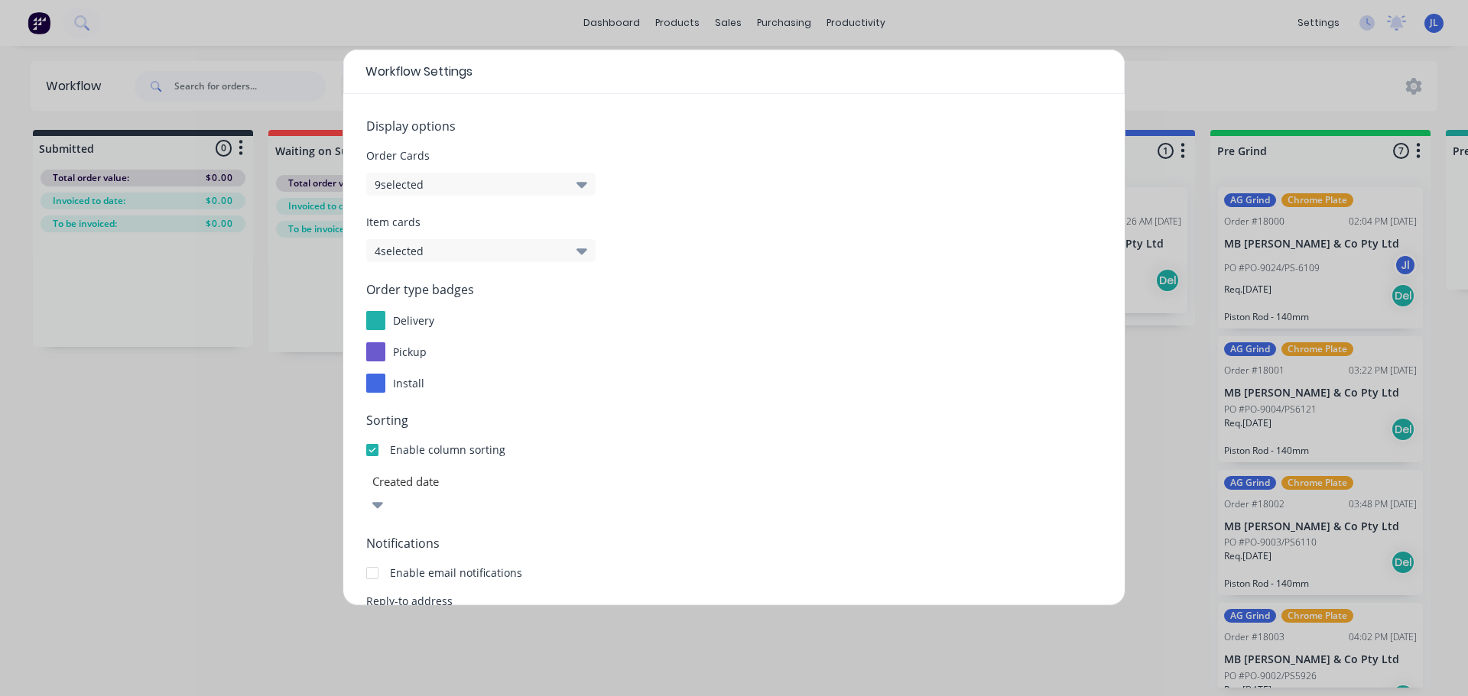
click at [588, 187] on button "9 selected" at bounding box center [480, 184] width 229 height 23
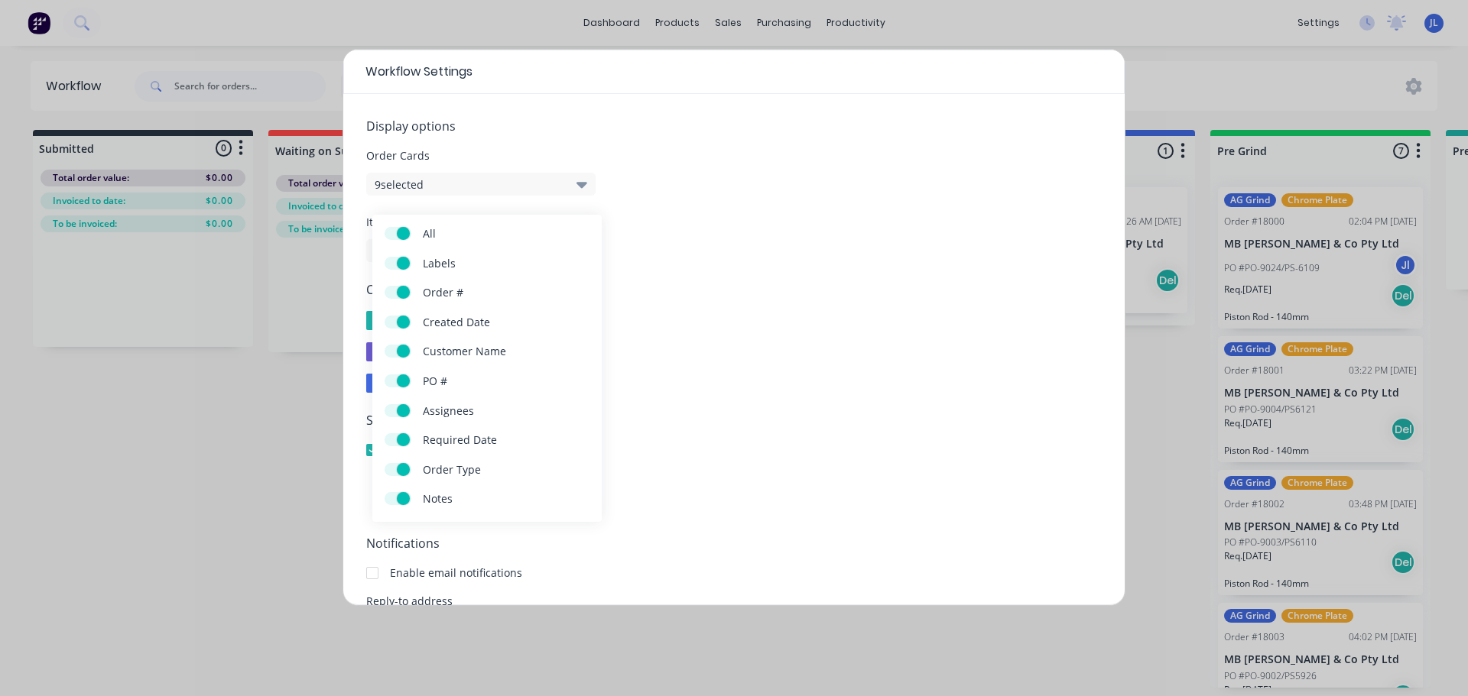
click at [583, 182] on icon "button" at bounding box center [581, 184] width 11 height 17
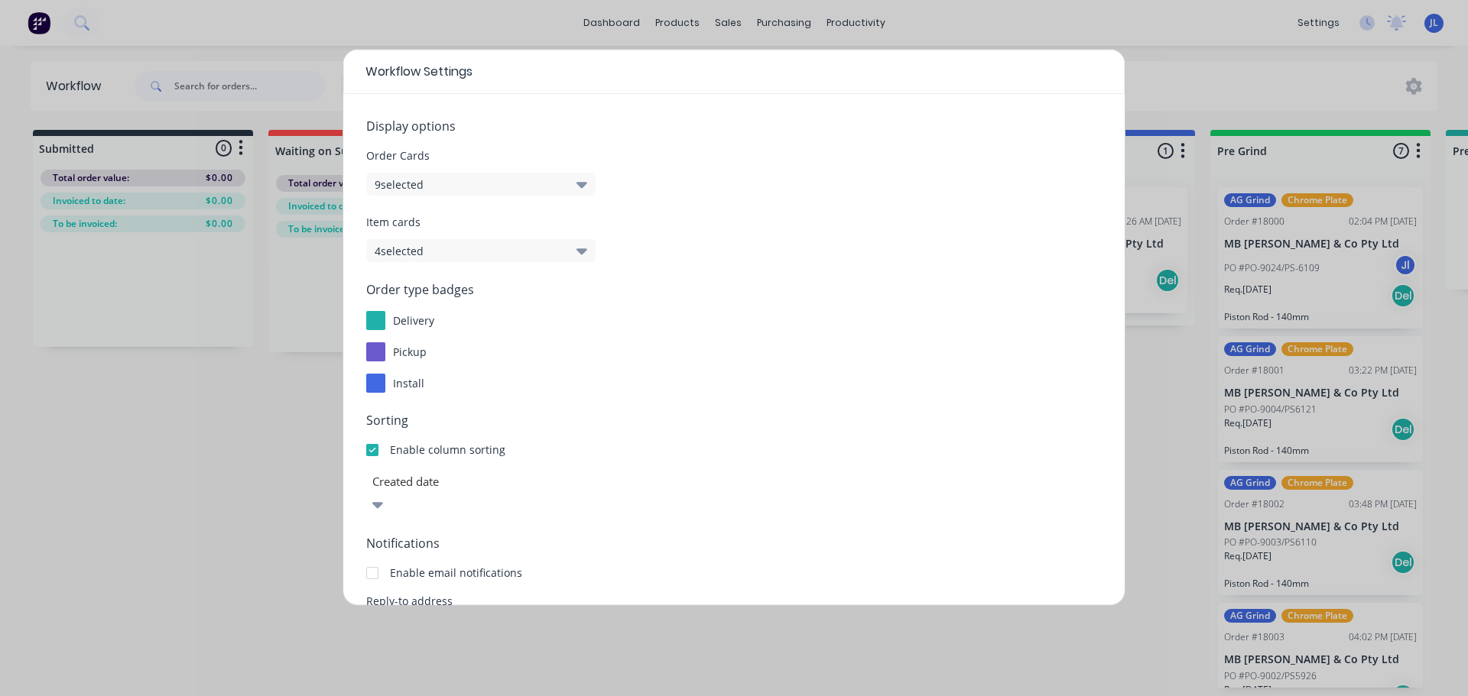
click at [576, 256] on icon "button" at bounding box center [581, 250] width 11 height 17
click at [584, 252] on icon "button" at bounding box center [581, 251] width 11 height 6
click at [400, 444] on label "Notes" at bounding box center [398, 447] width 27 height 13
click at [385, 441] on input "Notes" at bounding box center [385, 441] width 0 height 0
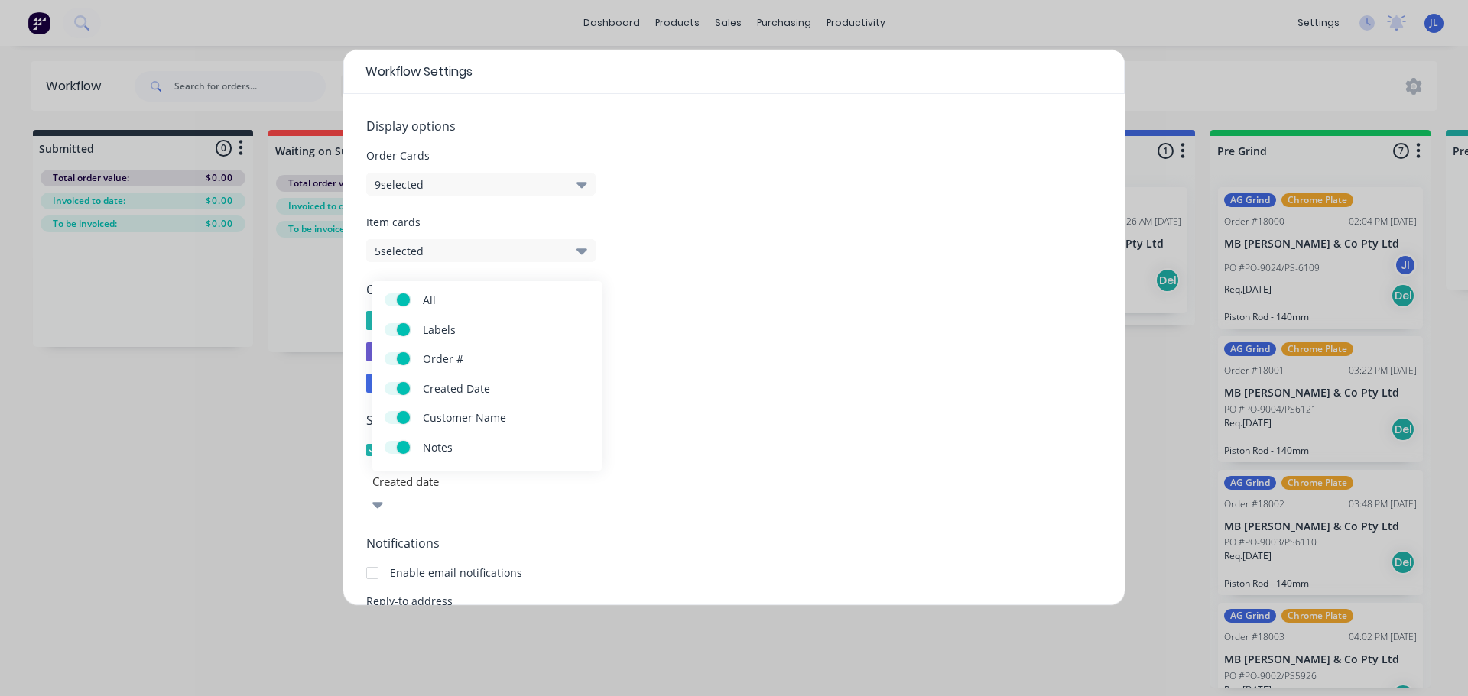
click at [582, 248] on icon "button" at bounding box center [581, 250] width 11 height 17
click at [581, 248] on icon "button" at bounding box center [581, 250] width 11 height 17
click at [416, 443] on div "Notes" at bounding box center [487, 447] width 205 height 13
click at [408, 445] on span at bounding box center [403, 447] width 13 height 13
click at [385, 441] on input "Notes" at bounding box center [385, 441] width 0 height 0
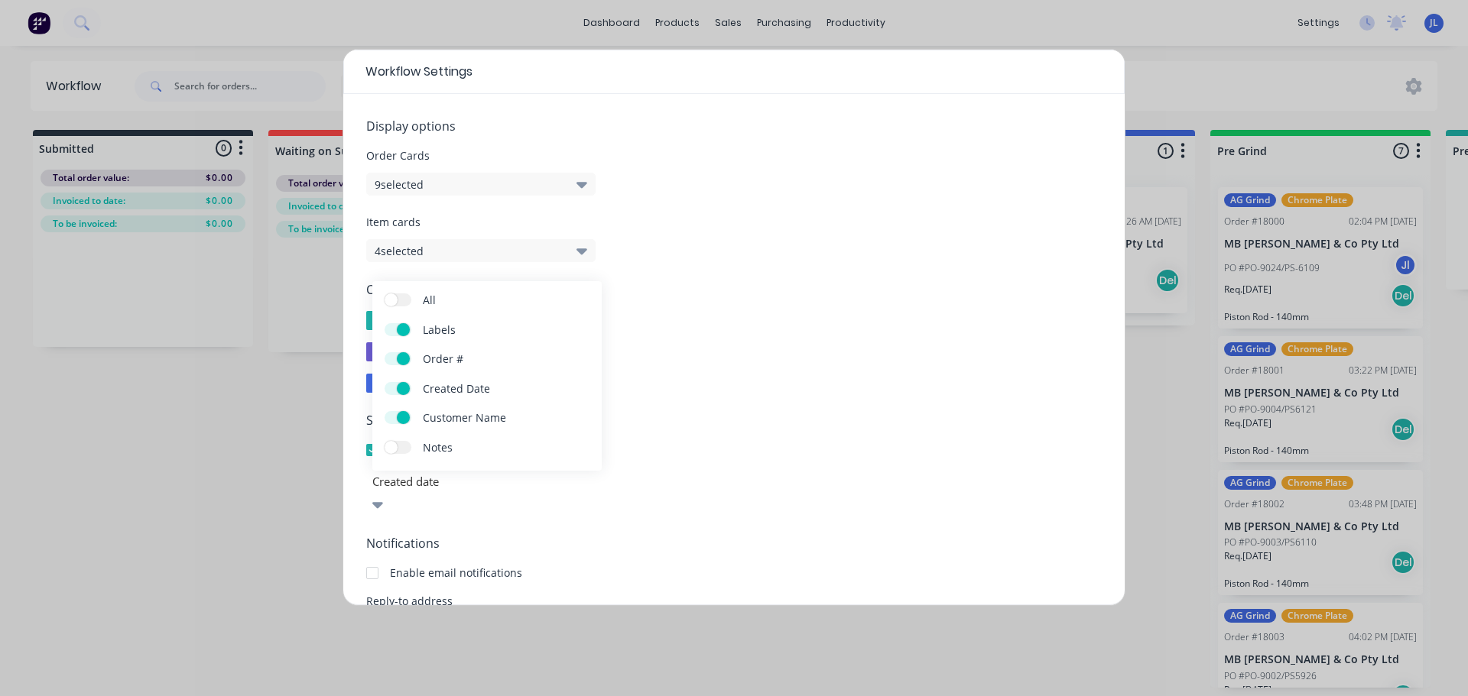
click at [578, 253] on icon "button" at bounding box center [581, 250] width 11 height 17
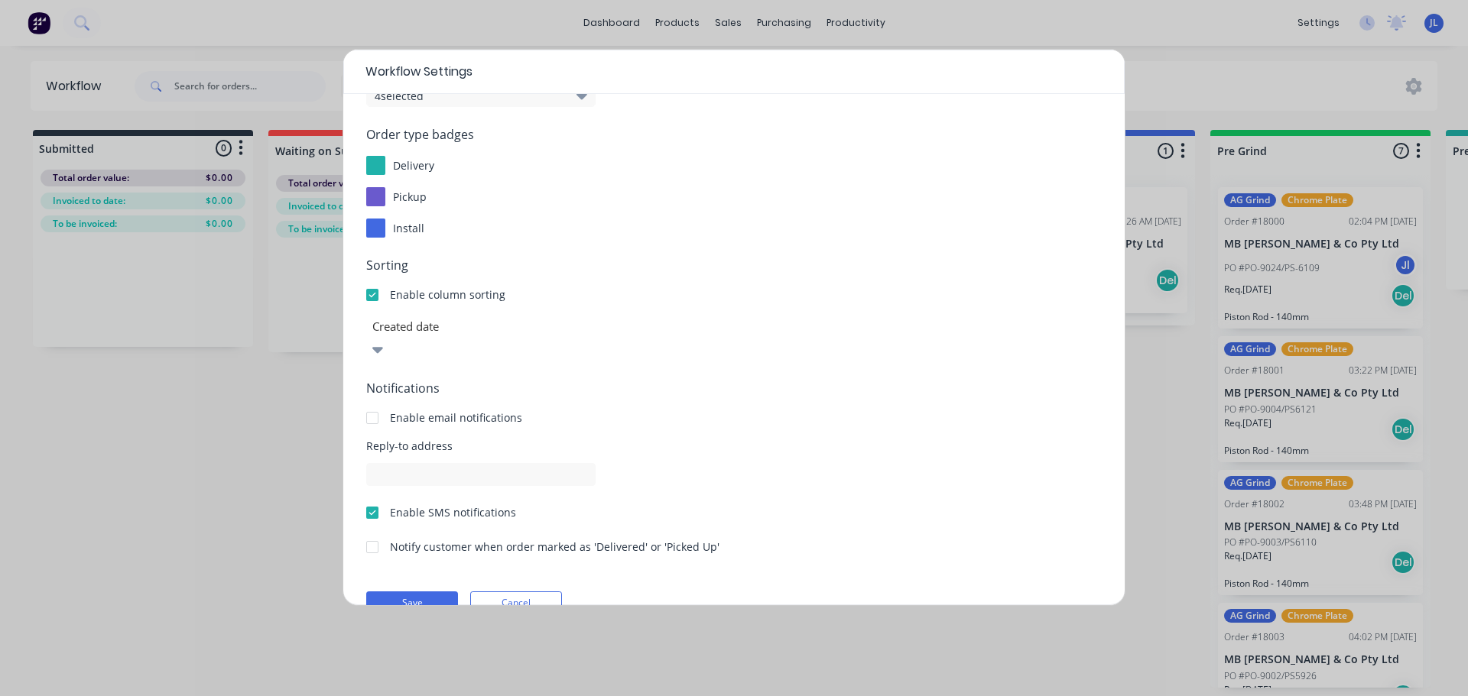
scroll to position [164, 0]
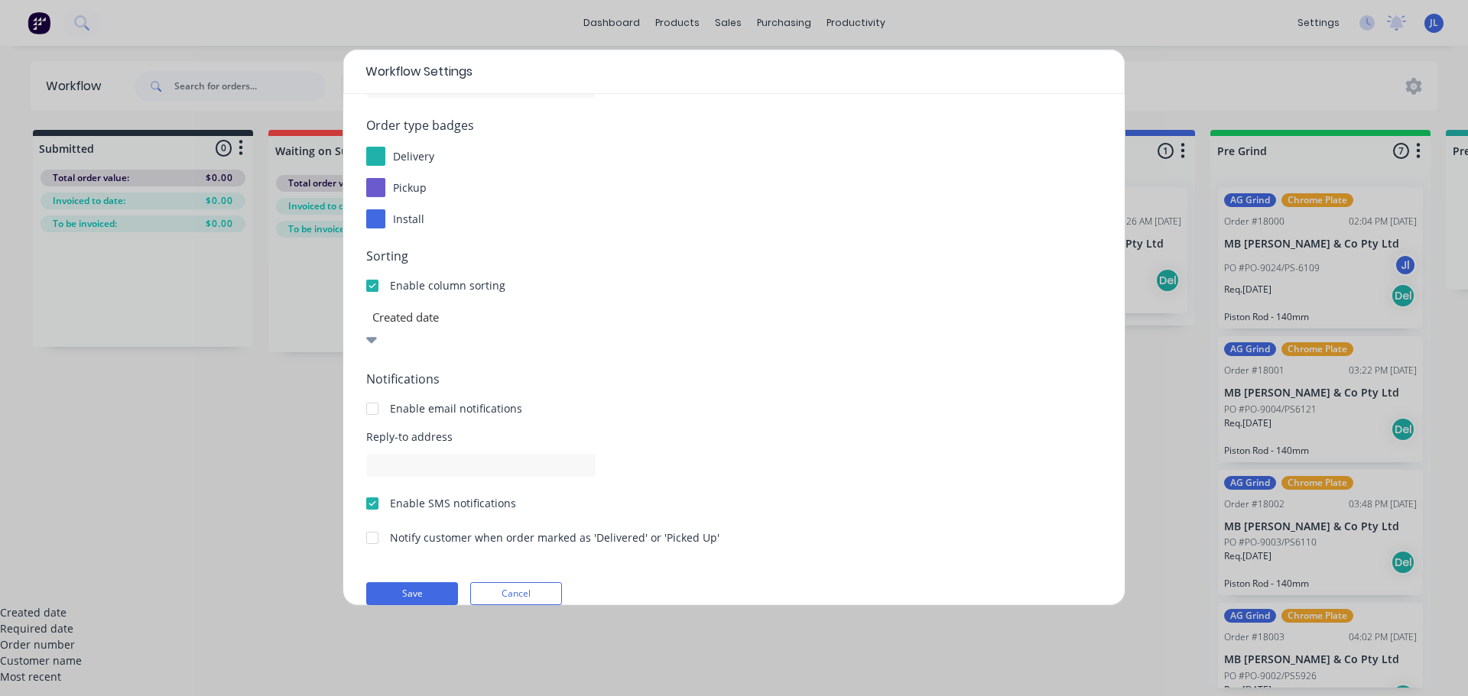
click at [377, 337] on icon at bounding box center [371, 340] width 11 height 6
click at [376, 489] on div at bounding box center [372, 504] width 31 height 31
click at [402, 583] on button "Save" at bounding box center [412, 594] width 92 height 23
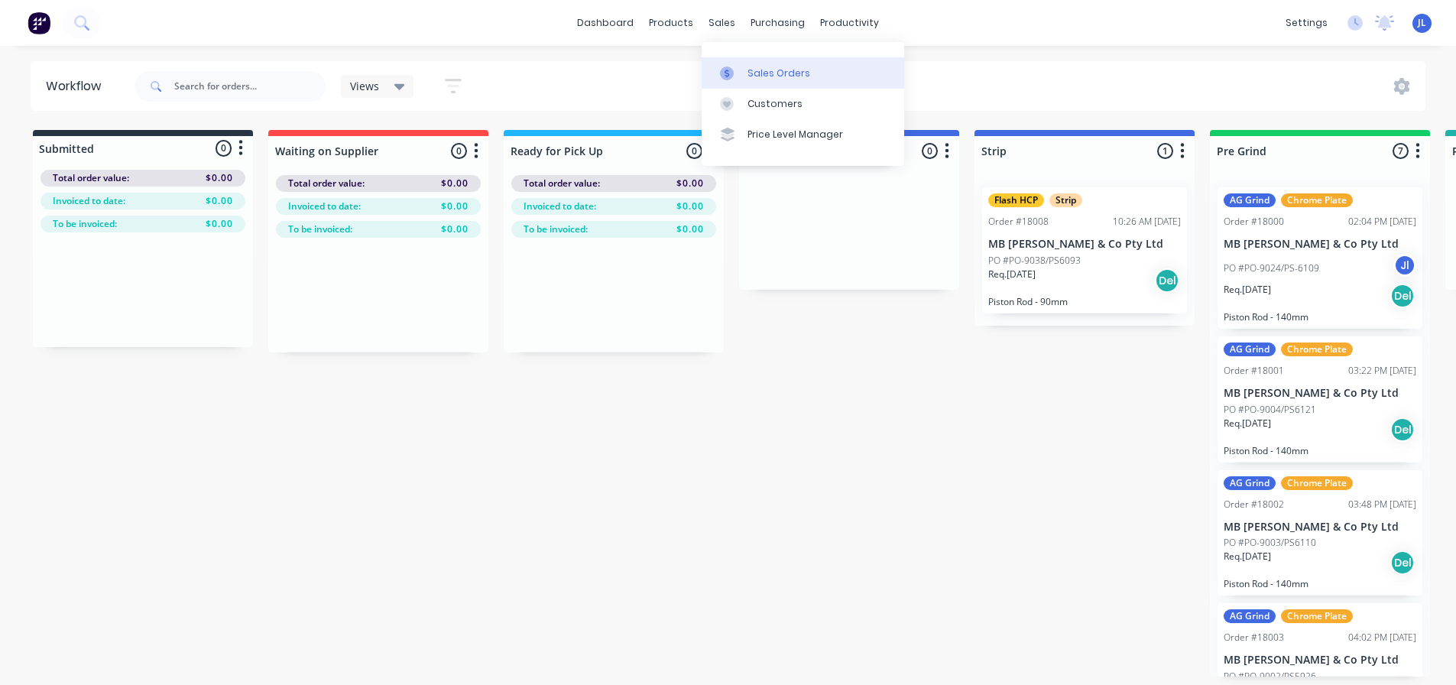
click at [738, 80] on link "Sales Orders" at bounding box center [803, 72] width 203 height 31
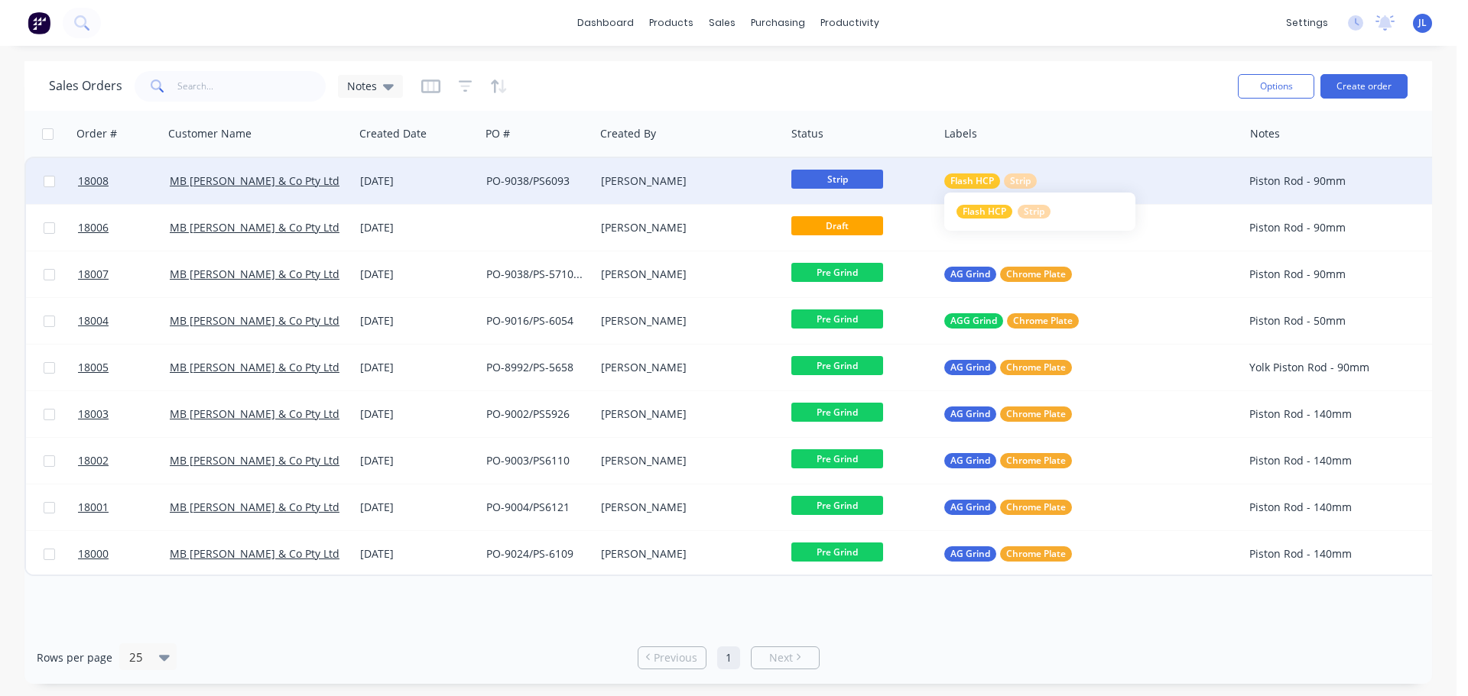
click at [1025, 178] on span "Strip" at bounding box center [1020, 181] width 21 height 15
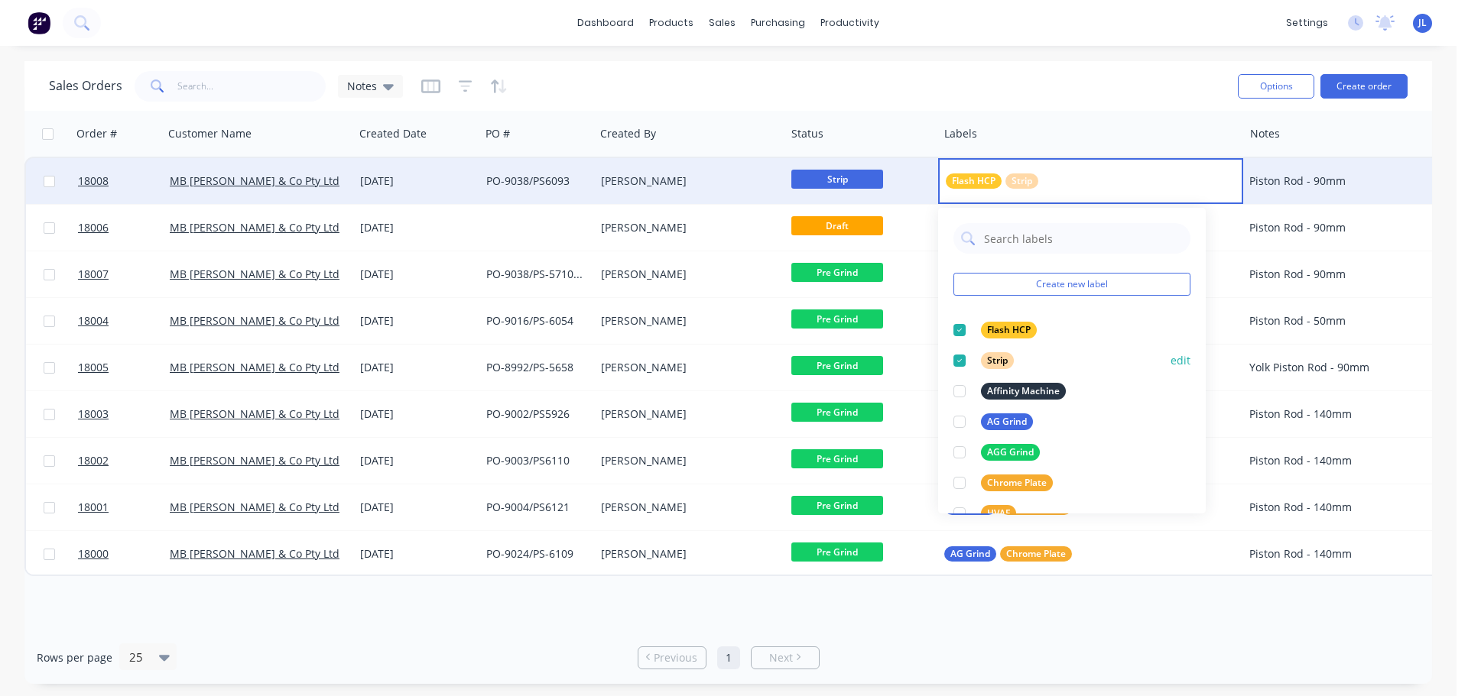
click at [1170, 360] on button "edit" at bounding box center [1180, 360] width 20 height 16
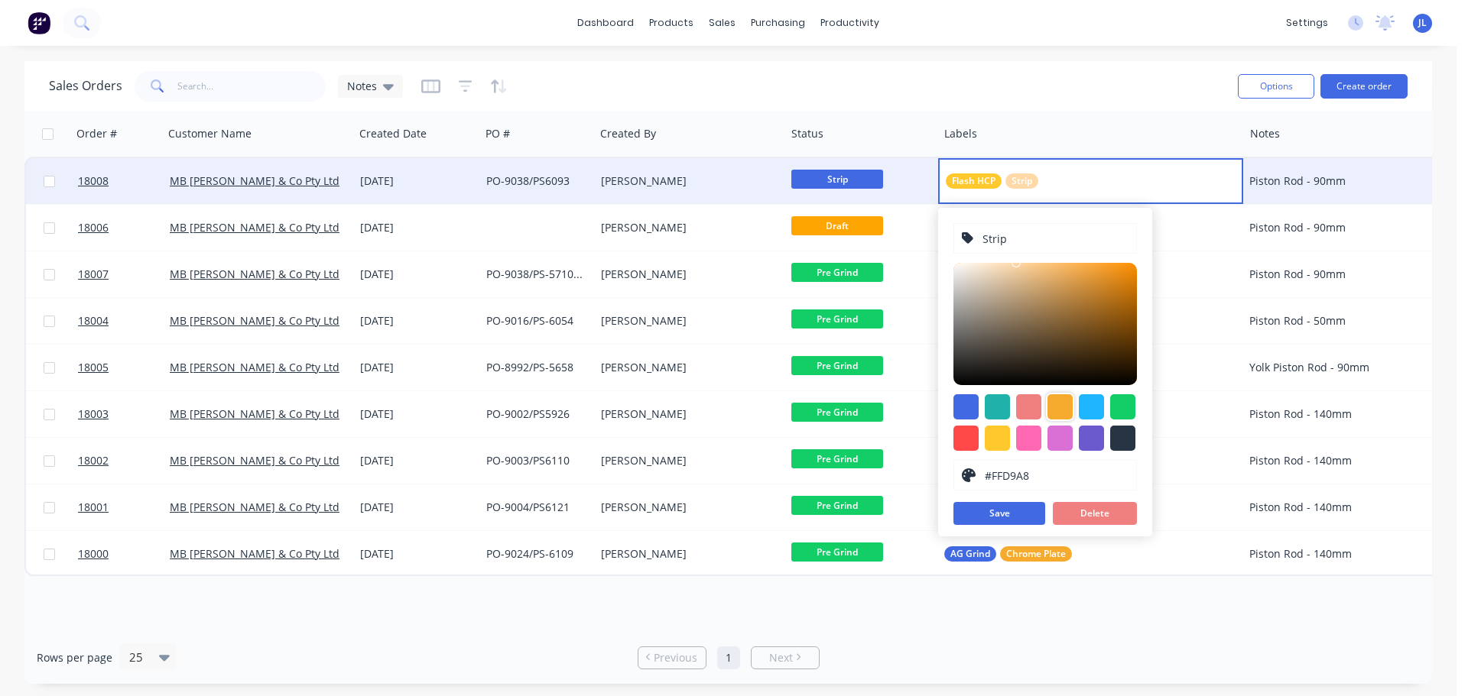
click at [1057, 407] on div at bounding box center [1059, 406] width 25 height 25
type input "#F6AB2F"
click at [1018, 510] on button "Save" at bounding box center [999, 513] width 92 height 23
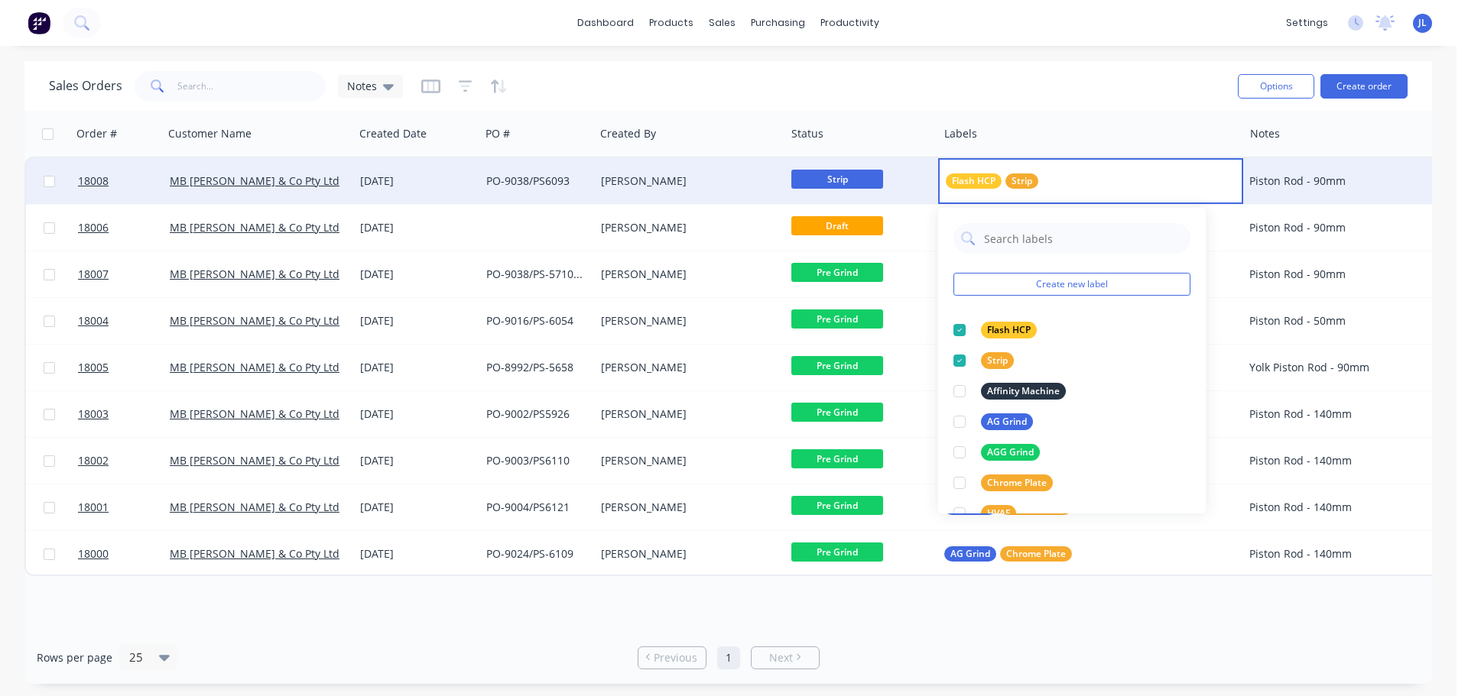
click at [1061, 79] on div "Sales Orders Notes" at bounding box center [637, 85] width 1177 height 37
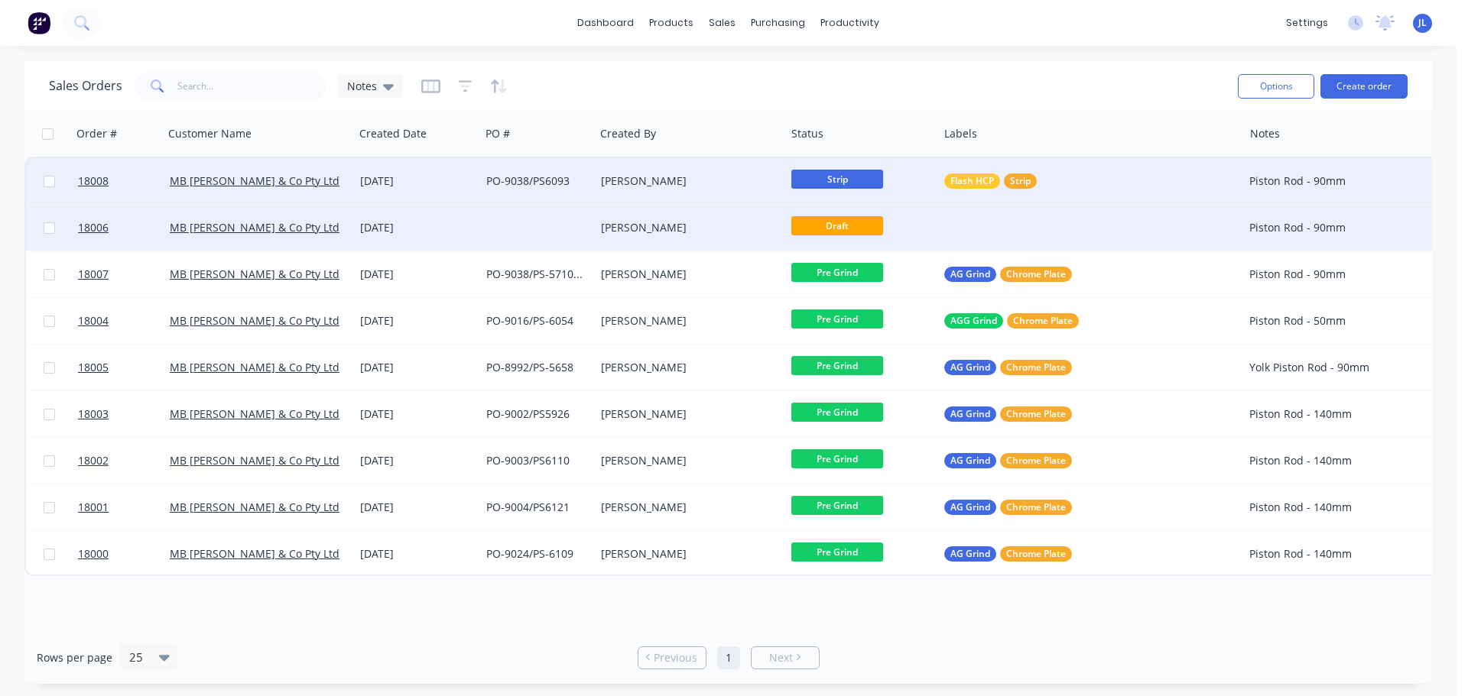
click at [519, 239] on div at bounding box center [537, 228] width 115 height 46
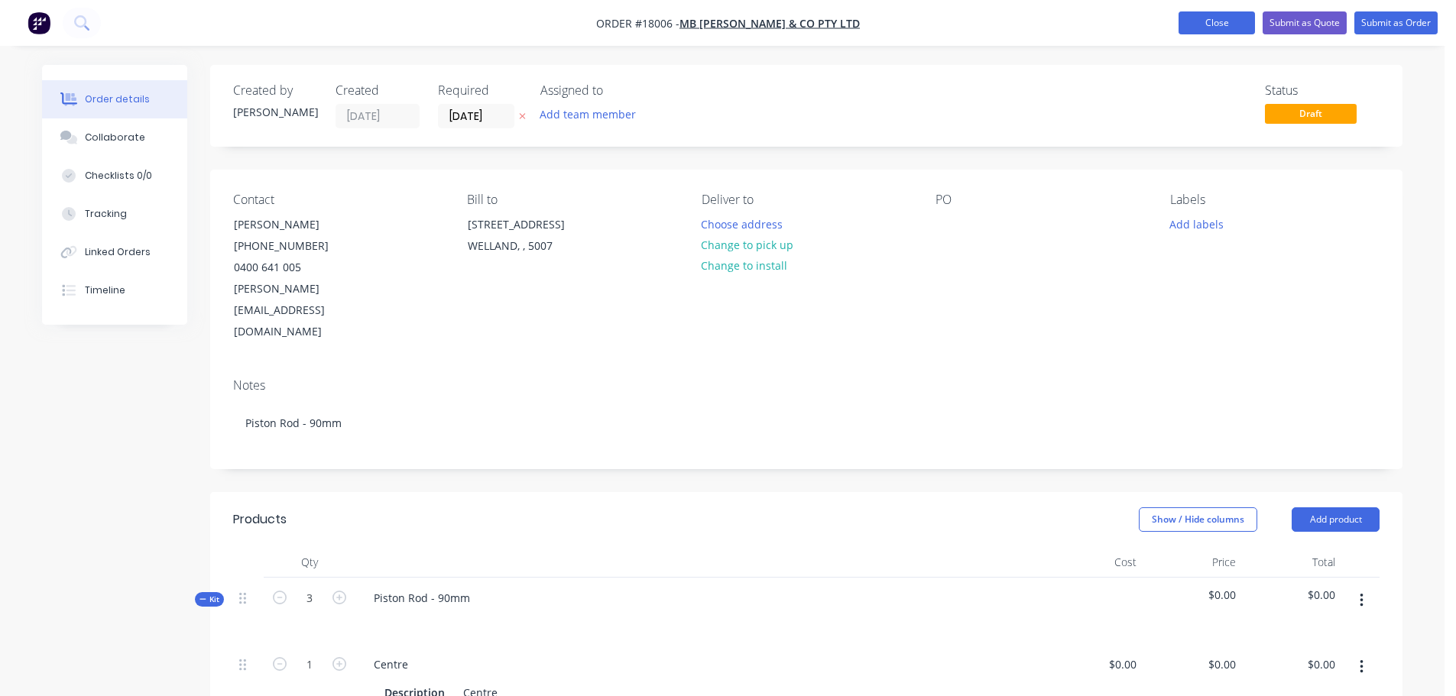
click at [1208, 28] on button "Close" at bounding box center [1217, 22] width 76 height 23
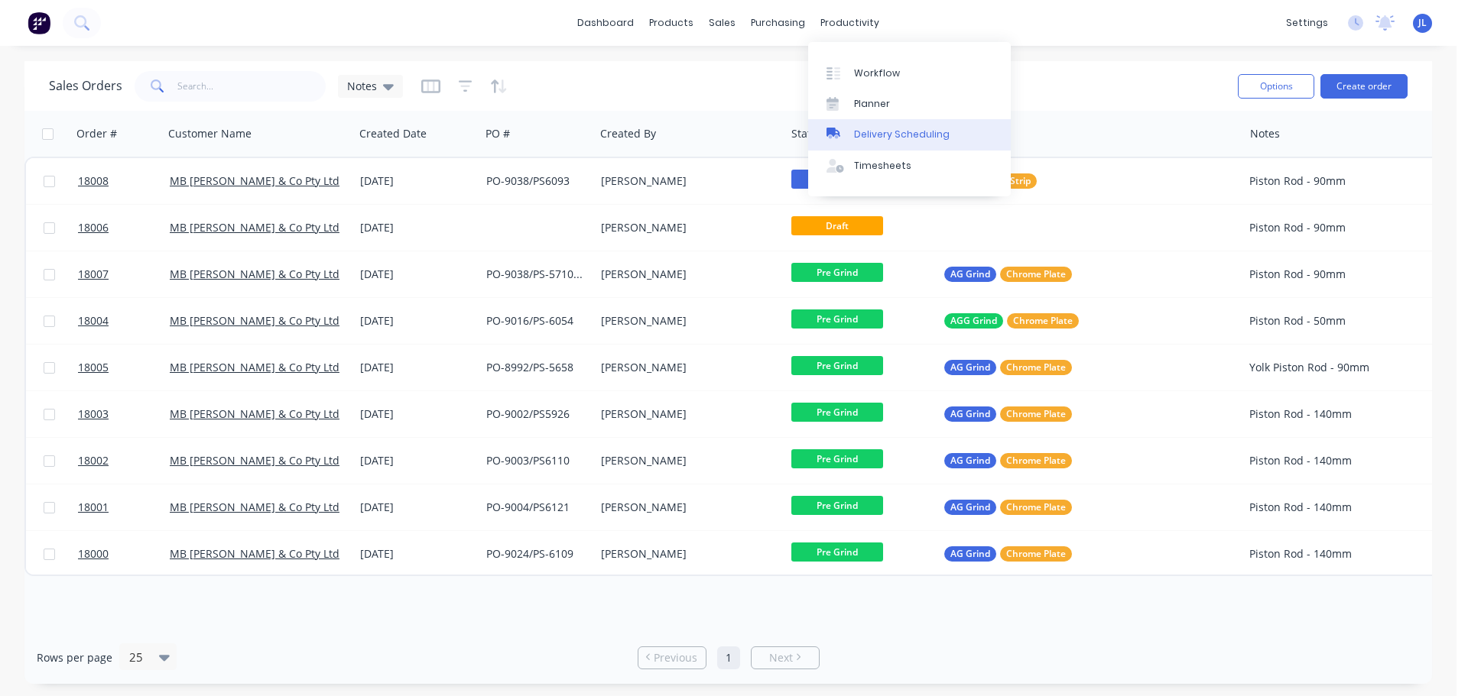
click at [880, 133] on div "Delivery Scheduling" at bounding box center [902, 135] width 96 height 14
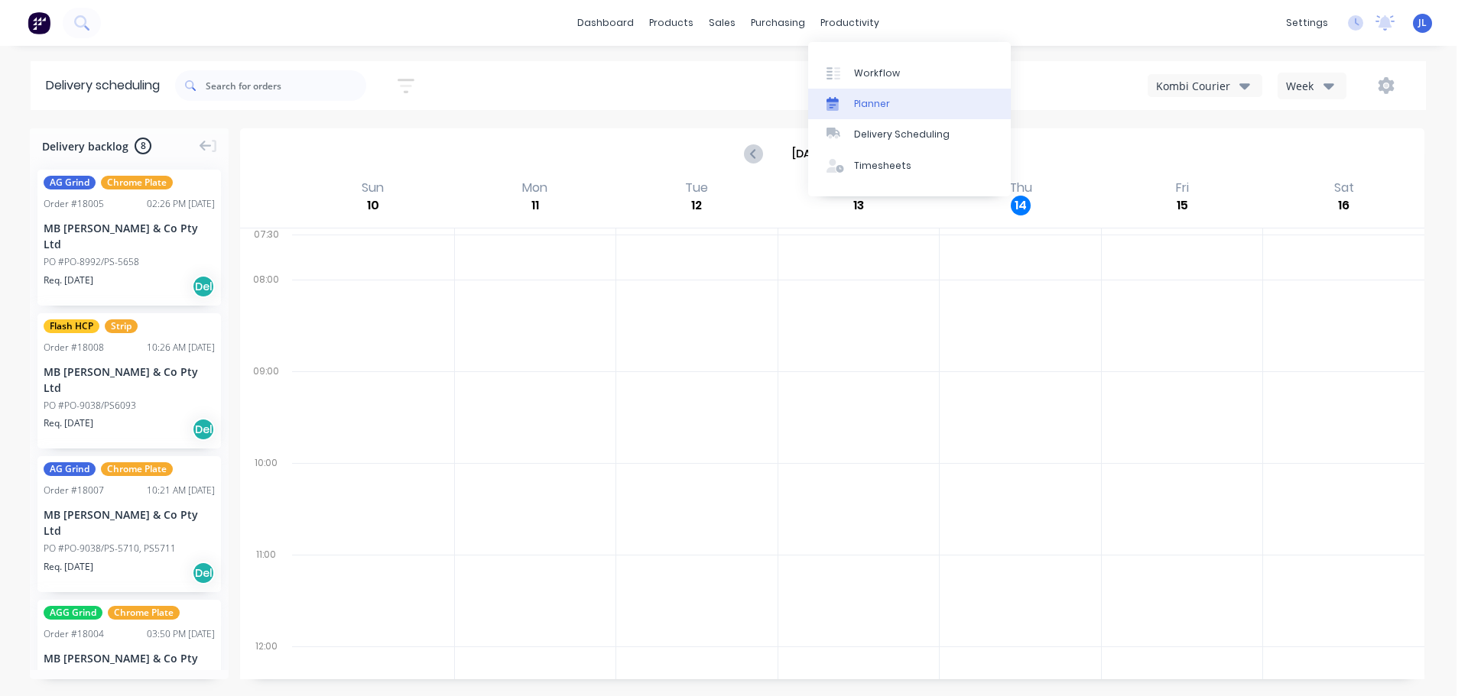
click at [862, 94] on link "Planner" at bounding box center [909, 104] width 203 height 31
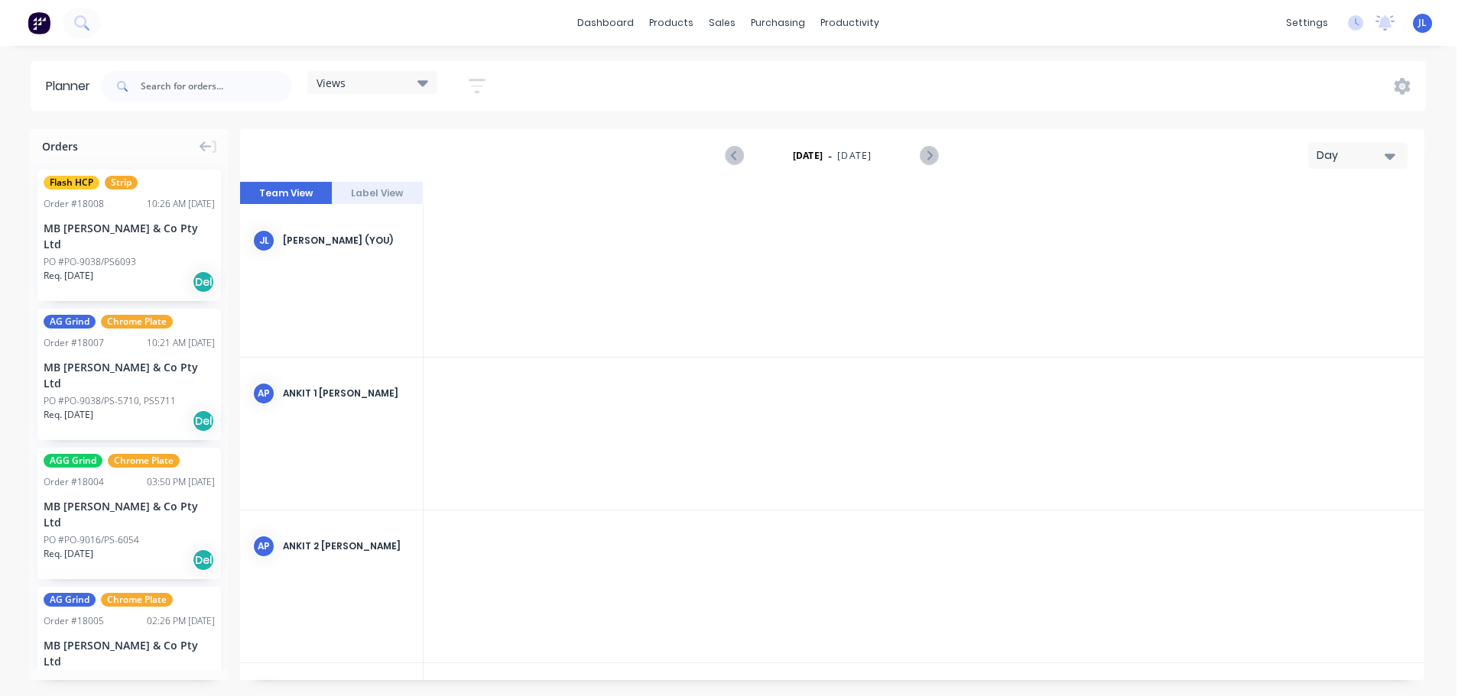
scroll to position [0, 2447]
click at [891, 144] on link "Delivery Scheduling" at bounding box center [909, 134] width 203 height 31
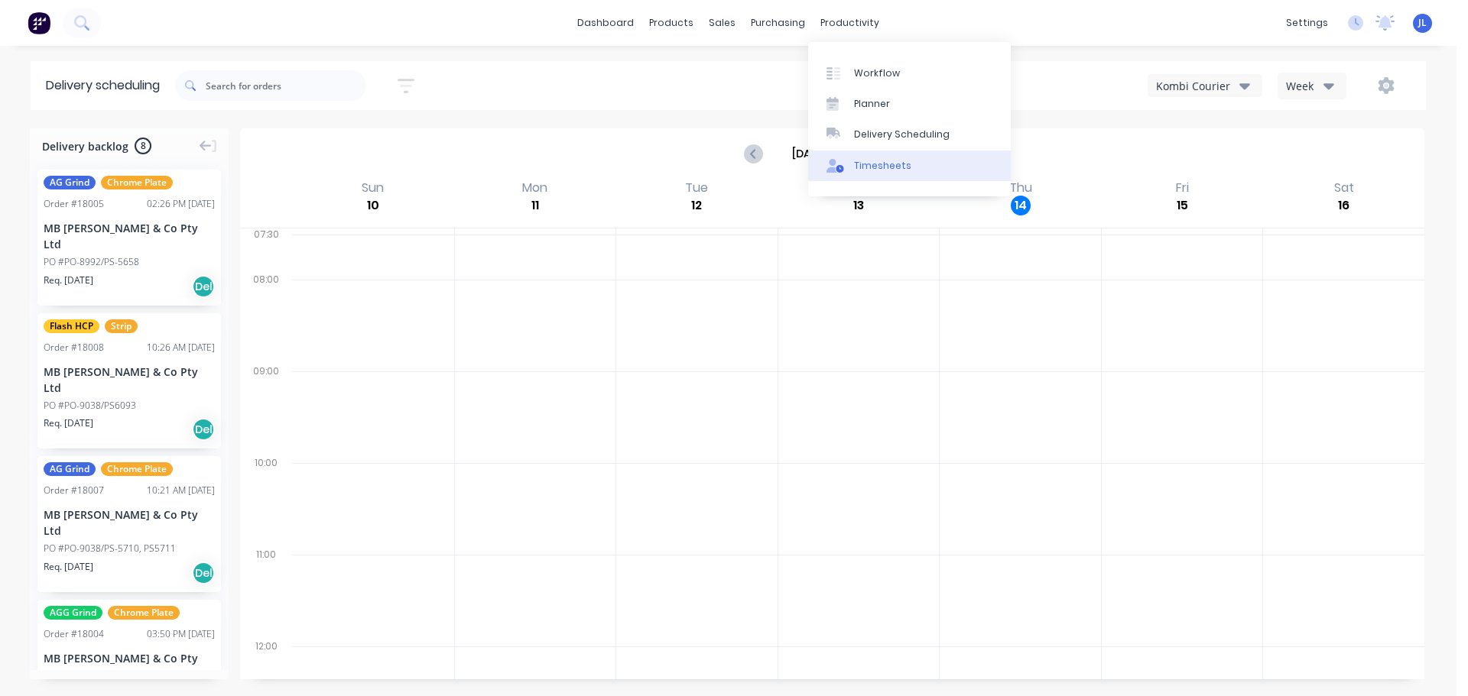
click at [878, 159] on div "Timesheets" at bounding box center [882, 166] width 57 height 14
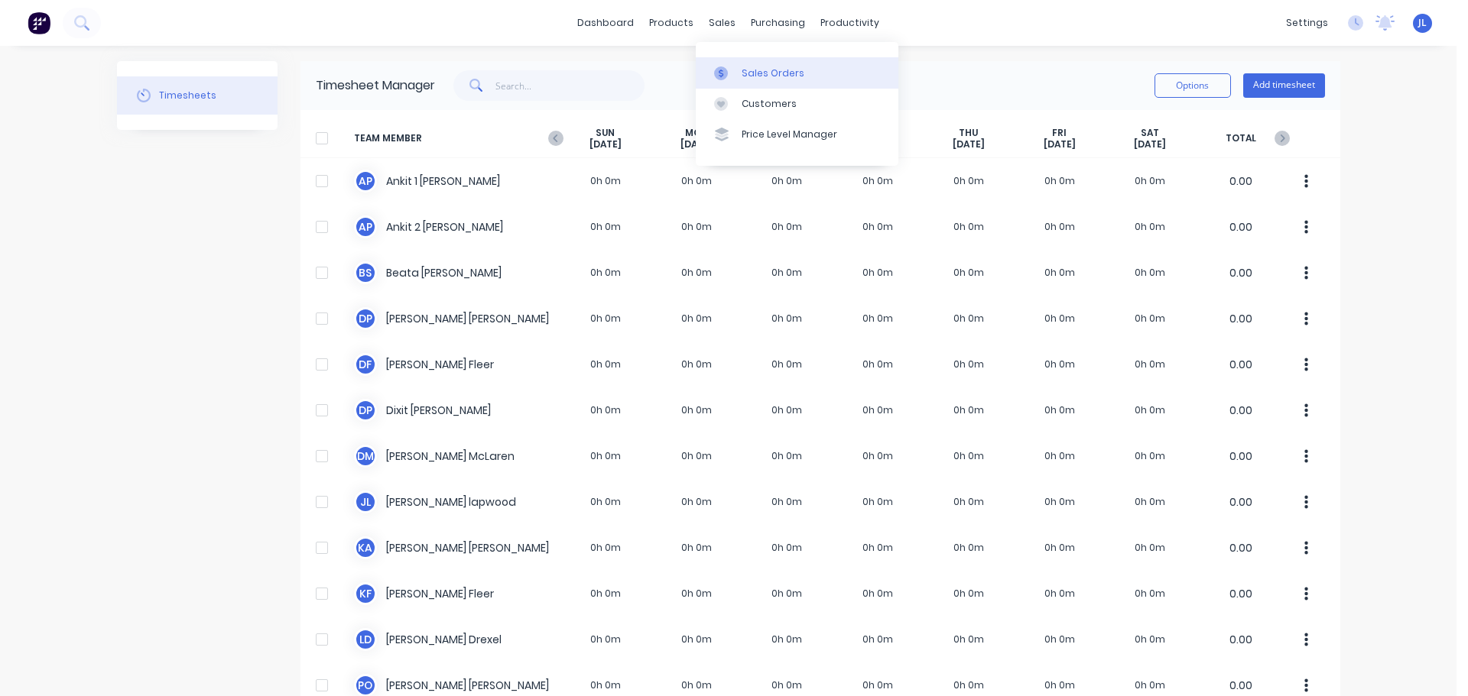
click at [725, 68] on icon at bounding box center [721, 74] width 14 height 14
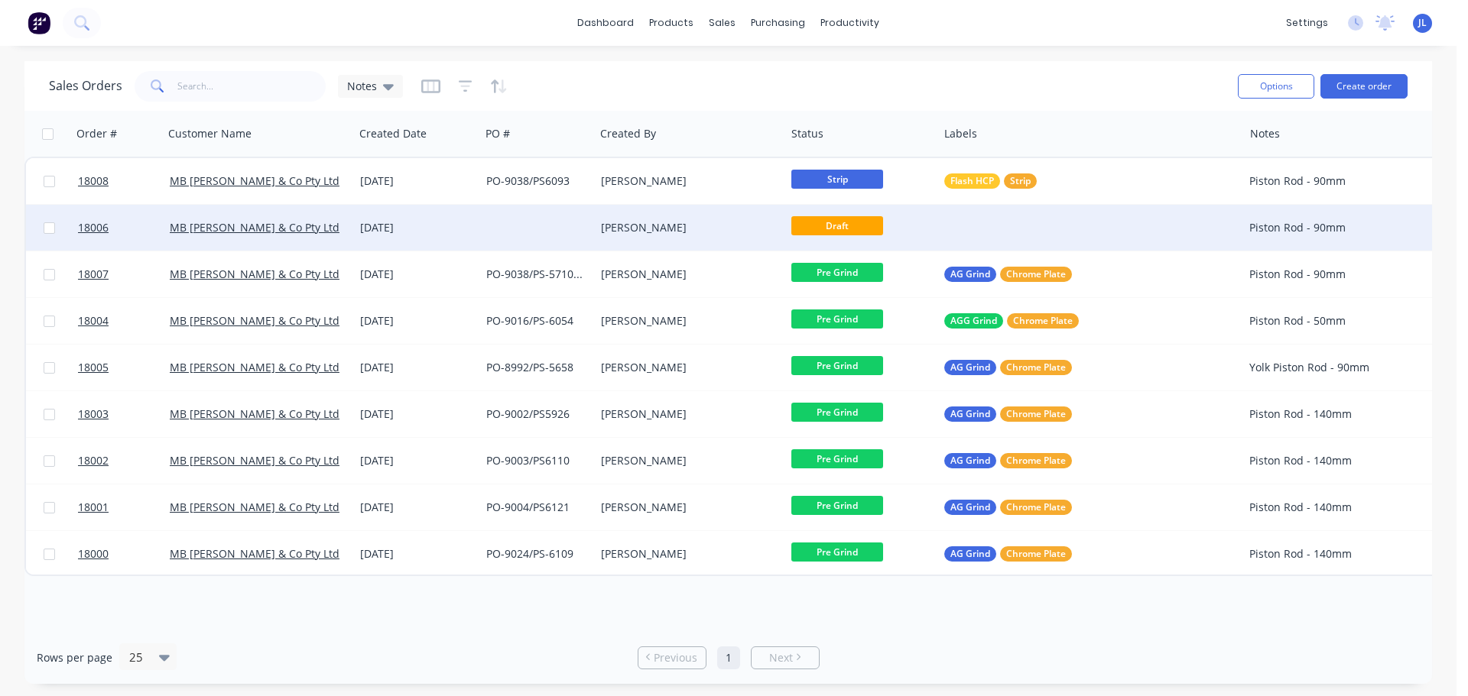
click at [543, 219] on div at bounding box center [537, 228] width 115 height 46
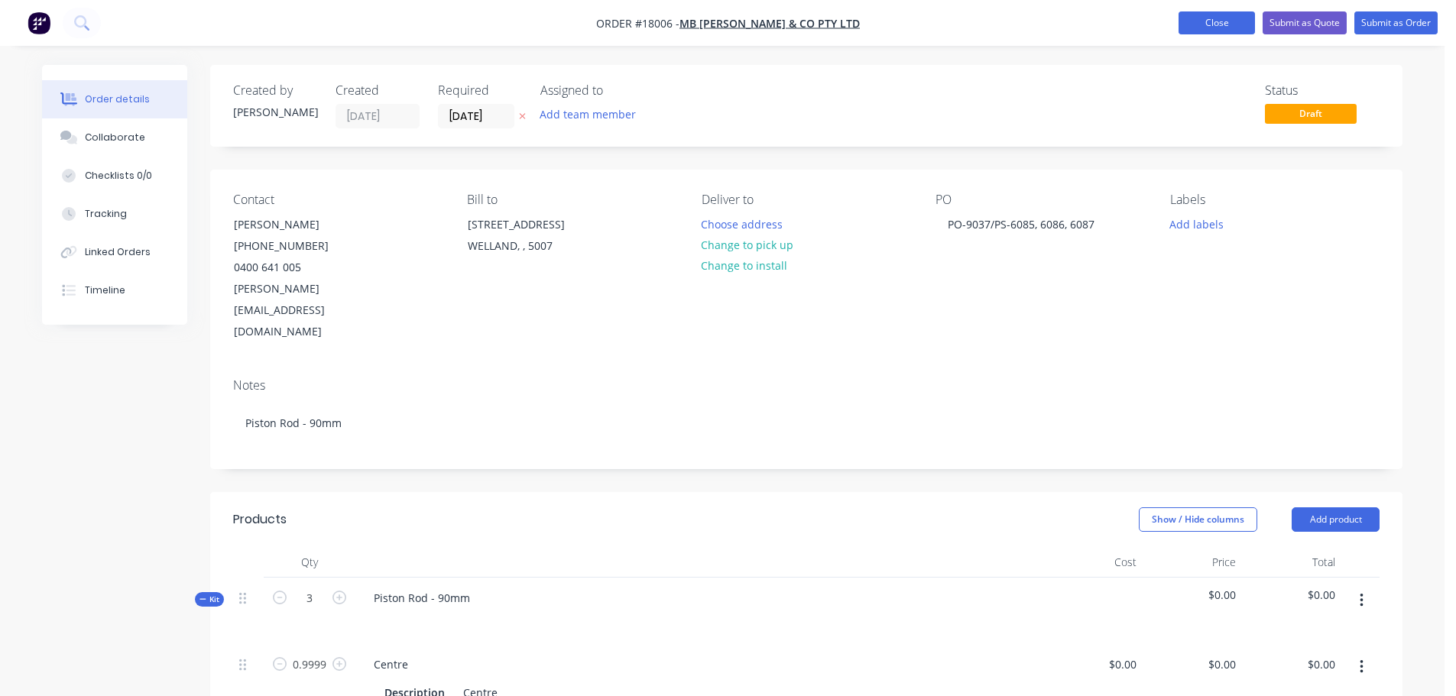
click at [1219, 24] on button "Close" at bounding box center [1217, 22] width 76 height 23
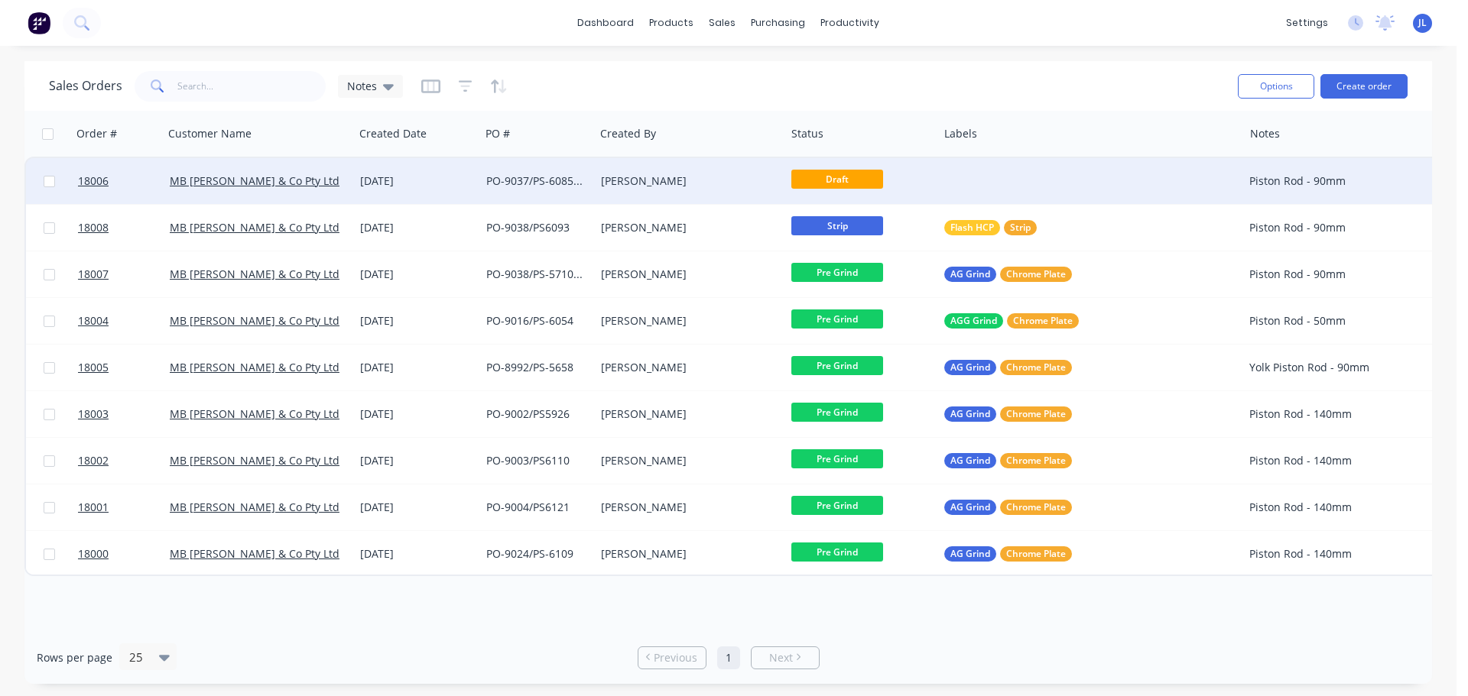
click at [323, 162] on div "MB [PERSON_NAME] & Co Pty Ltd" at bounding box center [259, 181] width 190 height 46
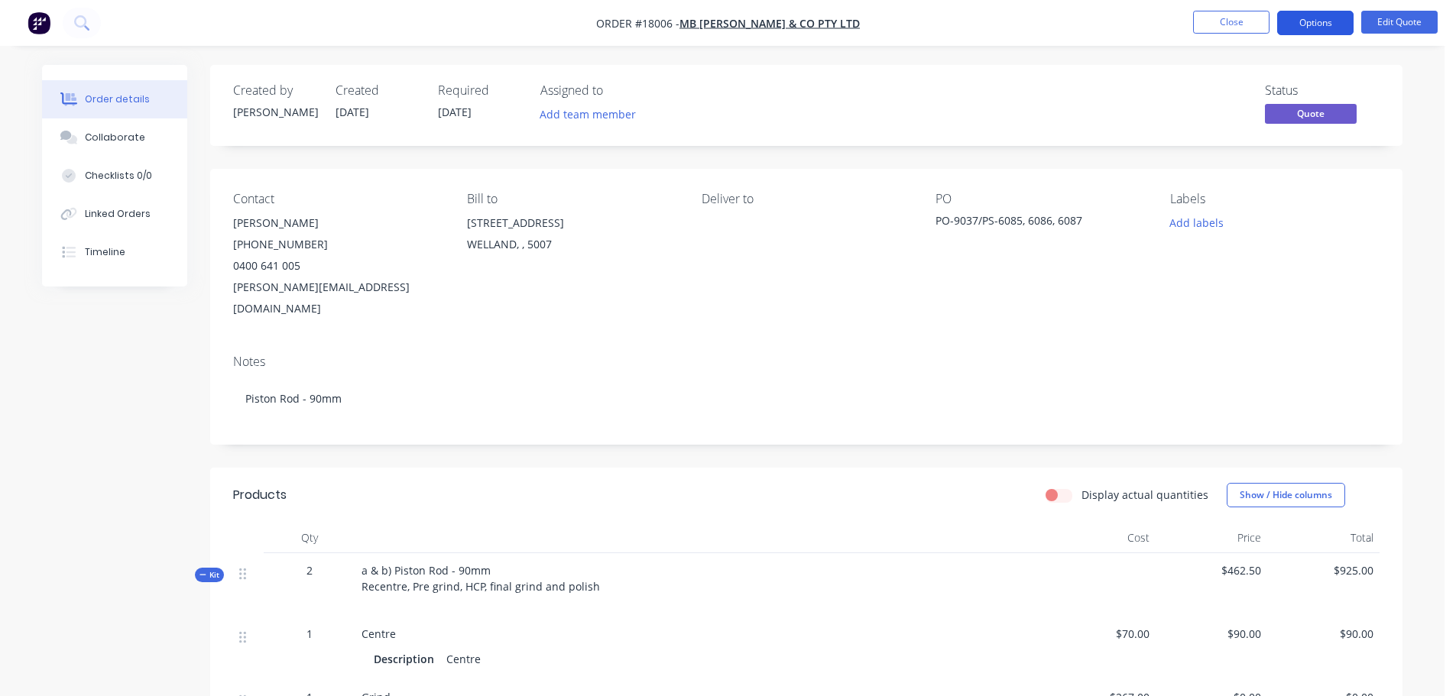
click at [1310, 21] on button "Options" at bounding box center [1315, 23] width 76 height 24
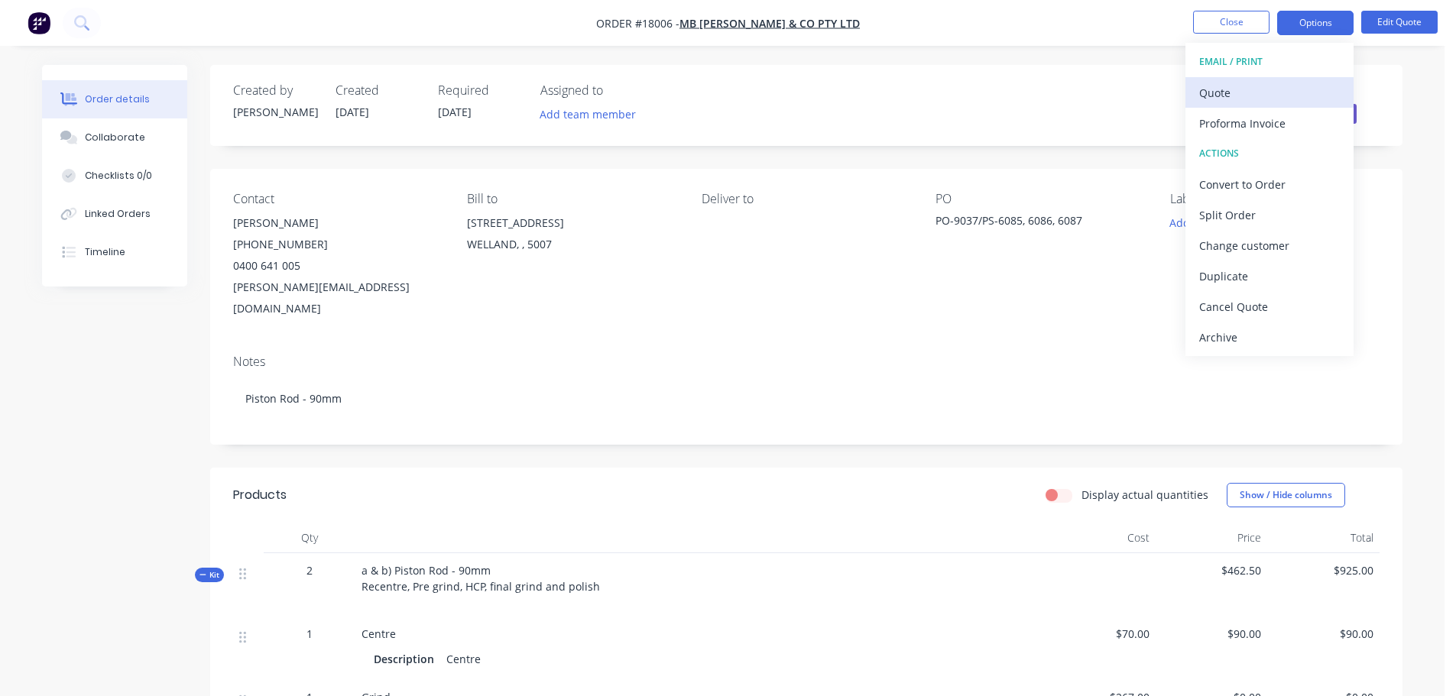
click at [1231, 93] on div "Quote" at bounding box center [1269, 93] width 141 height 22
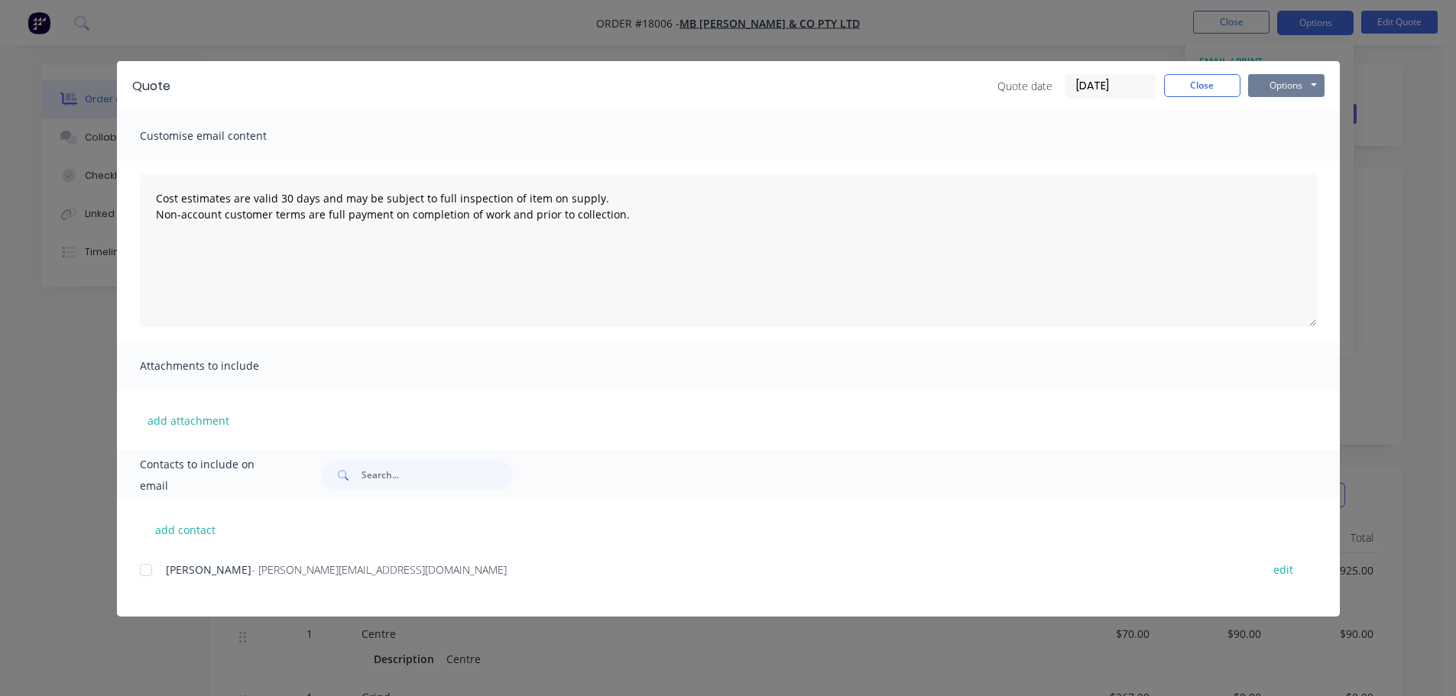
click at [1307, 86] on button "Options" at bounding box center [1286, 85] width 76 height 23
click at [972, 108] on div "Quote Quote date [DATE] Close Options Preview Print Email" at bounding box center [728, 86] width 1223 height 50
click at [1202, 92] on button "Close" at bounding box center [1202, 85] width 76 height 23
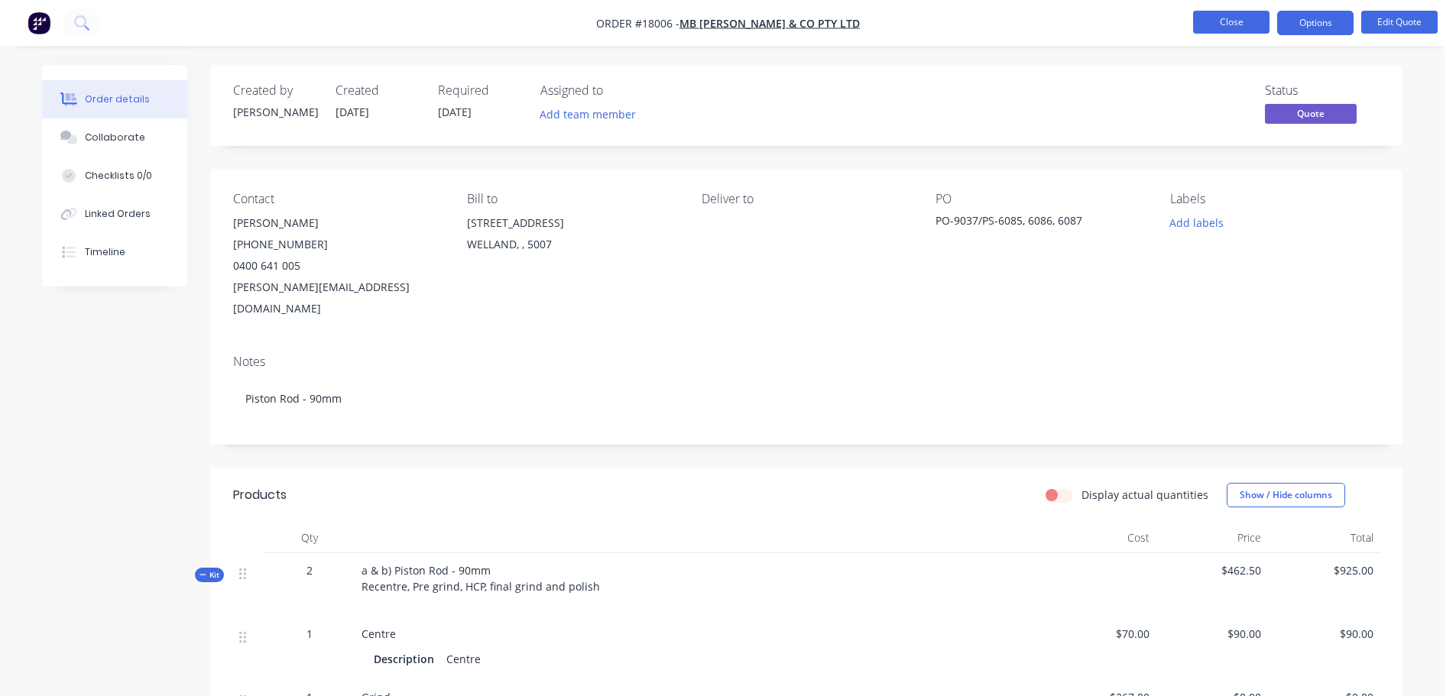
click at [1206, 28] on button "Close" at bounding box center [1231, 22] width 76 height 23
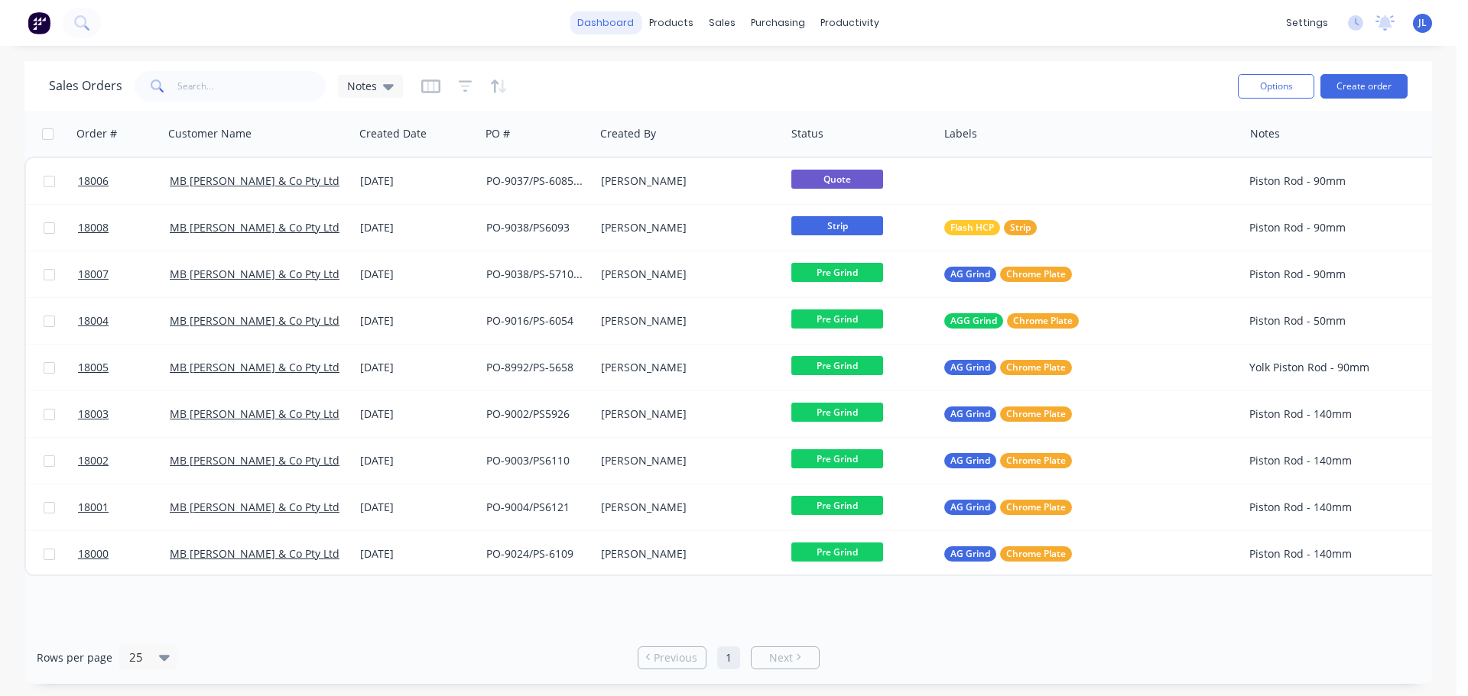
click at [598, 21] on link "dashboard" at bounding box center [606, 22] width 72 height 23
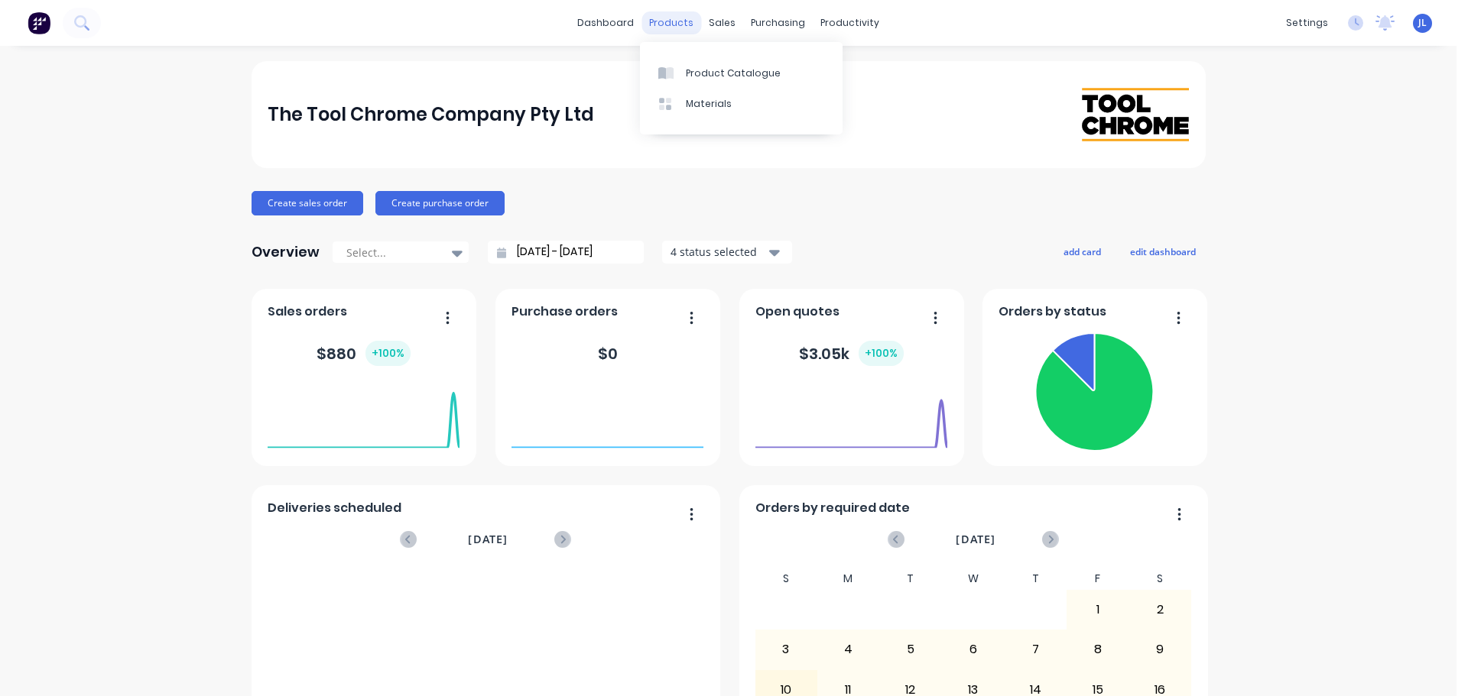
click at [664, 24] on div "products" at bounding box center [671, 22] width 60 height 23
click at [695, 76] on div "Product Catalogue" at bounding box center [733, 74] width 95 height 14
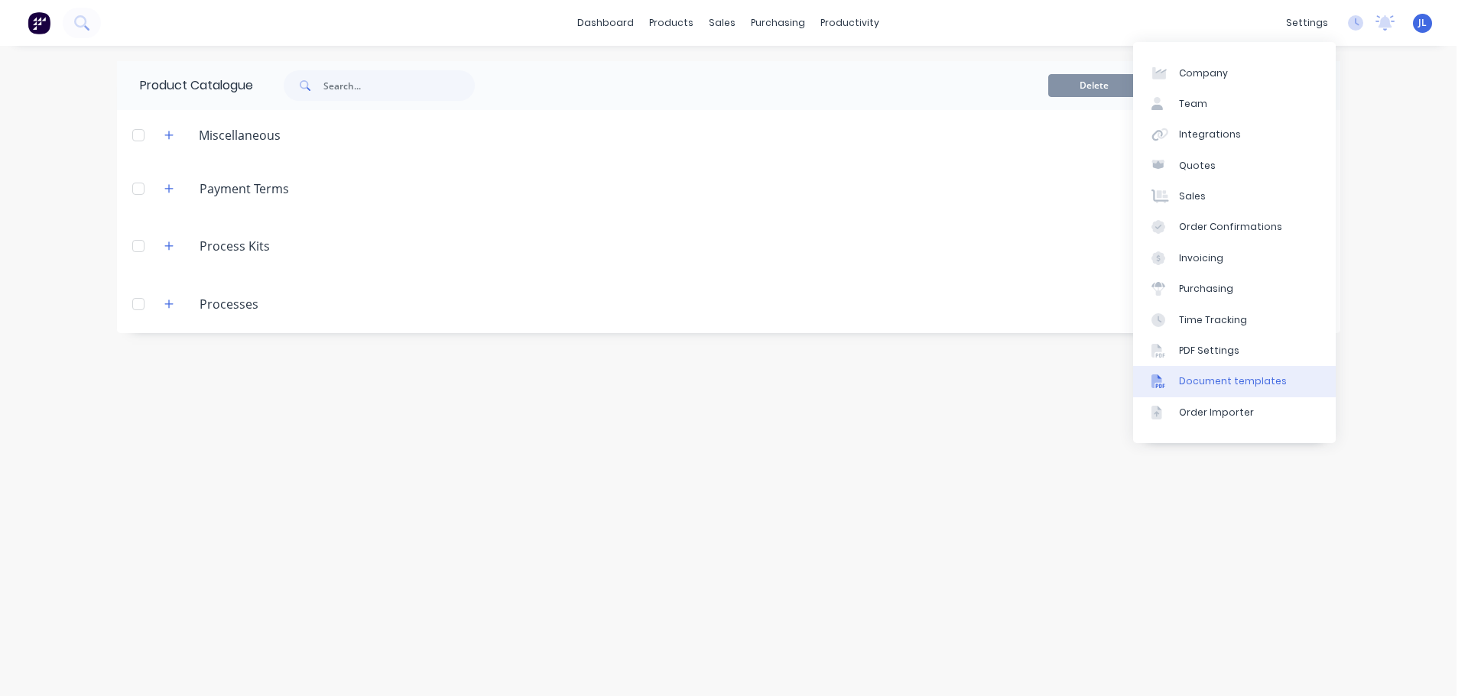
click at [1220, 374] on link "Document templates" at bounding box center [1234, 381] width 203 height 31
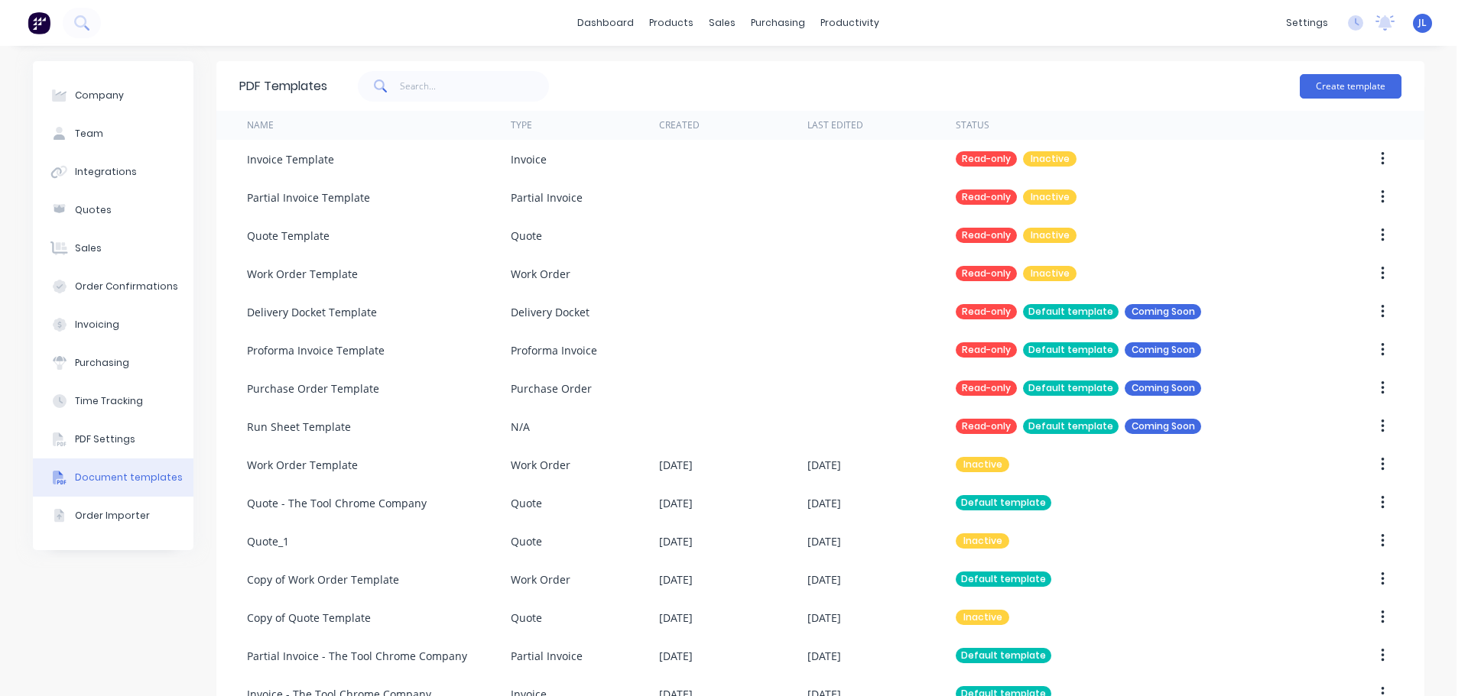
click at [32, 24] on img at bounding box center [39, 22] width 23 height 23
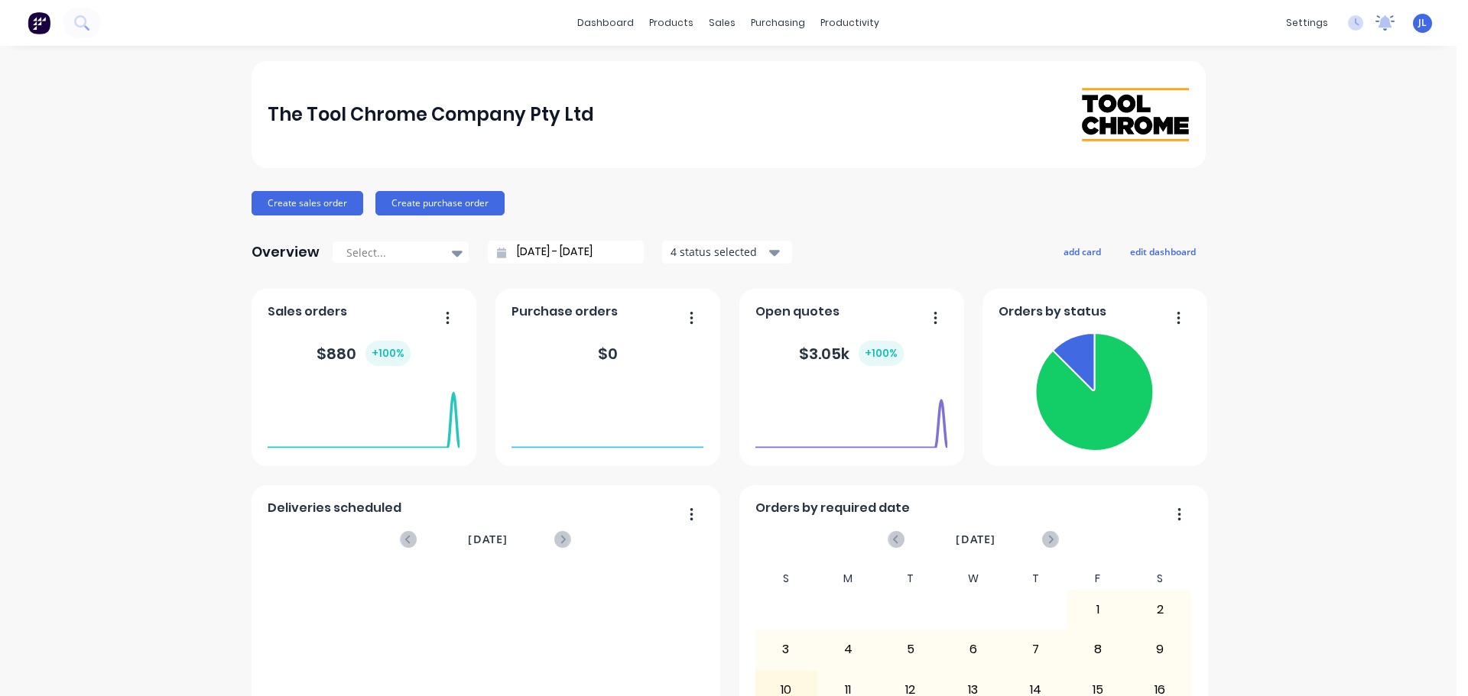
click at [1378, 24] on icon at bounding box center [1385, 21] width 14 height 12
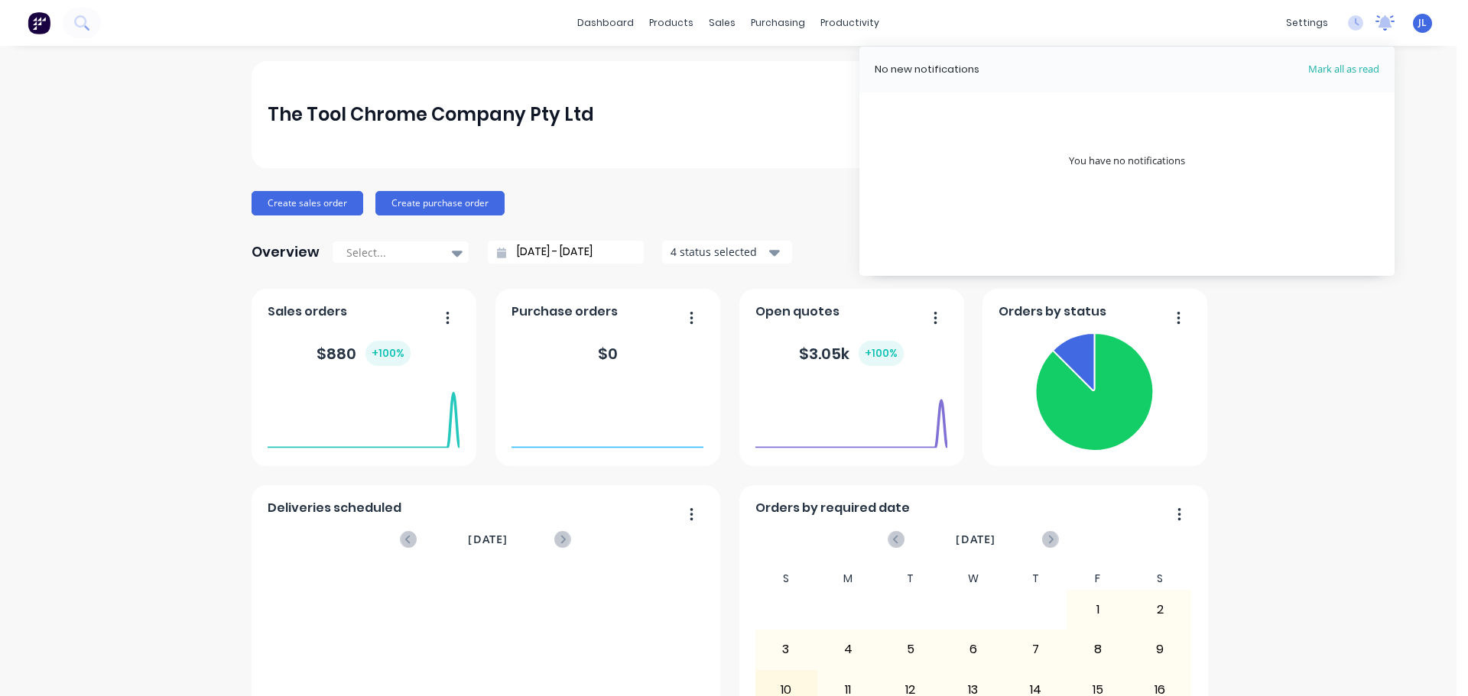
click at [1378, 24] on icon at bounding box center [1385, 21] width 14 height 12
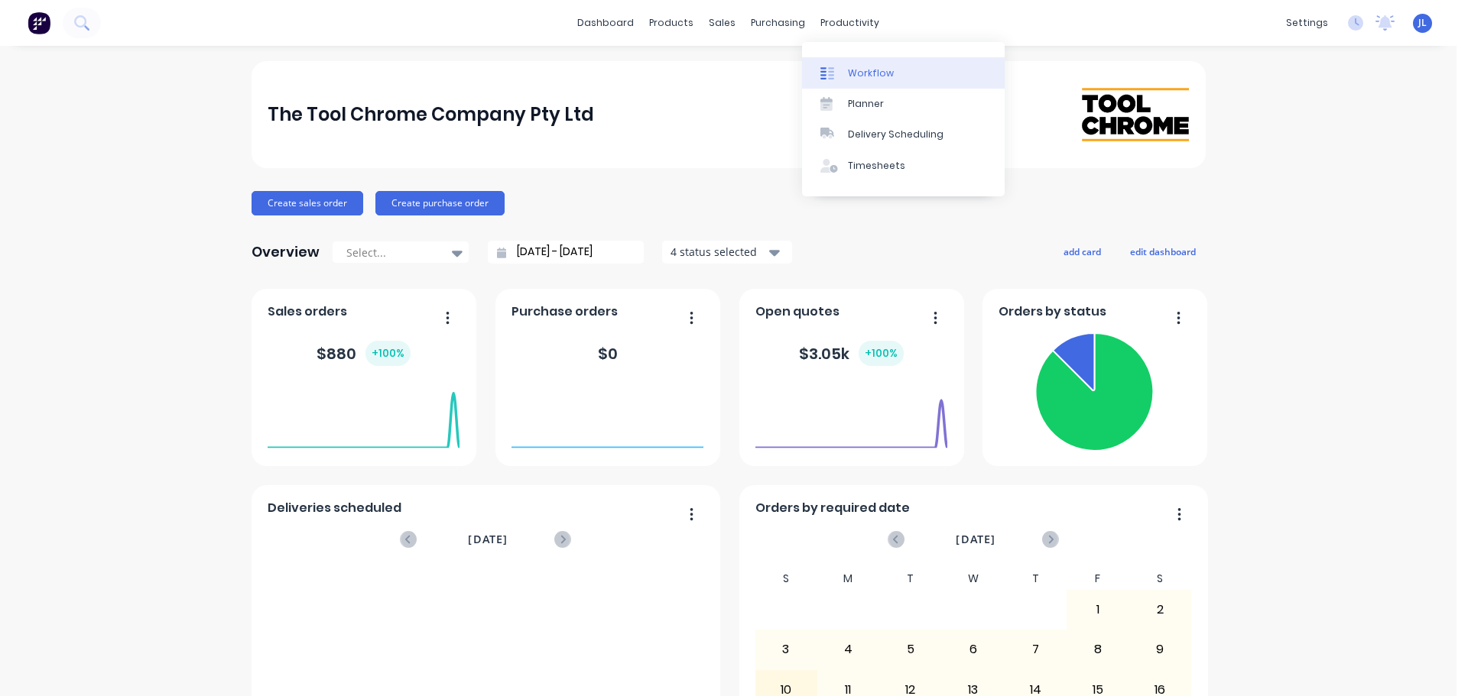
click at [853, 74] on div "Workflow" at bounding box center [871, 74] width 46 height 14
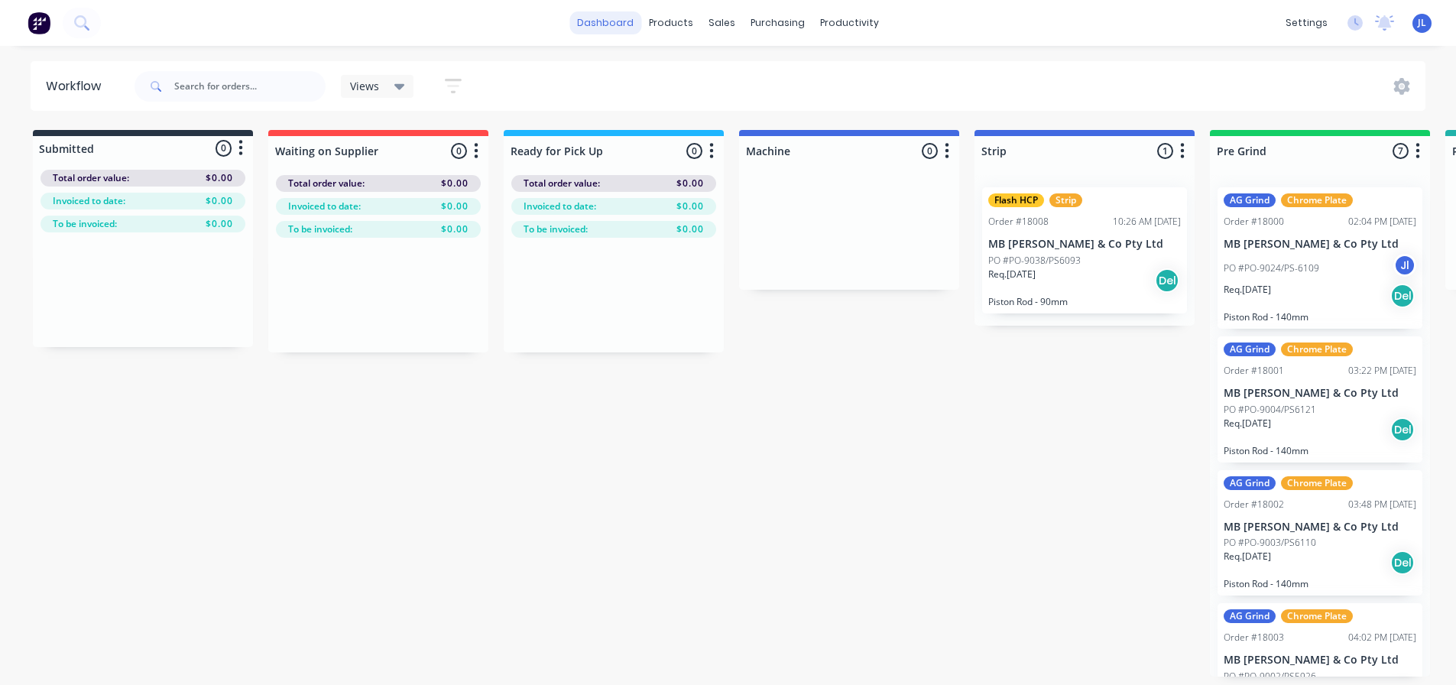
click at [603, 31] on link "dashboard" at bounding box center [606, 22] width 72 height 23
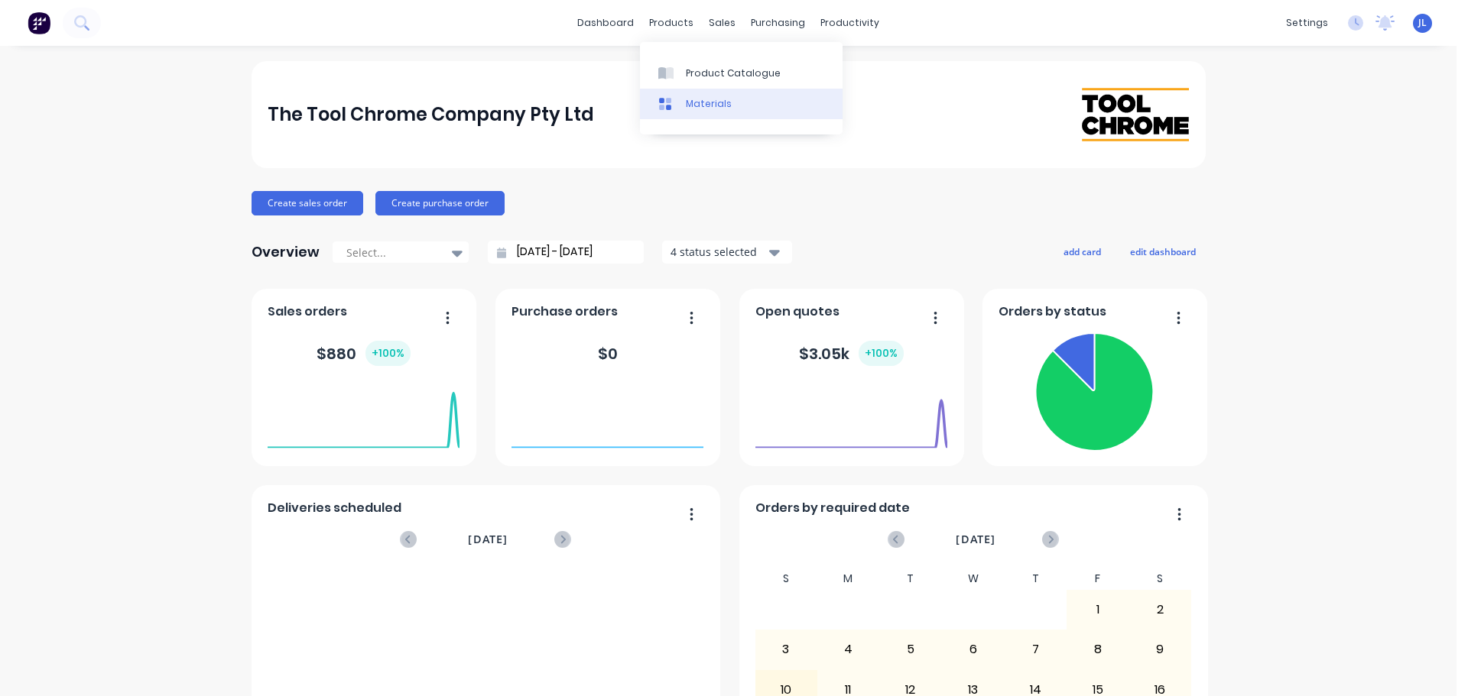
click at [716, 101] on div "Materials" at bounding box center [709, 104] width 46 height 14
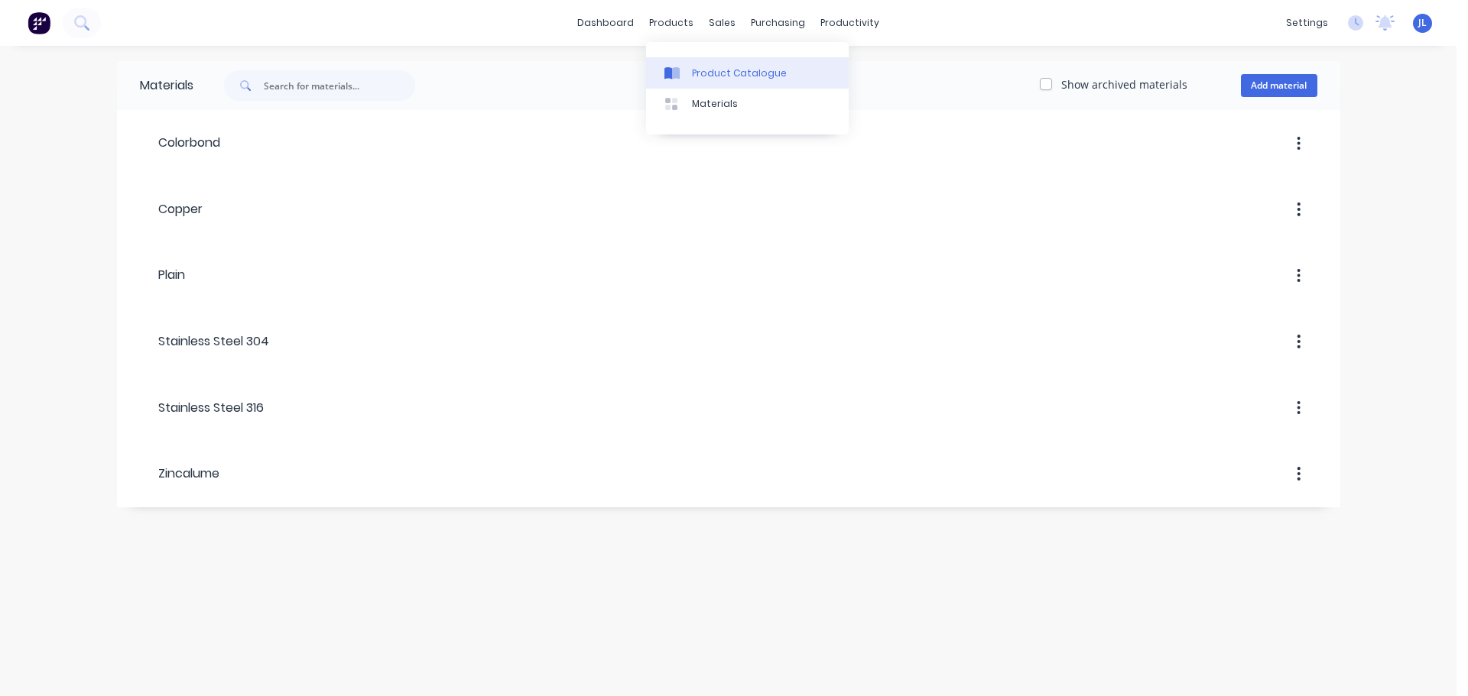
click at [695, 64] on link "Product Catalogue" at bounding box center [747, 72] width 203 height 31
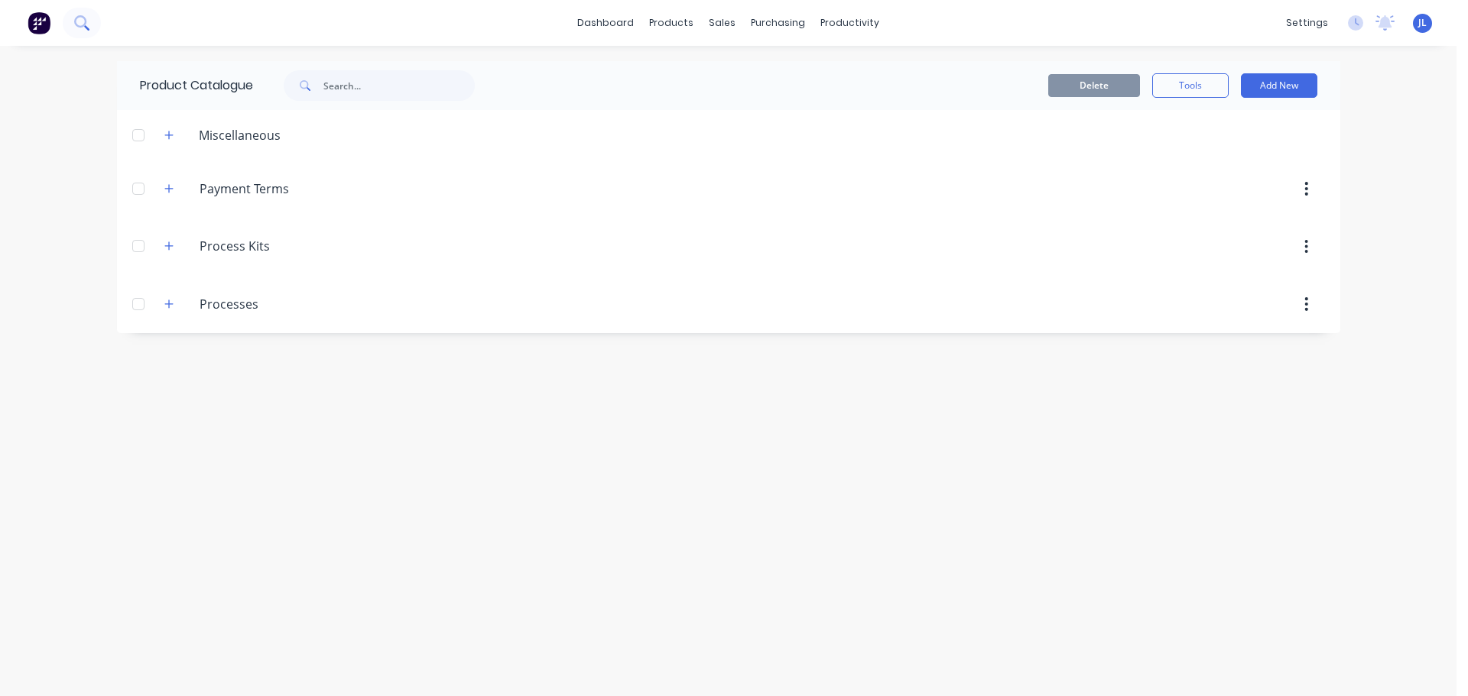
click at [89, 28] on icon at bounding box center [81, 22] width 15 height 15
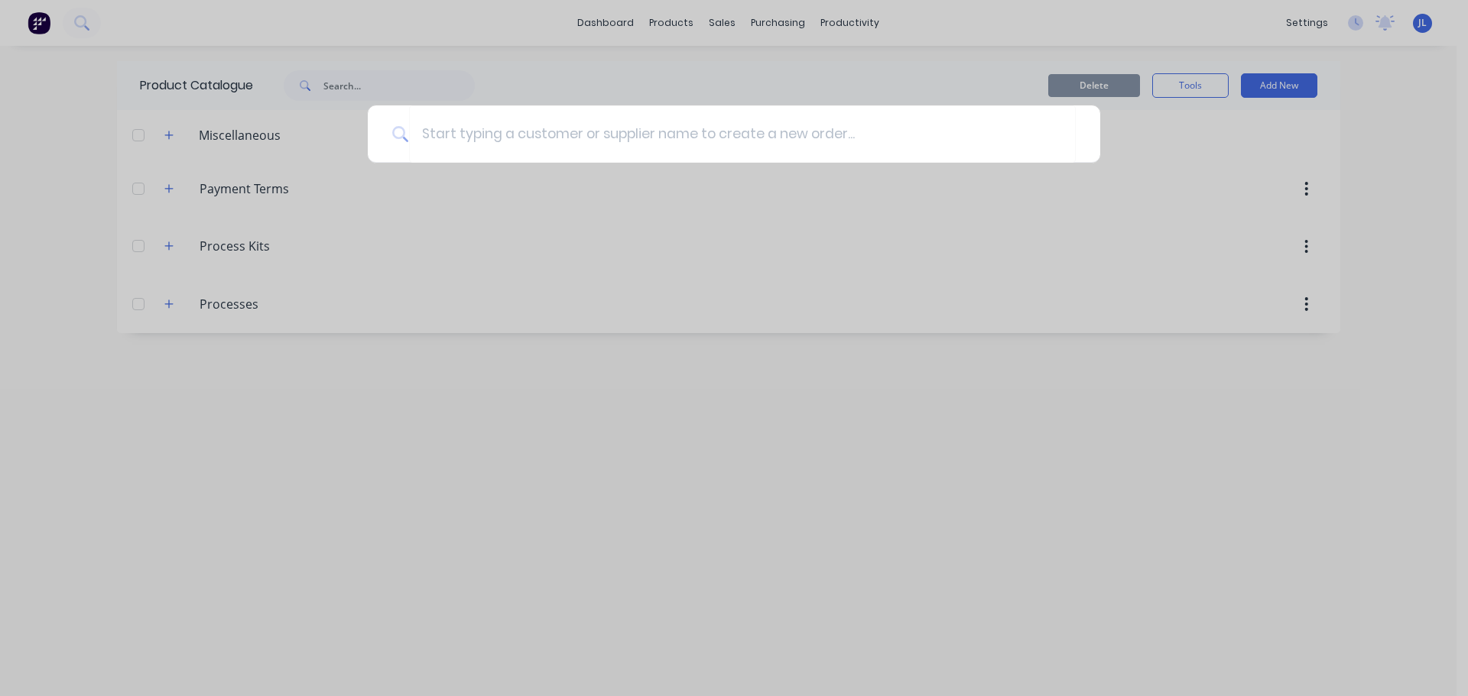
click at [50, 27] on div at bounding box center [734, 348] width 1468 height 696
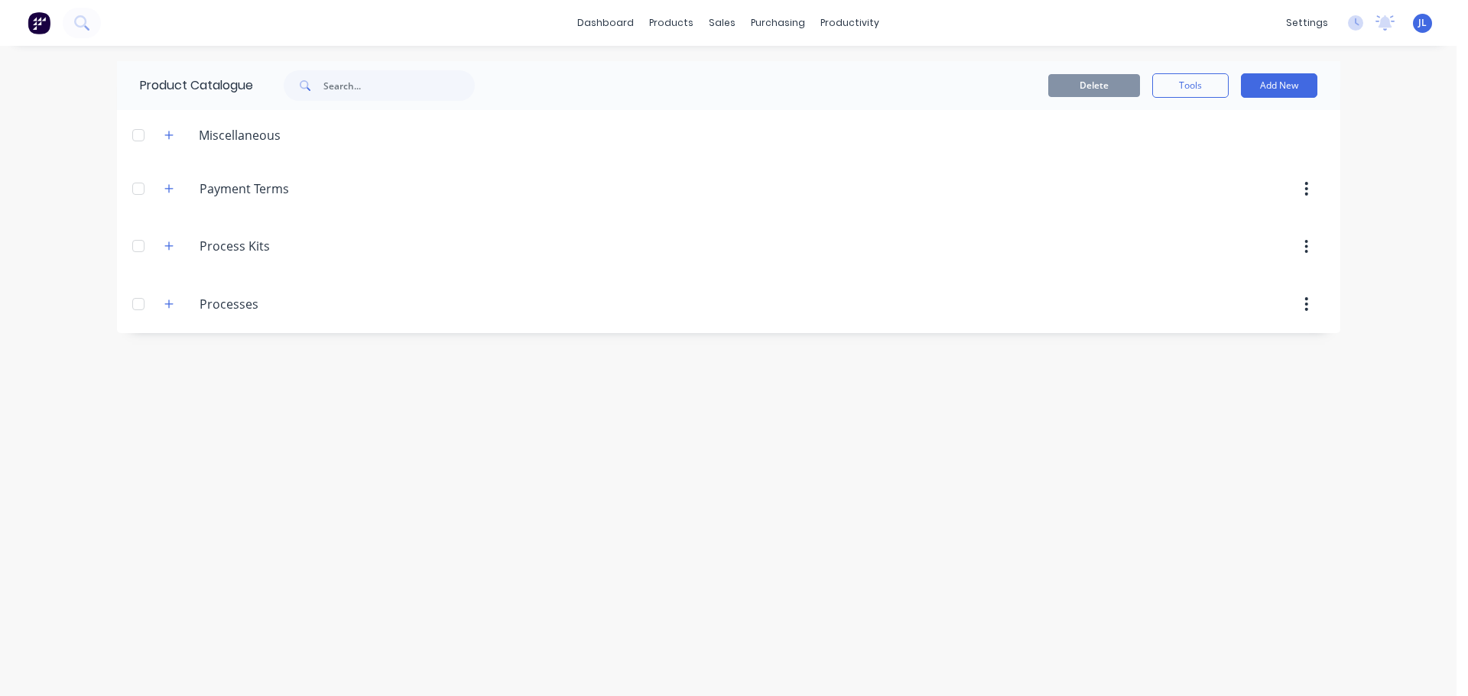
click at [50, 27] on button at bounding box center [39, 23] width 32 height 31
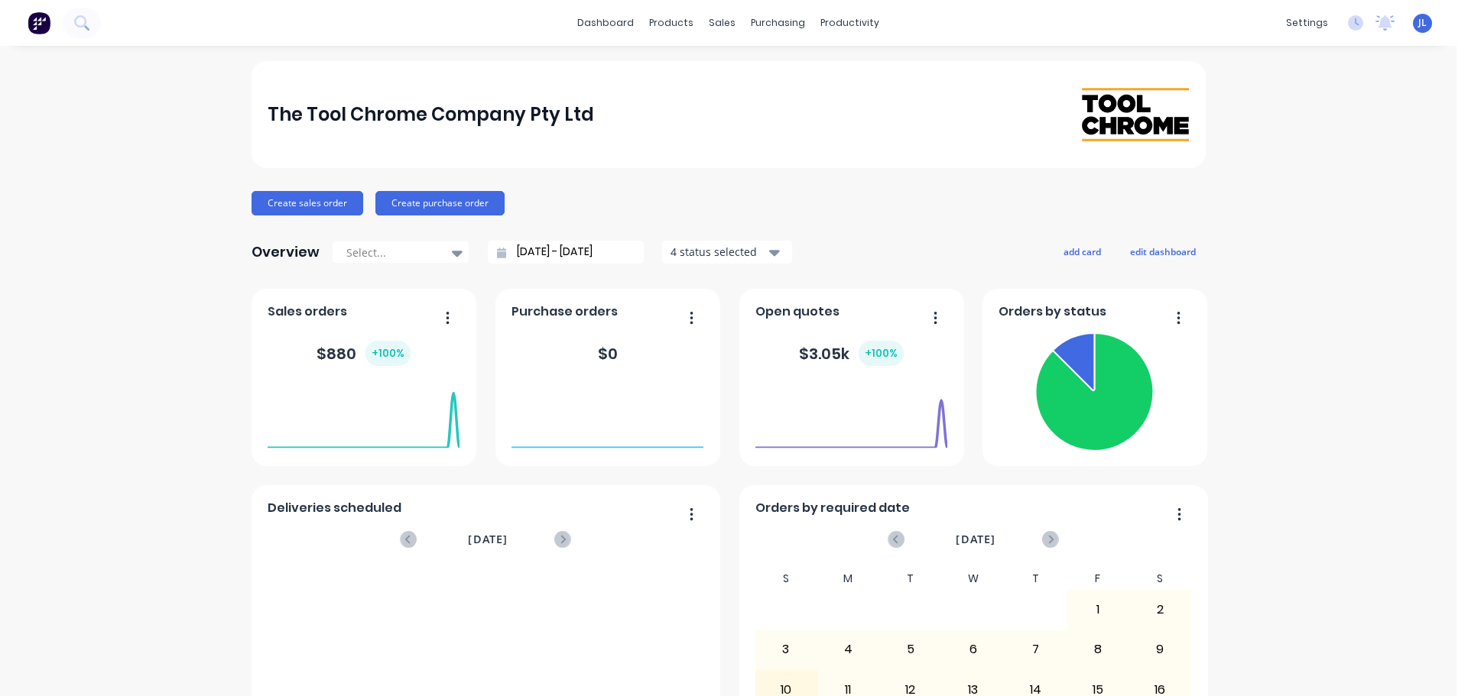
click at [1350, 204] on div "The Tool Chrome Company Pty Ltd Create sales order Create purchase order Overvi…" at bounding box center [728, 460] width 1456 height 798
click at [39, 28] on img at bounding box center [39, 22] width 23 height 23
click at [1413, 21] on div "JL The Tool Chrome Company Pty Lt... [PERSON_NAME] Administrator Profile Sign o…" at bounding box center [1422, 23] width 19 height 19
click at [1418, 24] on span "JL" at bounding box center [1422, 23] width 8 height 14
click at [1249, 161] on div at bounding box center [1253, 161] width 23 height 14
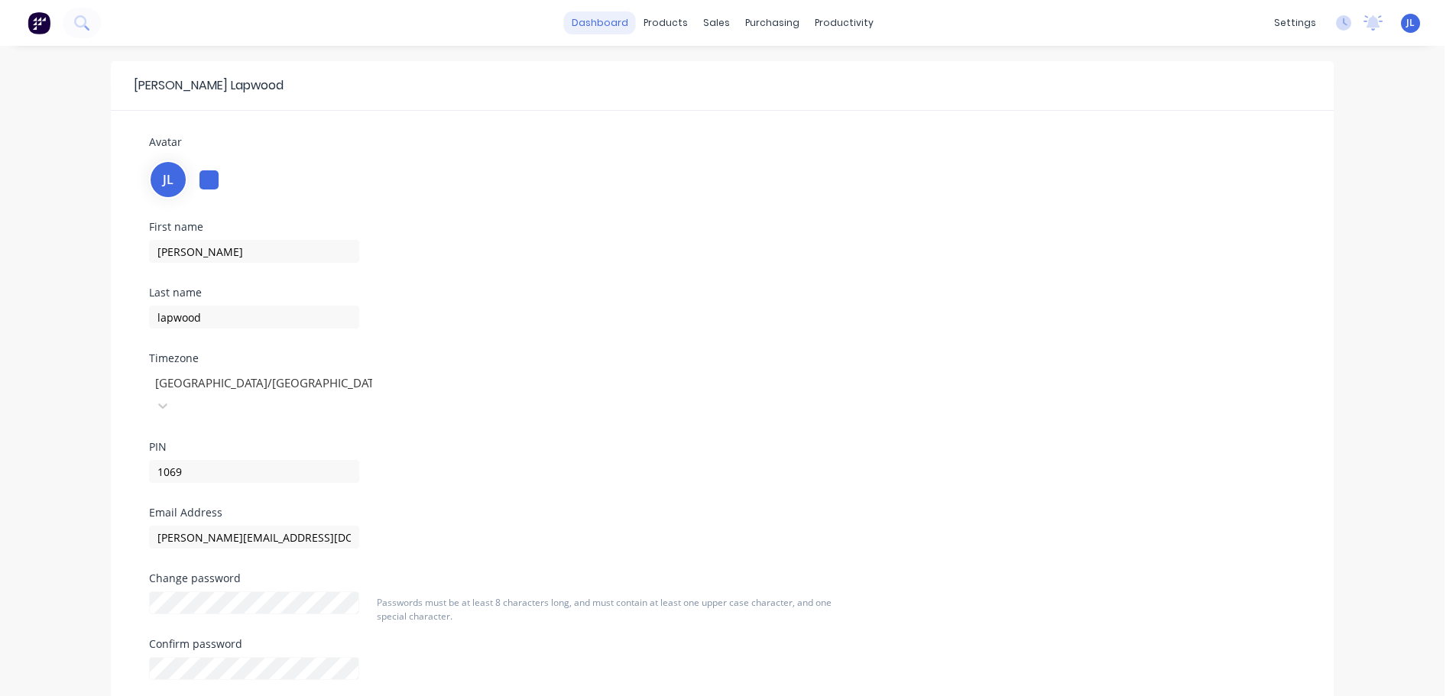
click at [622, 24] on link "dashboard" at bounding box center [600, 22] width 72 height 23
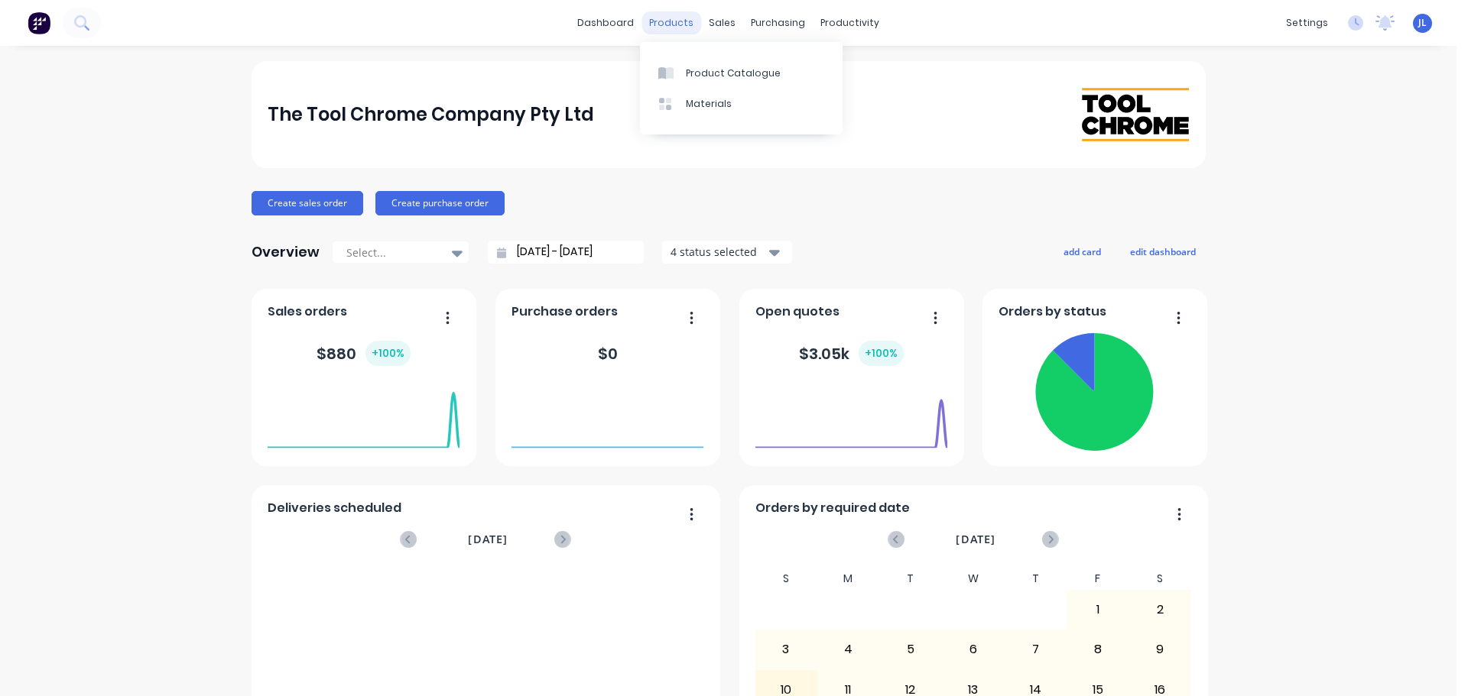
click at [674, 22] on div "products" at bounding box center [671, 22] width 60 height 23
click at [712, 107] on div "Materials" at bounding box center [709, 104] width 46 height 14
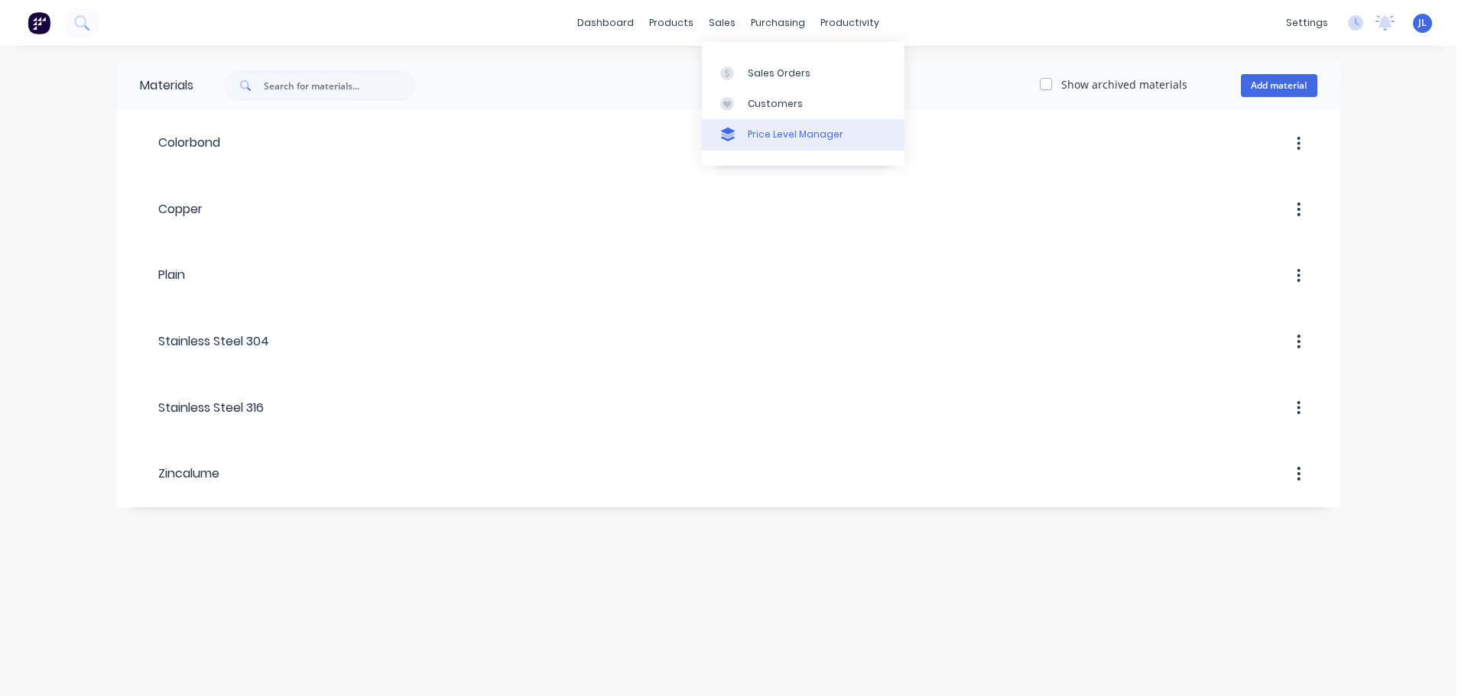
click at [801, 128] on div "Price Level Manager" at bounding box center [796, 135] width 96 height 14
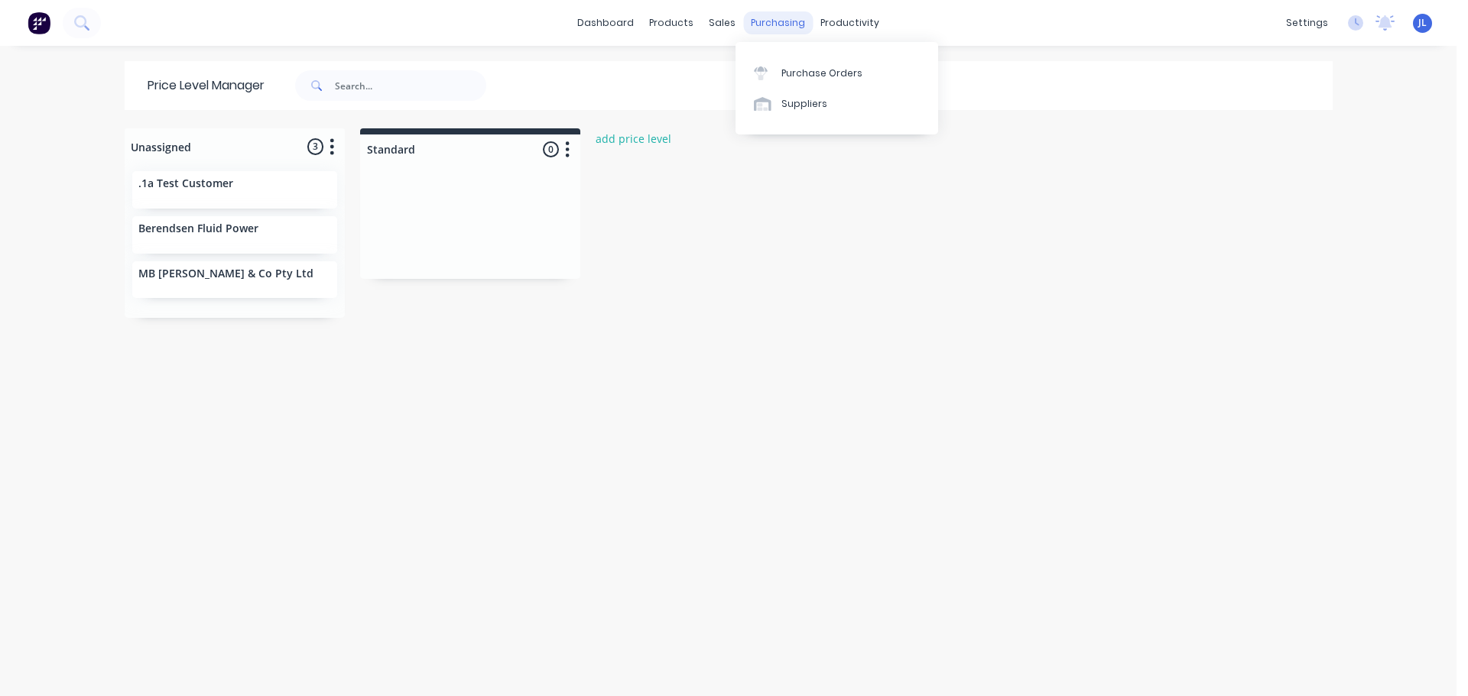
click at [772, 27] on div "purchasing" at bounding box center [778, 22] width 70 height 23
click at [828, 67] on icon at bounding box center [827, 74] width 14 height 14
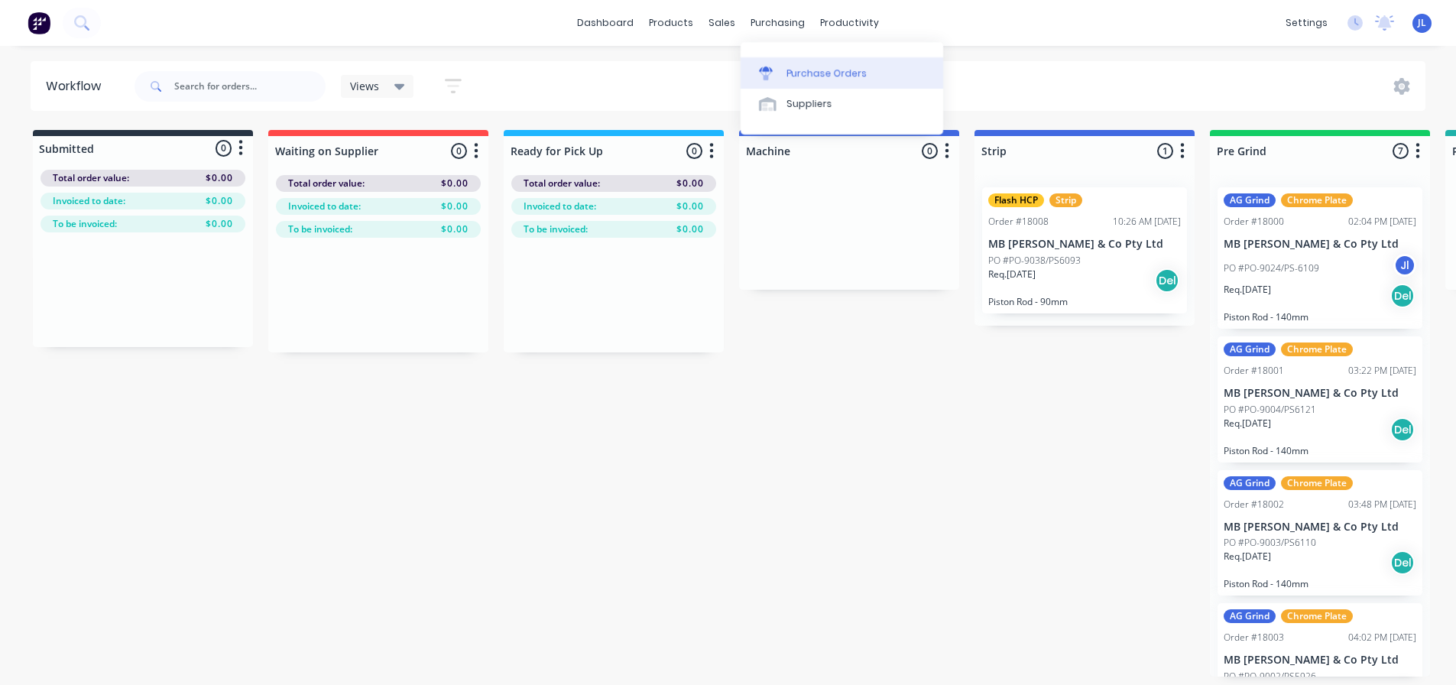
click at [787, 62] on link "Purchase Orders" at bounding box center [842, 72] width 203 height 31
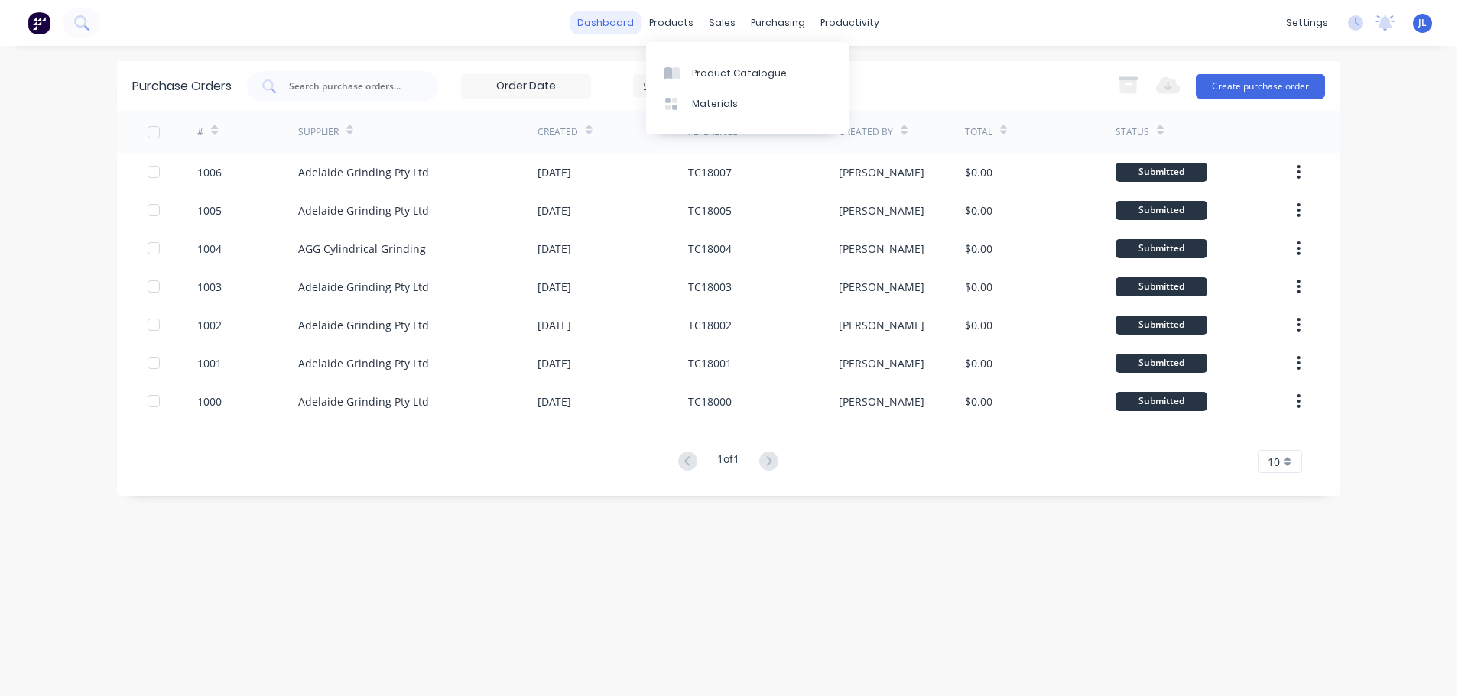
click at [605, 27] on link "dashboard" at bounding box center [606, 22] width 72 height 23
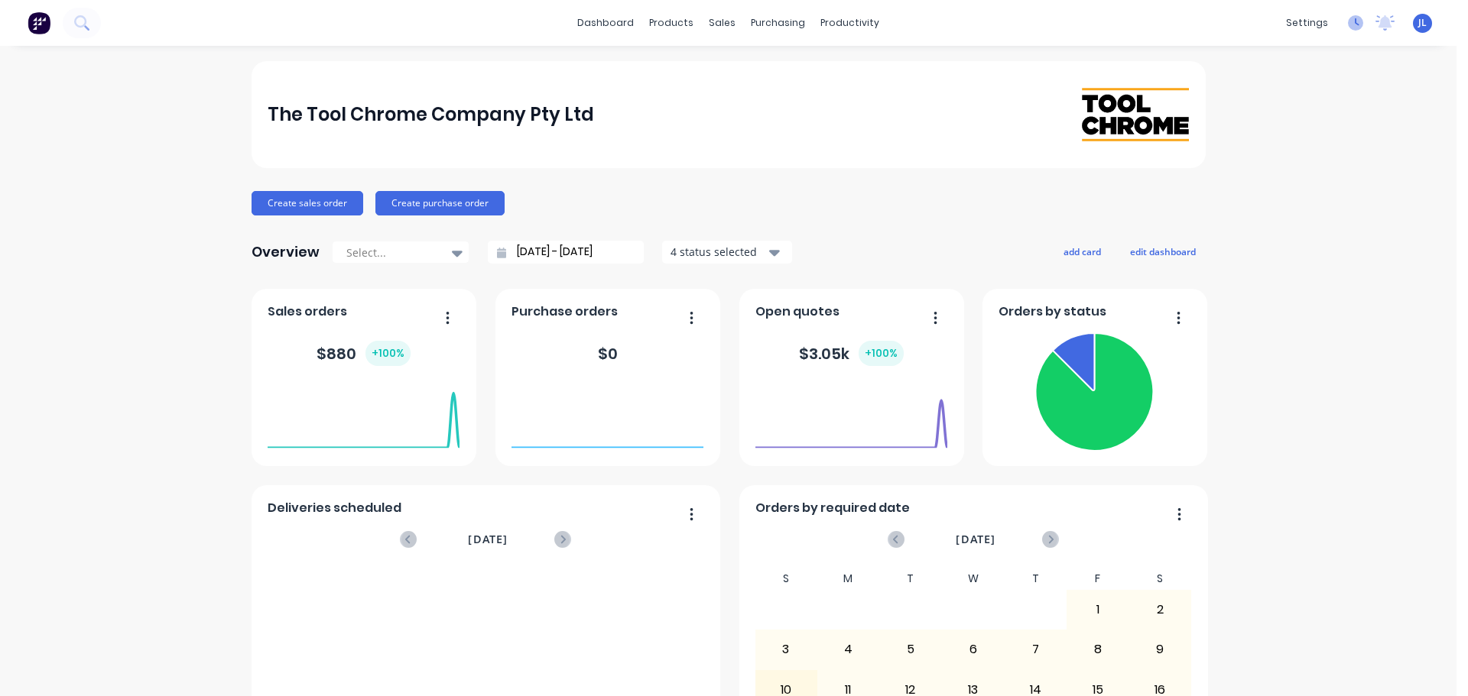
click at [1348, 25] on icon at bounding box center [1355, 22] width 15 height 15
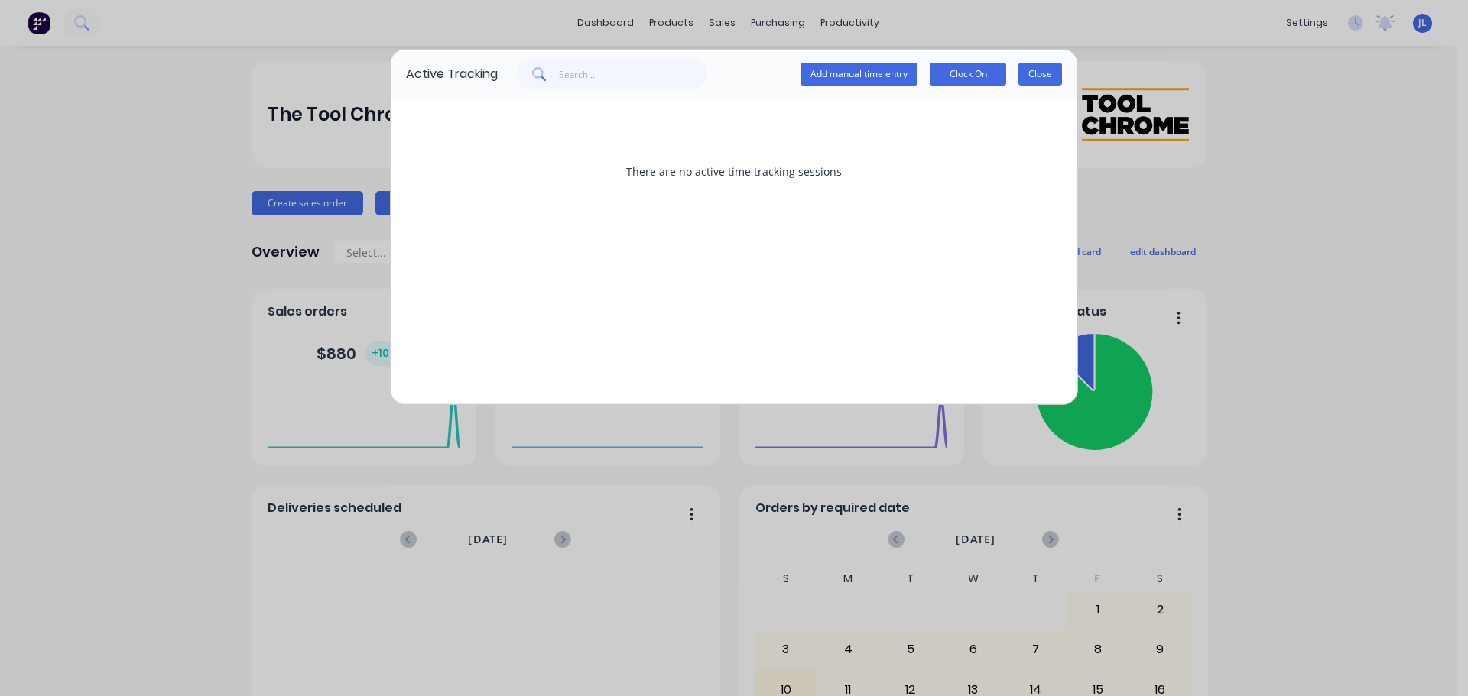
click at [1027, 77] on button "Close" at bounding box center [1040, 74] width 44 height 23
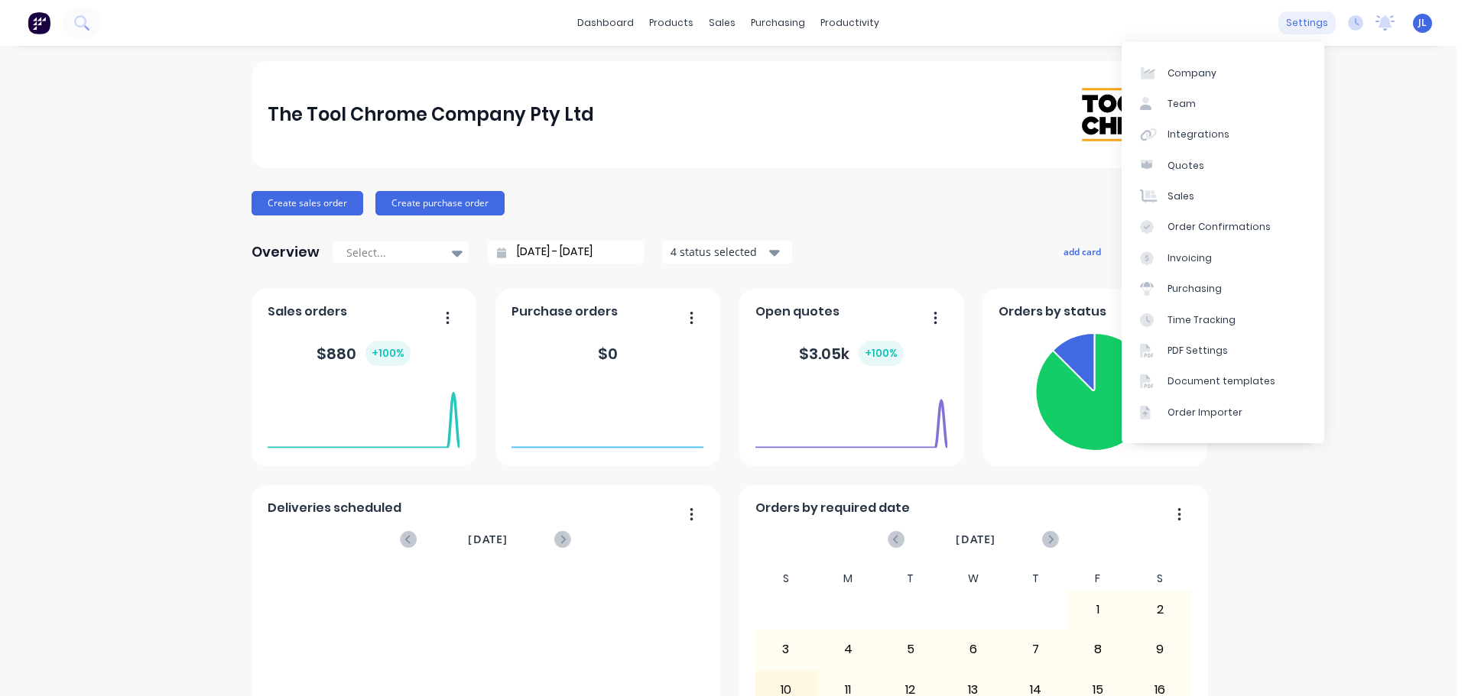
click at [1292, 21] on div "settings" at bounding box center [1306, 22] width 57 height 23
click at [1185, 77] on div "Company" at bounding box center [1191, 74] width 49 height 14
select select "AU"
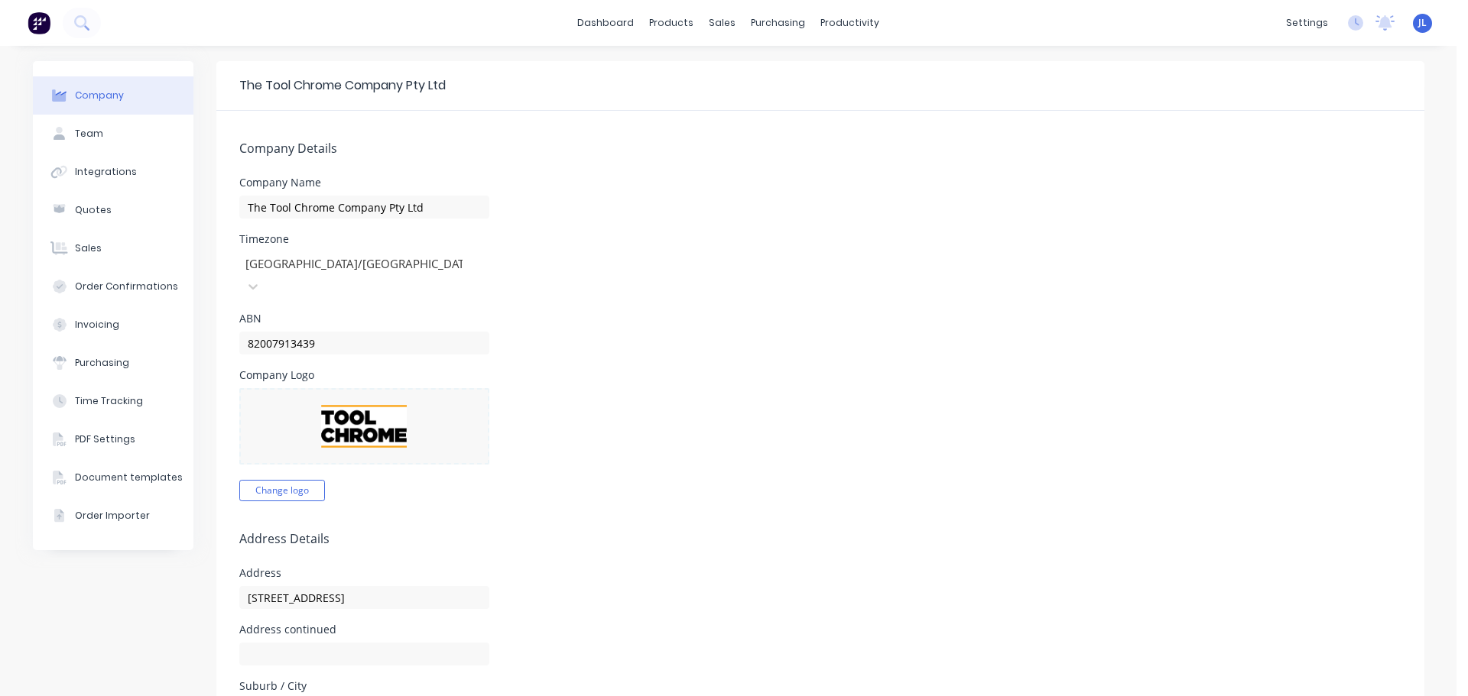
click at [41, 24] on img at bounding box center [39, 22] width 23 height 23
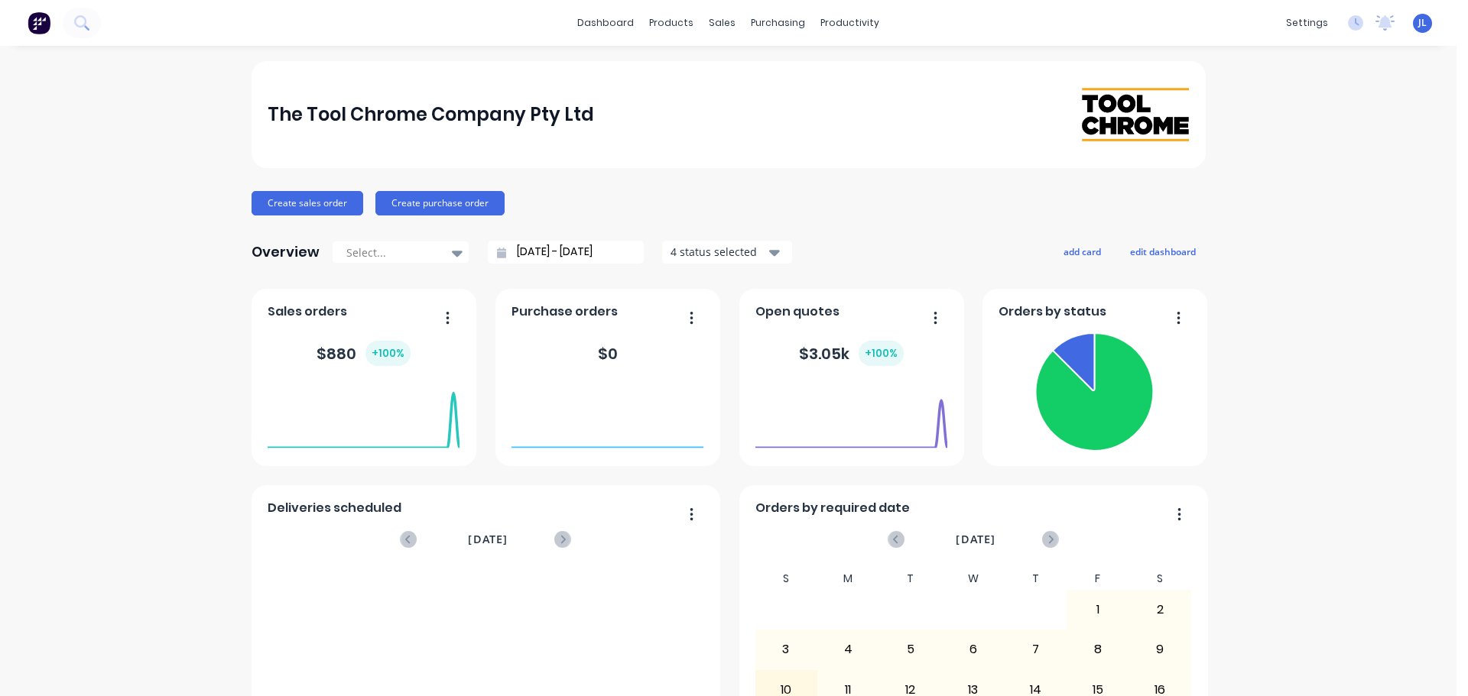
click at [1365, 339] on div "The Tool Chrome Company Pty Ltd Create sales order Create purchase order Overvi…" at bounding box center [728, 460] width 1456 height 798
click at [37, 28] on img at bounding box center [39, 22] width 23 height 23
